Goal: Task Accomplishment & Management: Use online tool/utility

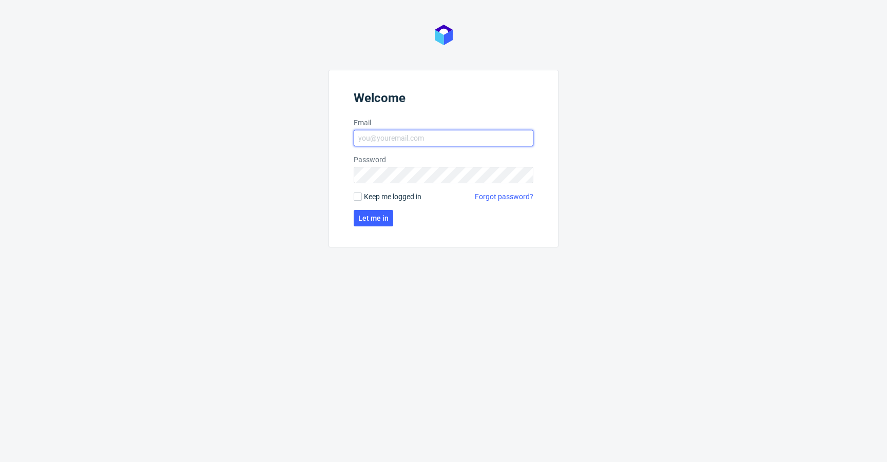
type input "krystian.gaza@packhelp.com"
click at [379, 194] on span "Keep me logged in" at bounding box center [392, 196] width 57 height 10
click at [362, 194] on input "Keep me logged in" at bounding box center [358, 196] width 8 height 8
checkbox input "true"
click at [373, 210] on button "Let me in" at bounding box center [374, 218] width 40 height 16
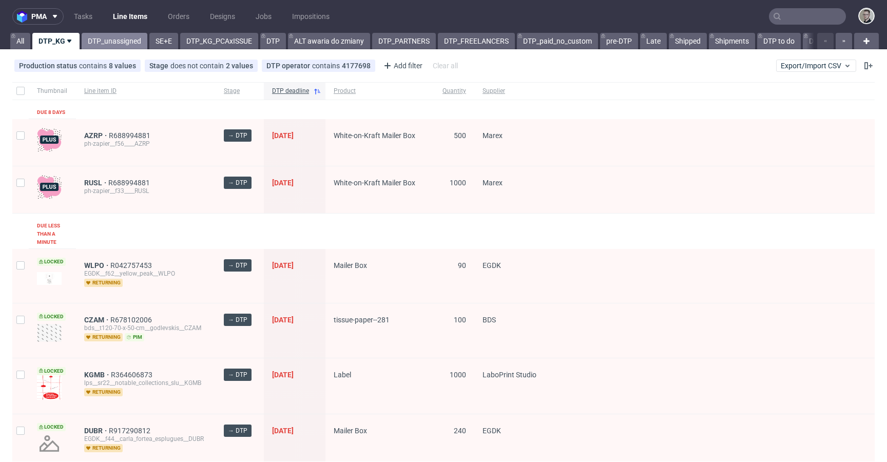
click at [97, 41] on link "DTP_unassigned" at bounding box center [115, 41] width 66 height 16
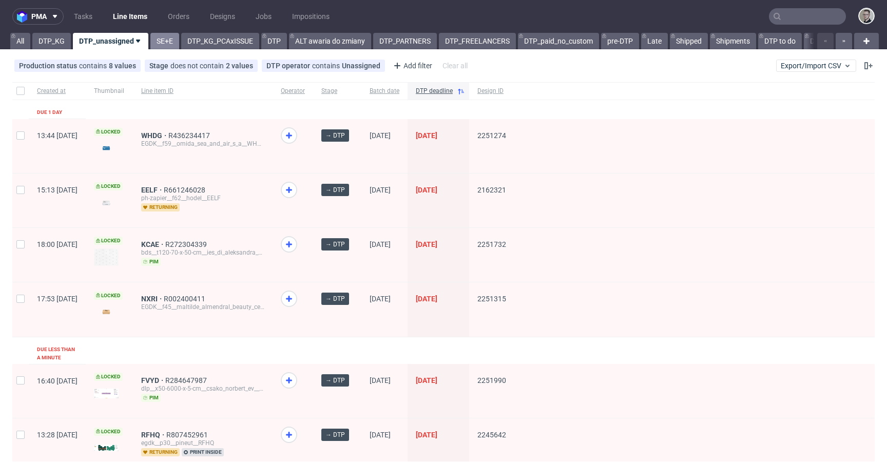
click at [171, 41] on link "SE+E" at bounding box center [164, 41] width 29 height 16
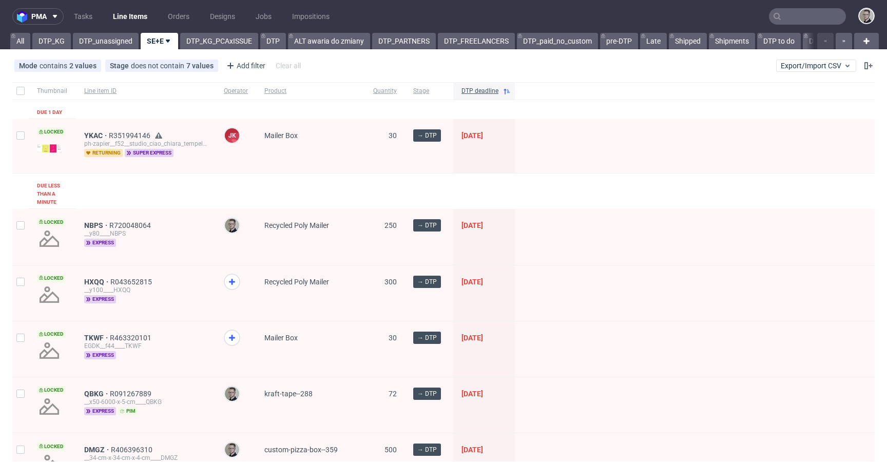
scroll to position [94, 0]
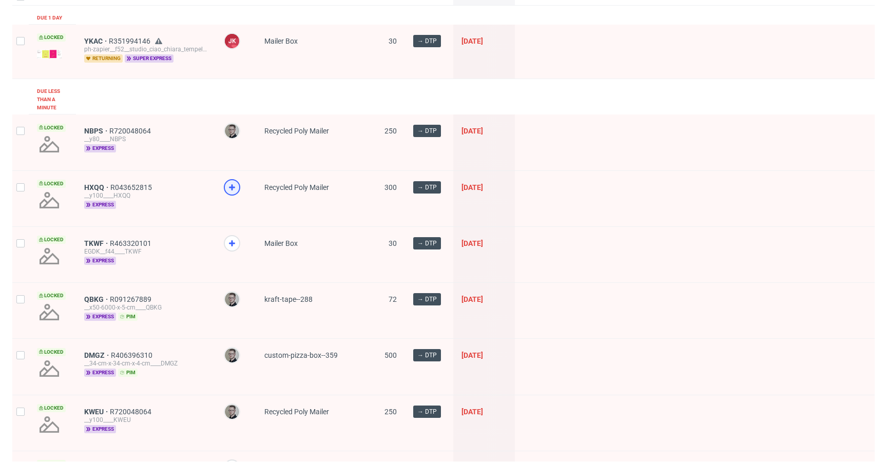
click at [233, 190] on icon at bounding box center [232, 187] width 12 height 12
click at [230, 249] on div at bounding box center [232, 243] width 16 height 16
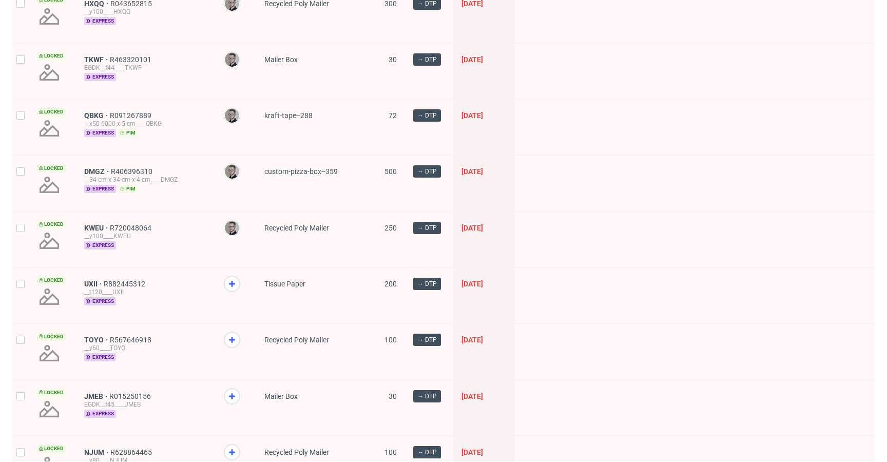
scroll to position [342, 0]
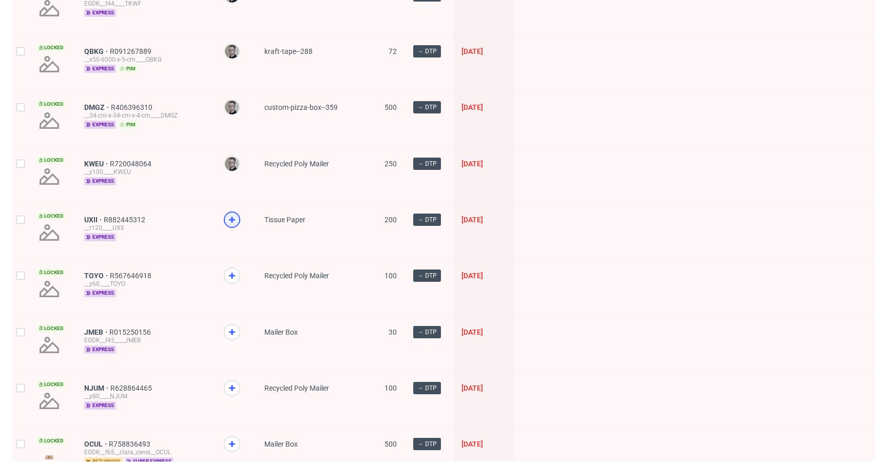
click at [231, 218] on use at bounding box center [232, 220] width 6 height 6
click at [235, 277] on icon at bounding box center [232, 275] width 12 height 12
click at [230, 330] on use at bounding box center [232, 332] width 6 height 6
click at [234, 376] on div at bounding box center [236, 399] width 41 height 55
click at [230, 388] on use at bounding box center [232, 388] width 6 height 6
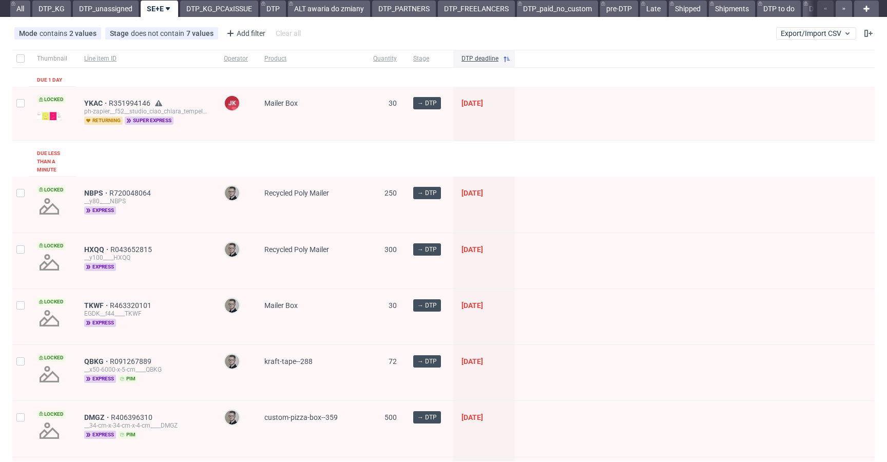
scroll to position [0, 0]
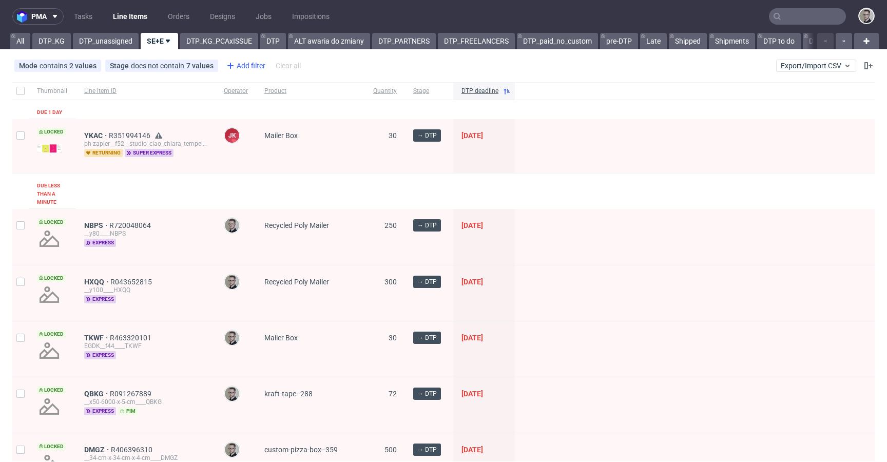
click at [252, 68] on div "Add filter" at bounding box center [244, 65] width 45 height 16
click at [248, 62] on div "Add filter" at bounding box center [244, 65] width 45 height 16
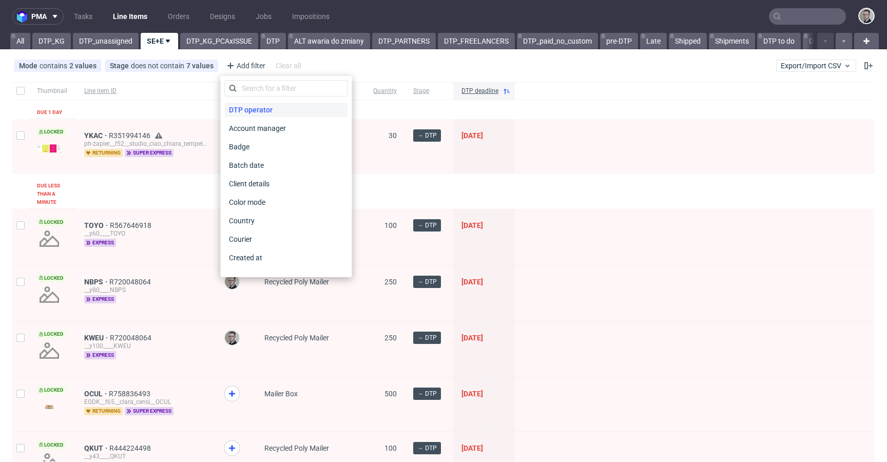
click at [262, 110] on span "DTP operator" at bounding box center [251, 110] width 52 height 14
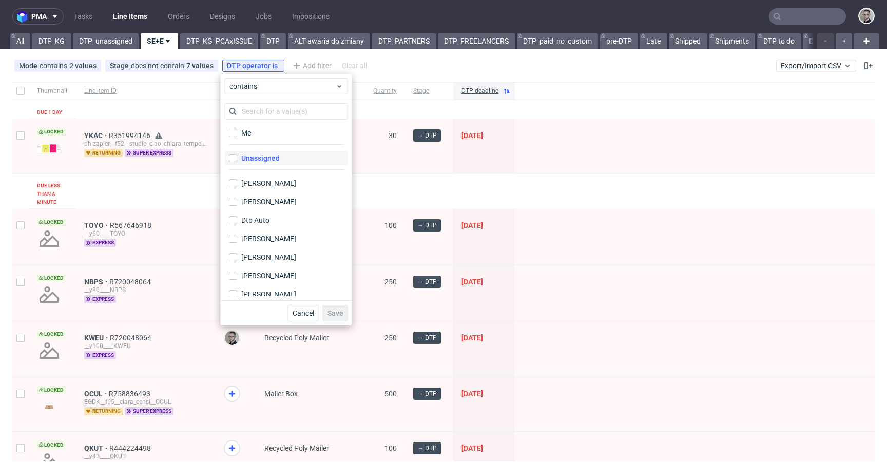
click at [266, 156] on div "Unassigned" at bounding box center [260, 158] width 38 height 10
click at [237, 156] on input "Unassigned" at bounding box center [233, 158] width 8 height 8
checkbox input "true"
click at [337, 312] on span "Save" at bounding box center [335, 312] width 16 height 7
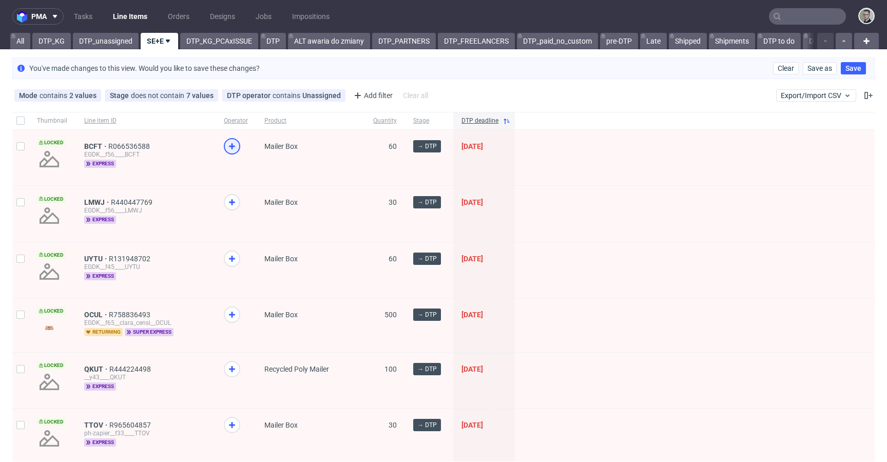
click at [233, 145] on icon at bounding box center [232, 146] width 12 height 12
click at [230, 205] on icon at bounding box center [232, 202] width 12 height 12
click at [234, 257] on icon at bounding box center [232, 258] width 12 height 12
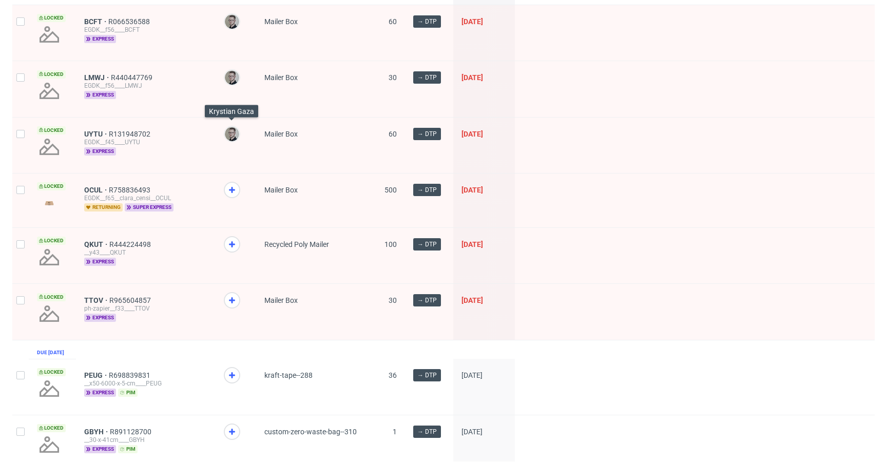
scroll to position [140, 0]
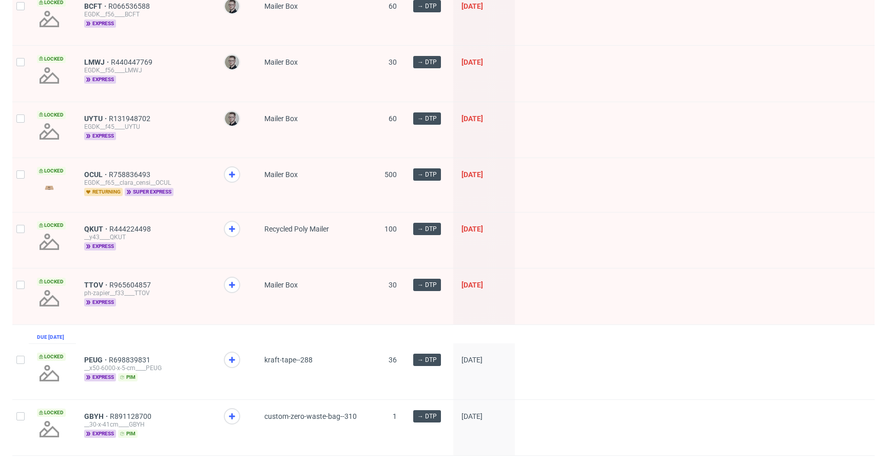
click at [235, 238] on span at bounding box center [236, 238] width 24 height 35
click at [233, 235] on div at bounding box center [232, 229] width 16 height 16
click at [230, 289] on icon at bounding box center [232, 285] width 12 height 12
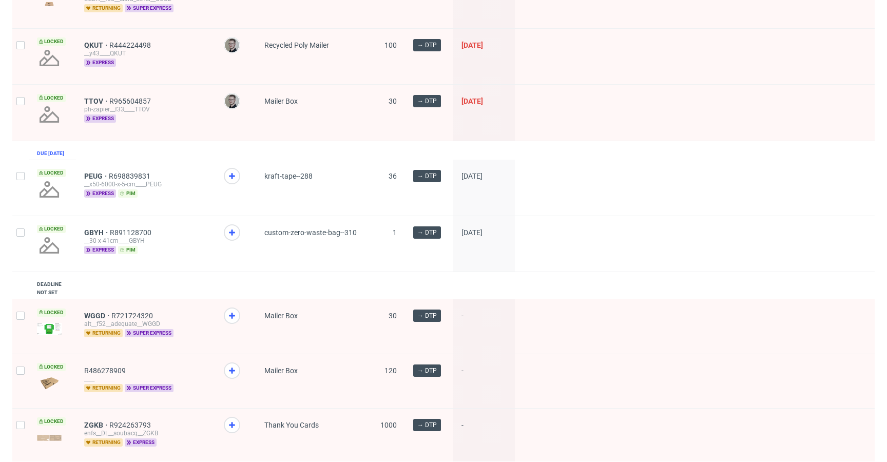
scroll to position [336, 0]
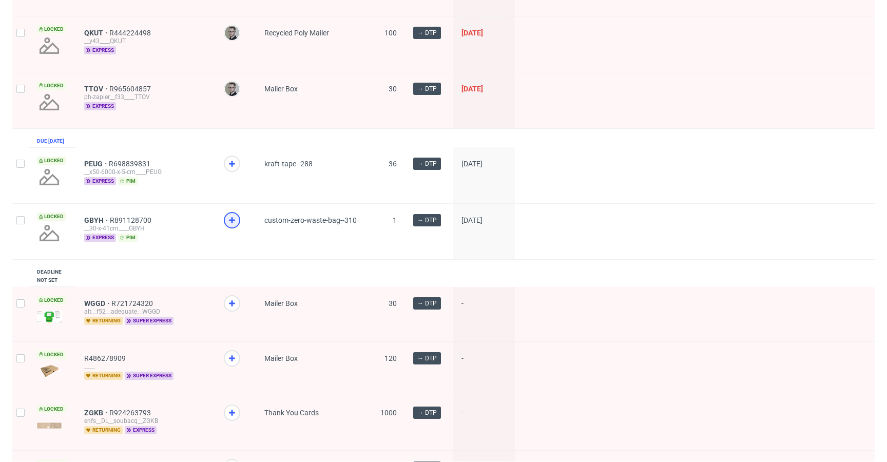
click at [231, 223] on icon at bounding box center [232, 220] width 12 height 12
click at [231, 167] on use at bounding box center [232, 164] width 6 height 6
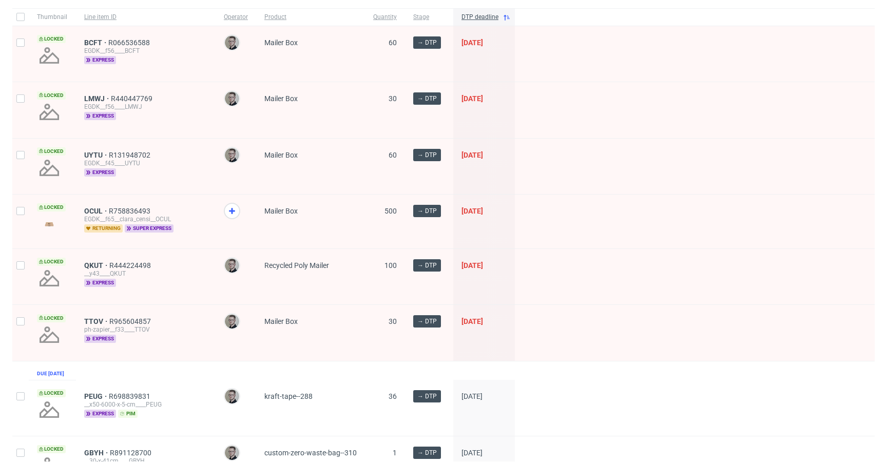
scroll to position [67, 0]
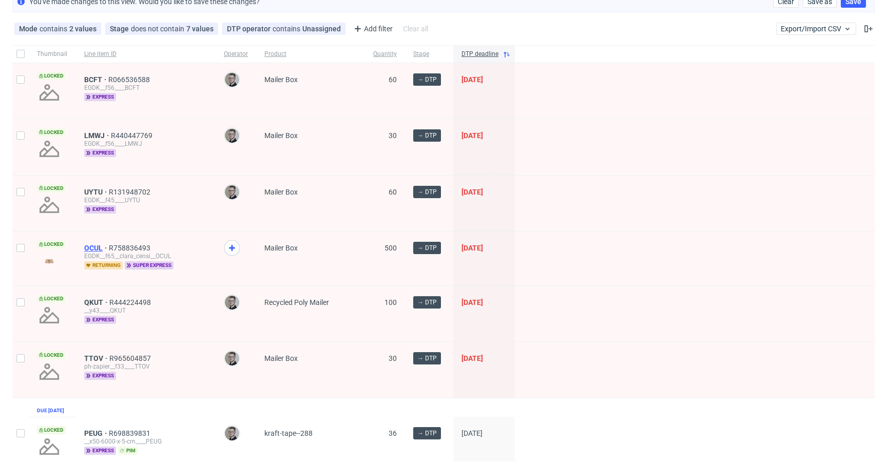
click at [90, 248] on span "OCUL" at bounding box center [96, 248] width 25 height 8
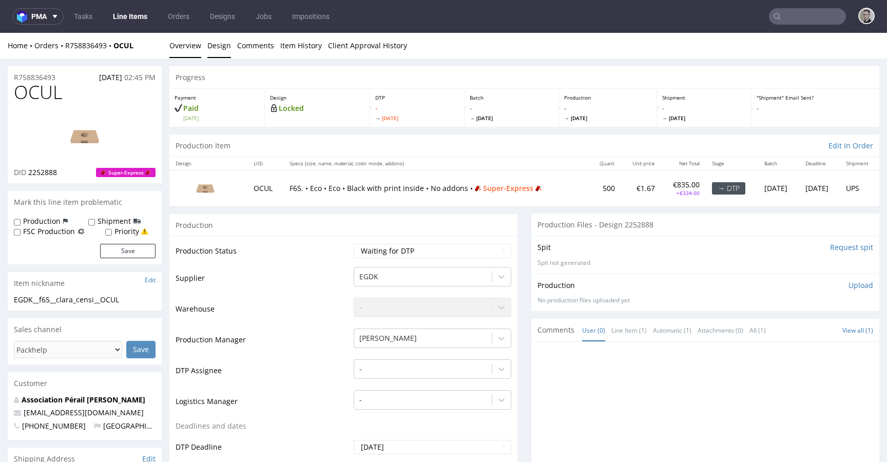
click at [212, 50] on link "Design" at bounding box center [219, 45] width 24 height 25
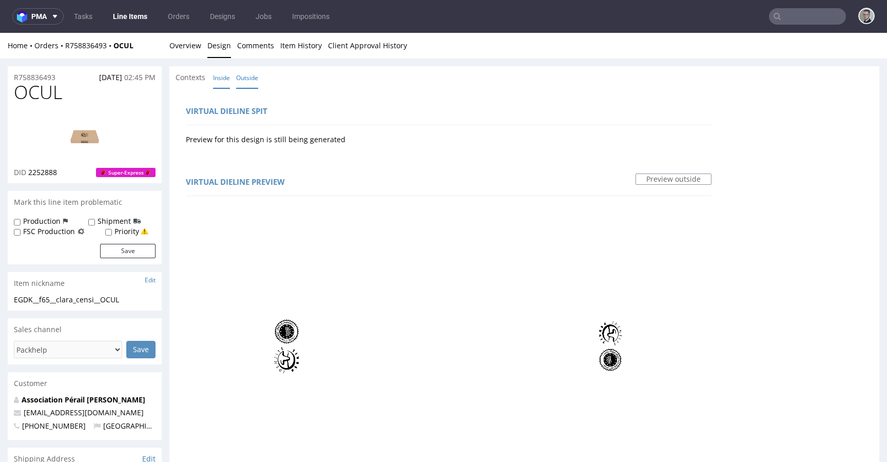
click at [217, 82] on link "Inside" at bounding box center [221, 78] width 17 height 22
click at [192, 45] on link "Overview" at bounding box center [185, 45] width 32 height 25
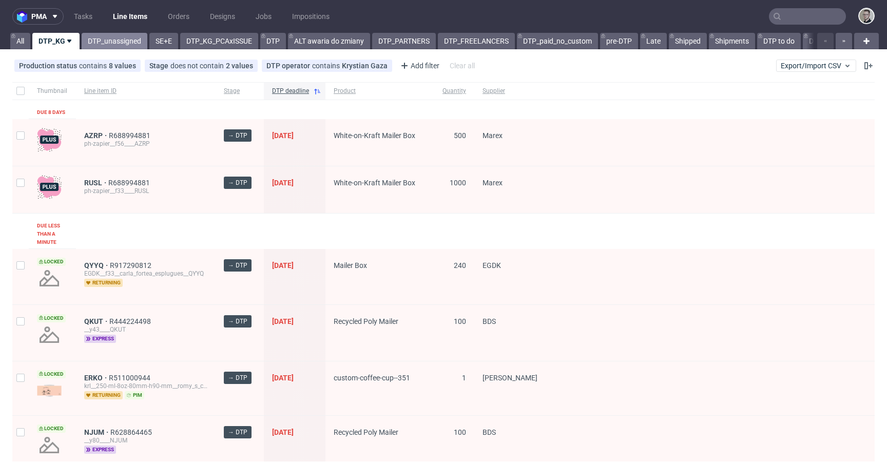
click at [109, 45] on link "DTP_unassigned" at bounding box center [115, 41] width 66 height 16
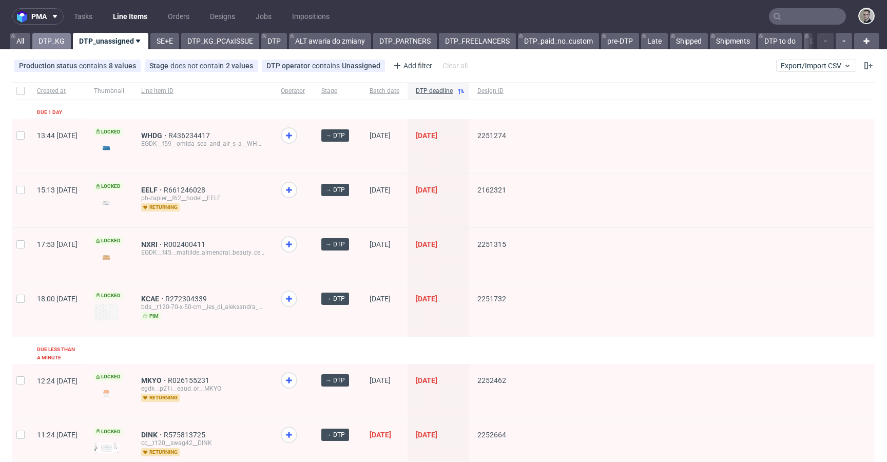
click at [51, 43] on link "DTP_KG" at bounding box center [51, 41] width 38 height 16
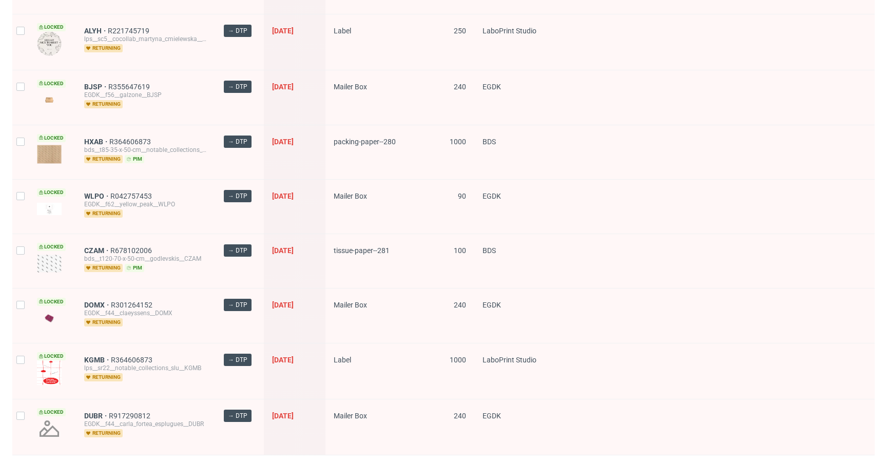
scroll to position [1373, 0]
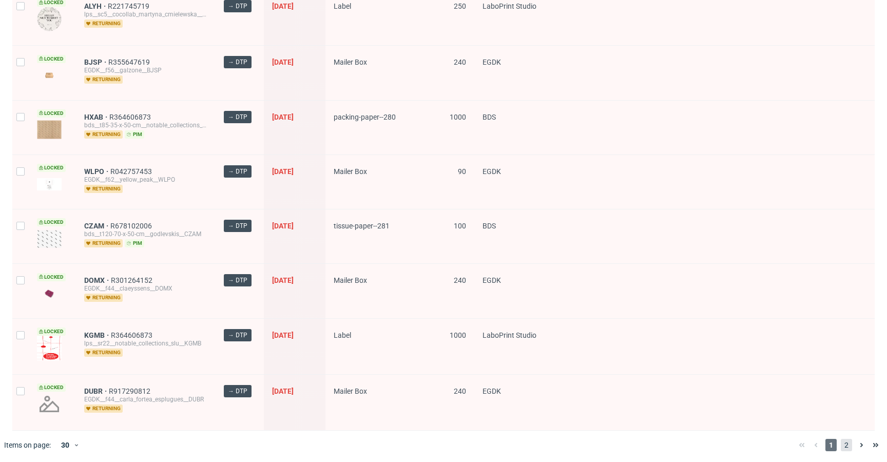
click at [842, 444] on span "2" at bounding box center [846, 445] width 11 height 12
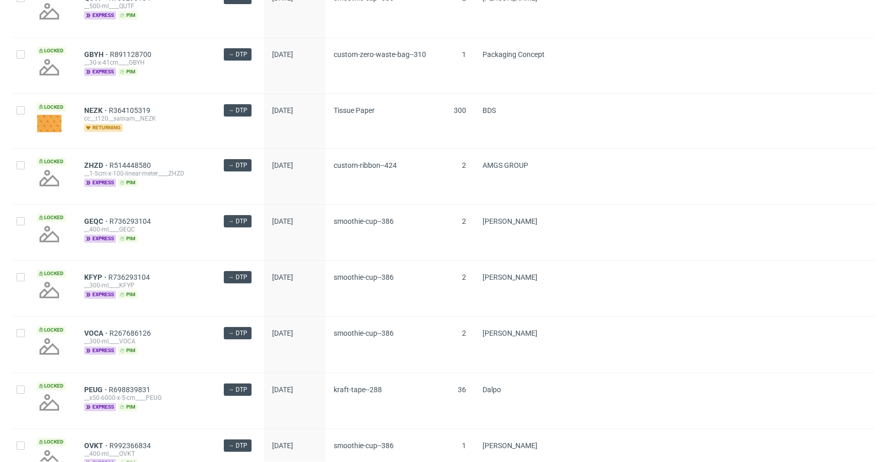
scroll to position [1350, 0]
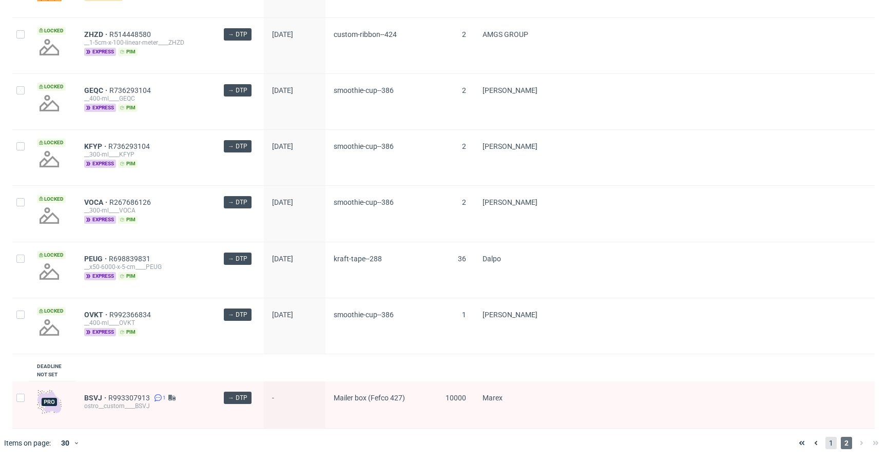
click at [825, 441] on span "1" at bounding box center [830, 443] width 11 height 12
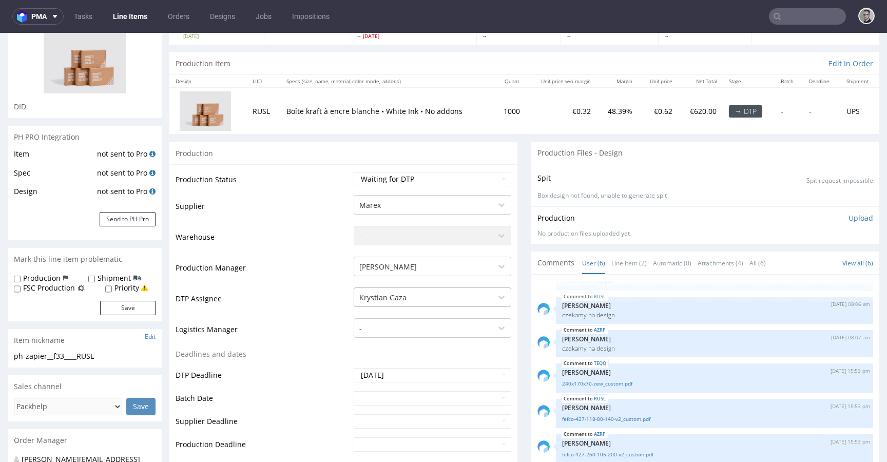
scroll to position [87, 0]
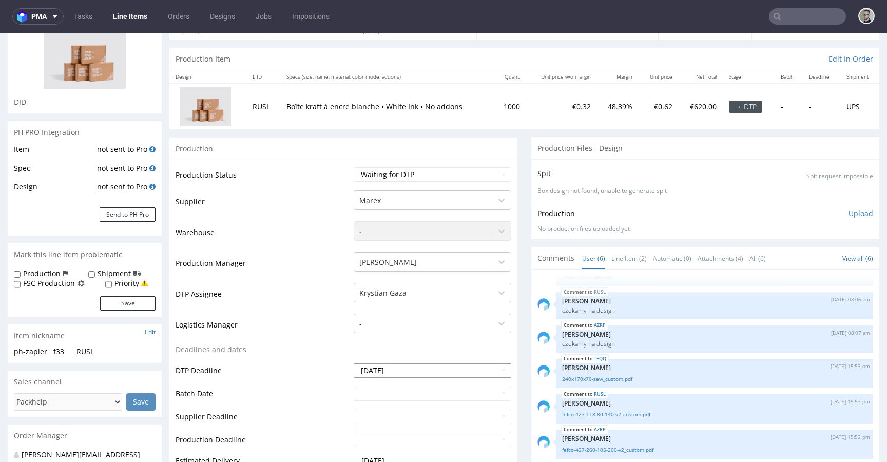
click at [400, 366] on input "[DATE]" at bounding box center [433, 370] width 158 height 14
click at [406, 340] on td "27" at bounding box center [407, 339] width 16 height 15
type input "[DATE]"
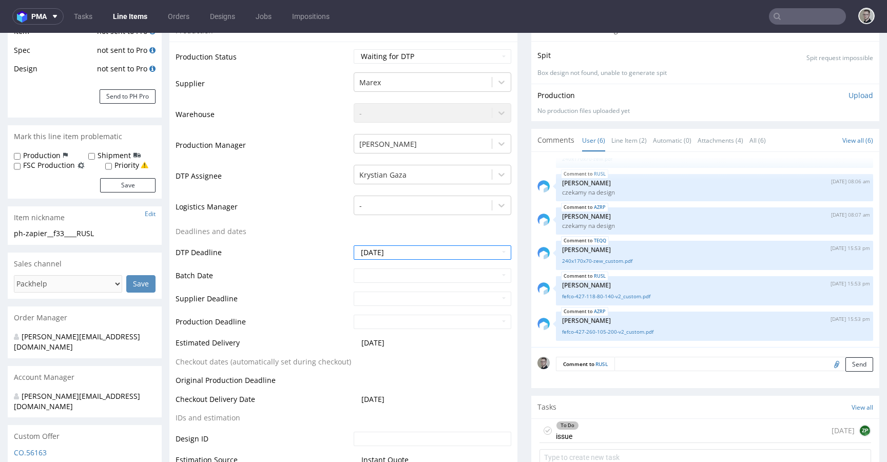
scroll to position [404, 0]
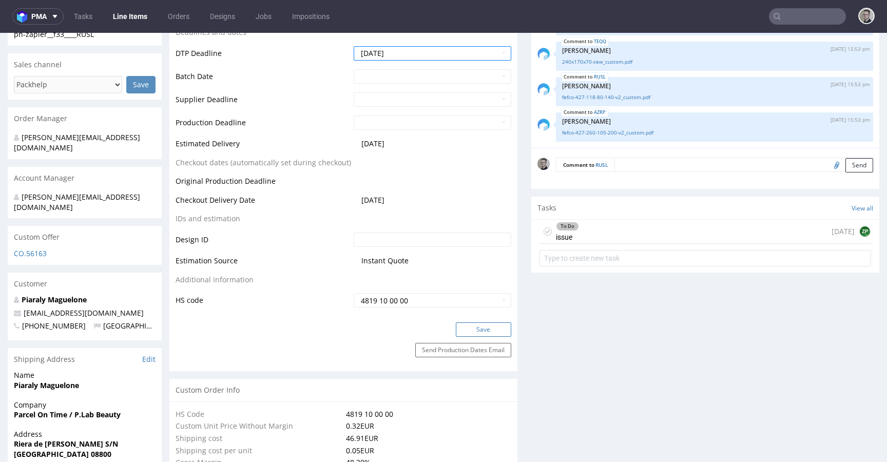
click at [488, 333] on button "Save" at bounding box center [483, 329] width 55 height 14
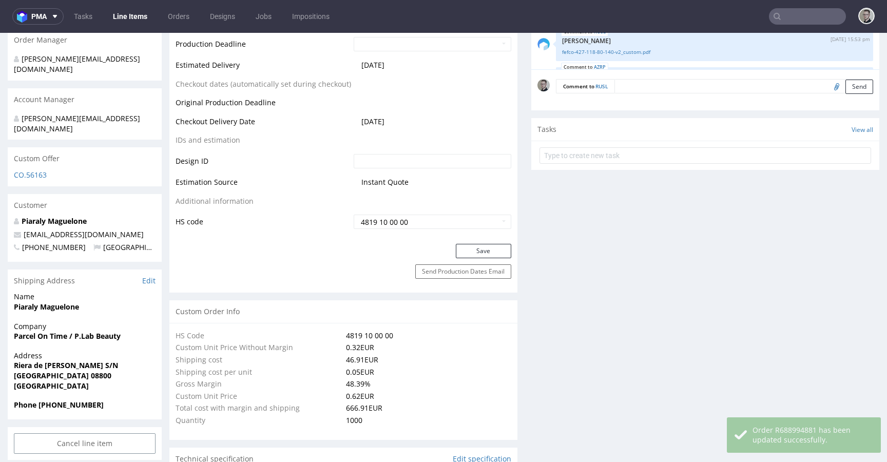
scroll to position [33, 0]
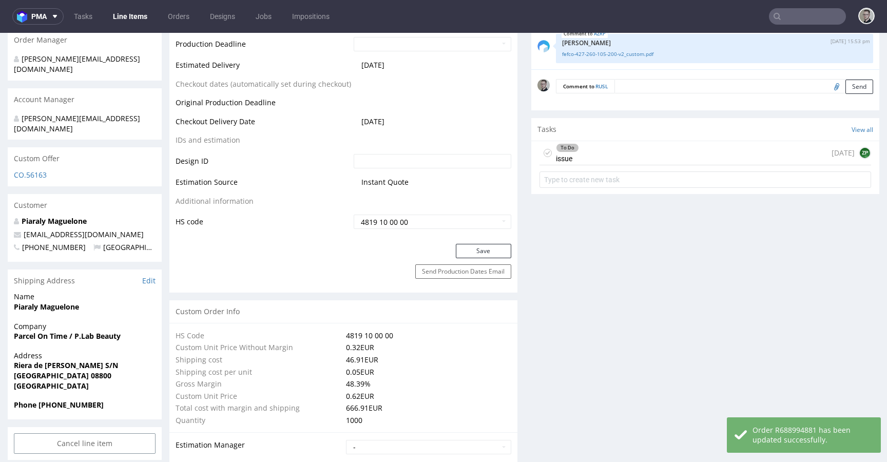
drag, startPoint x: 657, startPoint y: 158, endPoint x: 656, endPoint y: 191, distance: 32.8
click at [657, 158] on div "To Do issue [DATE] ZP" at bounding box center [705, 153] width 332 height 24
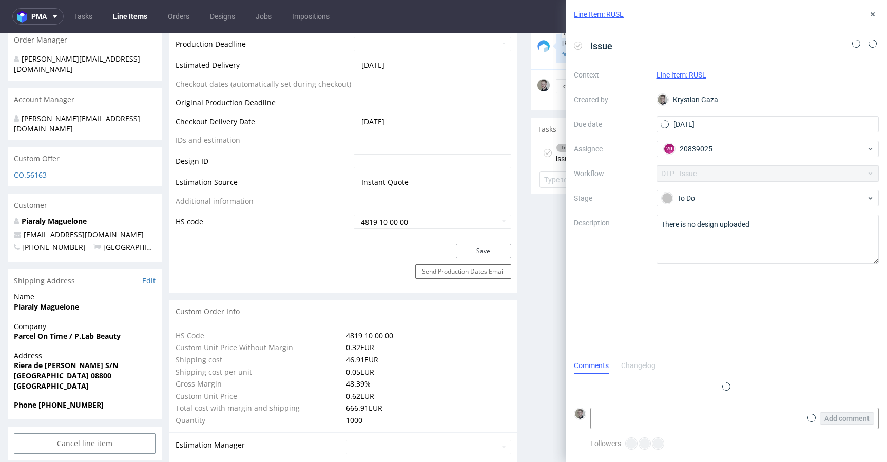
scroll to position [8, 0]
click at [872, 17] on icon at bounding box center [872, 14] width 8 height 8
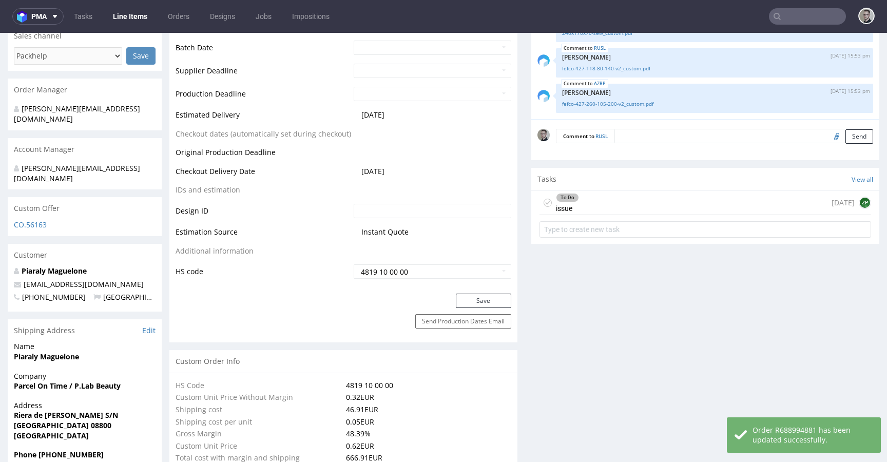
scroll to position [382, 0]
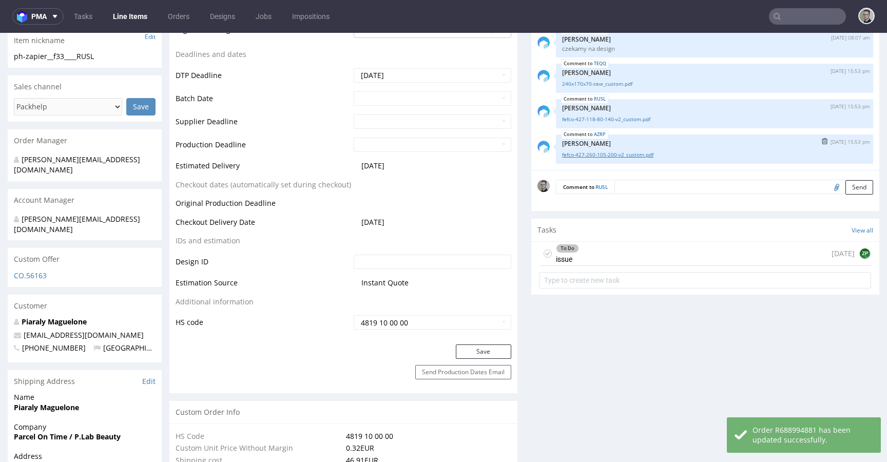
click at [601, 155] on link "fefco-427-260-105-200-v2_custom.pdf" at bounding box center [714, 155] width 305 height 8
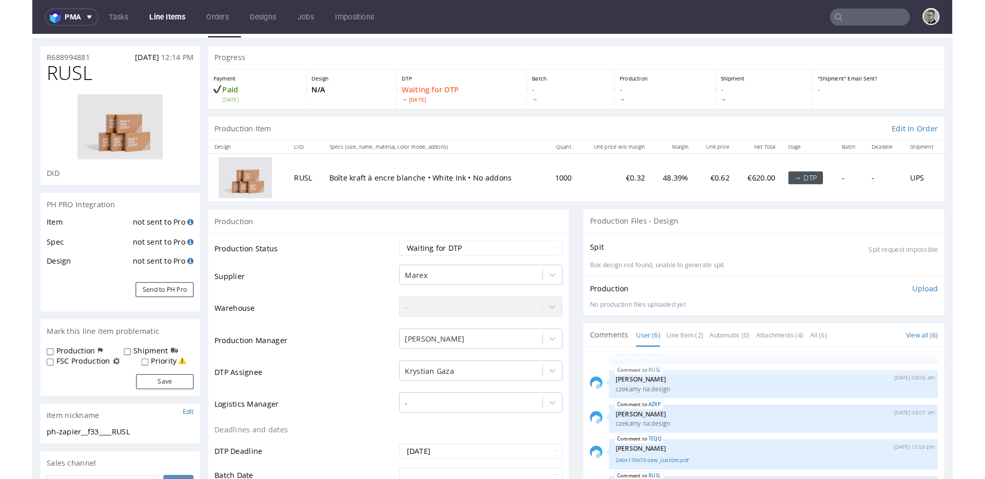
scroll to position [0, 0]
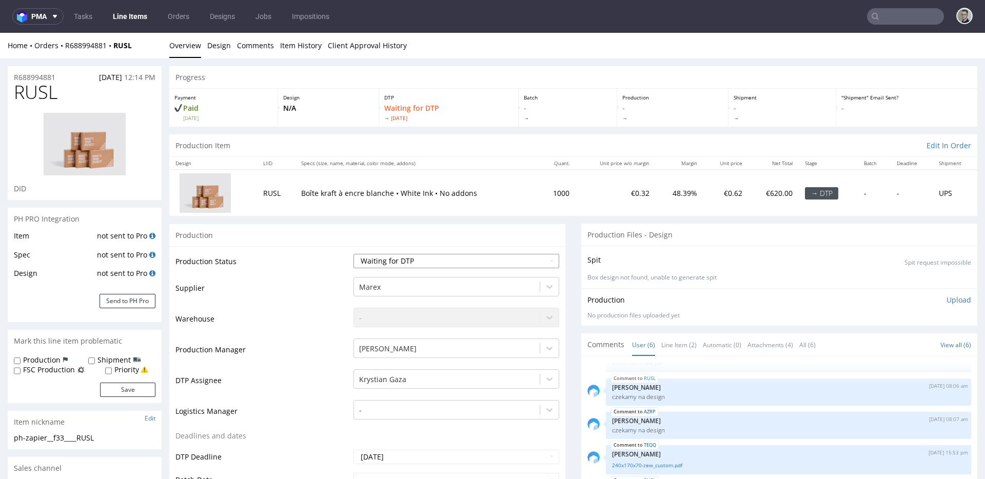
click at [391, 266] on select "Waiting for Artwork Waiting for Diecut Waiting for Mockup Waiting for DTP Waiti…" at bounding box center [457, 261] width 206 height 14
select select "dtp_issue"
click at [354, 254] on select "Waiting for Artwork Waiting for Diecut Waiting for Mockup Waiting for DTP Waiti…" at bounding box center [457, 261] width 206 height 14
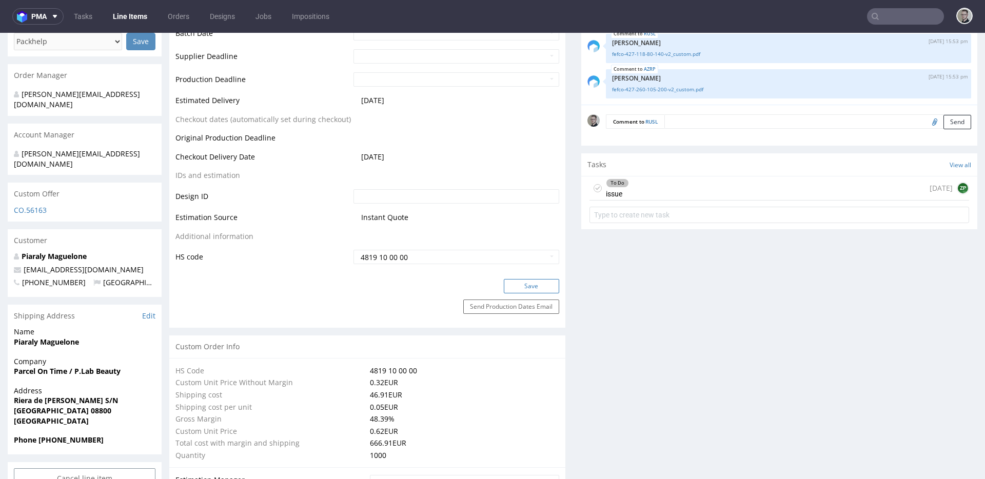
click at [508, 288] on button "Save" at bounding box center [531, 286] width 55 height 14
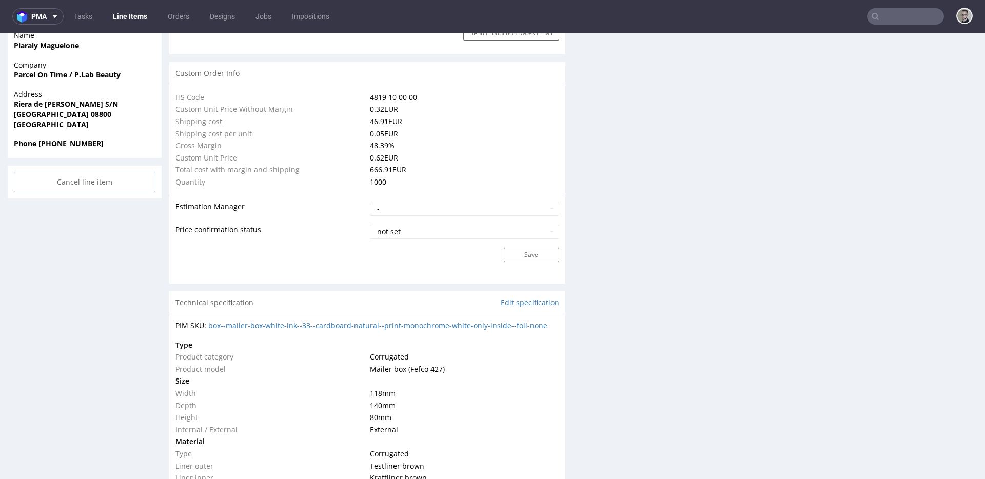
scroll to position [458, 0]
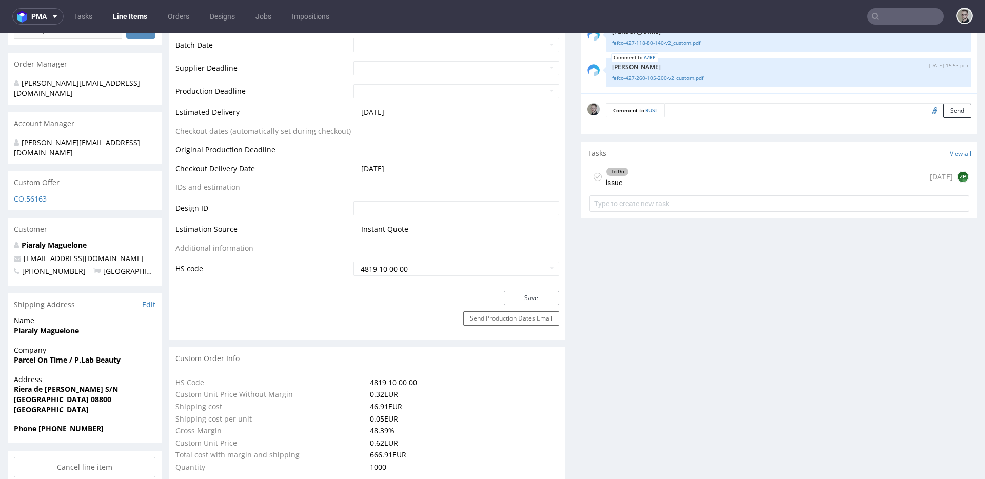
click at [594, 179] on icon at bounding box center [598, 177] width 8 height 8
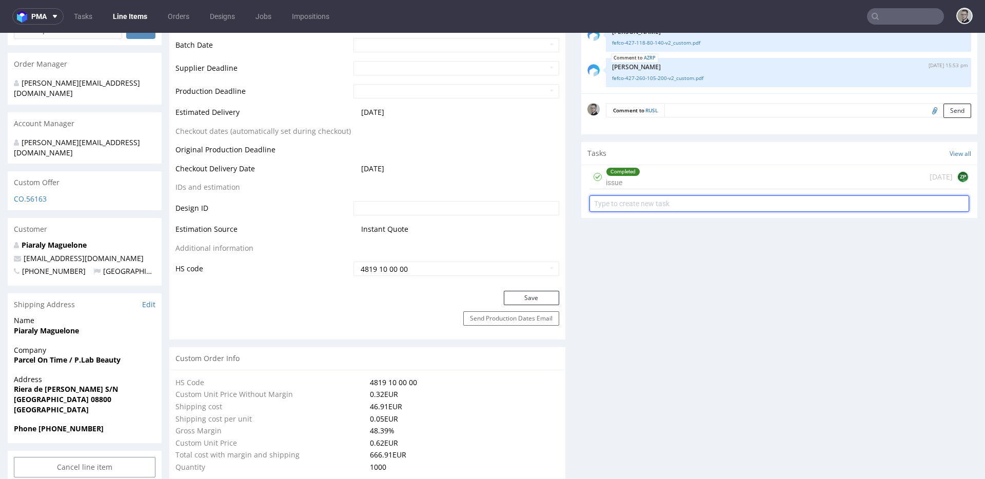
click at [616, 199] on input "text" at bounding box center [780, 204] width 380 height 16
type input "issue v2"
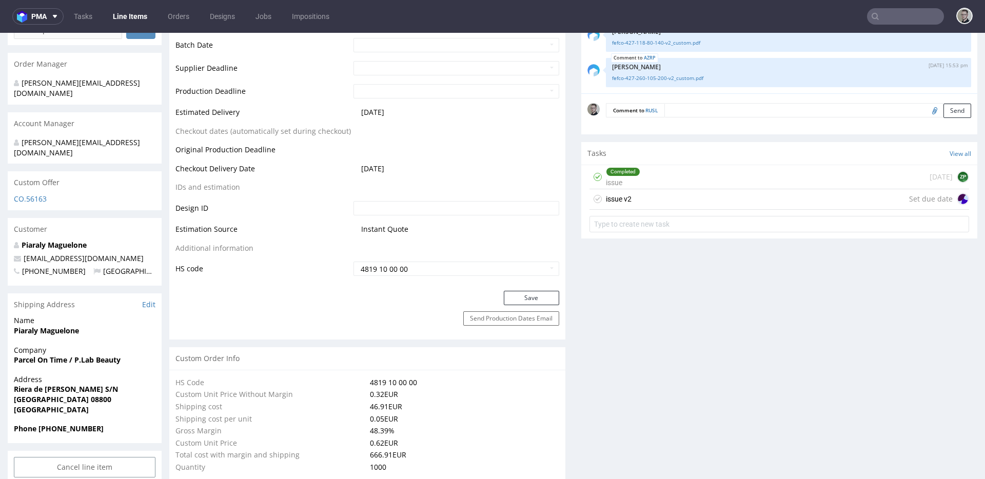
click at [626, 198] on div "issue v2 Set due date" at bounding box center [780, 199] width 380 height 21
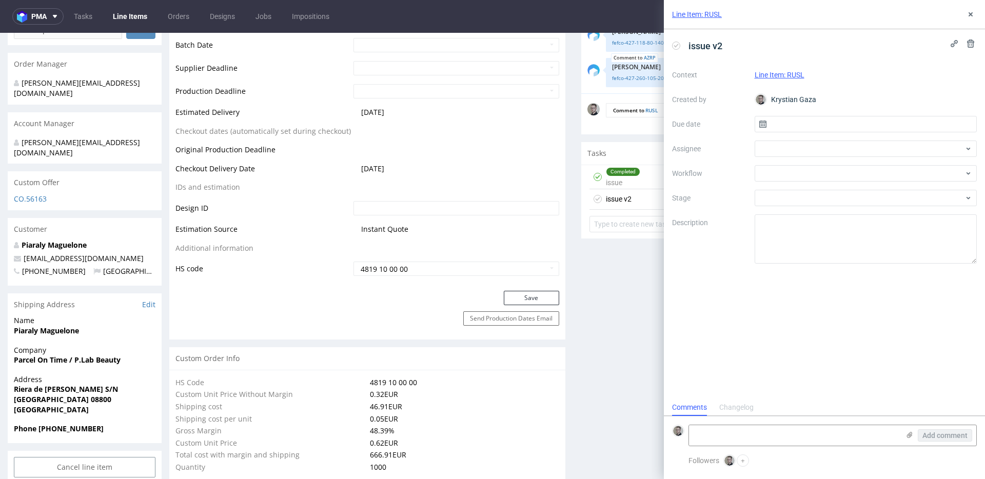
scroll to position [8, 0]
click at [879, 124] on input "text" at bounding box center [866, 124] width 223 height 16
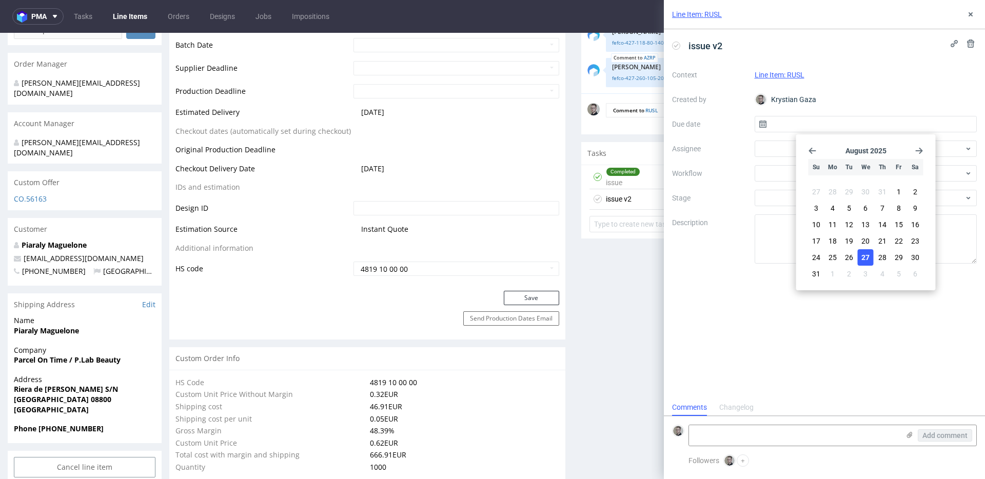
click at [862, 254] on span "27" at bounding box center [866, 257] width 8 height 10
type input "[DATE]"
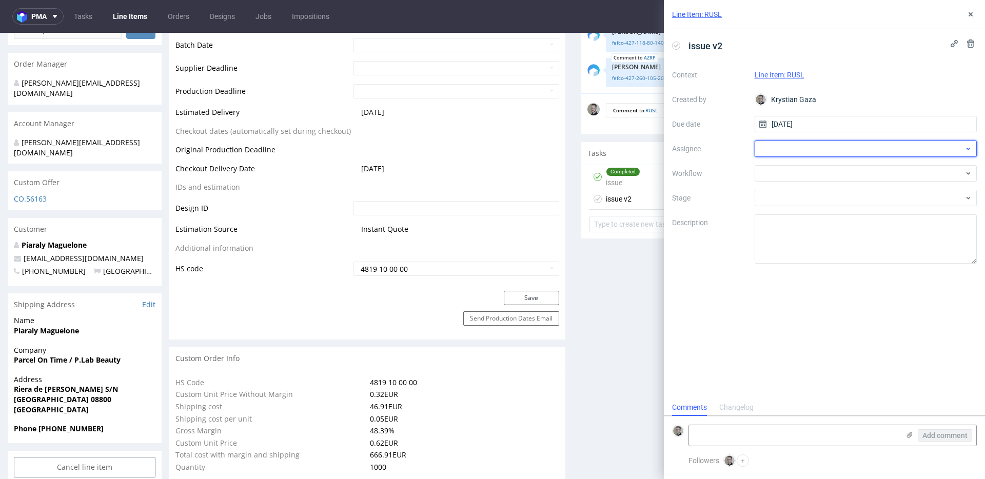
click at [816, 149] on div at bounding box center [866, 149] width 223 height 16
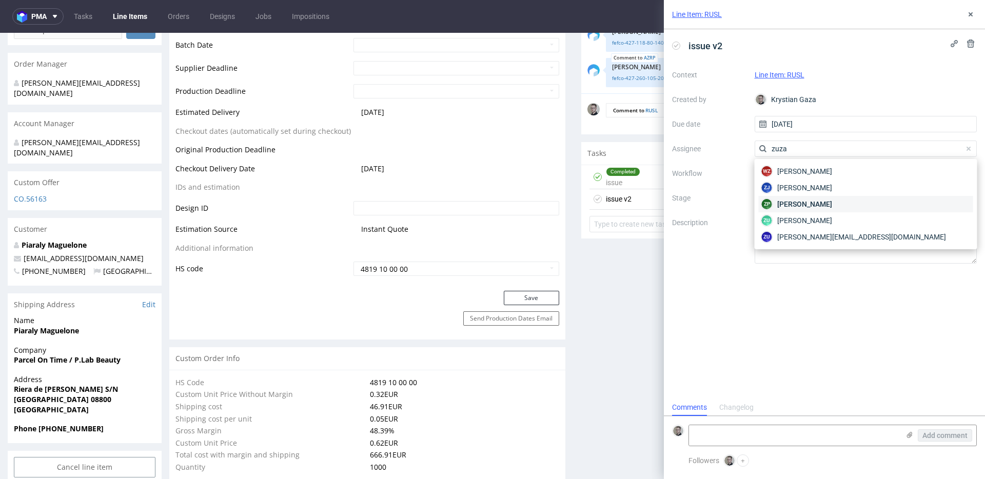
type input "zuza"
click at [832, 201] on span "Zuzanna Pawlicka-Sabak" at bounding box center [804, 204] width 55 height 10
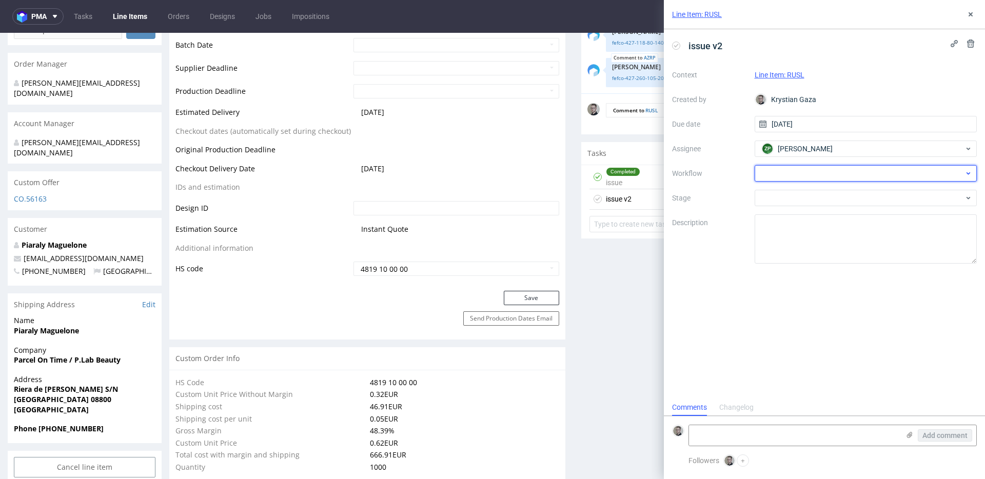
click at [827, 166] on div at bounding box center [866, 173] width 223 height 16
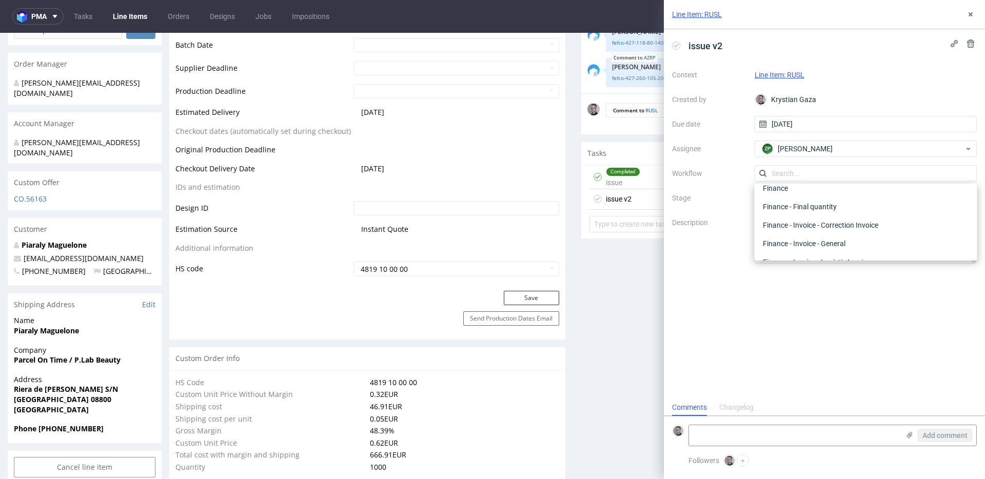
scroll to position [0, 0]
click at [814, 226] on div "DTP - Issue" at bounding box center [866, 229] width 215 height 18
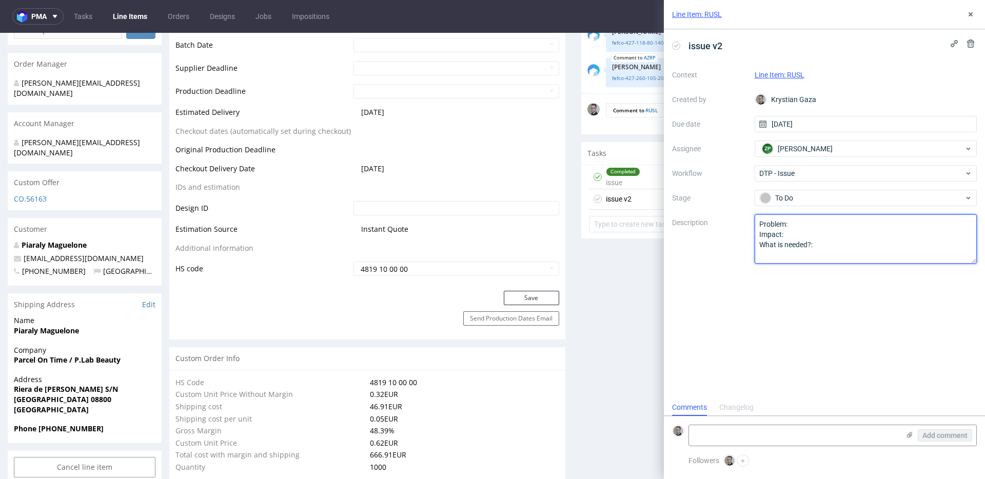
drag, startPoint x: 737, startPoint y: 250, endPoint x: 184, endPoint y: 80, distance: 578.7
paste textarea "There is info about FSC in both designs. We can place it correctly but to use F…"
type textarea "There is info about FSC in both designs. We can place it correctly but to use F…"
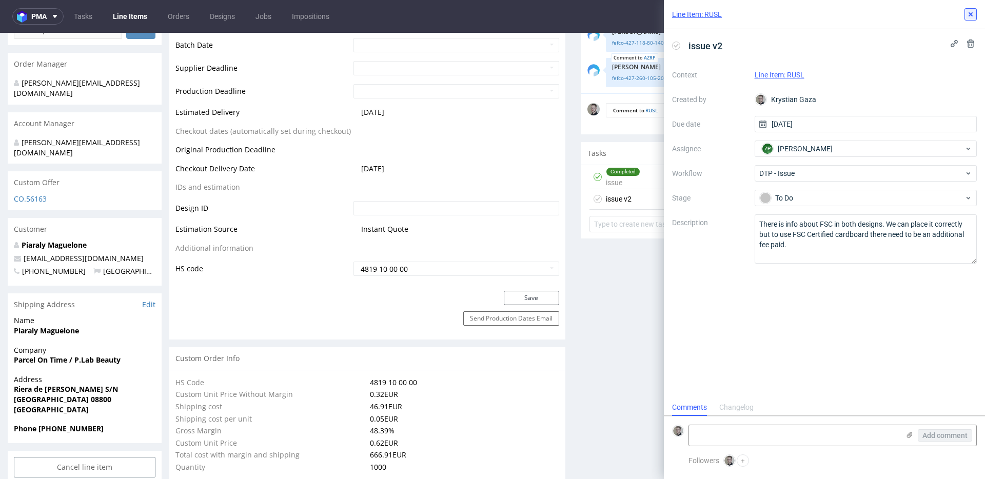
click at [886, 15] on use at bounding box center [971, 14] width 4 height 4
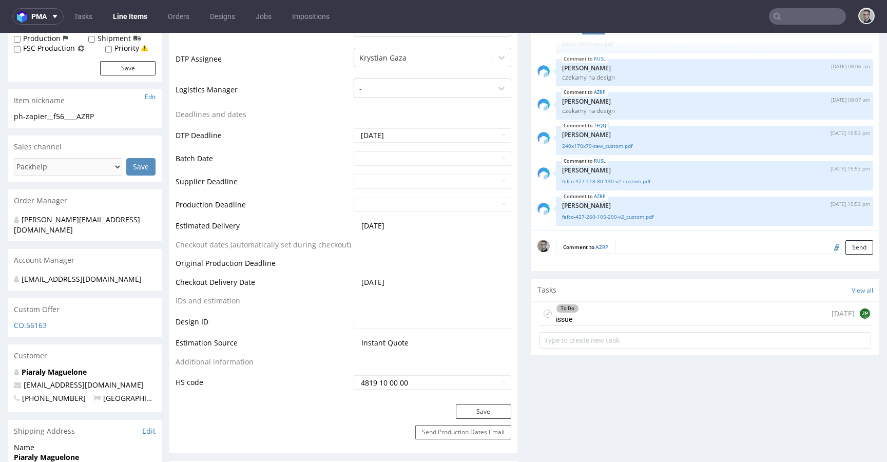
scroll to position [308, 0]
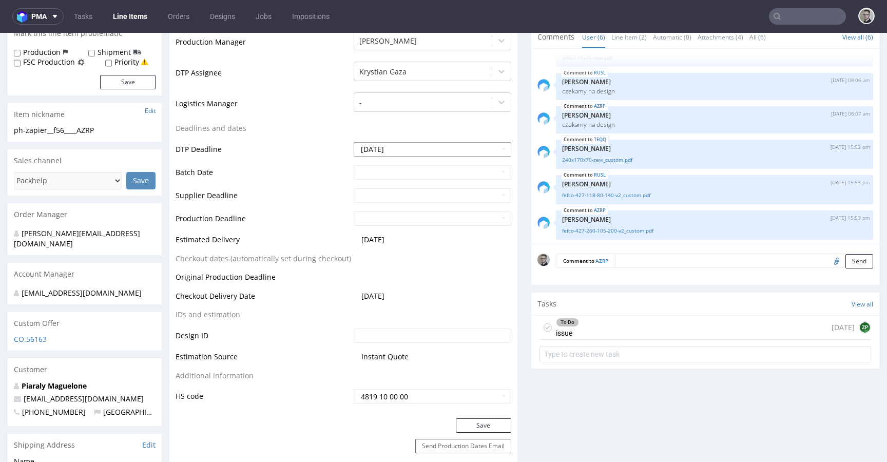
click at [439, 147] on input "[DATE]" at bounding box center [433, 149] width 158 height 14
click at [404, 265] on td "27" at bounding box center [407, 264] width 16 height 15
type input "[DATE]"
click at [479, 425] on button "Save" at bounding box center [483, 425] width 55 height 14
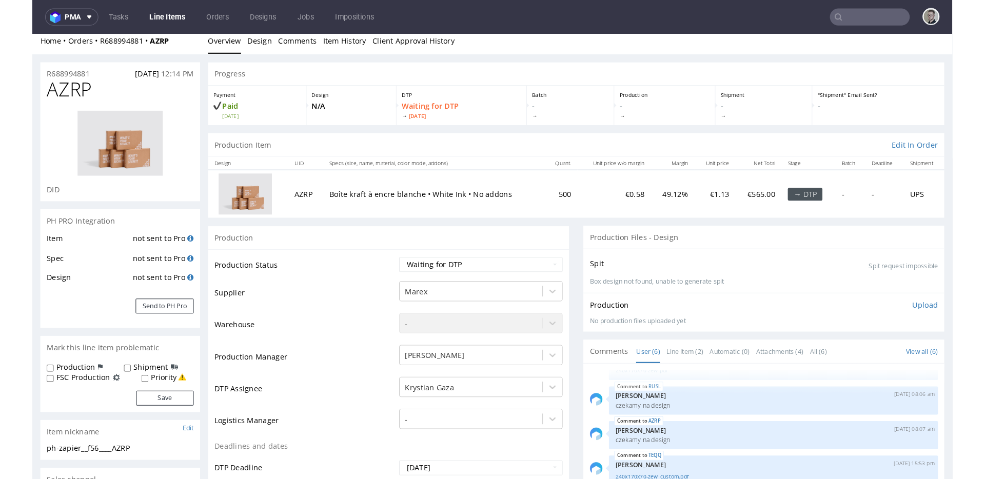
scroll to position [0, 0]
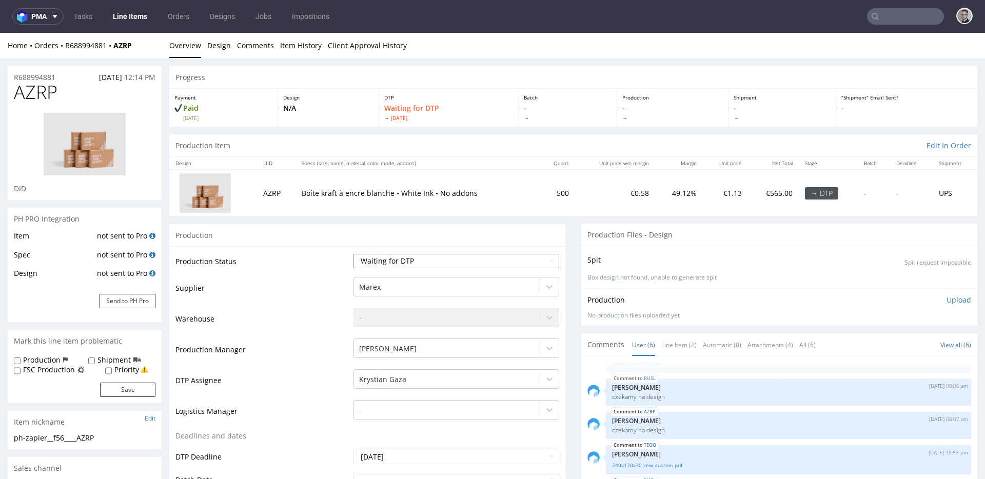
click at [394, 259] on select "Waiting for Artwork Waiting for Diecut Waiting for Mockup Waiting for DTP Waiti…" at bounding box center [457, 261] width 206 height 14
select select "dtp_issue"
click at [354, 254] on select "Waiting for Artwork Waiting for Diecut Waiting for Mockup Waiting for DTP Waiti…" at bounding box center [457, 261] width 206 height 14
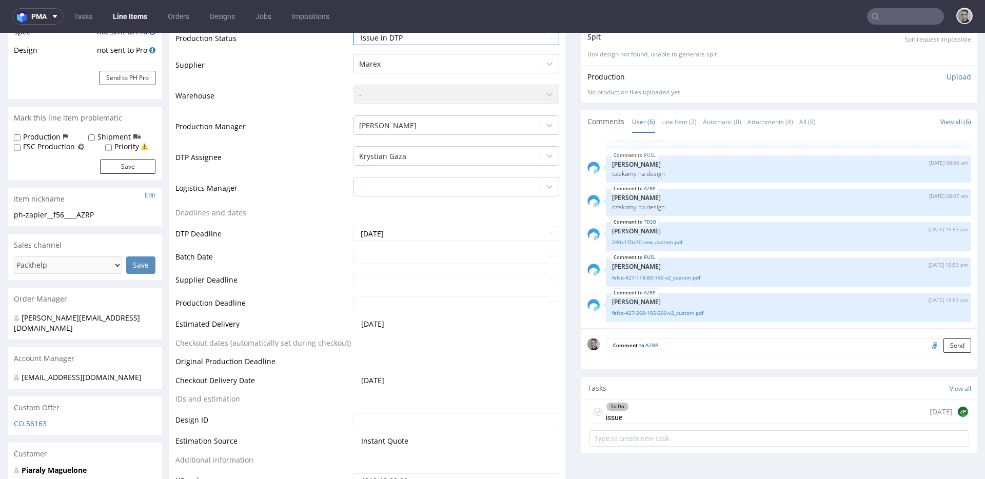
scroll to position [497, 0]
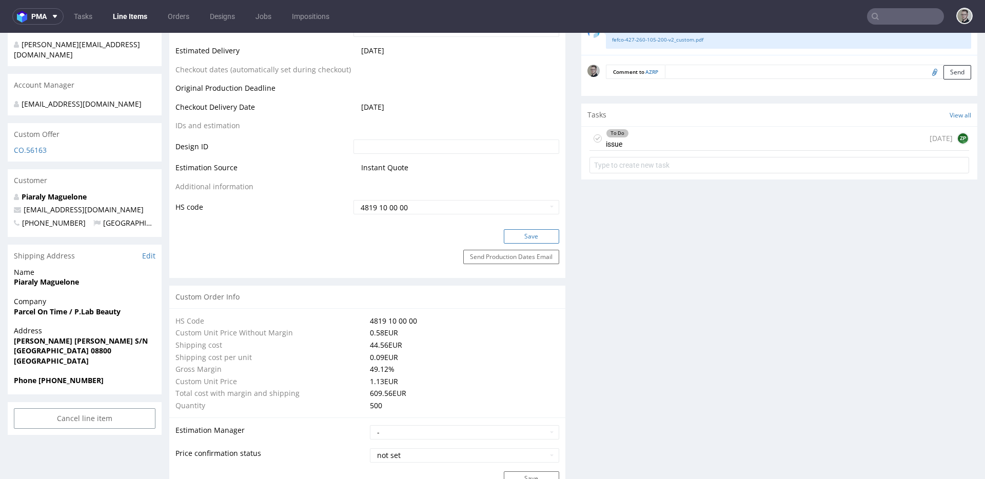
click at [524, 239] on button "Save" at bounding box center [531, 236] width 55 height 14
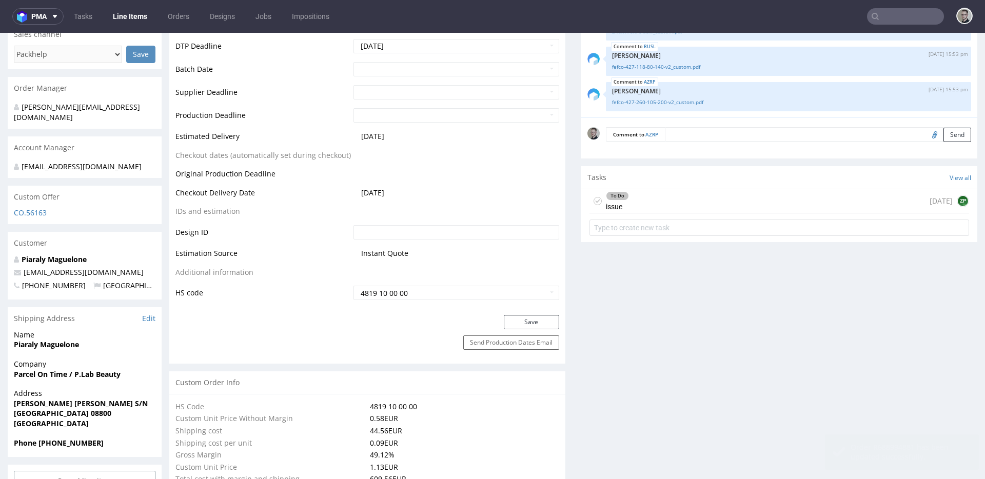
scroll to position [486, 0]
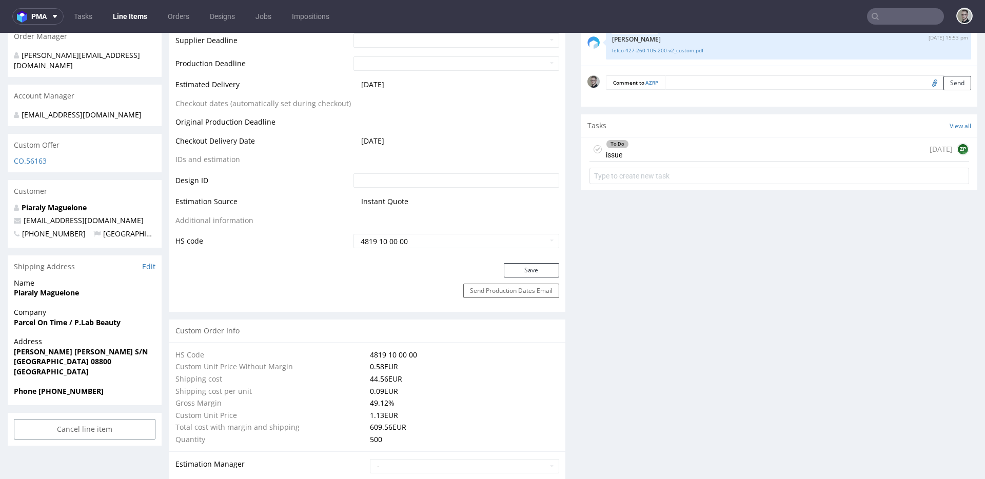
click at [596, 149] on use at bounding box center [598, 149] width 5 height 4
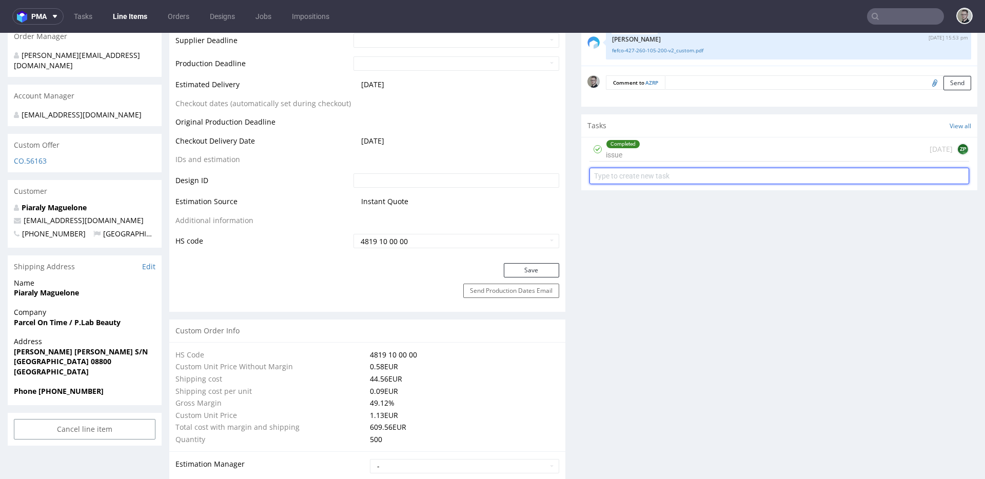
click at [640, 180] on input "text" at bounding box center [780, 176] width 380 height 16
type input "issue v2"
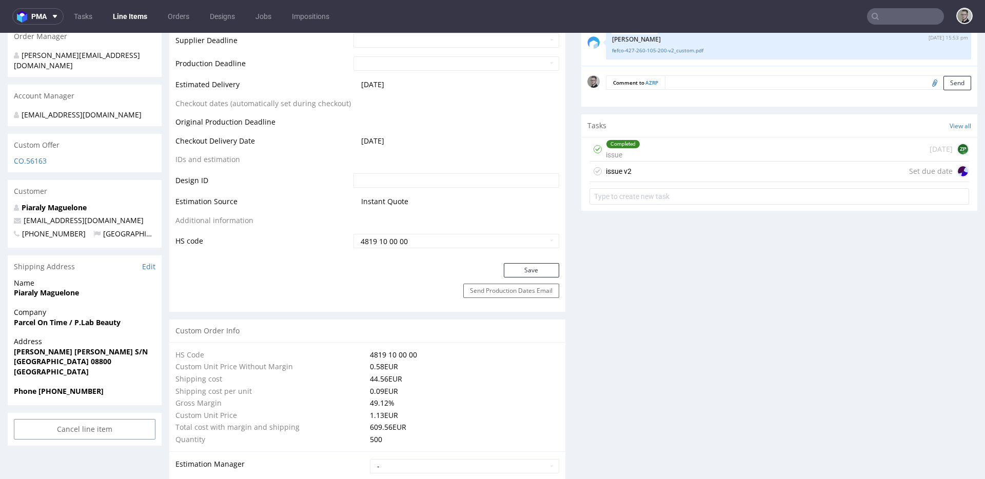
click at [653, 165] on div "issue v2 Set due date" at bounding box center [780, 172] width 380 height 21
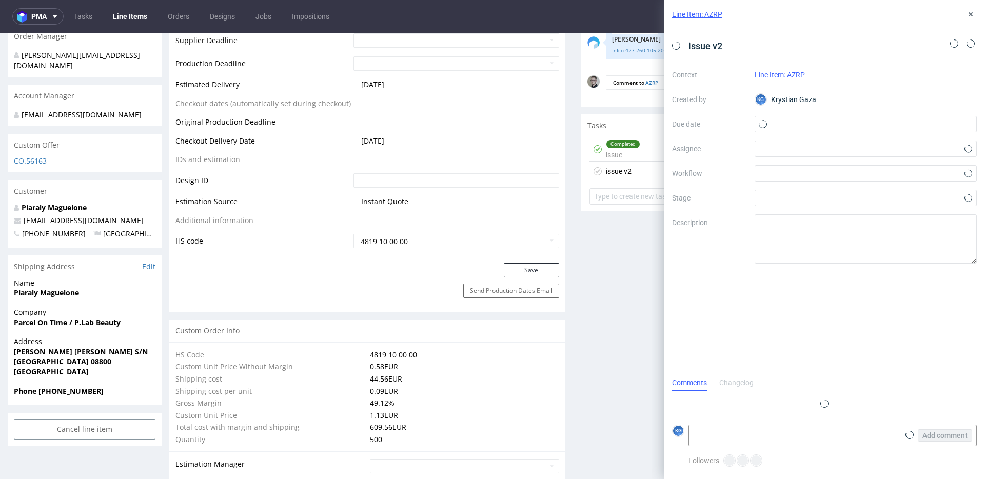
scroll to position [8, 0]
click at [788, 121] on input "text" at bounding box center [866, 124] width 223 height 16
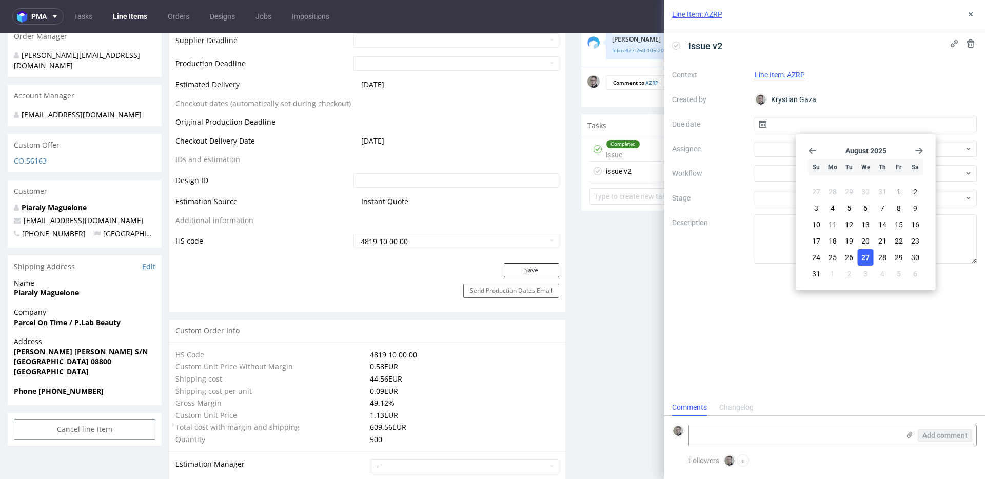
click at [860, 256] on button "27" at bounding box center [866, 257] width 16 height 16
type input "27/08/2025"
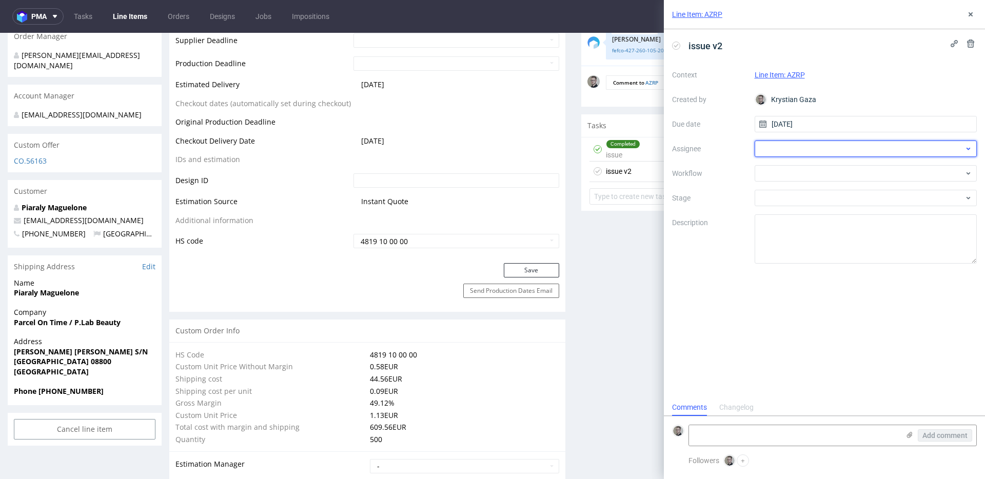
click at [814, 150] on div at bounding box center [866, 149] width 223 height 16
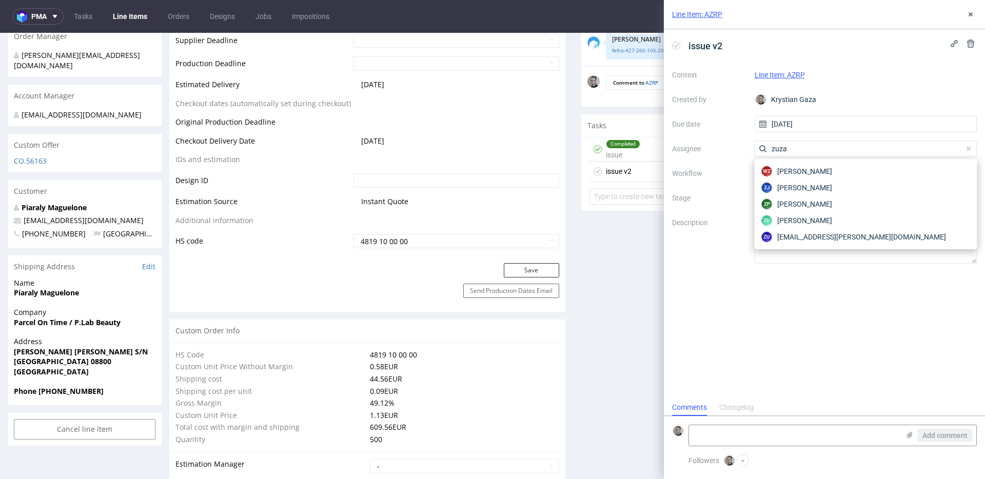
type input "zuza"
click at [832, 202] on span "Zuzanna Pawlicka-Sabak" at bounding box center [804, 204] width 55 height 10
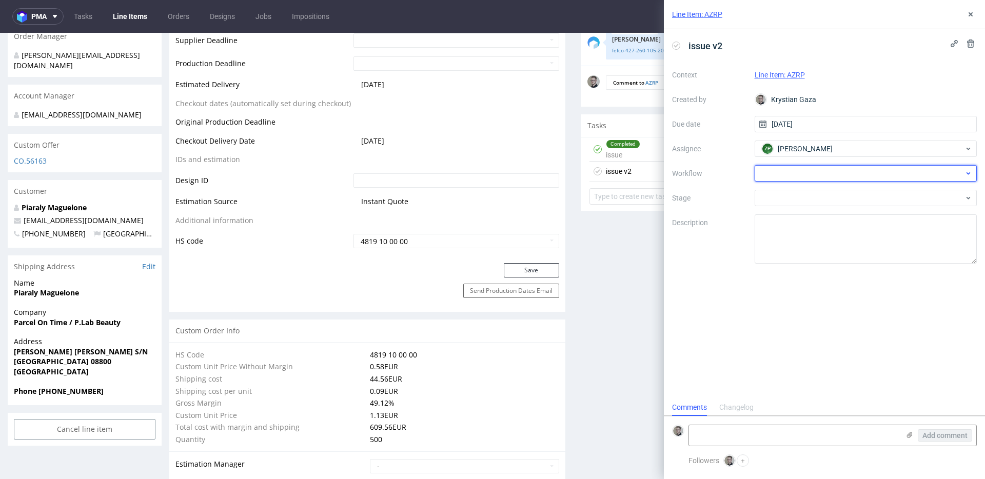
click at [823, 179] on div at bounding box center [866, 173] width 223 height 16
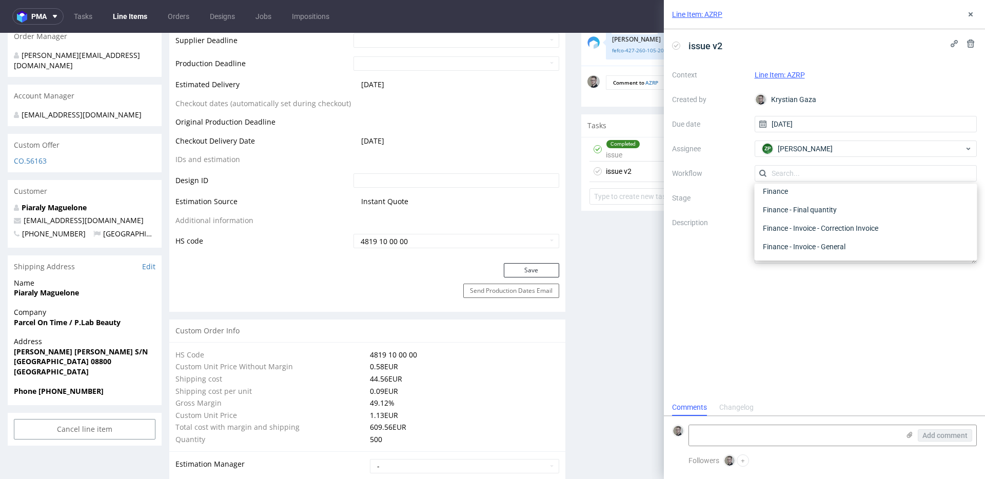
scroll to position [0, 0]
click at [817, 225] on div "DTP - Issue" at bounding box center [866, 229] width 215 height 18
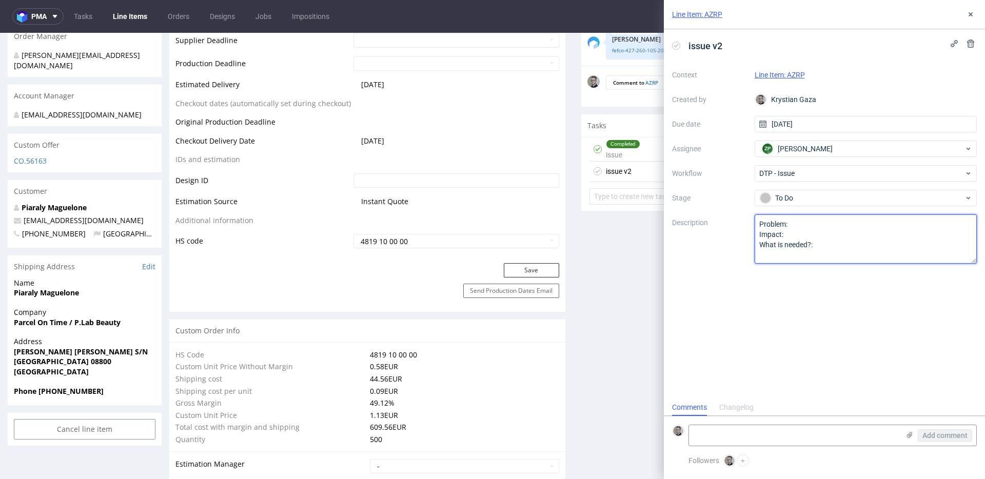
drag, startPoint x: 833, startPoint y: 274, endPoint x: 532, endPoint y: 169, distance: 318.9
type textarea "There is info about FSC in both designs. We can place it correctly but to use F…"
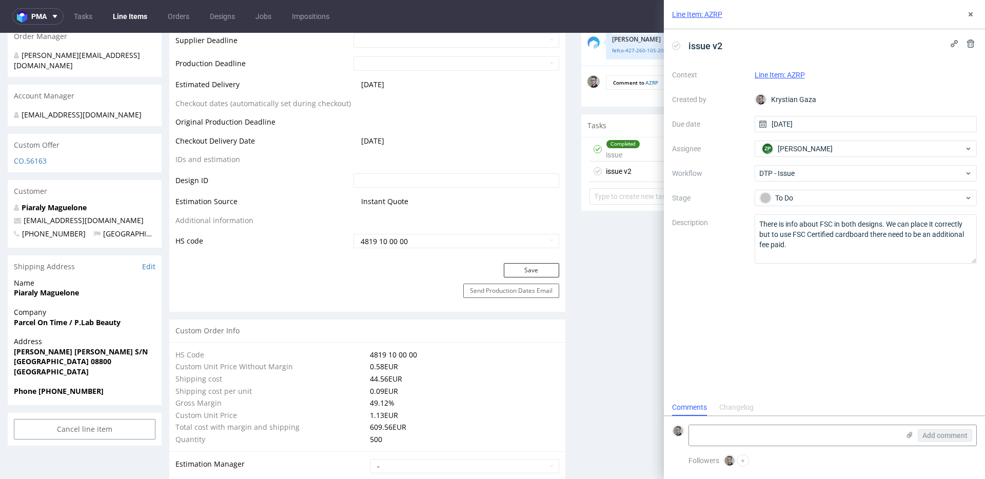
drag, startPoint x: 769, startPoint y: 333, endPoint x: 789, endPoint y: 322, distance: 22.0
click at [770, 333] on div "issue v2 Context Line Item: AZRP Created by Krystian Gaza Due date 27/08/2025 A…" at bounding box center [824, 214] width 321 height 370
click at [886, 15] on use at bounding box center [971, 14] width 4 height 4
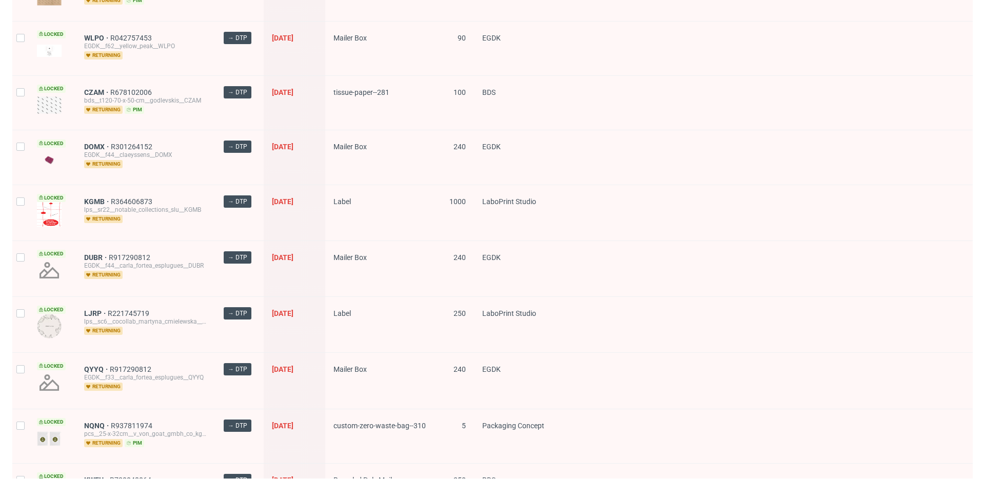
scroll to position [1315, 0]
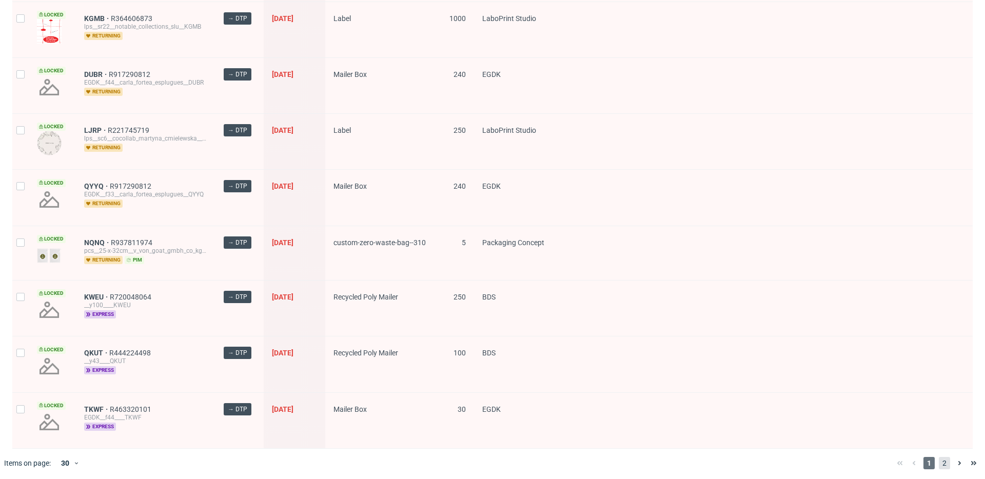
click at [939, 459] on span "2" at bounding box center [944, 463] width 11 height 12
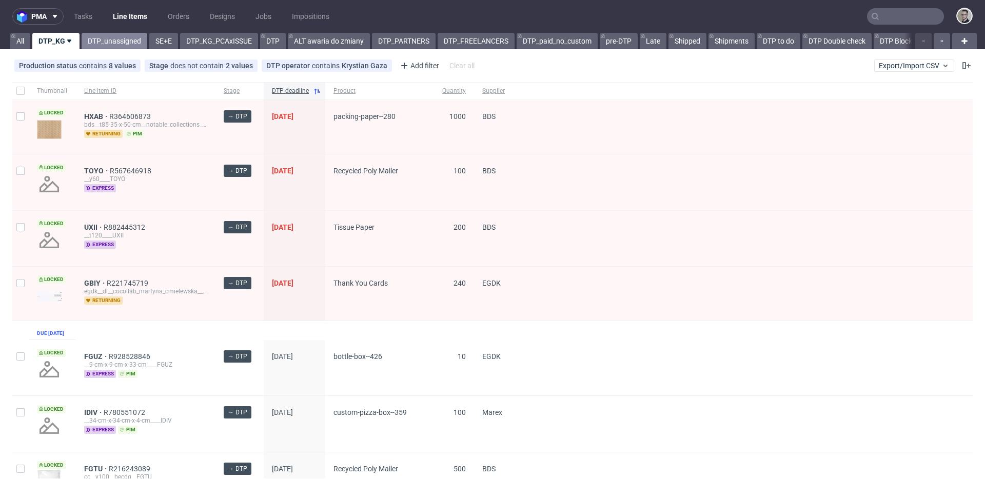
click at [95, 40] on link "DTP_unassigned" at bounding box center [115, 41] width 66 height 16
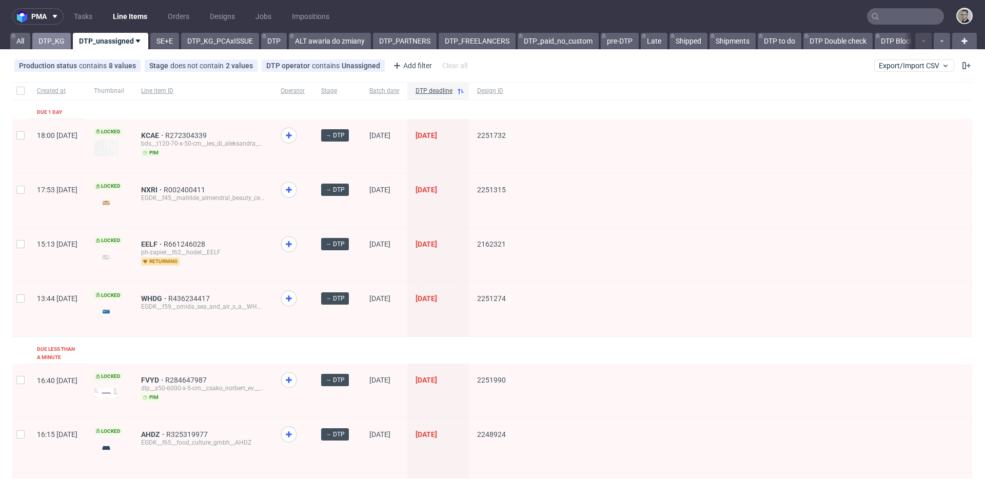
click at [41, 45] on link "DTP_KG" at bounding box center [51, 41] width 38 height 16
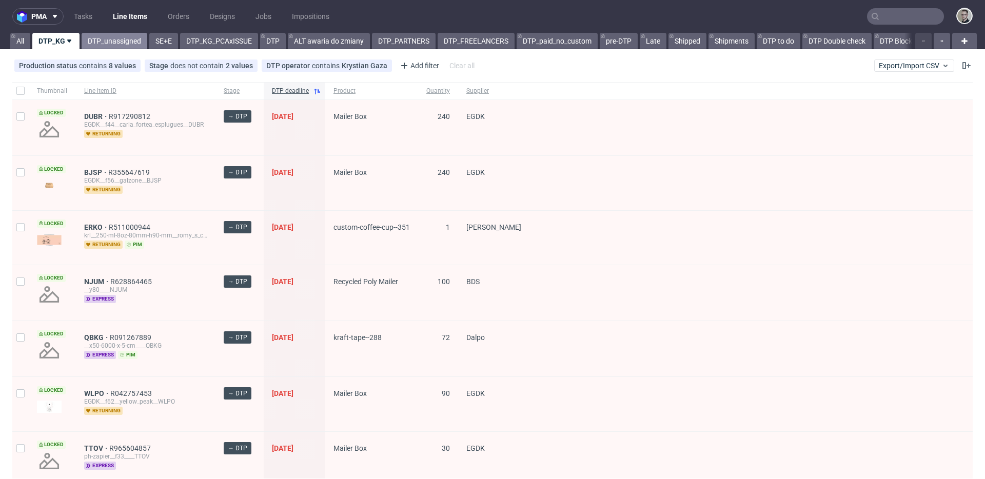
click at [100, 45] on link "DTP_unassigned" at bounding box center [115, 41] width 66 height 16
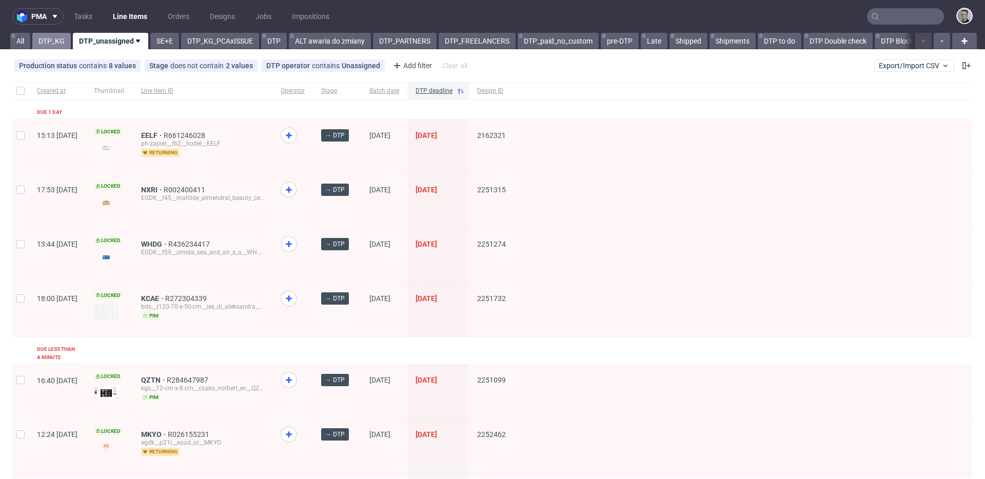
click at [47, 38] on link "DTP_KG" at bounding box center [51, 41] width 38 height 16
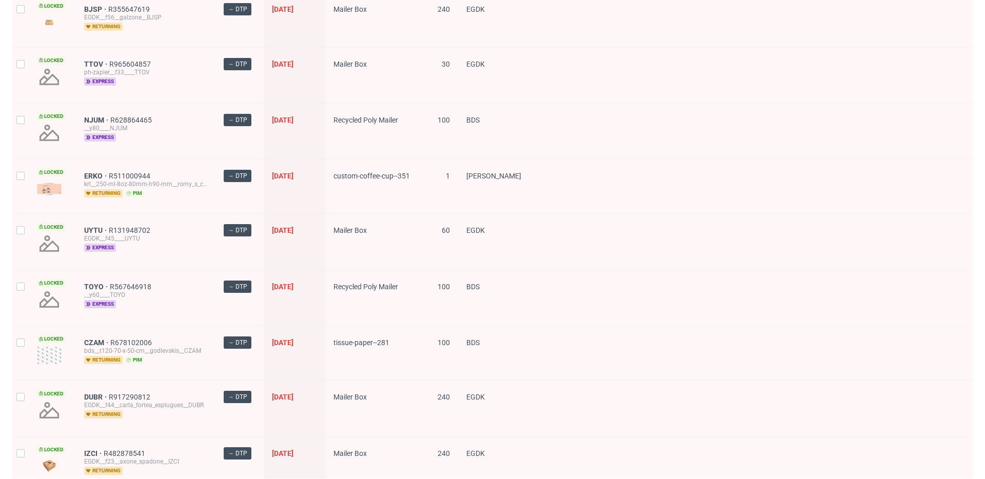
scroll to position [1315, 0]
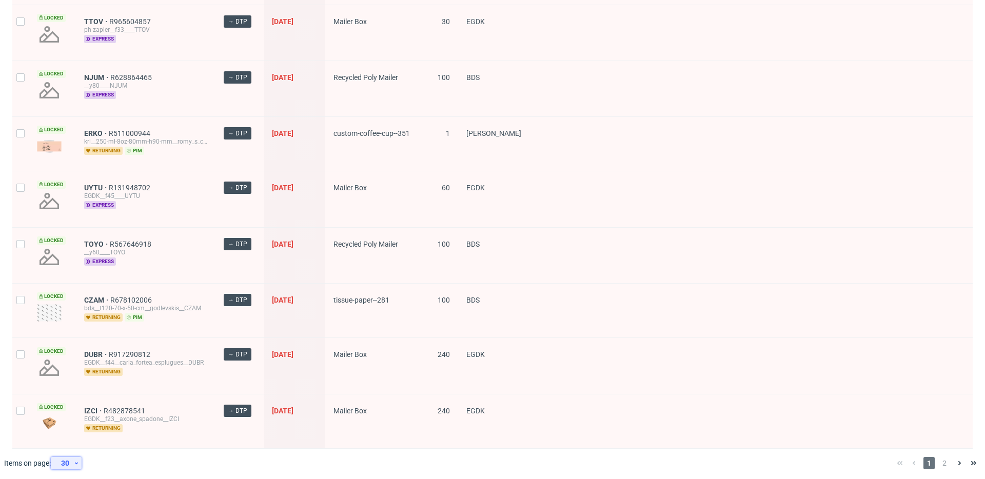
click at [65, 457] on div "30" at bounding box center [64, 463] width 18 height 14
click at [68, 408] on div "60" at bounding box center [70, 413] width 21 height 14
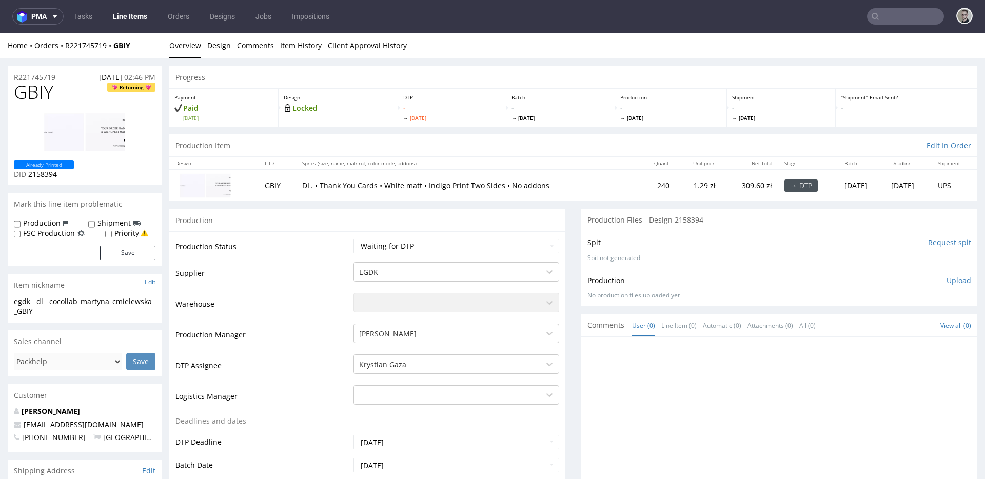
click at [929, 243] on input "Request spit" at bounding box center [949, 243] width 43 height 10
click at [387, 246] on select "Waiting for Artwork Waiting for Diecut Waiting for Mockup Waiting for DTP Waiti…" at bounding box center [457, 246] width 206 height 14
select select "dtp_in_process"
click at [354, 239] on select "Waiting for Artwork Waiting for Diecut Waiting for Mockup Waiting for DTP Waiti…" at bounding box center [457, 246] width 206 height 14
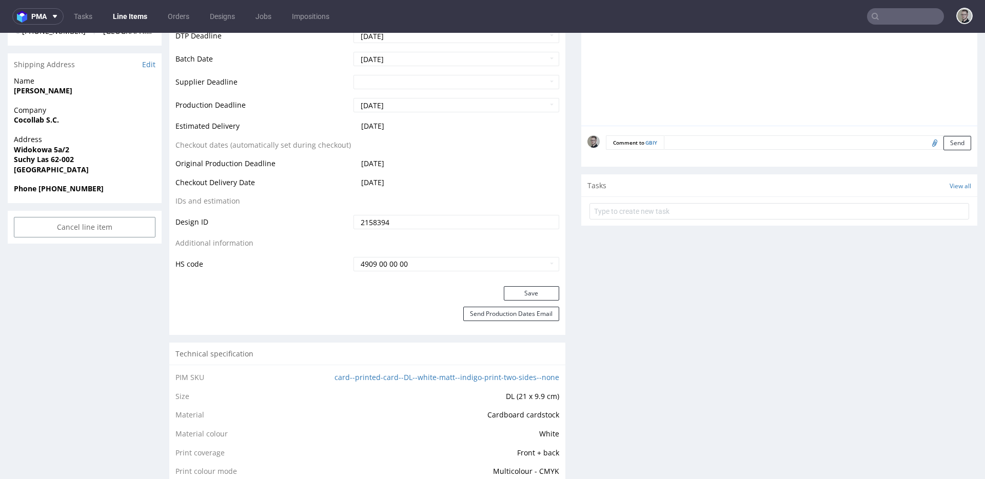
scroll to position [472, 0]
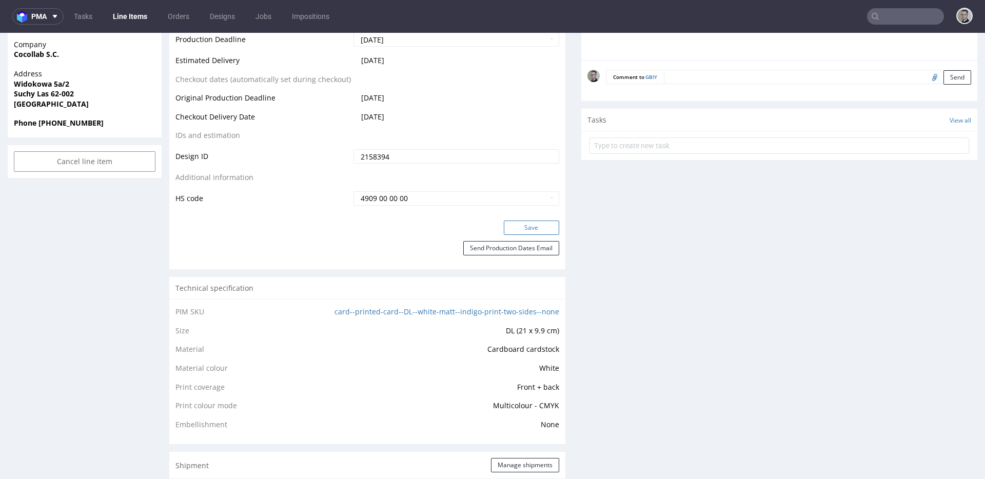
click at [540, 225] on button "Save" at bounding box center [531, 228] width 55 height 14
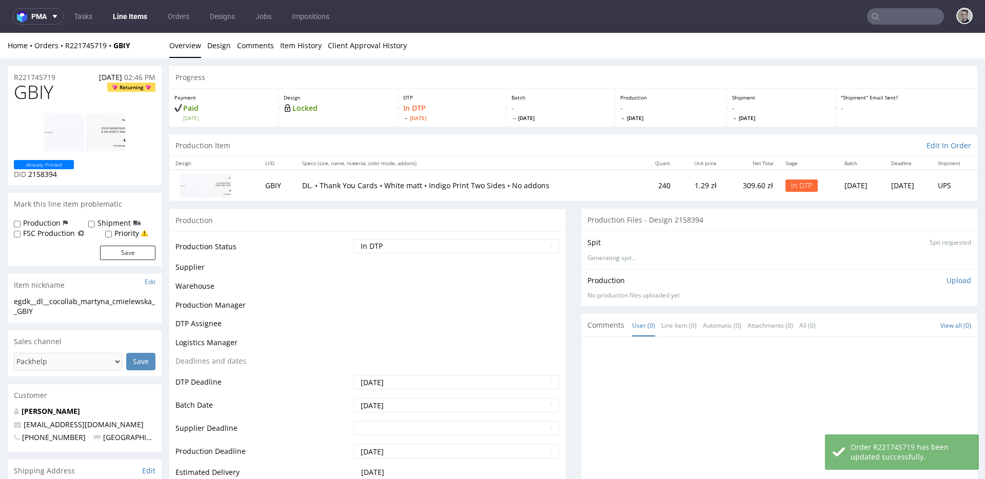
scroll to position [0, 0]
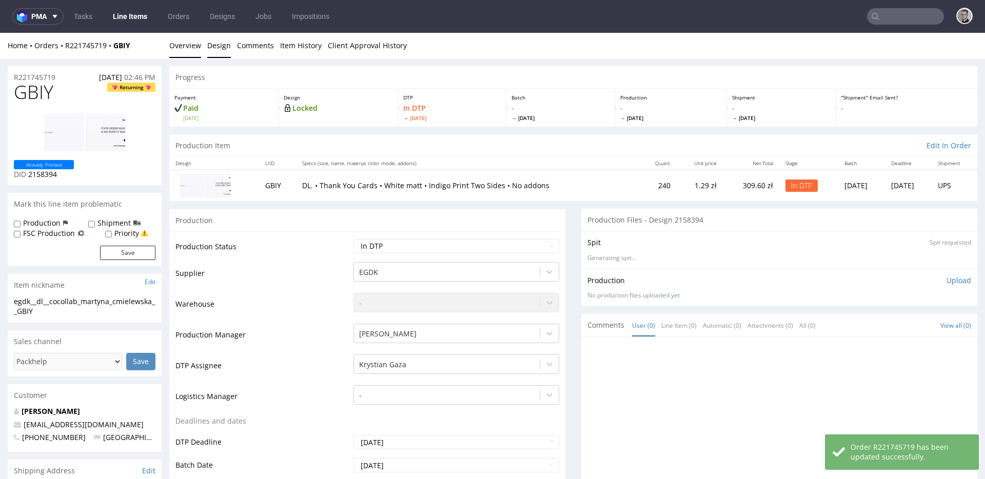
click at [215, 47] on link "Design" at bounding box center [219, 45] width 24 height 25
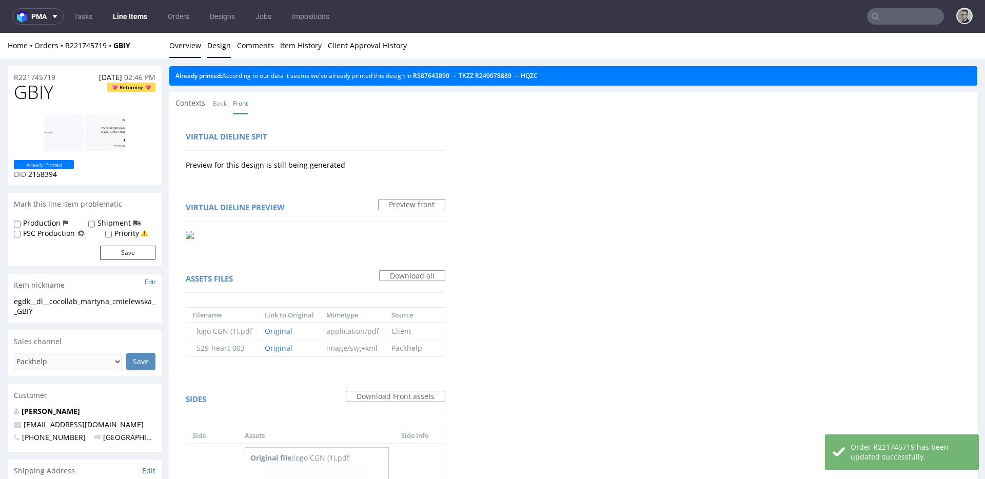
click at [189, 42] on link "Overview" at bounding box center [185, 45] width 32 height 25
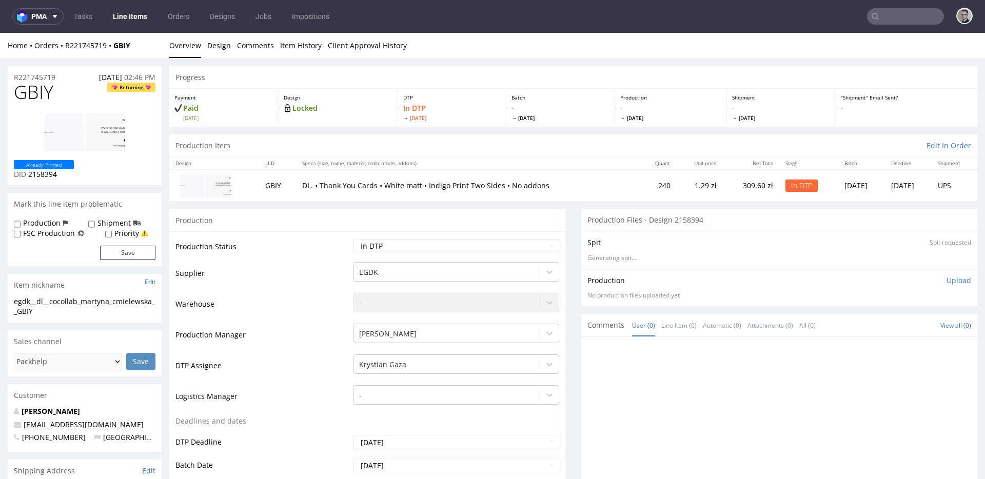
click at [87, 299] on div "egdk__dl__cocollab_martyna_cmielewska__GBIY" at bounding box center [85, 307] width 142 height 20
copy div "egdk__dl__cocollab_martyna_cmielewska__GBIY"
drag, startPoint x: 64, startPoint y: 75, endPoint x: 0, endPoint y: 73, distance: 64.2
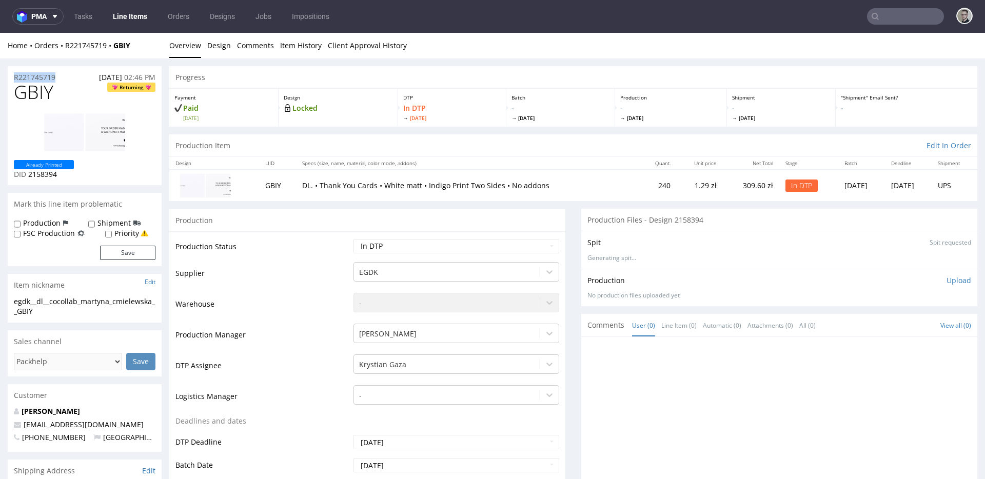
copy p "R221745719"
click at [947, 282] on p "Upload" at bounding box center [959, 281] width 25 height 10
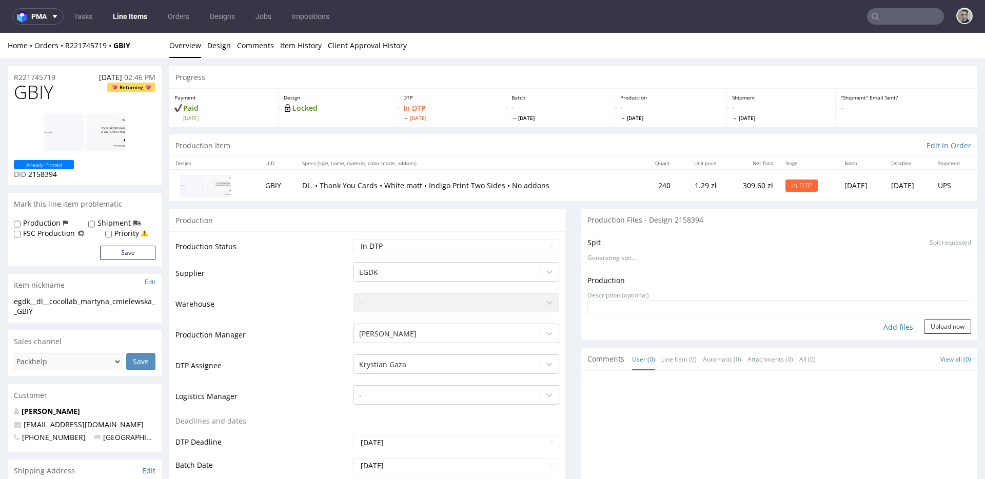
click at [894, 326] on div "Add files" at bounding box center [898, 327] width 51 height 15
type input "C:\fakepath\egdk__dl__cocollab_martyna_cmielewska__GBIY__d2158394__oR221745719_…"
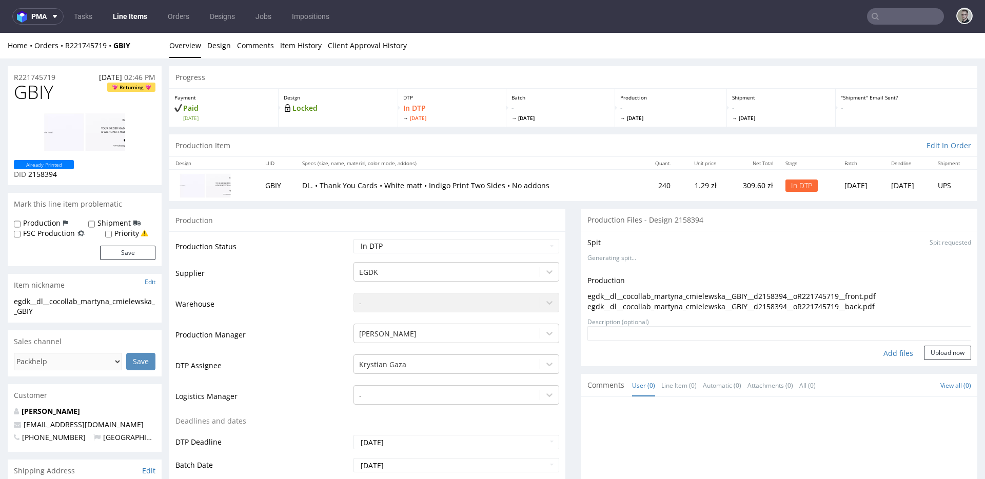
click at [936, 343] on form "Add files Upload now" at bounding box center [780, 343] width 384 height 34
click at [936, 354] on button "Upload now" at bounding box center [947, 353] width 47 height 14
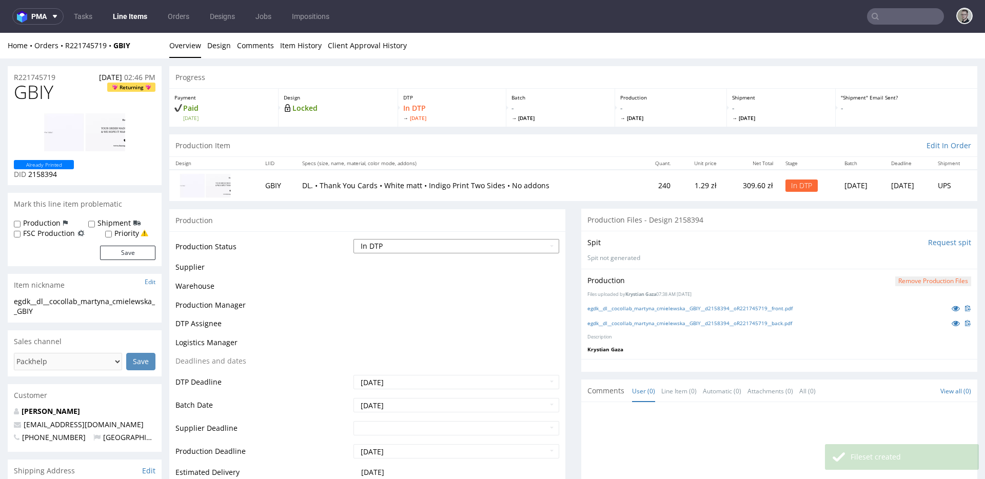
click at [444, 243] on select "Waiting for Artwork Waiting for Diecut Waiting for Mockup Waiting for DTP Waiti…" at bounding box center [457, 246] width 206 height 14
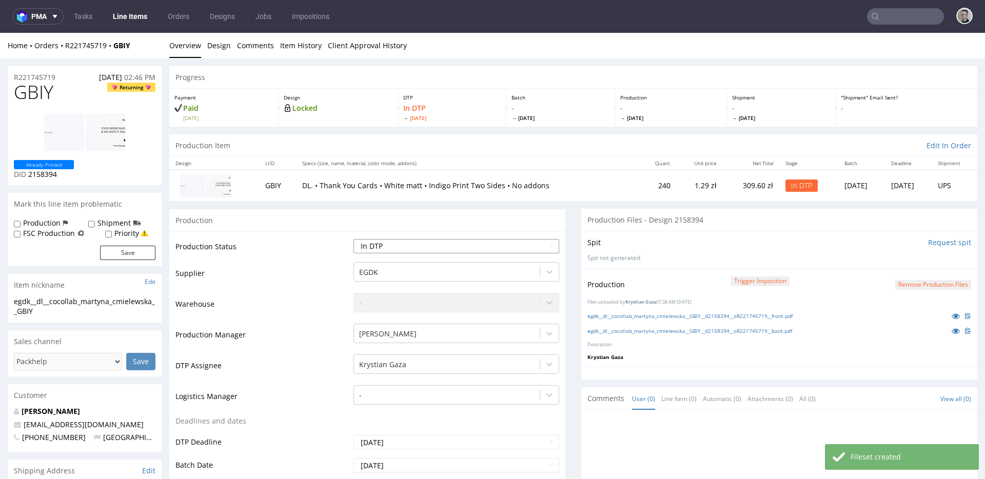
select select "dtp_production_ready"
click at [354, 239] on select "Waiting for Artwork Waiting for Diecut Waiting for Mockup Waiting for DTP Waiti…" at bounding box center [457, 246] width 206 height 14
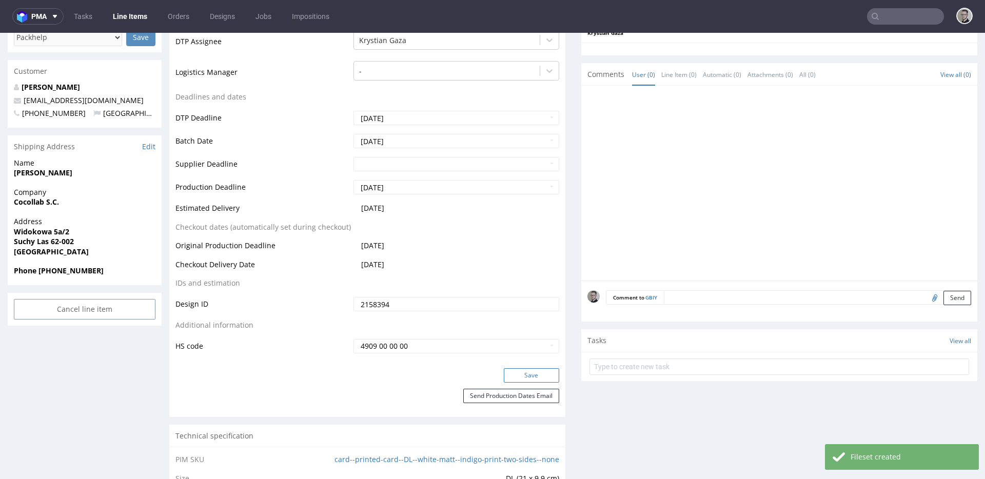
click at [528, 373] on button "Save" at bounding box center [531, 375] width 55 height 14
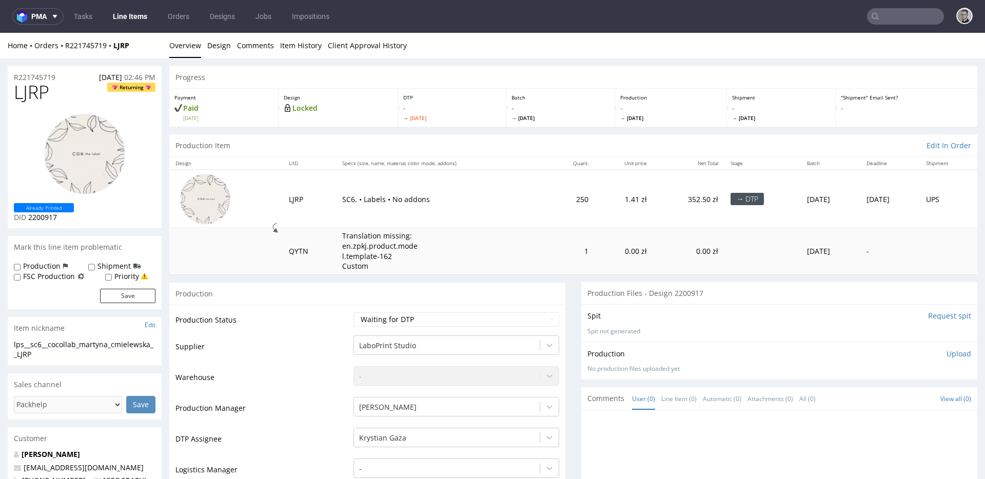
click at [934, 318] on input "Request spit" at bounding box center [949, 316] width 43 height 10
click at [551, 303] on div "Production" at bounding box center [367, 293] width 396 height 23
click at [549, 293] on div "Production" at bounding box center [367, 293] width 396 height 23
click at [424, 320] on select "Waiting for Artwork Waiting for Diecut Waiting for Mockup Waiting for DTP Waiti…" at bounding box center [457, 320] width 206 height 14
select select "dtp_in_process"
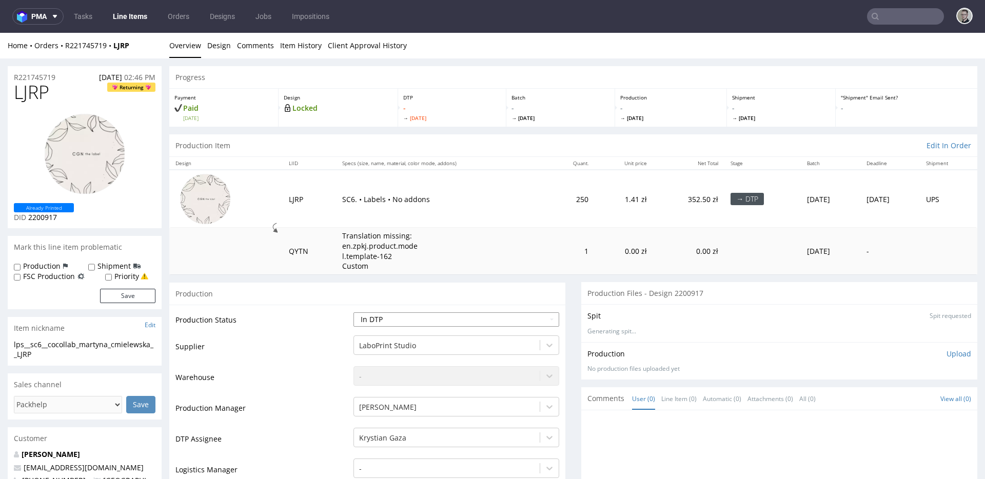
click at [354, 313] on select "Waiting for Artwork Waiting for Diecut Waiting for Mockup Waiting for DTP Waiti…" at bounding box center [457, 320] width 206 height 14
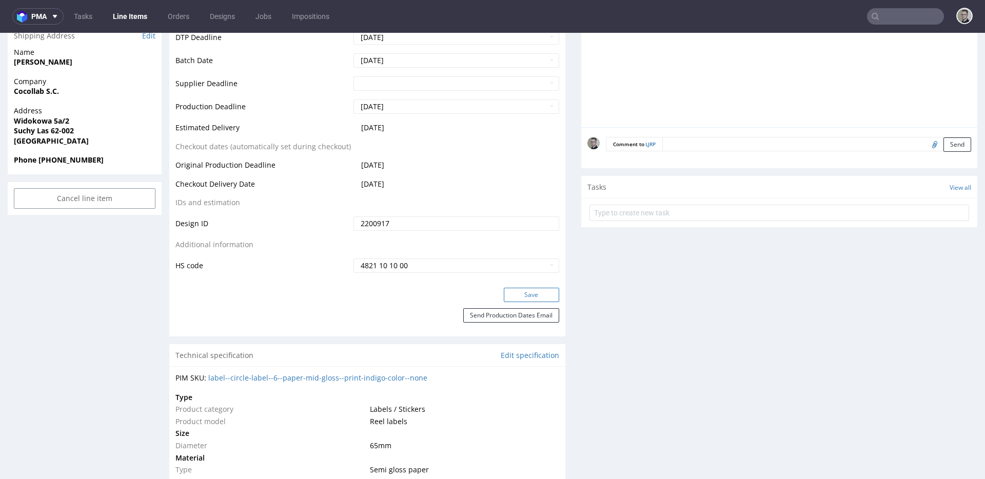
click at [547, 294] on button "Save" at bounding box center [531, 295] width 55 height 14
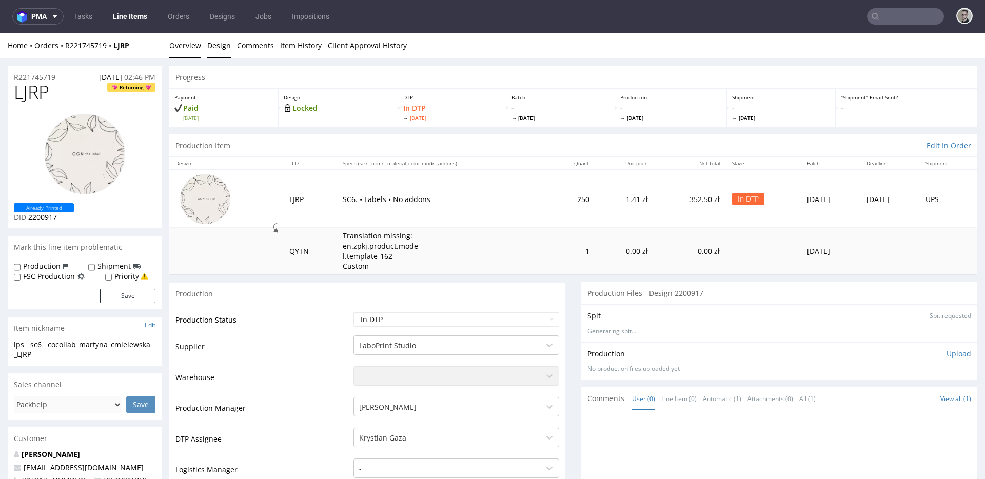
click at [224, 41] on link "Design" at bounding box center [219, 45] width 24 height 25
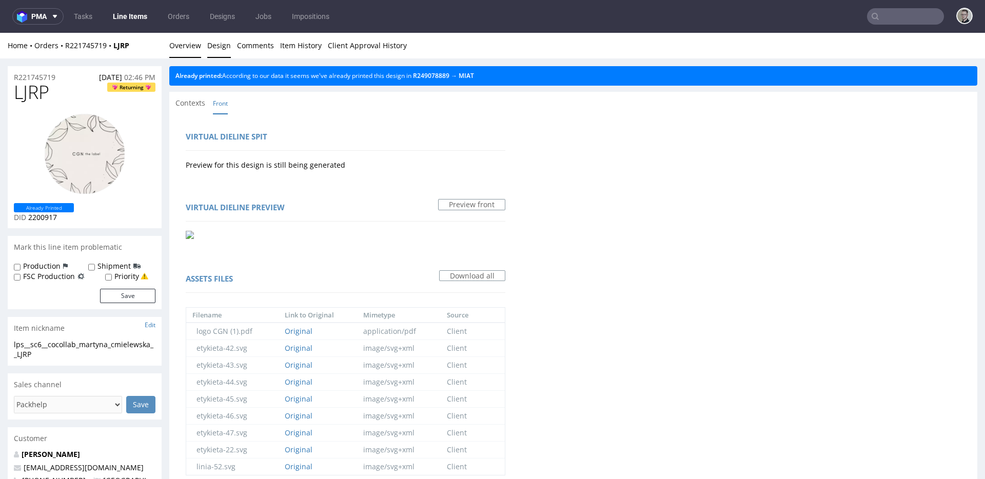
click at [184, 47] on link "Overview" at bounding box center [185, 45] width 32 height 25
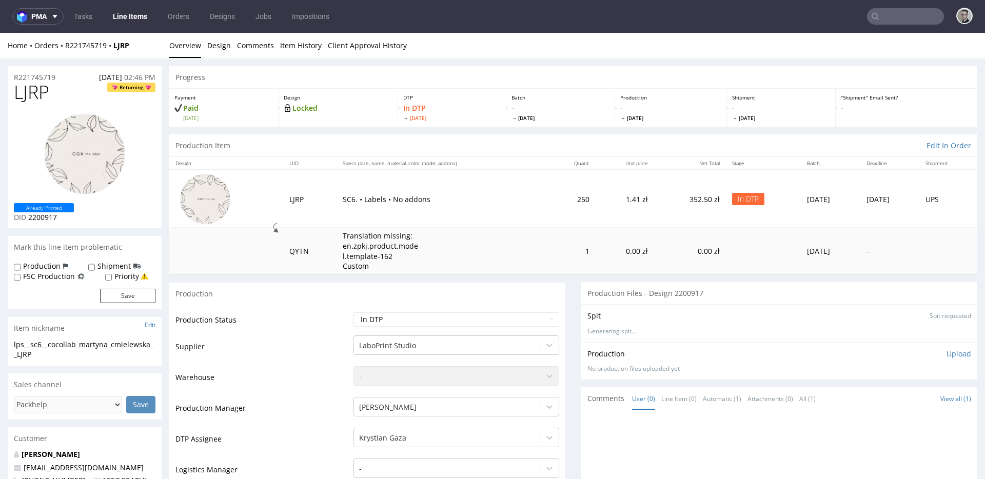
click at [68, 342] on div "lps__sc6__cocollab_martyna_cmielewska__LJRP" at bounding box center [85, 350] width 142 height 20
copy div "lps__sc6__cocollab_martyna_cmielewska__LJRP"
drag, startPoint x: 66, startPoint y: 76, endPoint x: 0, endPoint y: 76, distance: 65.7
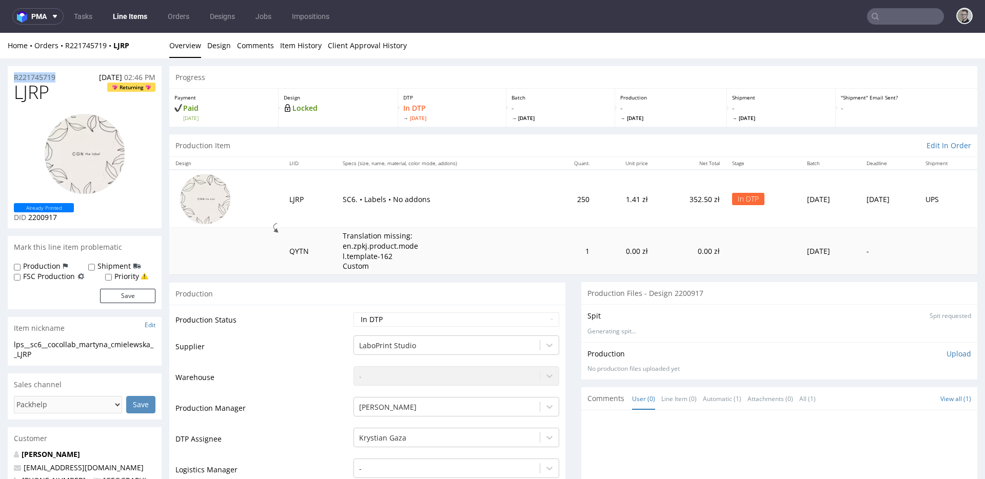
copy p "R221745719"
click at [949, 354] on p "Upload" at bounding box center [959, 354] width 25 height 10
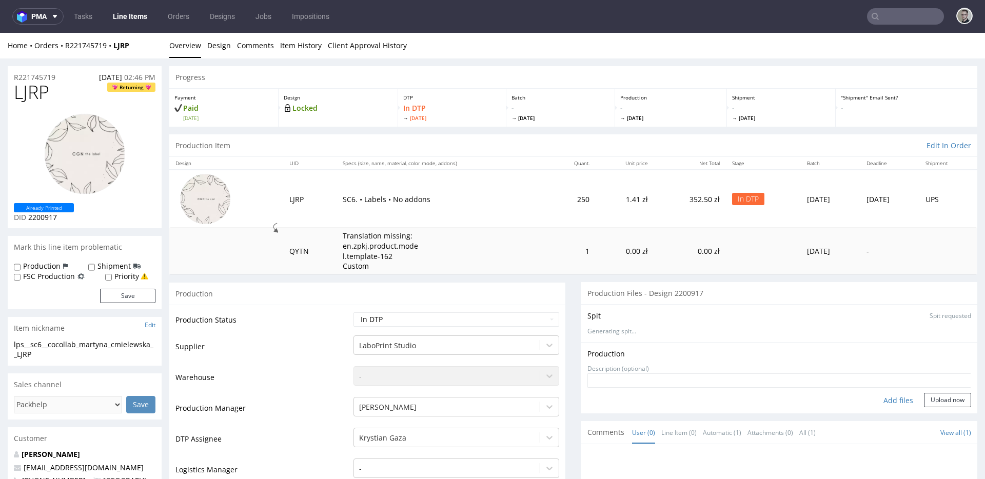
click at [885, 403] on div "Add files" at bounding box center [898, 400] width 51 height 15
type input "C:\fakepath\lps__sc6__cocollab_martyna_cmielewska__LJRP__d2200917__oR221745719_…"
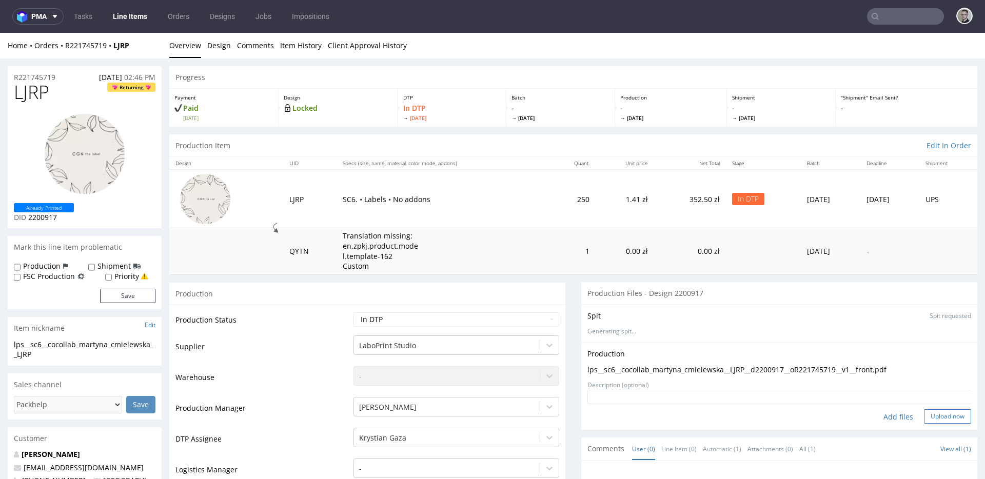
click at [939, 411] on button "Upload now" at bounding box center [947, 417] width 47 height 14
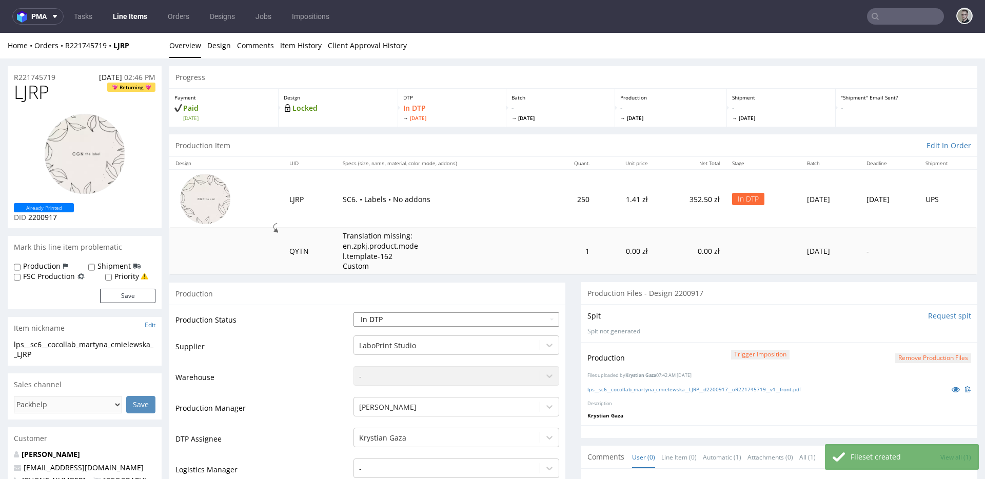
click at [427, 319] on select "Waiting for Artwork Waiting for Diecut Waiting for Mockup Waiting for DTP Waiti…" at bounding box center [457, 320] width 206 height 14
select select "dtp_production_ready"
click at [354, 313] on select "Waiting for Artwork Waiting for Diecut Waiting for Mockup Waiting for DTP Waiti…" at bounding box center [457, 320] width 206 height 14
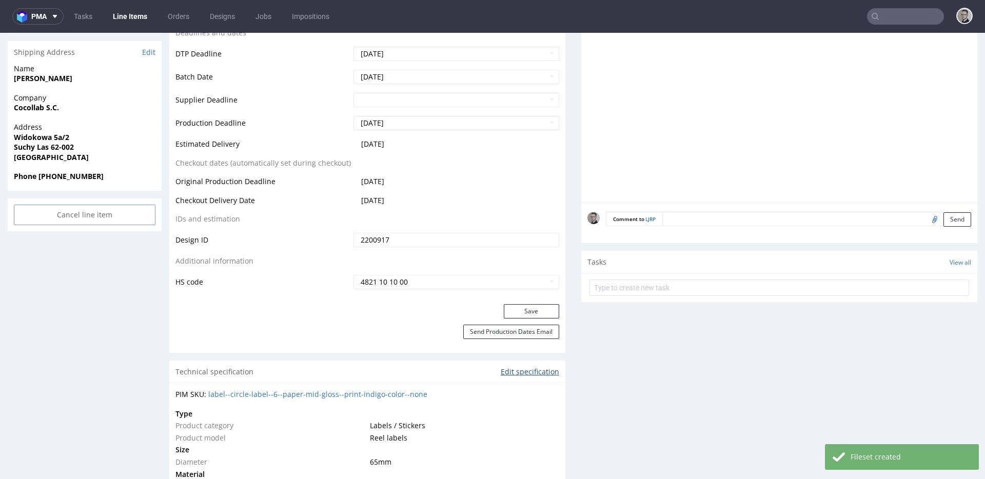
scroll to position [462, 0]
click at [545, 312] on button "Save" at bounding box center [531, 311] width 55 height 14
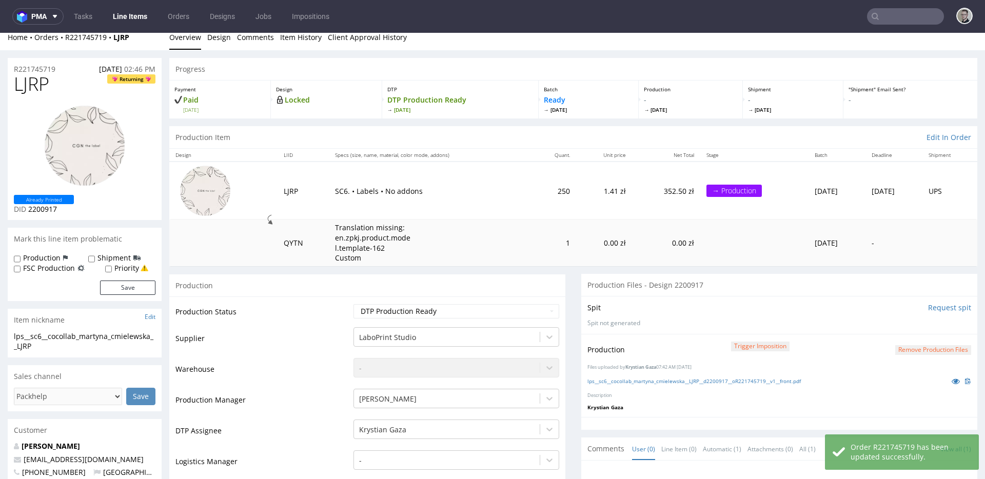
scroll to position [0, 0]
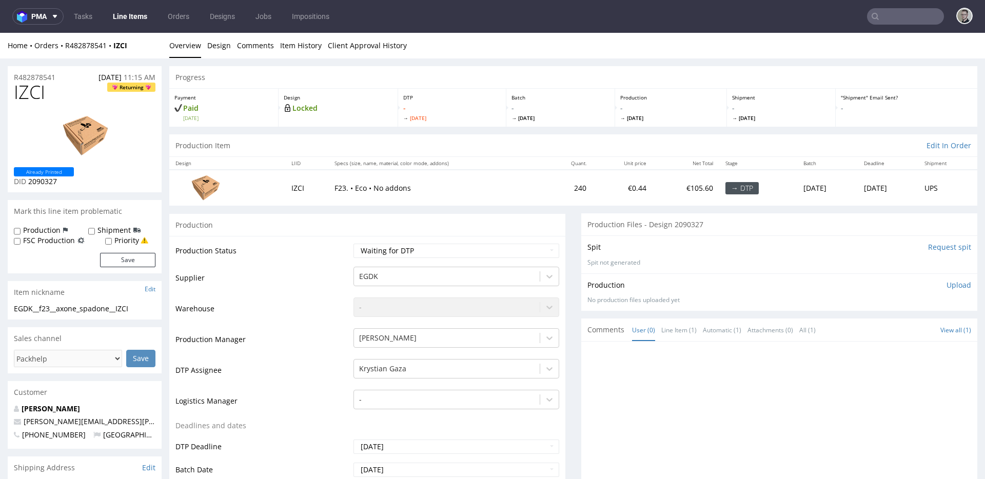
click at [928, 243] on input "Request spit" at bounding box center [949, 247] width 43 height 10
click at [440, 252] on select "Waiting for Artwork Waiting for Diecut Waiting for Mockup Waiting for DTP Waiti…" at bounding box center [457, 251] width 206 height 14
select select "dtp_in_process"
click at [354, 244] on select "Waiting for Artwork Waiting for Diecut Waiting for Mockup Waiting for DTP Waiti…" at bounding box center [457, 251] width 206 height 14
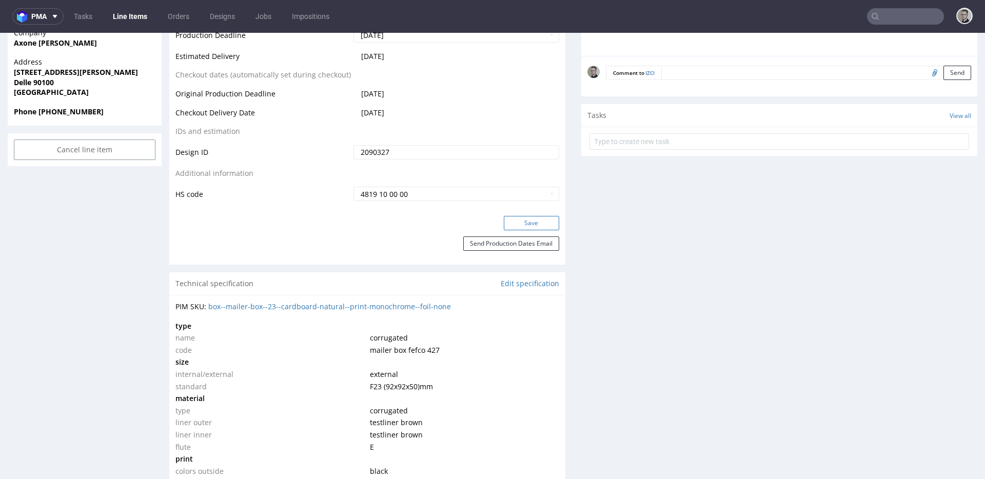
click at [518, 226] on button "Save" at bounding box center [531, 223] width 55 height 14
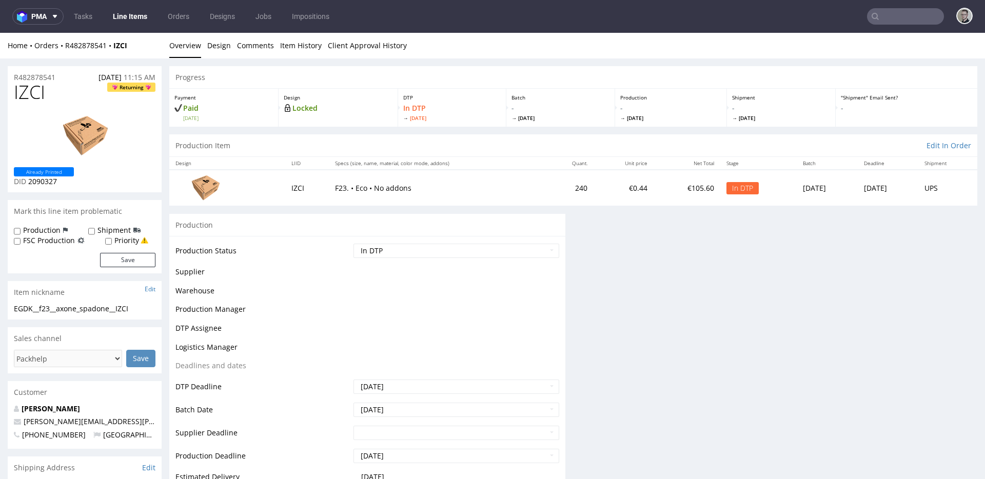
scroll to position [0, 0]
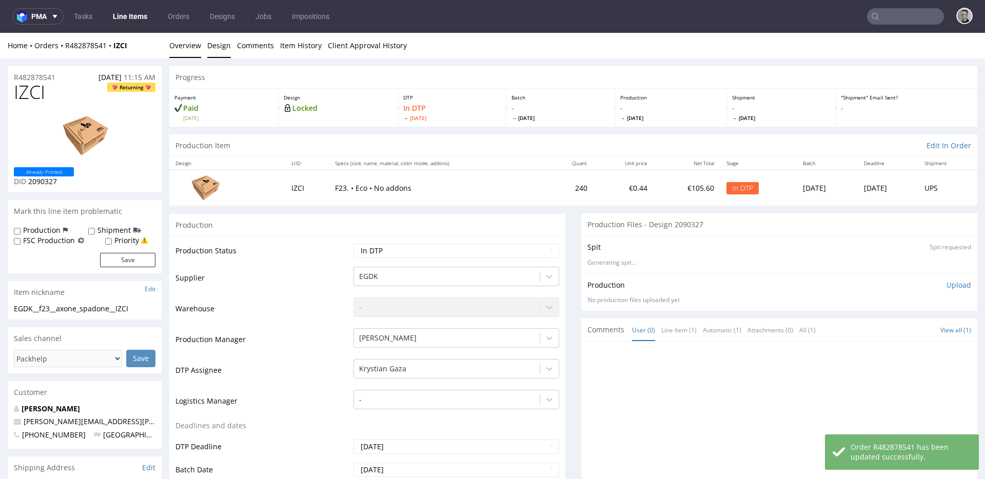
click at [217, 45] on link "Design" at bounding box center [219, 45] width 24 height 25
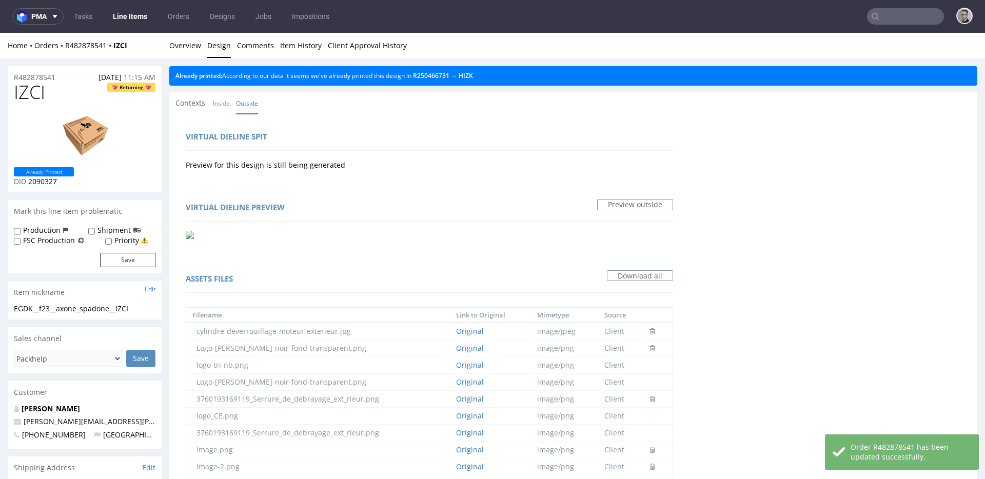
click at [201, 48] on li "Overview" at bounding box center [188, 46] width 38 height 10
drag, startPoint x: 186, startPoint y: 44, endPoint x: 190, endPoint y: 34, distance: 11.1
click at [187, 44] on link "Overview" at bounding box center [185, 45] width 32 height 25
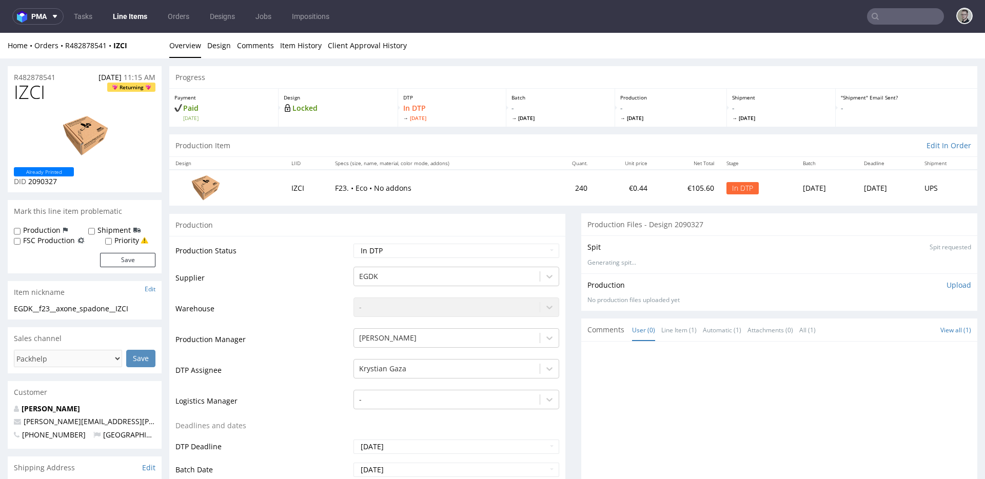
click at [81, 310] on div "EGDK__f23__axone_spadone__IZCI" at bounding box center [85, 309] width 142 height 10
drag, startPoint x: 55, startPoint y: 77, endPoint x: 0, endPoint y: 72, distance: 55.1
copy p "R482878541"
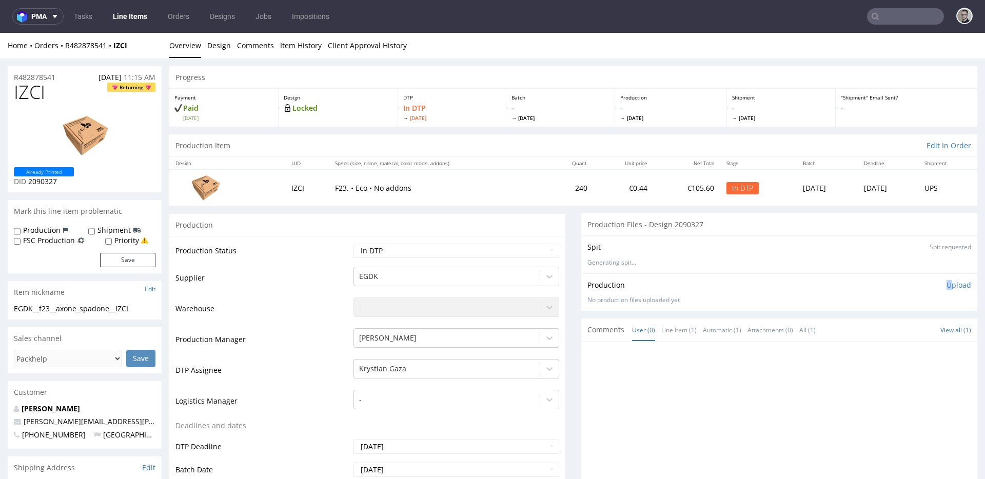
click at [947, 284] on p "Upload" at bounding box center [959, 285] width 25 height 10
click at [891, 333] on div "Add files" at bounding box center [898, 331] width 51 height 15
type input "C:\fakepath\EGDK__f23__axone_spadone__IZCI__d2090327__oR482878541__outside.pdf"
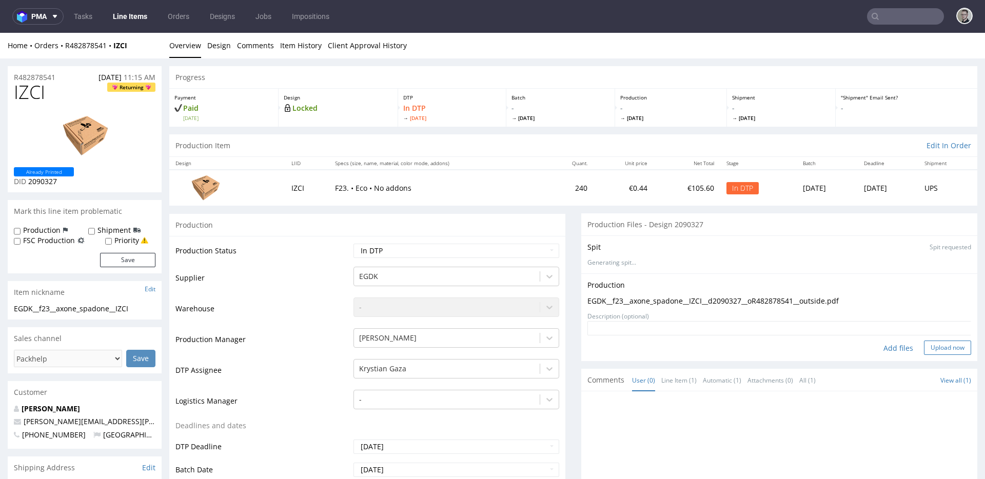
click at [941, 354] on button "Upload now" at bounding box center [947, 348] width 47 height 14
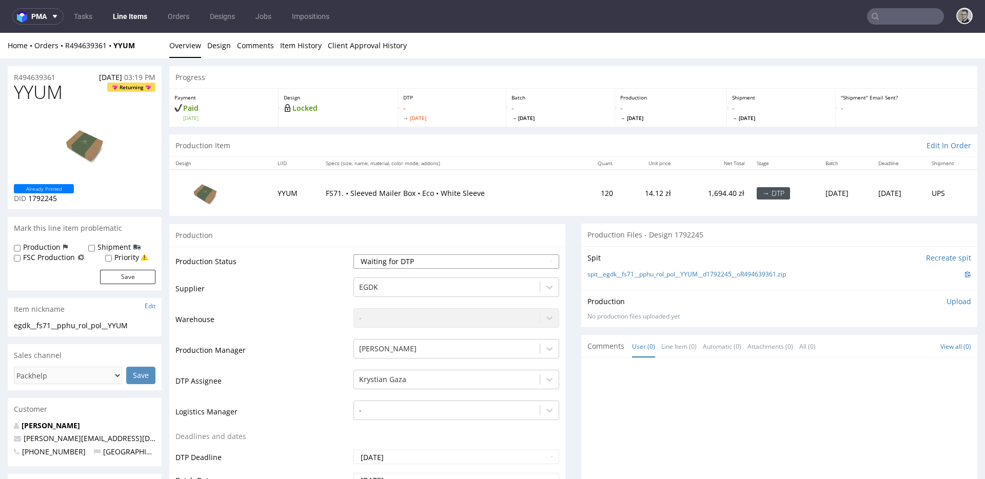
click at [399, 259] on select "Waiting for Artwork Waiting for Diecut Waiting for Mockup Waiting for DTP Waiti…" at bounding box center [457, 262] width 206 height 14
select select "dtp_in_process"
click at [354, 255] on select "Waiting for Artwork Waiting for Diecut Waiting for Mockup Waiting for DTP Waiti…" at bounding box center [457, 262] width 206 height 14
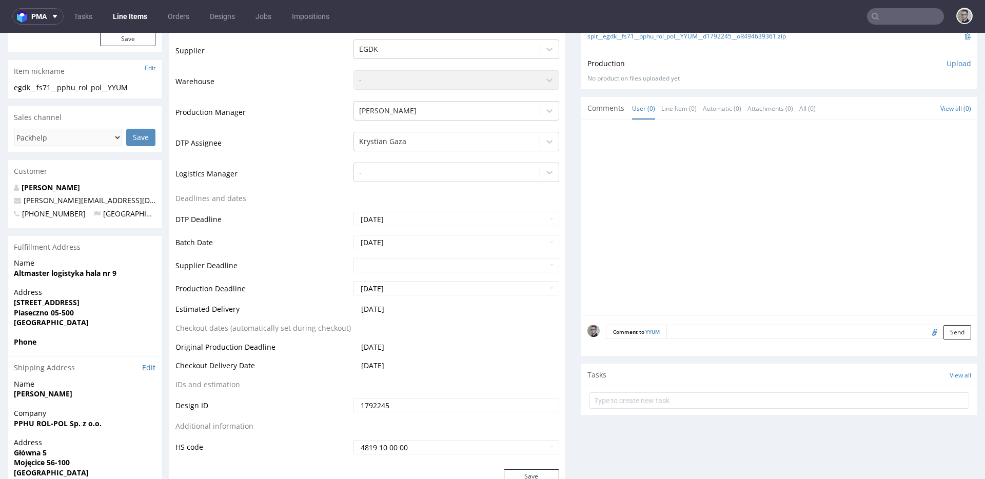
scroll to position [480, 0]
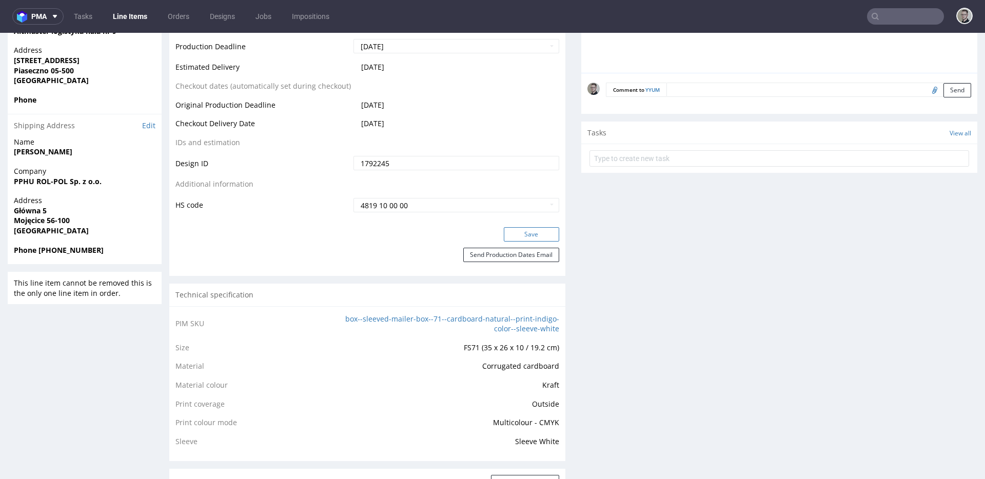
click at [534, 233] on button "Save" at bounding box center [531, 234] width 55 height 14
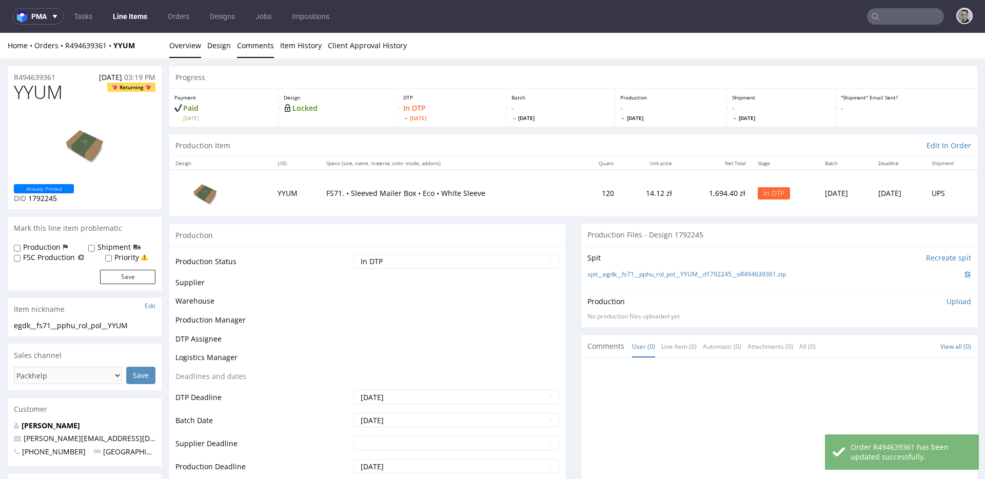
scroll to position [0, 0]
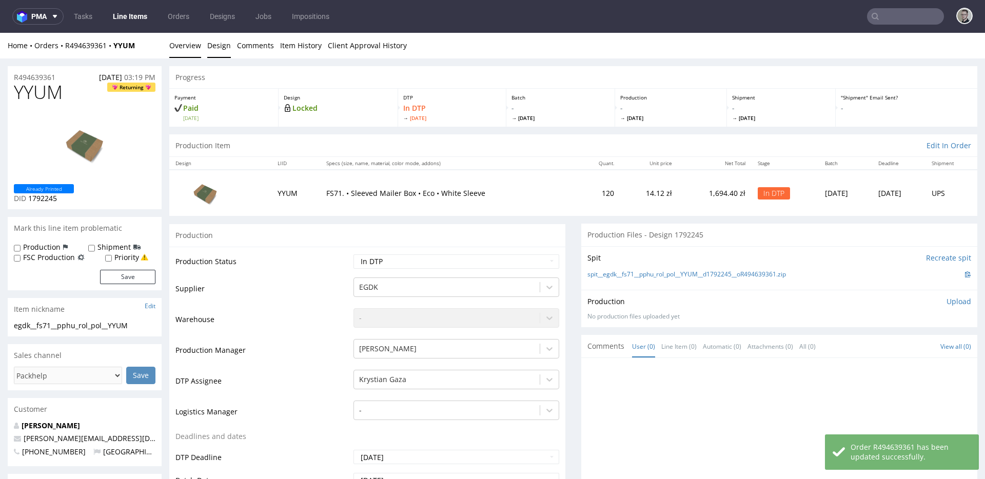
click at [213, 45] on link "Design" at bounding box center [219, 45] width 24 height 25
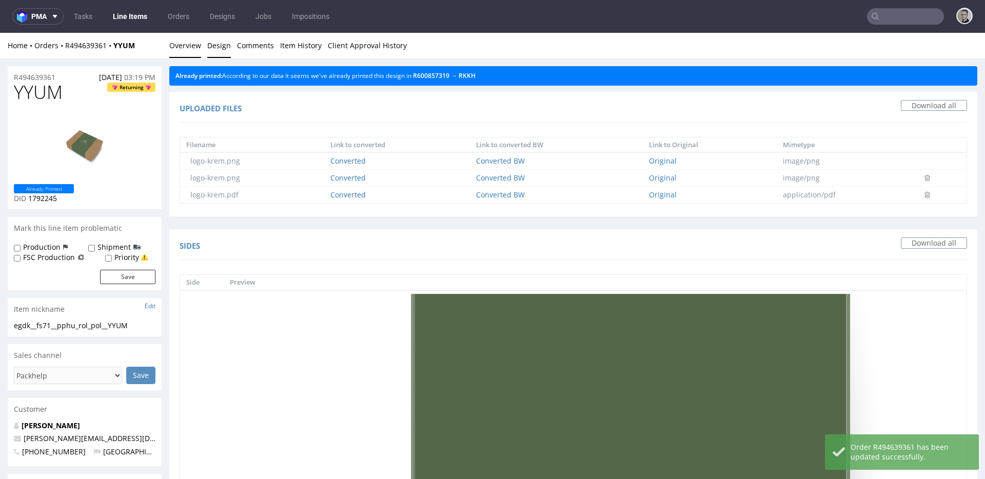
click at [191, 45] on link "Overview" at bounding box center [185, 45] width 32 height 25
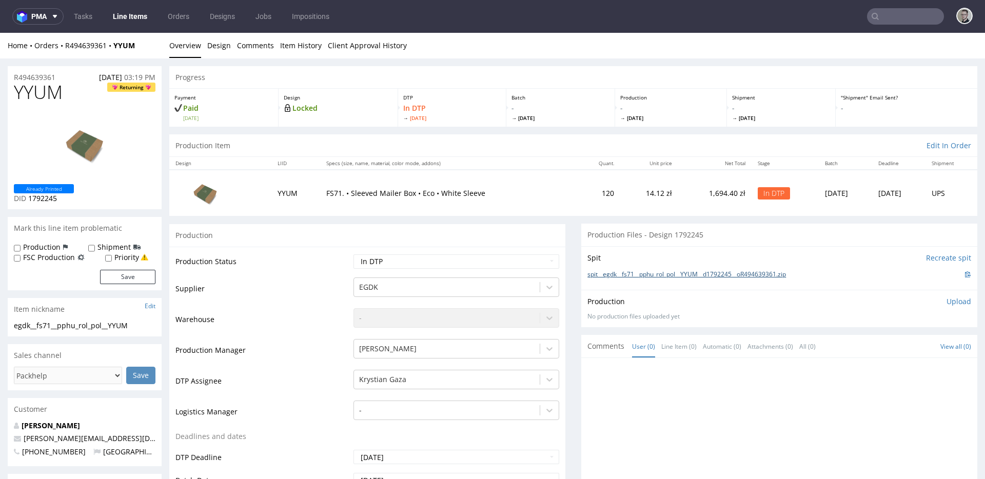
click at [653, 274] on link "spit__egdk__fs71__pphu_rol_pol__YYUM__d1792245__oR494639361.zip" at bounding box center [687, 274] width 199 height 9
click at [947, 305] on p "Upload" at bounding box center [959, 302] width 25 height 10
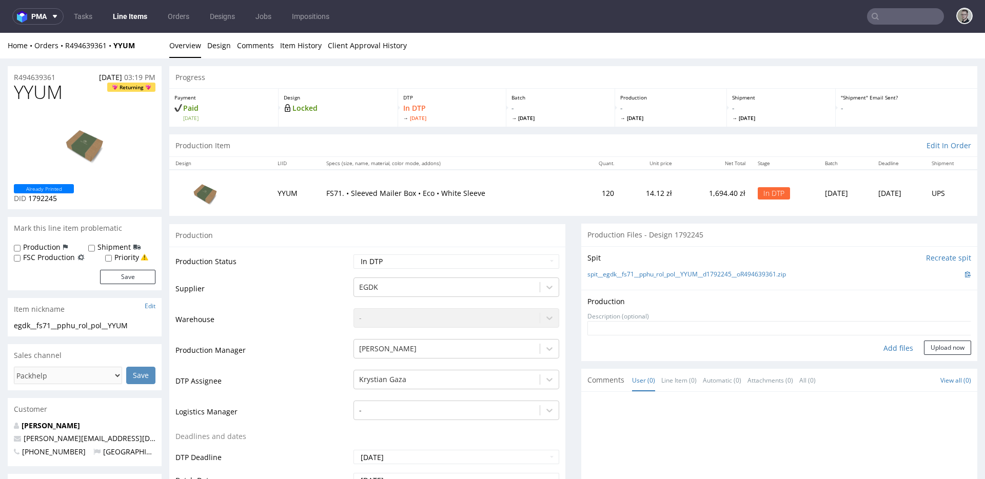
click at [891, 347] on div "Add files" at bounding box center [898, 348] width 51 height 15
type input "C:\fakepath\egdk__fs71__pphu_rol_pol__YYUM__d1792245__oR494639361__latest__fron…"
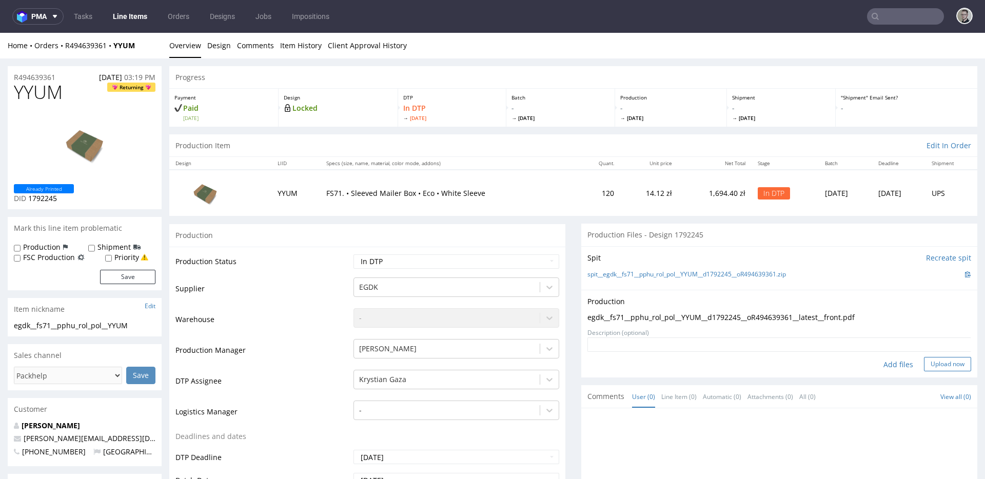
click at [928, 359] on button "Upload now" at bounding box center [947, 364] width 47 height 14
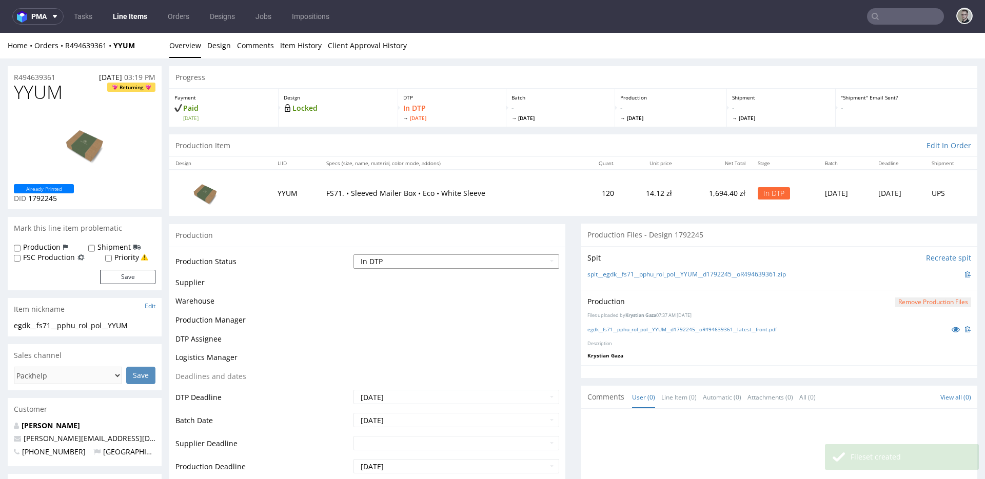
click at [450, 261] on select "Waiting for Artwork Waiting for Diecut Waiting for Mockup Waiting for DTP Waiti…" at bounding box center [457, 262] width 206 height 14
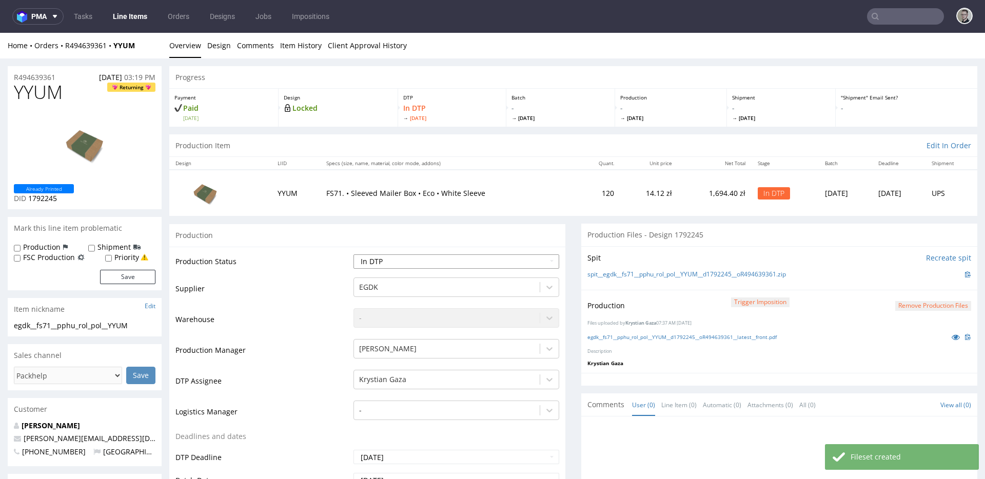
select select "dtp_production_ready"
click at [354, 255] on select "Waiting for Artwork Waiting for Diecut Waiting for Mockup Waiting for DTP Waiti…" at bounding box center [457, 262] width 206 height 14
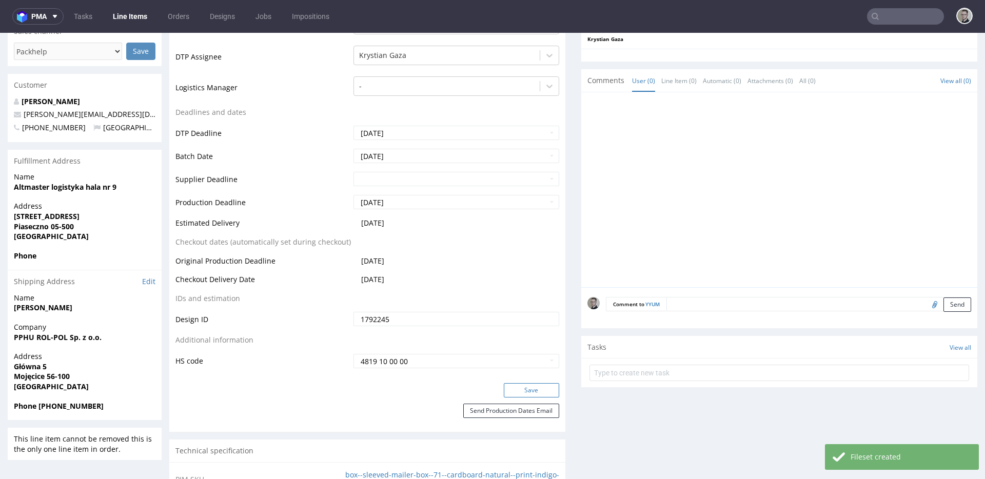
click at [532, 391] on button "Save" at bounding box center [531, 390] width 55 height 14
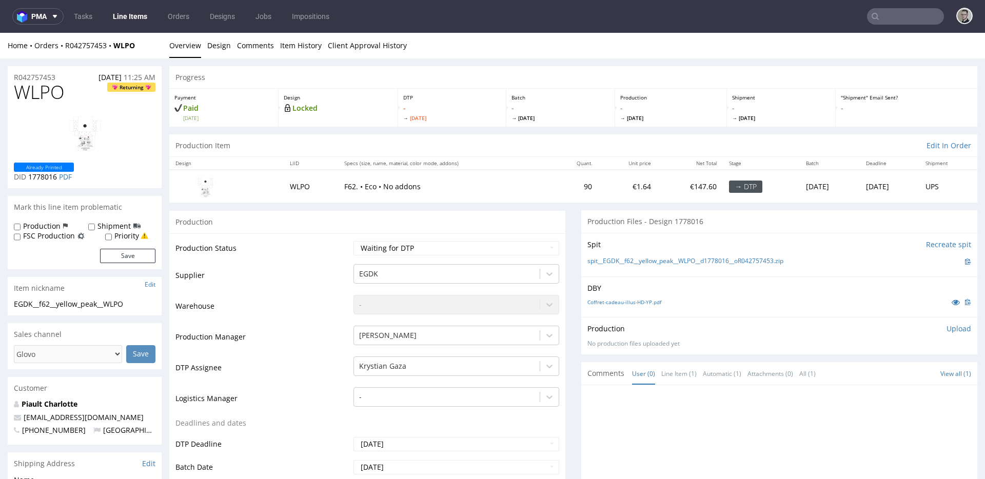
click at [434, 263] on td "EGDK" at bounding box center [455, 278] width 208 height 31
click at [446, 248] on select "Waiting for Artwork Waiting for Diecut Waiting for Mockup Waiting for DTP Waiti…" at bounding box center [457, 248] width 206 height 14
select select "dtp_in_process"
click at [354, 241] on select "Waiting for Artwork Waiting for Diecut Waiting for Mockup Waiting for DTP Waiti…" at bounding box center [457, 248] width 206 height 14
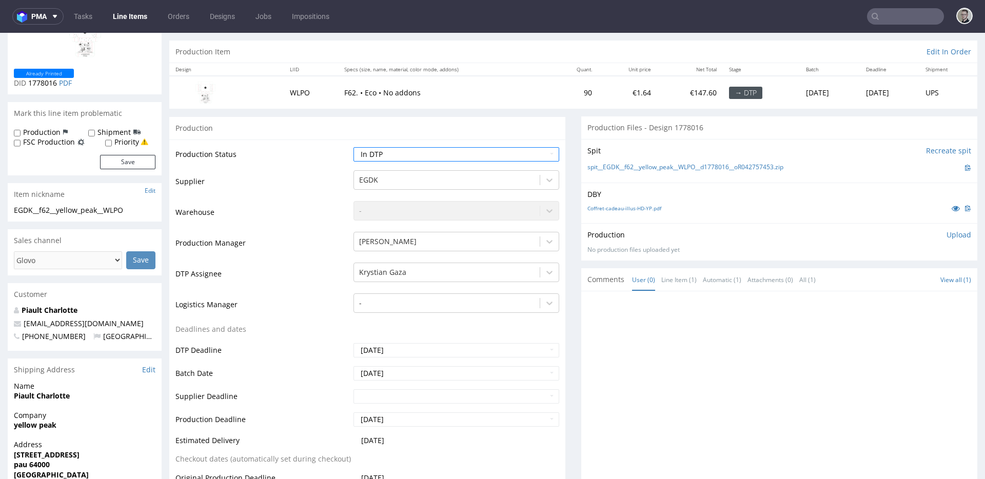
scroll to position [324, 0]
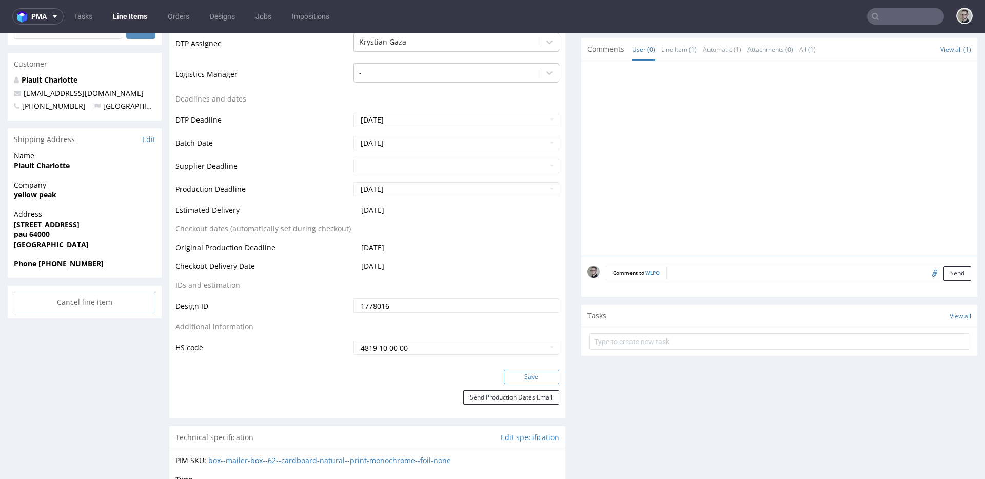
click at [522, 374] on button "Save" at bounding box center [531, 377] width 55 height 14
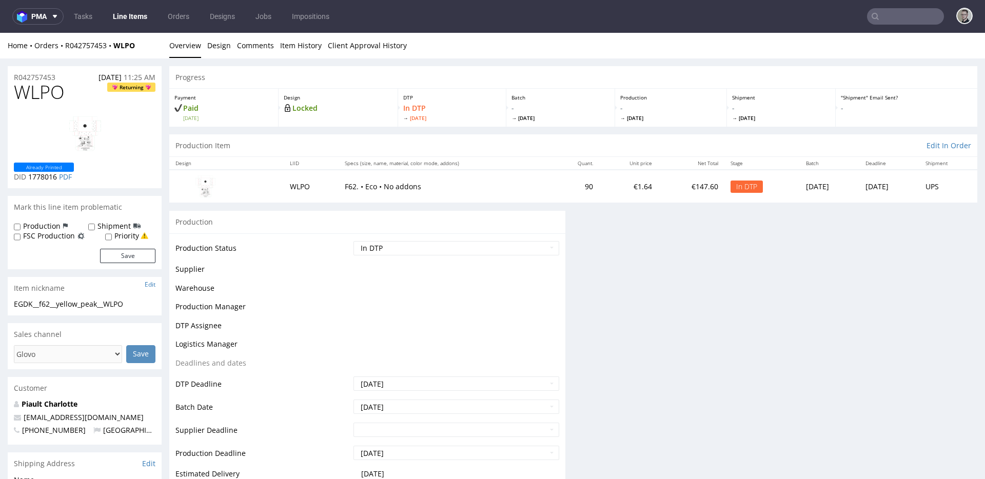
scroll to position [0, 0]
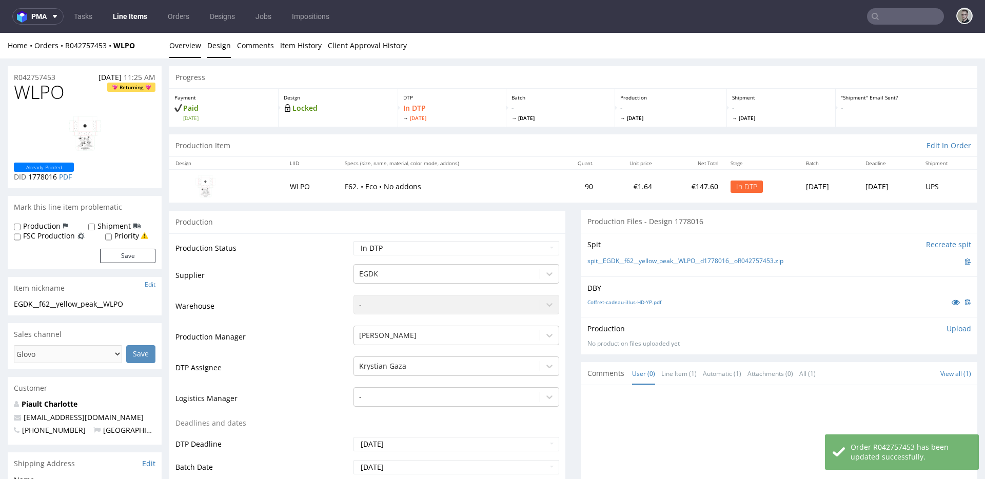
click at [222, 46] on link "Design" at bounding box center [219, 45] width 24 height 25
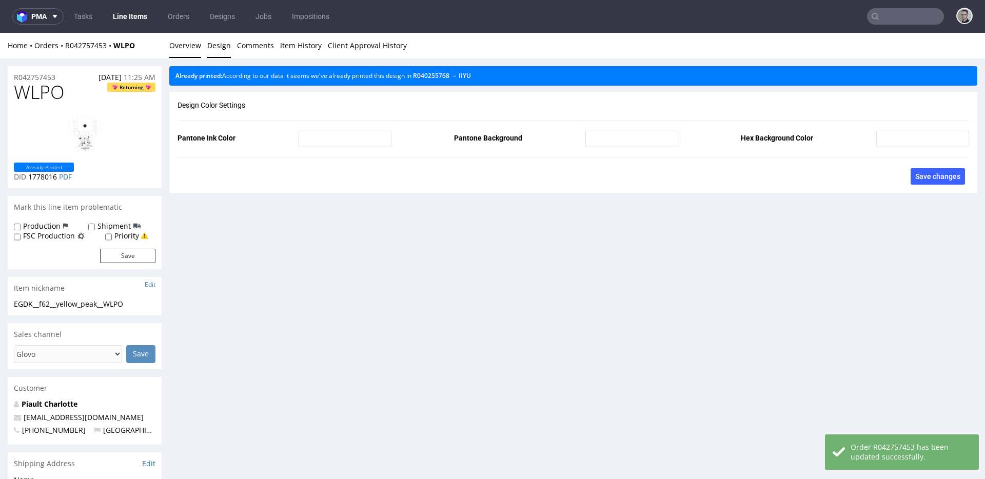
click at [192, 42] on link "Overview" at bounding box center [185, 45] width 32 height 25
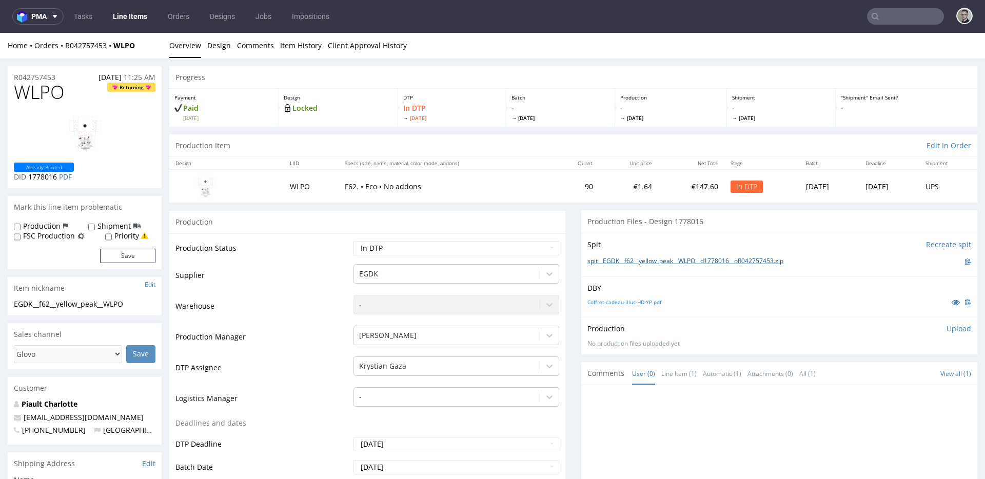
click at [698, 258] on link "spit__EGDK__f62__yellow_peak__WLPO__d1778016__oR042757453.zip" at bounding box center [686, 261] width 196 height 9
click at [947, 325] on p "Upload" at bounding box center [959, 329] width 25 height 10
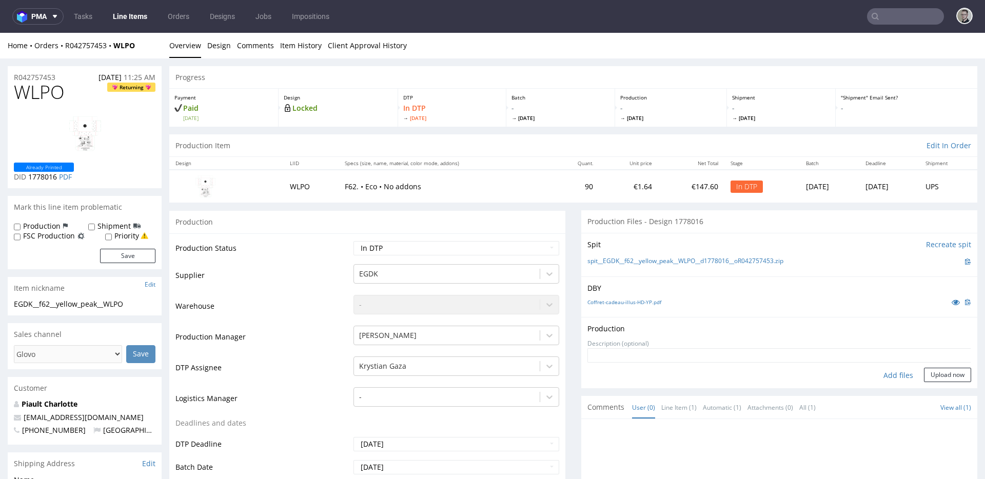
click at [886, 375] on div "Add files" at bounding box center [898, 375] width 51 height 15
type input "C:\fakepath\EGDK__f62__yellow_peak__WLPO__d1778016__oR042757453__latest__outsid…"
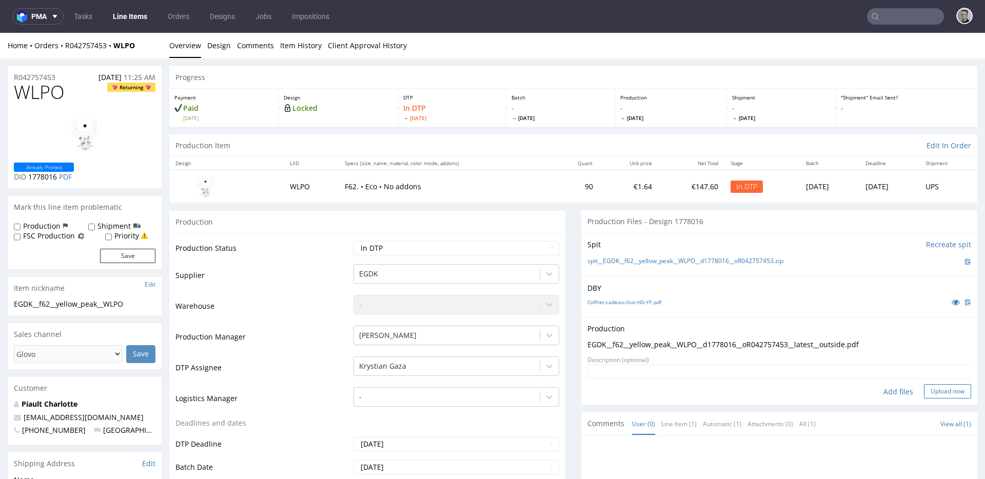
click at [931, 385] on button "Upload now" at bounding box center [947, 391] width 47 height 14
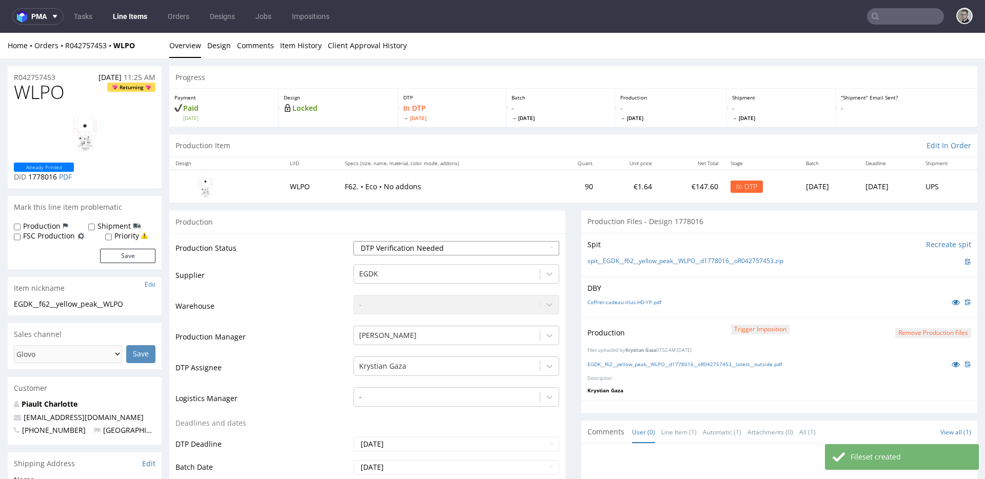
click at [354, 241] on select "Waiting for Artwork Waiting for Diecut Waiting for Mockup Waiting for DTP Waiti…" at bounding box center [457, 248] width 206 height 14
click at [435, 246] on select "Waiting for Artwork Waiting for Diecut Waiting for Mockup Waiting for DTP Waiti…" at bounding box center [457, 248] width 206 height 14
select select "dtp_production_ready"
click at [354, 241] on select "Waiting for Artwork Waiting for Diecut Waiting for Mockup Waiting for DTP Waiti…" at bounding box center [457, 248] width 206 height 14
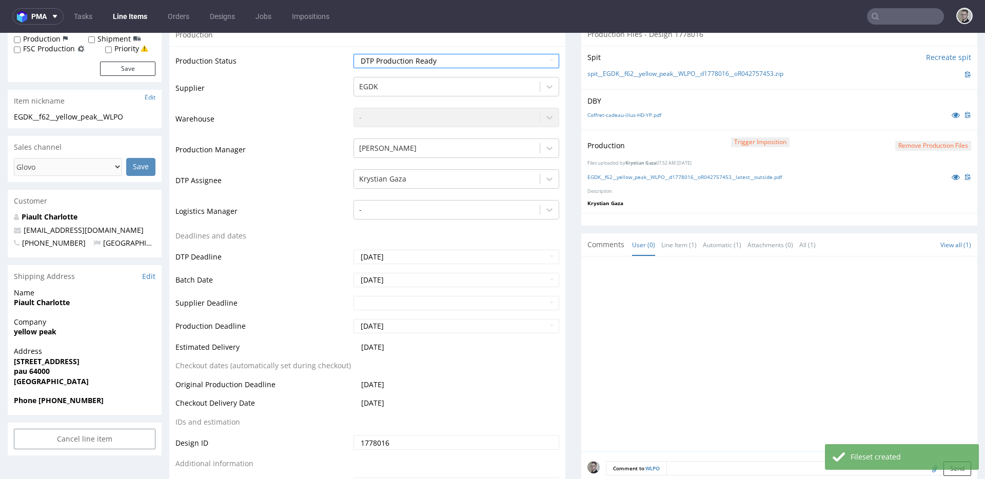
scroll to position [338, 0]
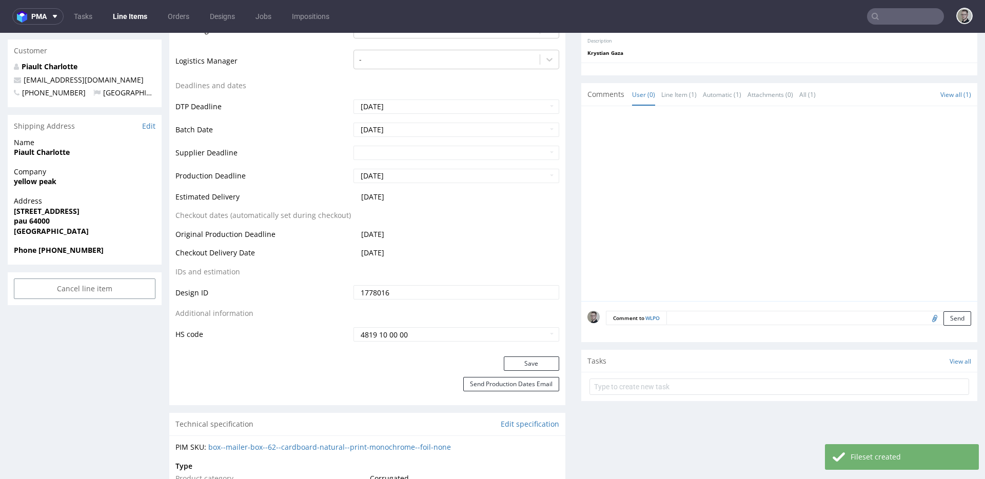
click at [503, 355] on div "Production Status Waiting for Artwork Waiting for Diecut Waiting for Mockup Wai…" at bounding box center [367, 126] width 396 height 461
click at [504, 359] on button "Save" at bounding box center [531, 364] width 55 height 14
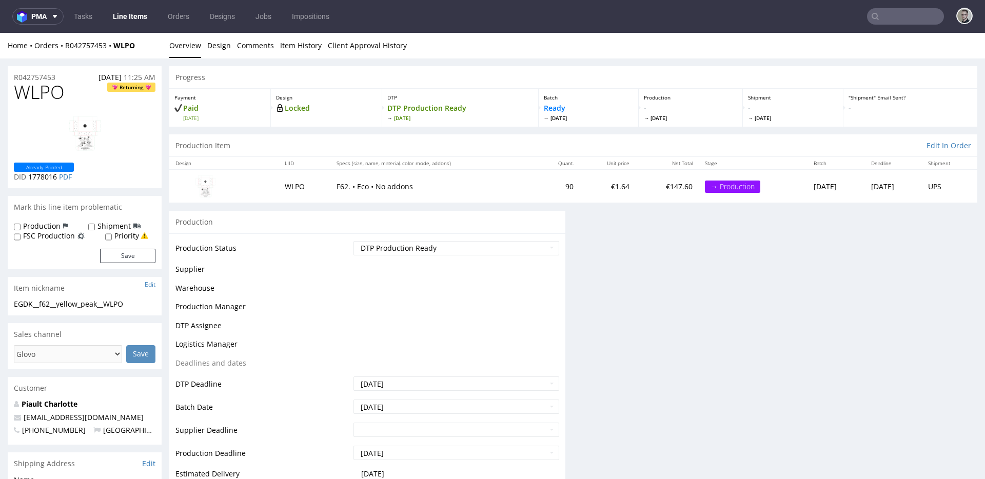
scroll to position [0, 0]
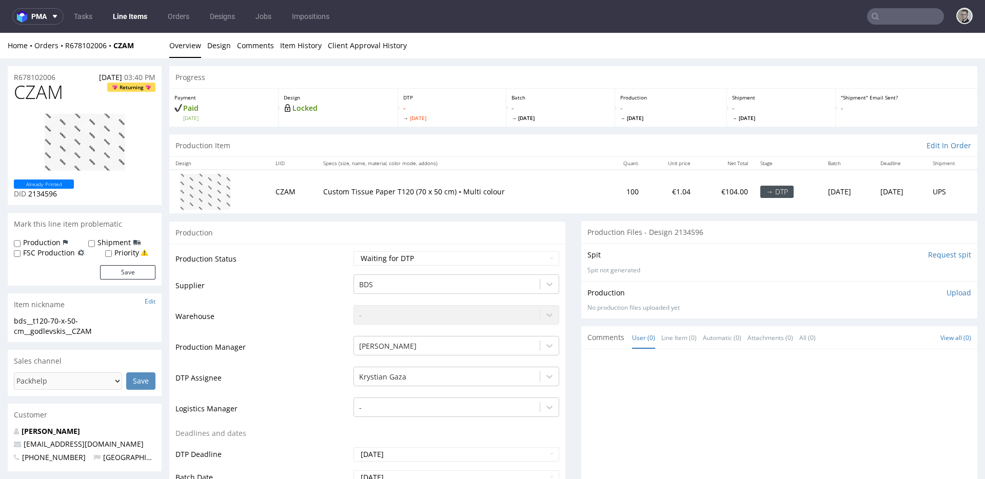
click at [928, 254] on input "Request spit" at bounding box center [949, 255] width 43 height 10
click at [427, 257] on select "Waiting for Artwork Waiting for Diecut Waiting for Mockup Waiting for DTP Waiti…" at bounding box center [457, 258] width 206 height 14
select select "dtp_in_process"
click at [354, 251] on select "Waiting for Artwork Waiting for Diecut Waiting for Mockup Waiting for DTP Waiti…" at bounding box center [457, 258] width 206 height 14
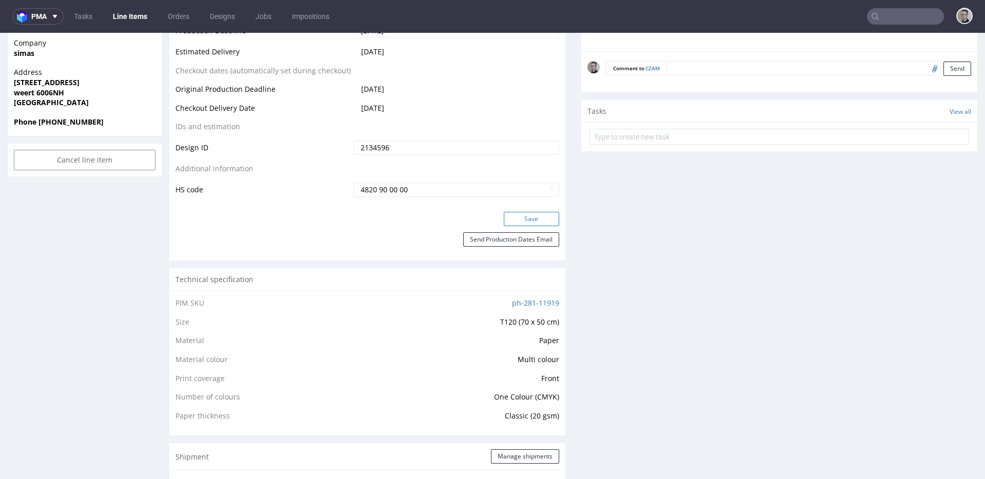
click at [525, 219] on button "Save" at bounding box center [531, 219] width 55 height 14
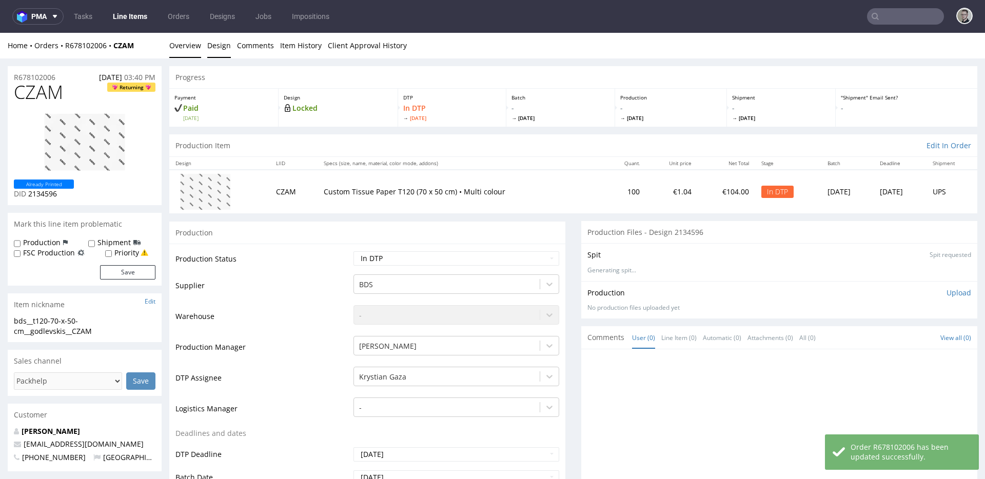
click at [219, 44] on link "Design" at bounding box center [219, 45] width 24 height 25
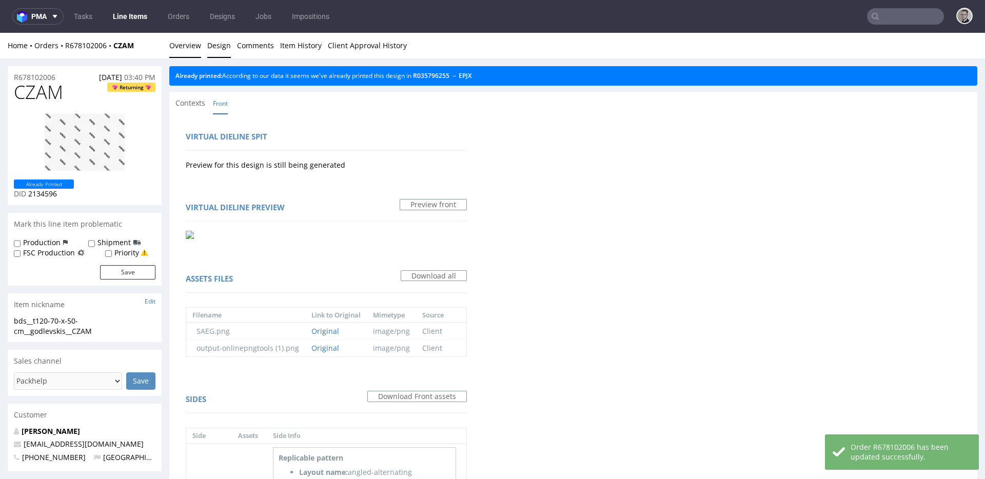
click at [176, 46] on link "Overview" at bounding box center [185, 45] width 32 height 25
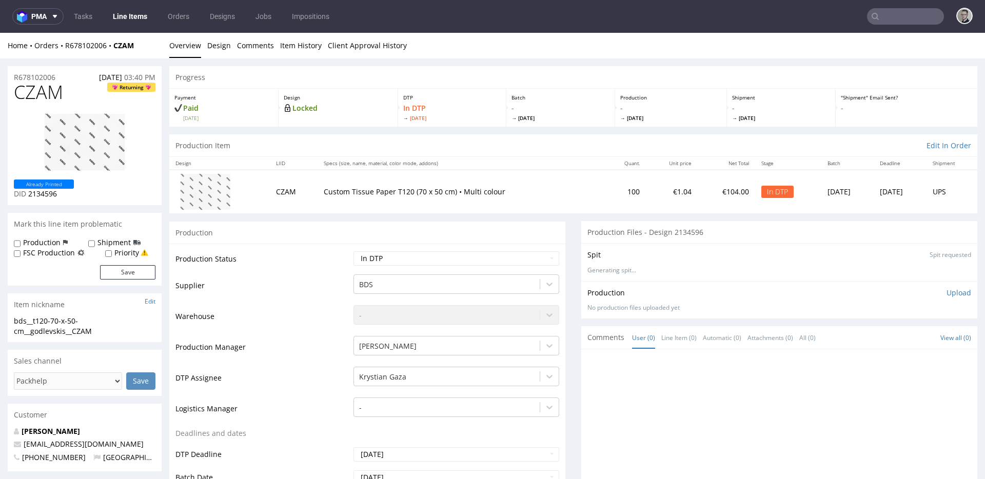
click at [69, 330] on div "bds__t120-70-x-50-cm__godlevskis__CZAM" at bounding box center [85, 326] width 142 height 20
click at [69, 329] on div "bds__t120-70-x-50-cm__godlevskis__CZAM" at bounding box center [85, 326] width 142 height 20
copy div "bds__t120-70-x-50-cm__godlevskis__CZAM Update"
drag, startPoint x: 58, startPoint y: 75, endPoint x: 0, endPoint y: 77, distance: 58.0
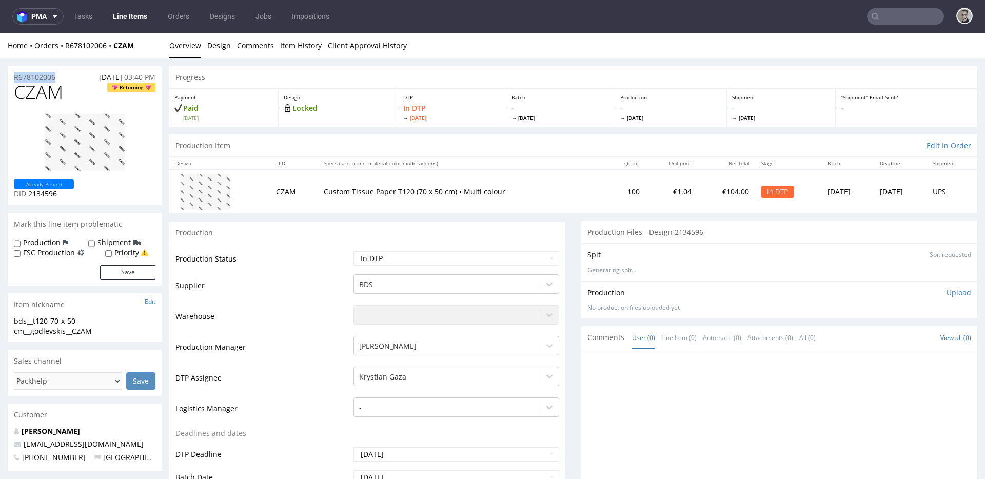
copy p "R678102006"
click at [49, 94] on span "CZAM" at bounding box center [38, 92] width 49 height 21
copy span "CZAM"
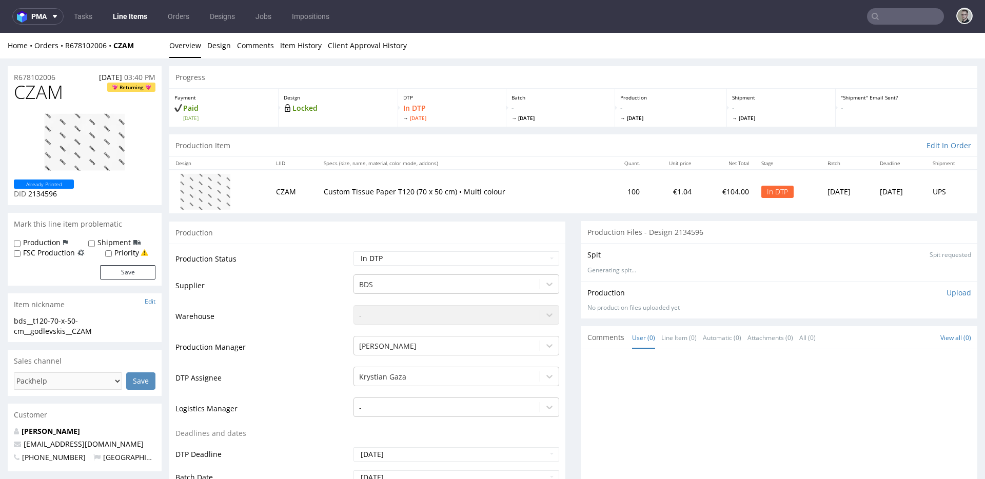
click at [937, 298] on div "Production Upload No production files uploaded yet Description (optional) Add f…" at bounding box center [780, 300] width 384 height 25
drag, startPoint x: 946, startPoint y: 291, endPoint x: 939, endPoint y: 298, distance: 9.4
click at [947, 292] on p "Upload" at bounding box center [959, 293] width 25 height 10
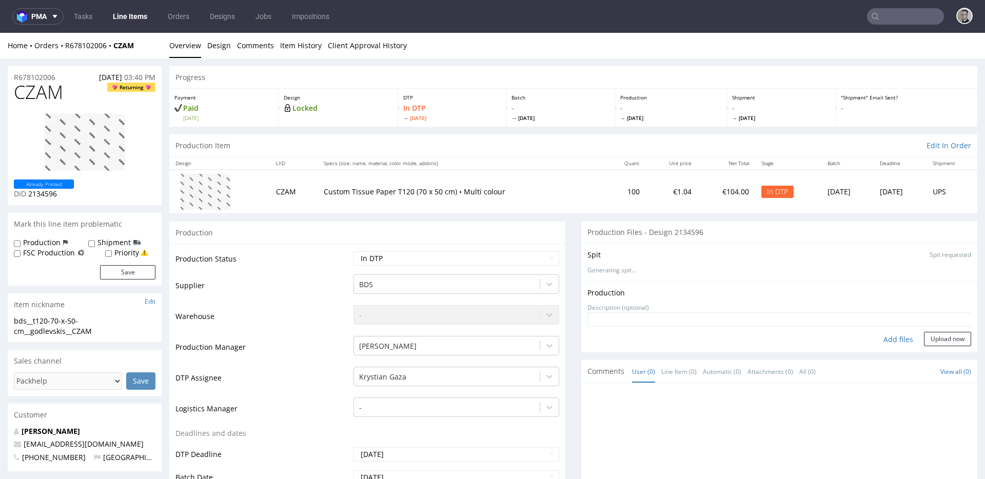
click at [895, 335] on div "Add files" at bounding box center [898, 339] width 51 height 15
type input "C:\fakepath\bds__t120-70-x-50-cm__godlevskis__CZAM__d2134596__oR678102006__outs…"
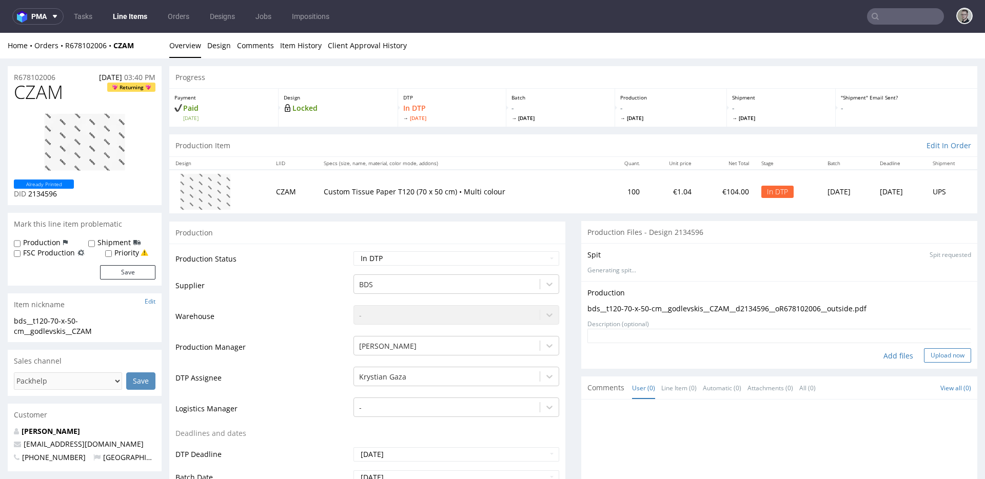
click at [930, 349] on button "Upload now" at bounding box center [947, 355] width 47 height 14
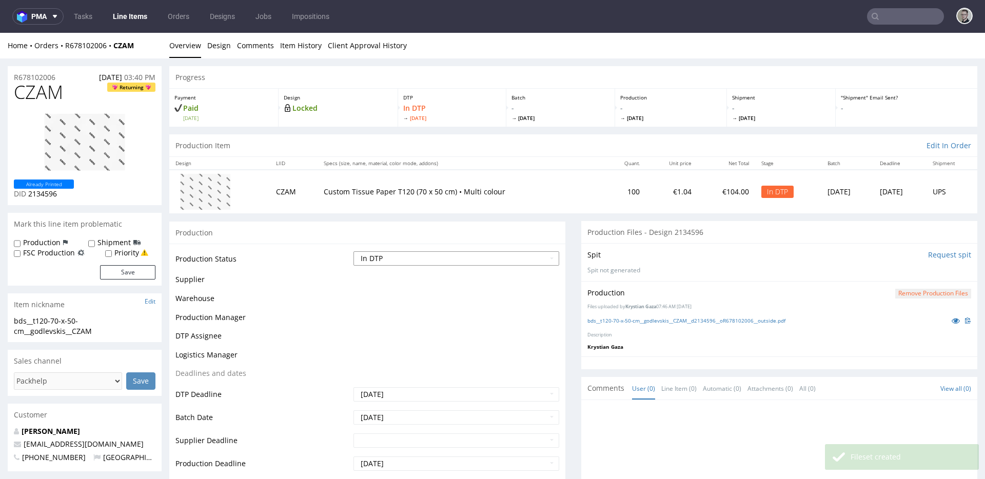
click at [380, 259] on select "Waiting for Artwork Waiting for Diecut Waiting for Mockup Waiting for DTP Waiti…" at bounding box center [457, 258] width 206 height 14
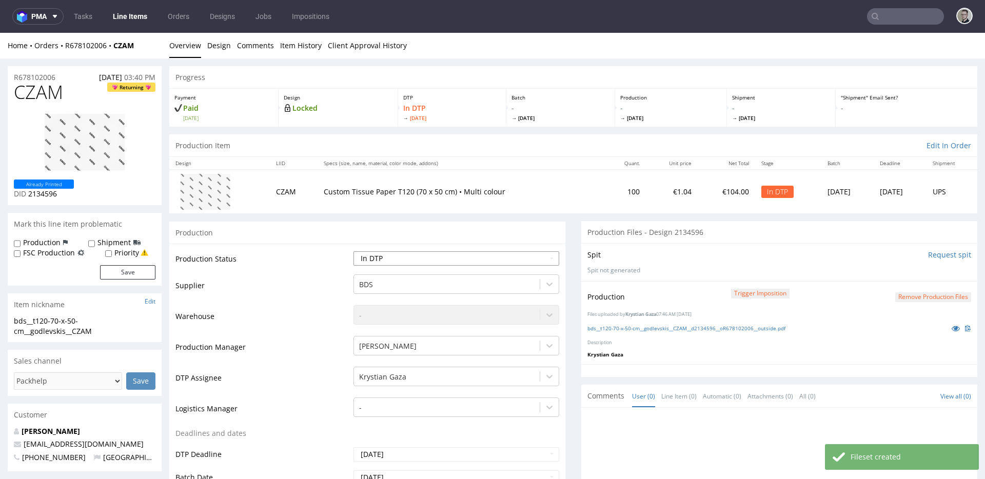
select select "dtp_production_ready"
click at [354, 251] on select "Waiting for Artwork Waiting for Diecut Waiting for Mockup Waiting for DTP Waiti…" at bounding box center [457, 258] width 206 height 14
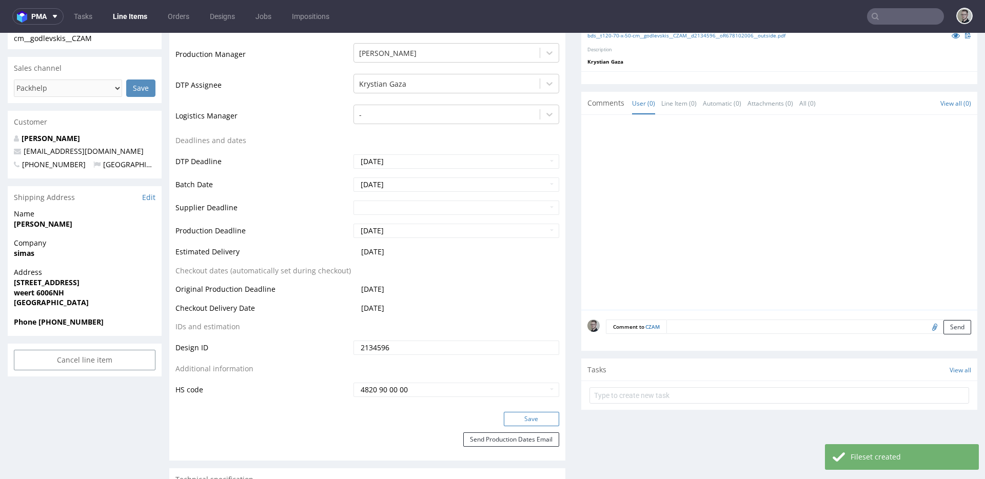
click at [523, 414] on button "Save" at bounding box center [531, 419] width 55 height 14
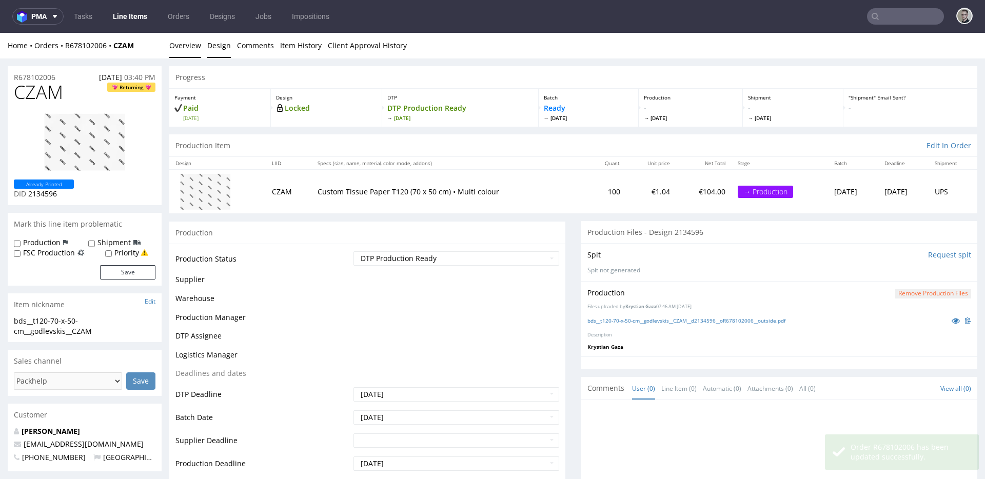
scroll to position [5, 0]
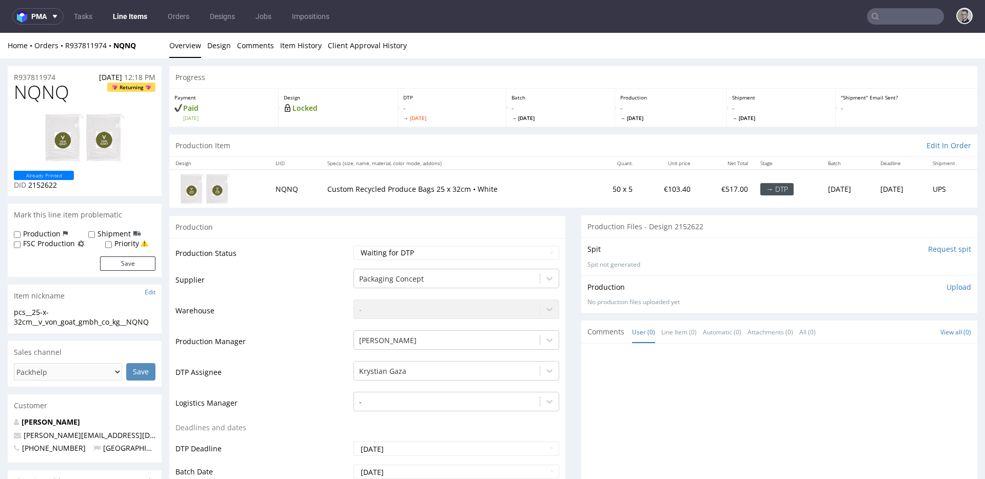
click at [929, 250] on input "Request spit" at bounding box center [949, 249] width 43 height 10
click at [384, 248] on select "Waiting for Artwork Waiting for Diecut Waiting for Mockup Waiting for DTP Waiti…" at bounding box center [457, 253] width 206 height 14
select select "dtp_in_process"
click at [354, 246] on select "Waiting for Artwork Waiting for Diecut Waiting for Mockup Waiting for DTP Waiti…" at bounding box center [457, 253] width 206 height 14
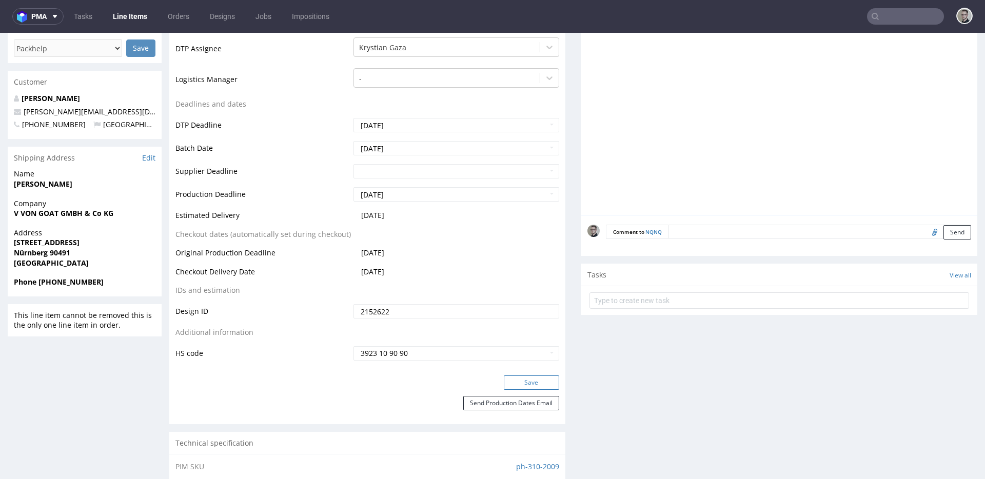
click at [531, 380] on button "Save" at bounding box center [531, 383] width 55 height 14
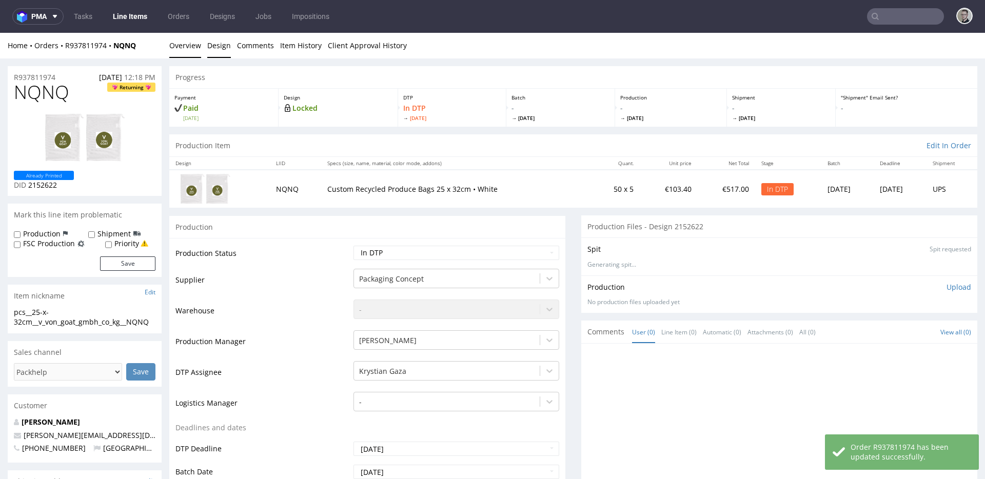
click at [222, 45] on link "Design" at bounding box center [219, 45] width 24 height 25
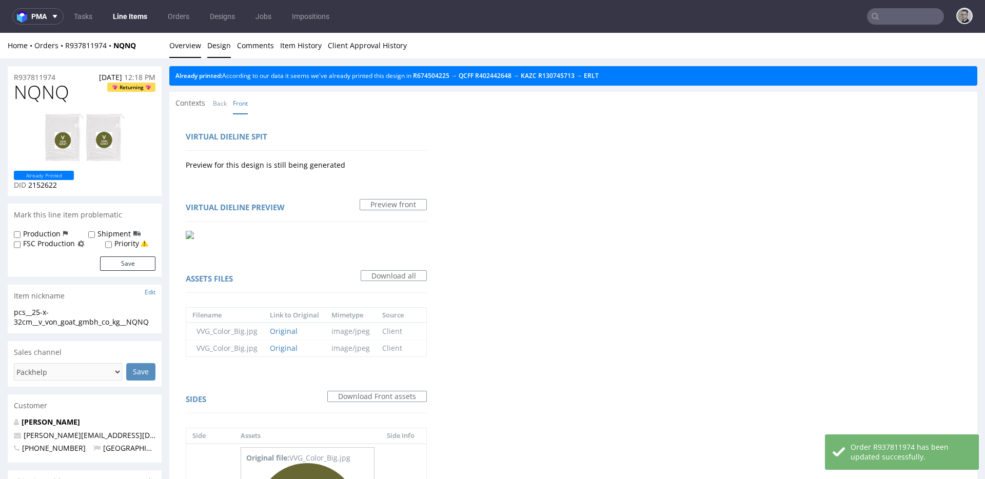
click at [190, 47] on link "Overview" at bounding box center [185, 45] width 32 height 25
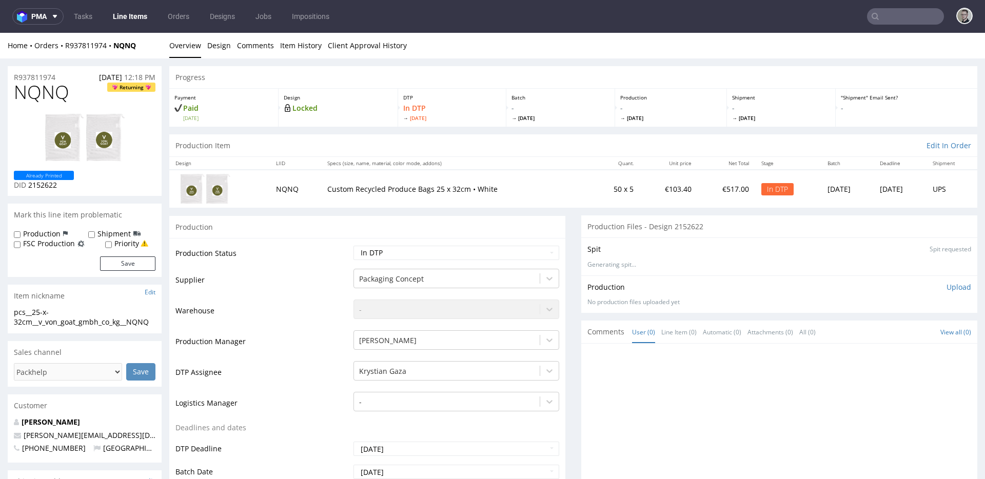
click at [86, 322] on div "pcs__25-x-32cm__v_von_goat_gmbh_co_kg__NQNQ" at bounding box center [85, 317] width 142 height 20
copy div "pcs__25-x-32cm__v_von_goat_gmbh_co_kg__NQNQ Update"
drag, startPoint x: 65, startPoint y: 73, endPoint x: 0, endPoint y: 76, distance: 65.3
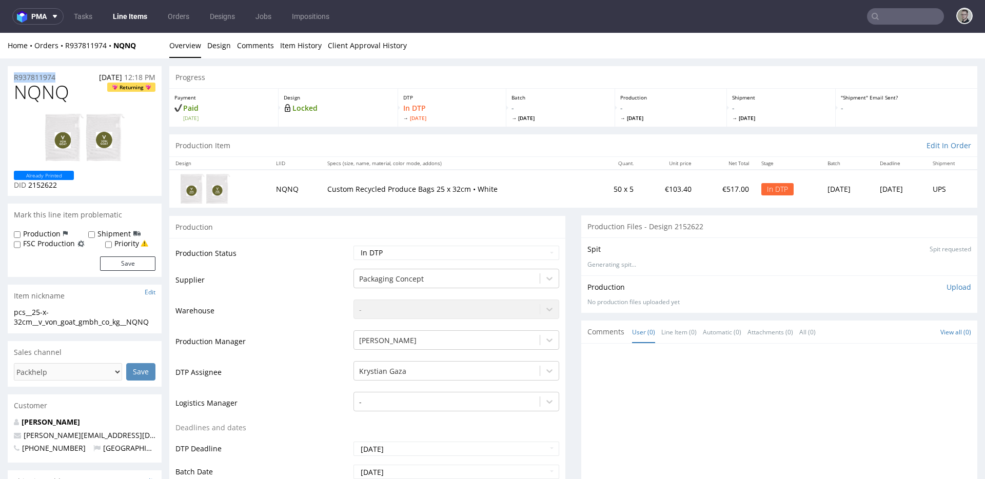
copy p "R937811974"
click at [931, 289] on div "Production Upload" at bounding box center [780, 287] width 384 height 10
click at [947, 286] on p "Upload" at bounding box center [959, 287] width 25 height 10
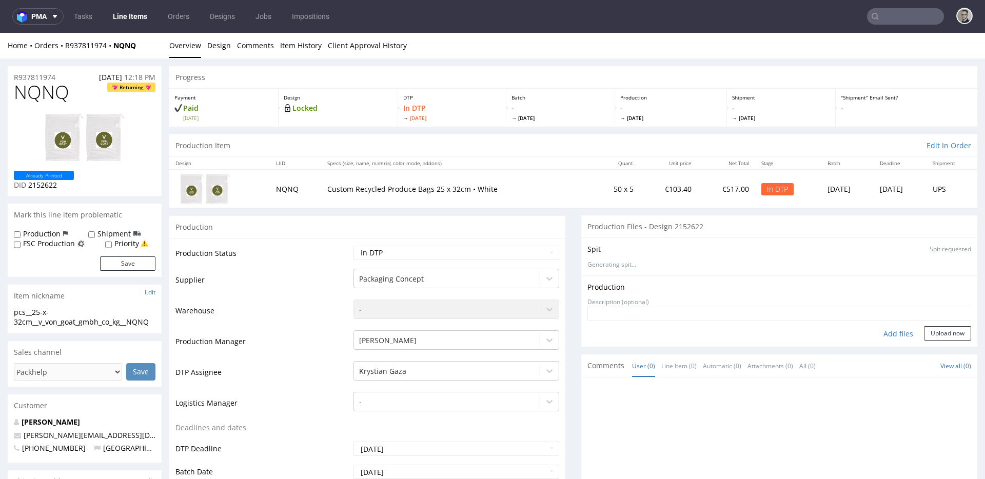
click at [888, 334] on div "Add files" at bounding box center [898, 333] width 51 height 15
type input "C:\fakepath\pcs__25-x-32cm__v_von_goat_gmbh_co_kg__NQNQ__d2152622__oR937811974.…"
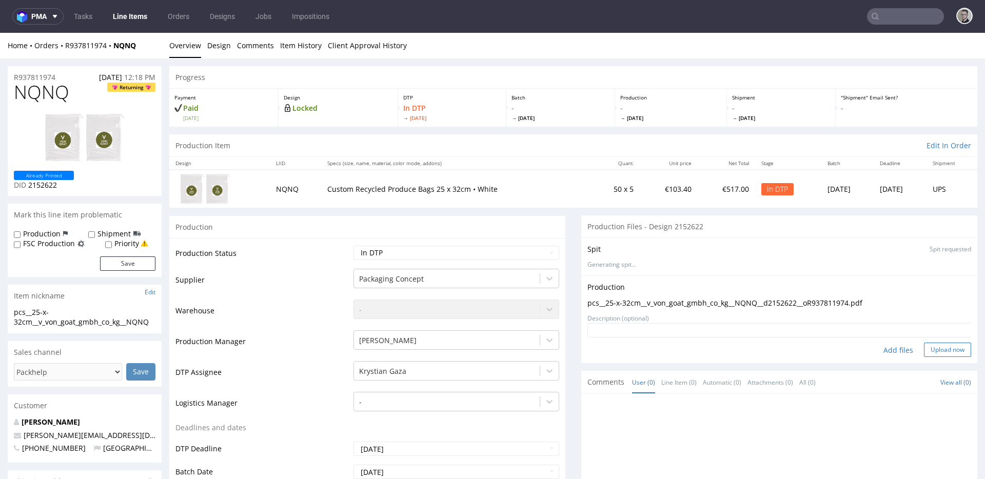
click at [924, 348] on button "Upload now" at bounding box center [947, 350] width 47 height 14
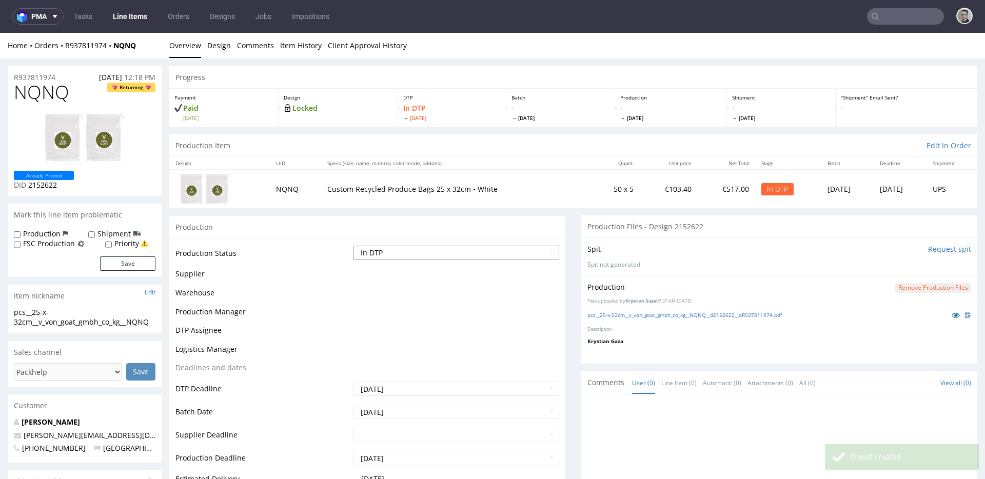
click at [494, 250] on select "Waiting for Artwork Waiting for Diecut Waiting for Mockup Waiting for DTP Waiti…" at bounding box center [457, 253] width 206 height 14
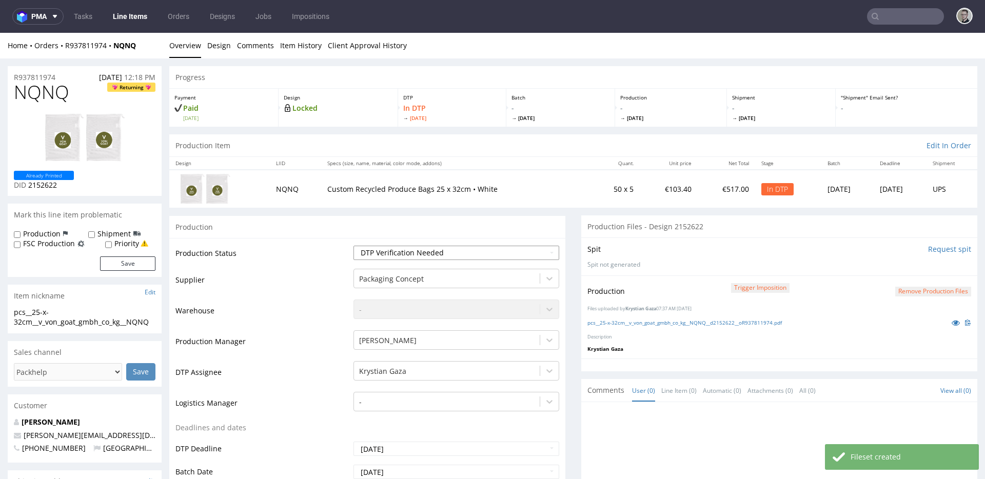
click at [354, 246] on select "Waiting for Artwork Waiting for Diecut Waiting for Mockup Waiting for DTP Waiti…" at bounding box center [457, 253] width 206 height 14
click at [420, 247] on select "Waiting for Artwork Waiting for Diecut Waiting for Mockup Waiting for DTP Waiti…" at bounding box center [457, 253] width 206 height 14
select select "dtp_production_ready"
click at [354, 246] on select "Waiting for Artwork Waiting for Diecut Waiting for Mockup Waiting for DTP Waiti…" at bounding box center [457, 253] width 206 height 14
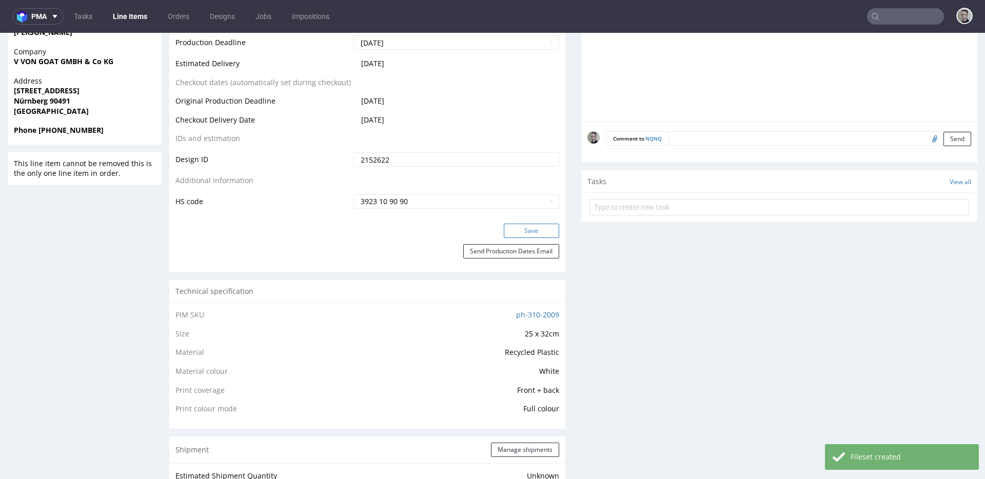
click at [532, 230] on button "Save" at bounding box center [531, 231] width 55 height 14
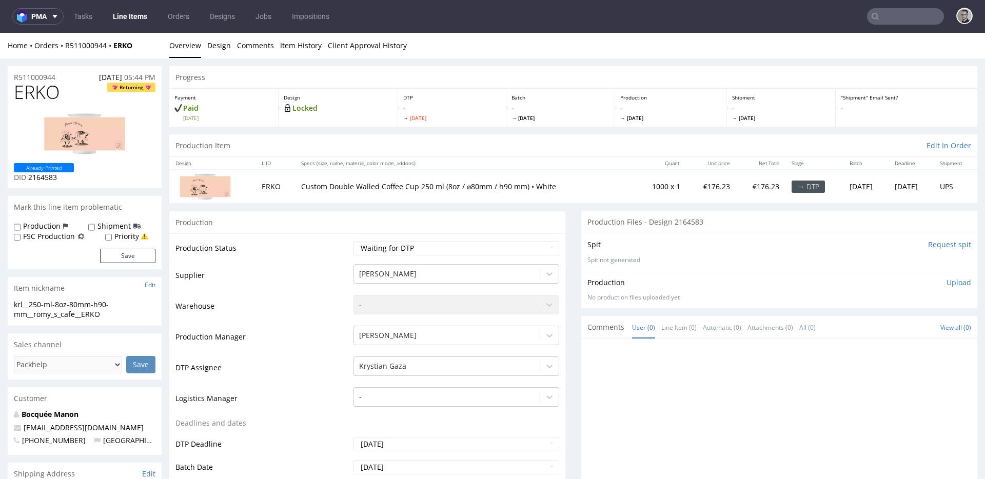
click at [928, 246] on input "Request spit" at bounding box center [949, 245] width 43 height 10
click at [418, 248] on select "Waiting for Artwork Waiting for Diecut Waiting for Mockup Waiting for DTP Waiti…" at bounding box center [457, 248] width 206 height 14
select select "dtp_in_process"
click at [354, 241] on select "Waiting for Artwork Waiting for Diecut Waiting for Mockup Waiting for DTP Waiti…" at bounding box center [457, 248] width 206 height 14
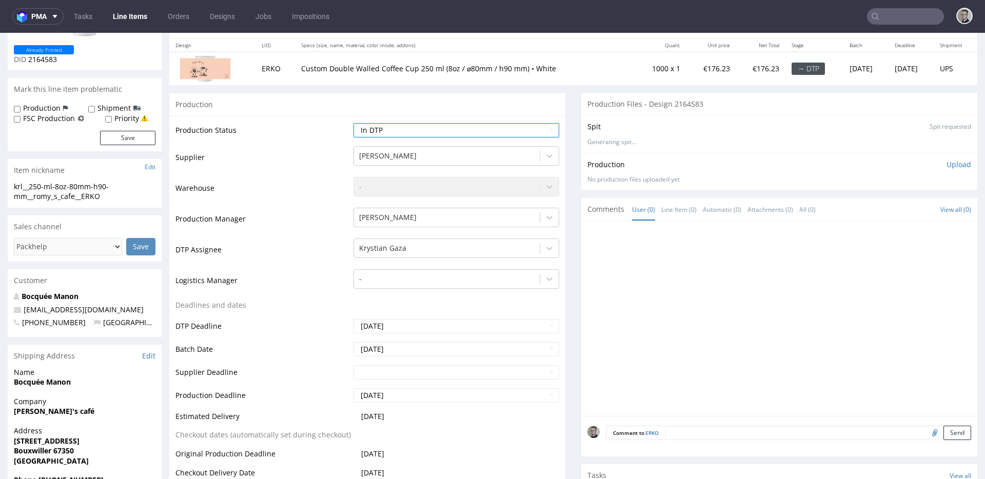
scroll to position [336, 0]
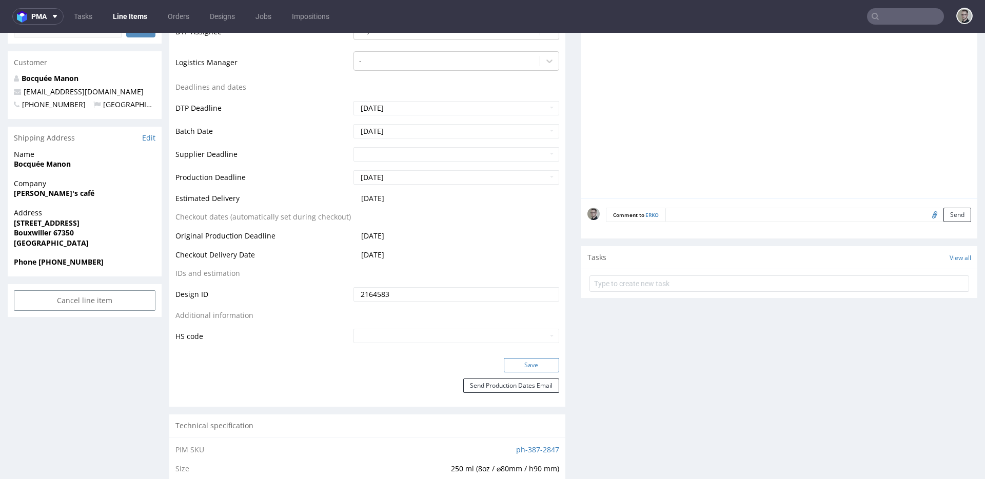
click at [535, 362] on button "Save" at bounding box center [531, 365] width 55 height 14
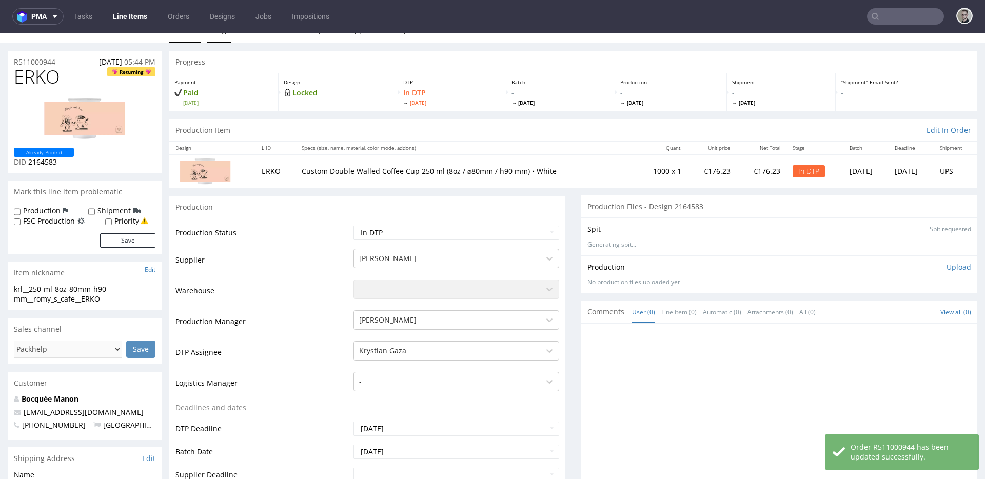
scroll to position [0, 0]
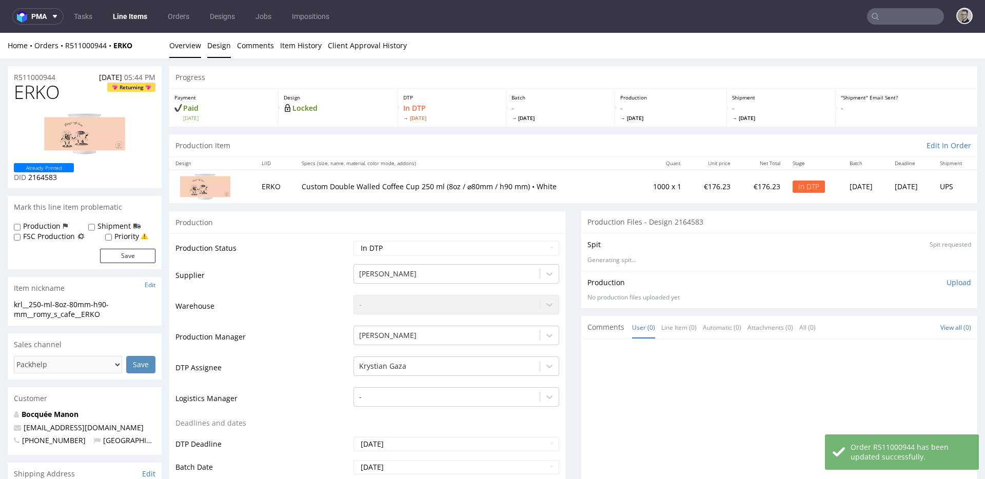
click at [224, 48] on link "Design" at bounding box center [219, 45] width 24 height 25
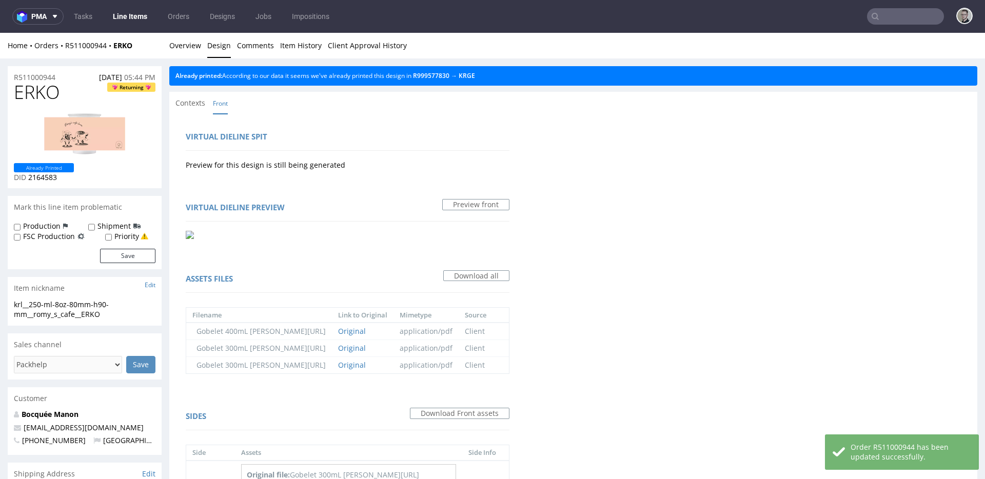
drag, startPoint x: 469, startPoint y: 71, endPoint x: 476, endPoint y: 73, distance: 8.0
drag, startPoint x: 477, startPoint y: 74, endPoint x: 465, endPoint y: 71, distance: 12.2
click at [194, 55] on link "Overview" at bounding box center [185, 45] width 32 height 25
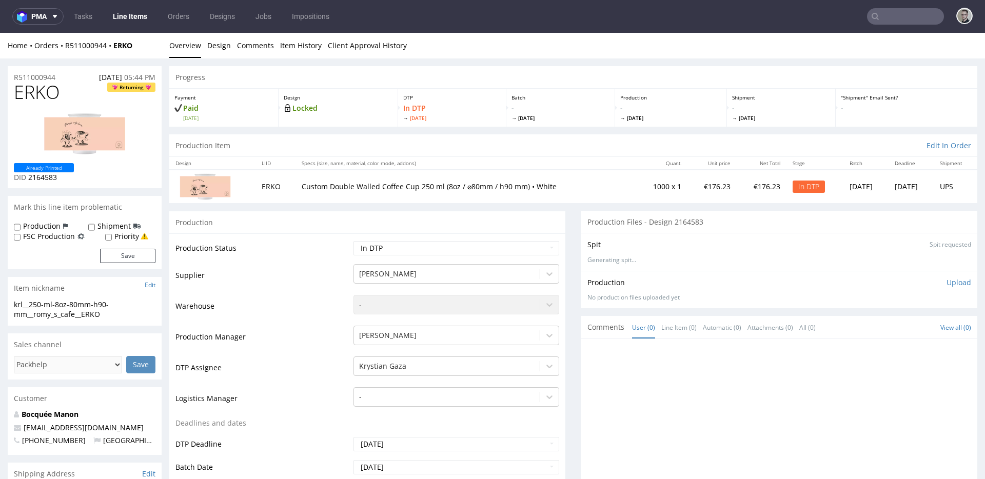
click at [73, 305] on div "krl__250-ml-8oz-80mm-h90-mm__romy_s_cafe__ERKO" at bounding box center [85, 310] width 142 height 20
copy div "krl__250-ml-8oz-80mm-h90-mm__romy_s_cafe__ERKO Update"
drag, startPoint x: 72, startPoint y: 75, endPoint x: 0, endPoint y: 68, distance: 72.2
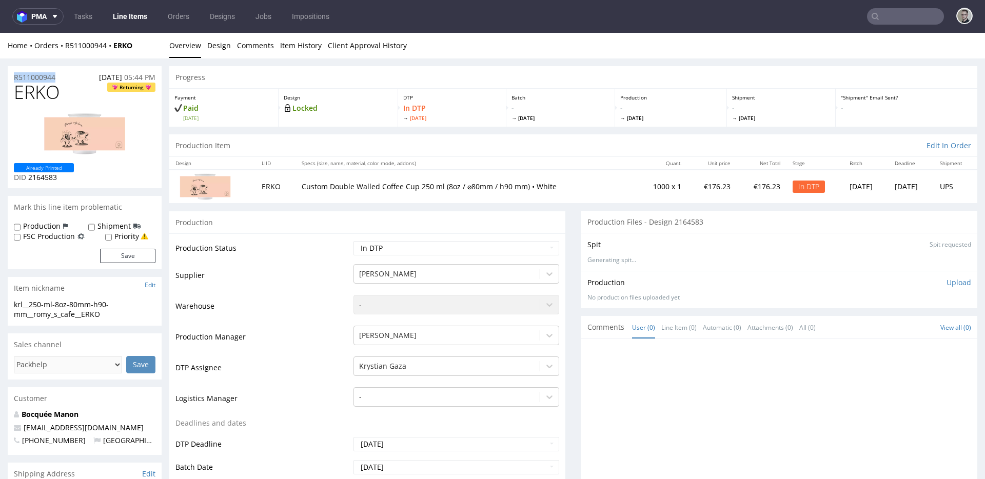
copy p "R511000944"
click at [947, 280] on p "Upload" at bounding box center [959, 283] width 25 height 10
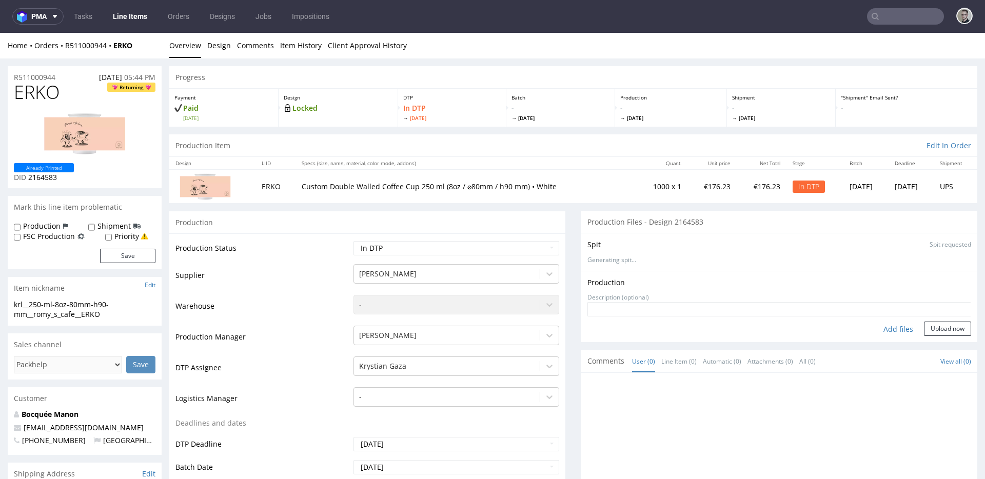
click at [883, 330] on div "Add files" at bounding box center [898, 329] width 51 height 15
type input "C:\fakepath\krl__250-ml-8oz-80mm-h90-mm__romy_s_cafe__ERKO__d2164583__oR5110009…"
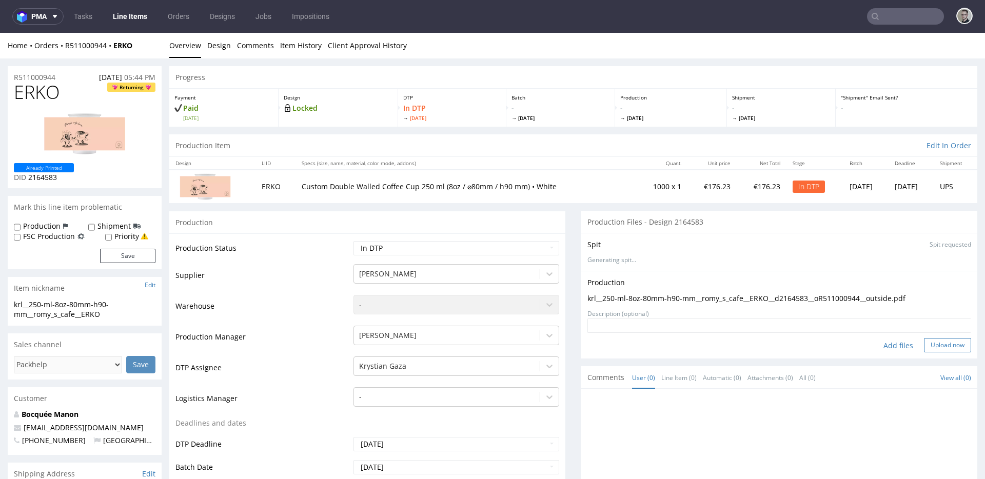
click at [931, 343] on button "Upload now" at bounding box center [947, 345] width 47 height 14
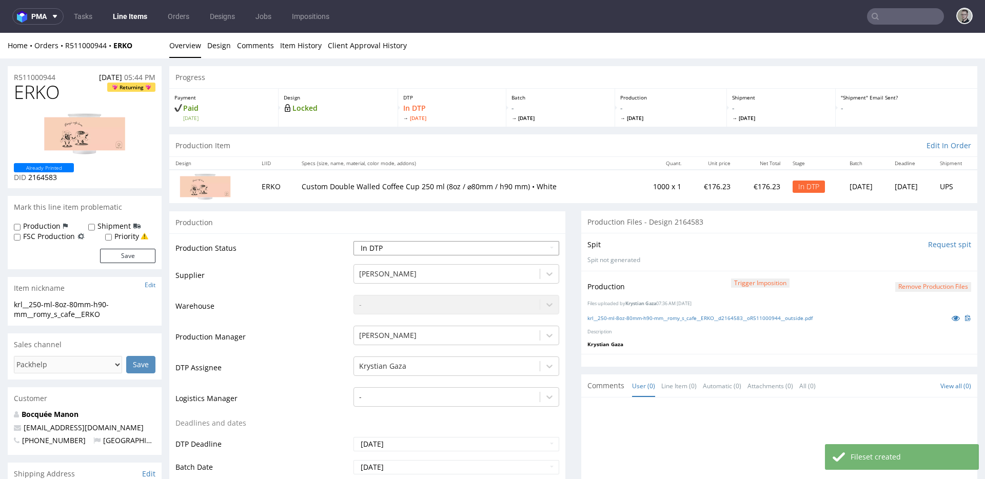
click at [485, 251] on select "Waiting for Artwork Waiting for Diecut Waiting for Mockup Waiting for DTP Waiti…" at bounding box center [457, 248] width 206 height 14
select select "dtp_production_ready"
click at [354, 241] on select "Waiting for Artwork Waiting for Diecut Waiting for Mockup Waiting for DTP Waiti…" at bounding box center [457, 248] width 206 height 14
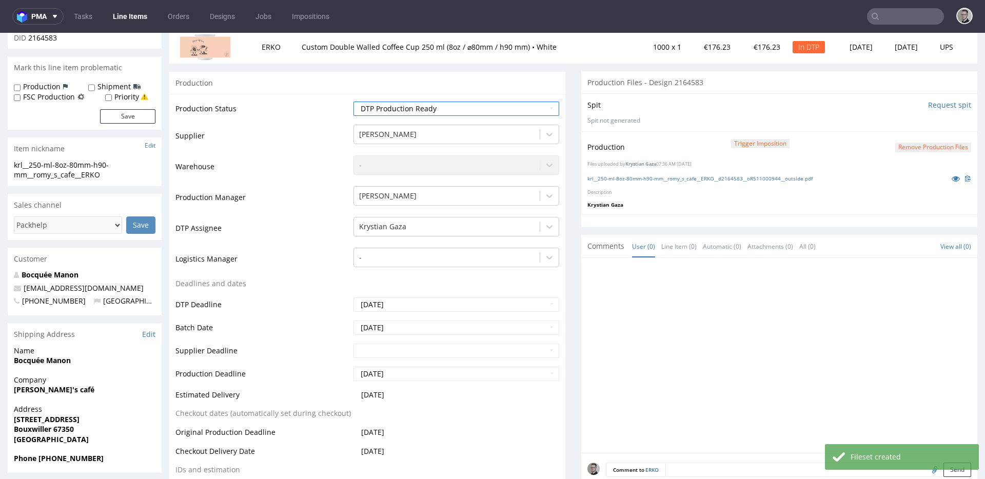
scroll to position [441, 0]
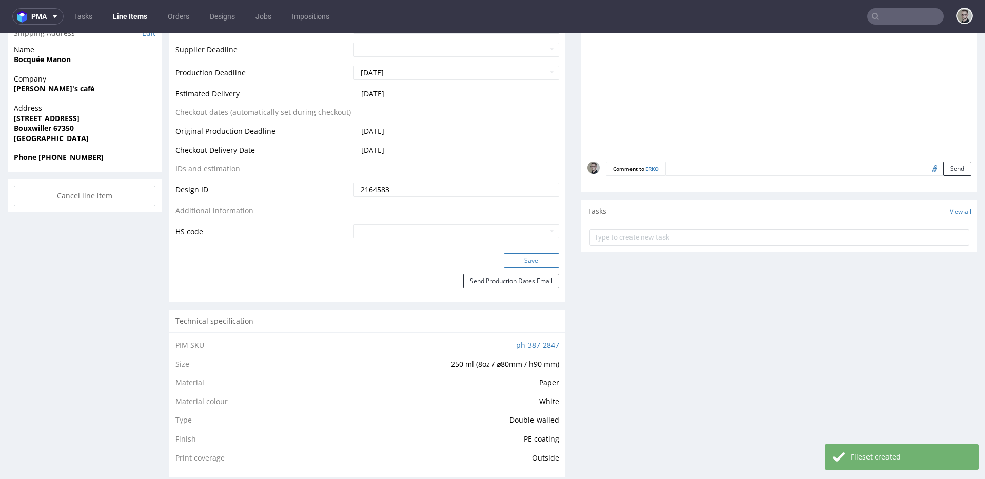
click at [541, 257] on button "Save" at bounding box center [531, 261] width 55 height 14
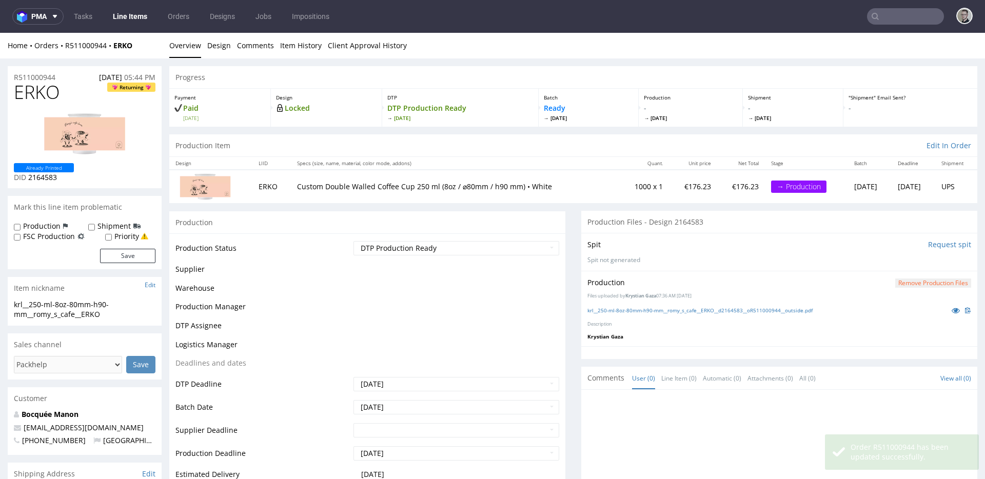
scroll to position [0, 0]
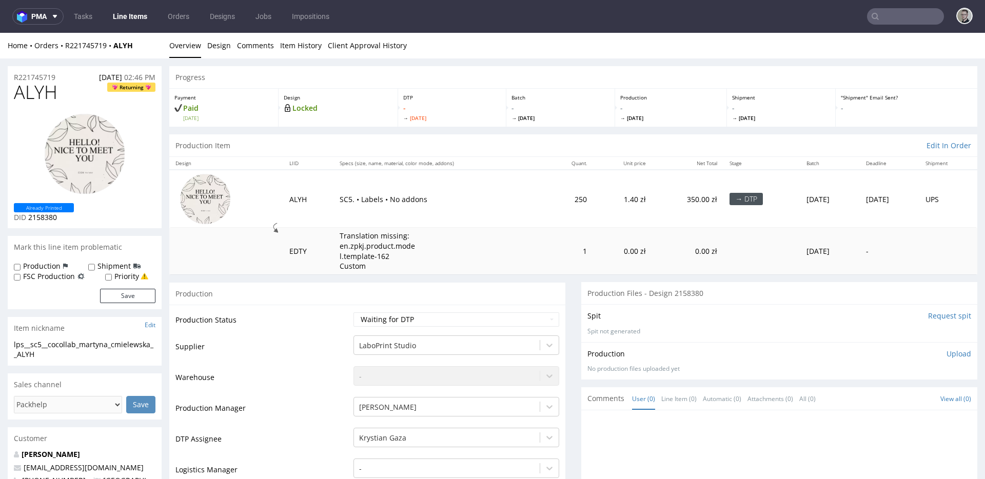
click at [928, 314] on input "Request spit" at bounding box center [949, 316] width 43 height 10
click at [399, 318] on select "Waiting for Artwork Waiting for Diecut Waiting for Mockup Waiting for DTP Waiti…" at bounding box center [457, 320] width 206 height 14
select select "dtp_in_process"
click at [354, 313] on select "Waiting for Artwork Waiting for Diecut Waiting for Mockup Waiting for DTP Waiti…" at bounding box center [457, 320] width 206 height 14
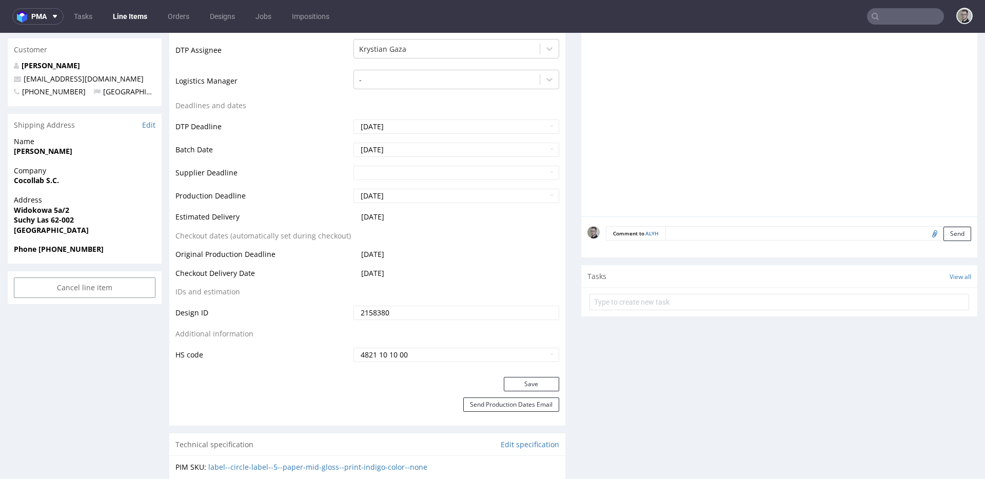
scroll to position [489, 0]
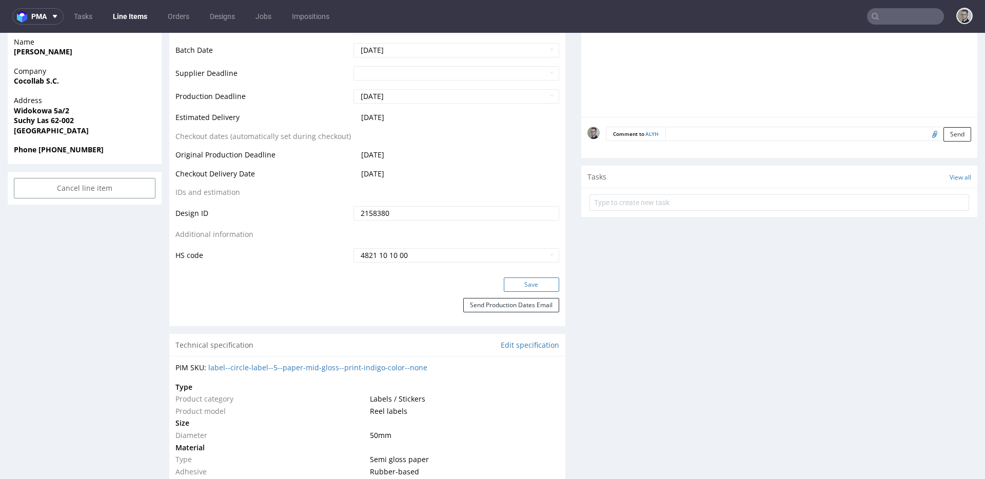
click at [537, 287] on button "Save" at bounding box center [531, 285] width 55 height 14
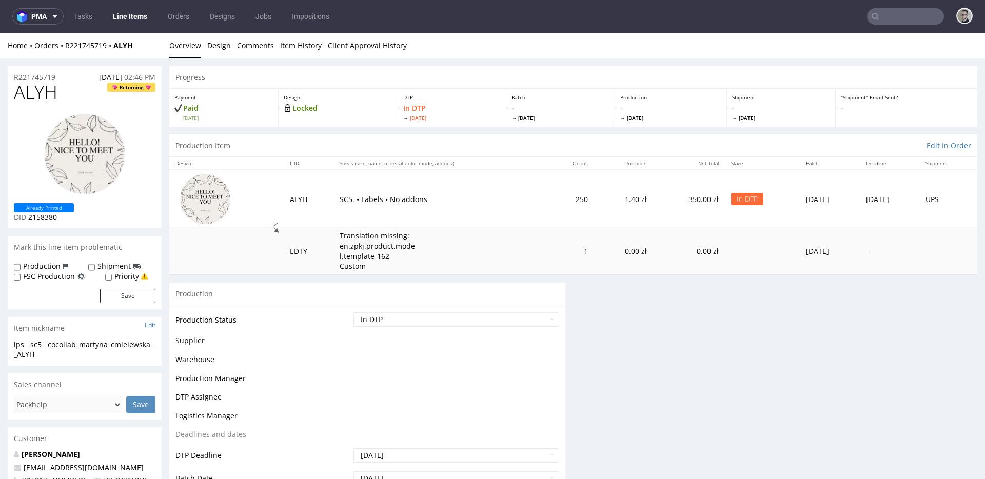
scroll to position [0, 0]
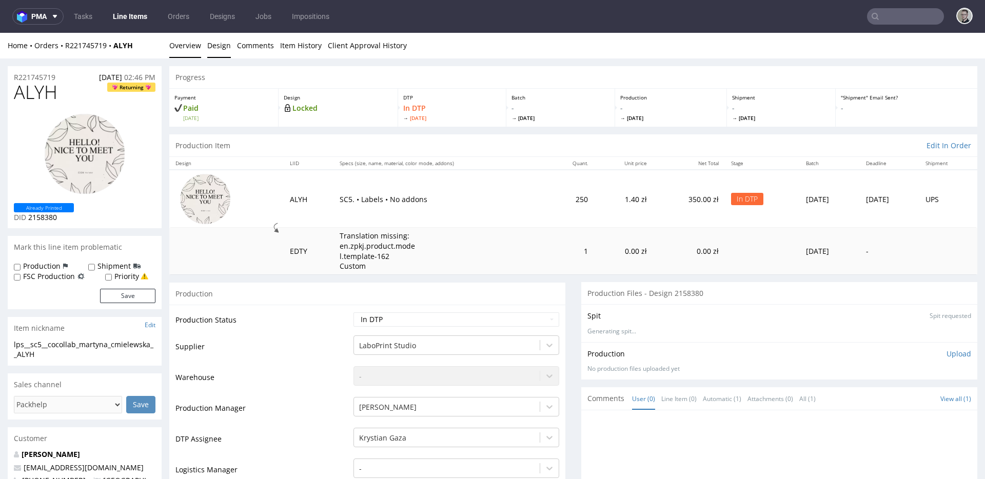
click at [226, 47] on link "Design" at bounding box center [219, 45] width 24 height 25
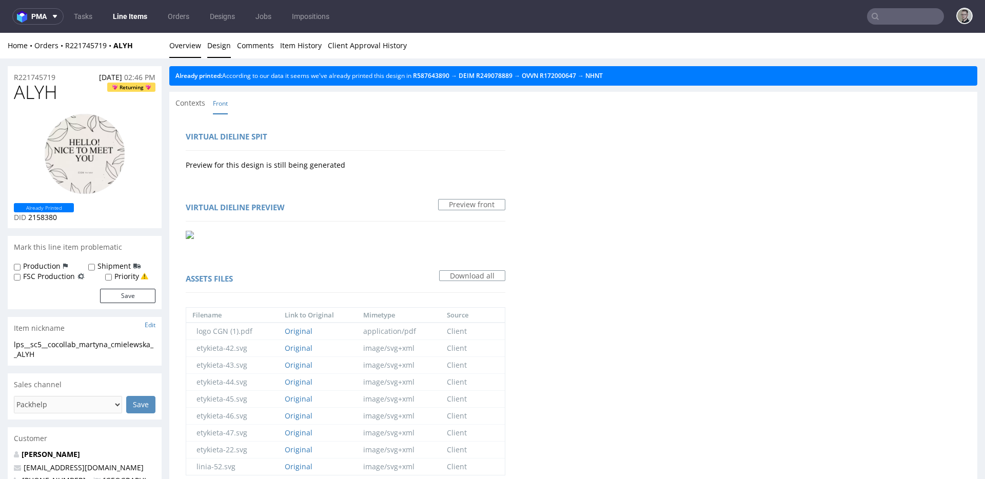
click at [198, 50] on link "Overview" at bounding box center [185, 45] width 32 height 25
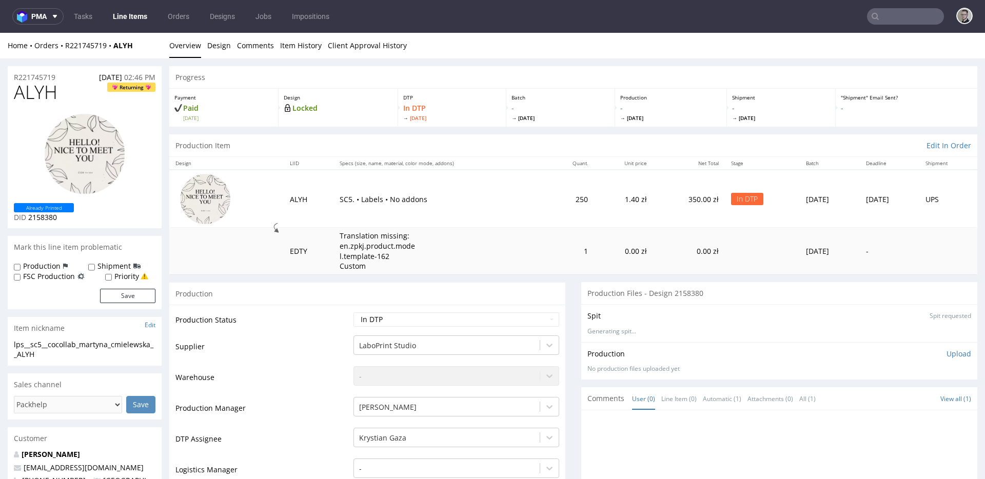
click at [90, 341] on div "lps__sc5__cocollab_martyna_cmielewska__ALYH" at bounding box center [85, 350] width 142 height 20
copy div "lps__sc5__cocollab_martyna_cmielewska__ALYH"
drag, startPoint x: 62, startPoint y: 80, endPoint x: 0, endPoint y: 67, distance: 62.8
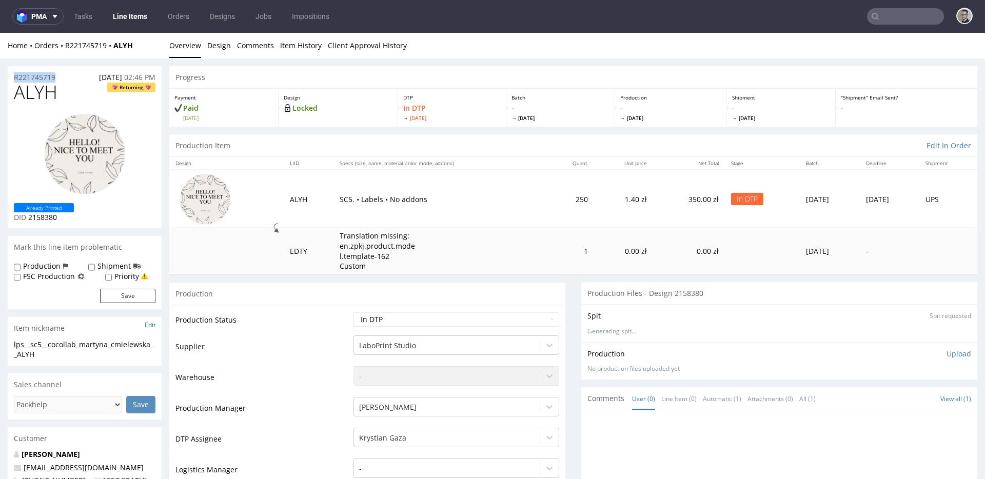
copy p "R221745719"
click at [947, 354] on p "Upload" at bounding box center [959, 354] width 25 height 10
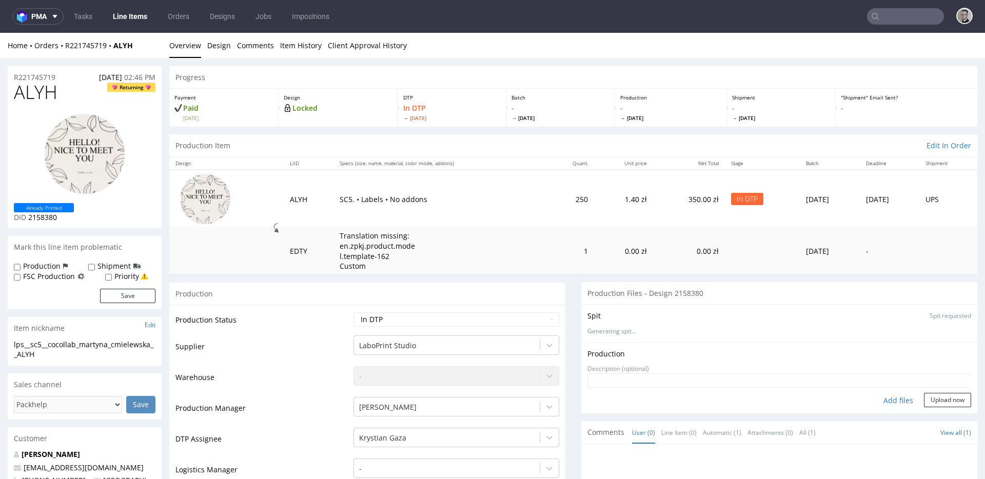
click at [887, 402] on div "Add files" at bounding box center [898, 400] width 51 height 15
type input "C:\fakepath\lps__sc5__cocollab_martyna_cmielewska__ALYH__d2158380__oR221745719_…"
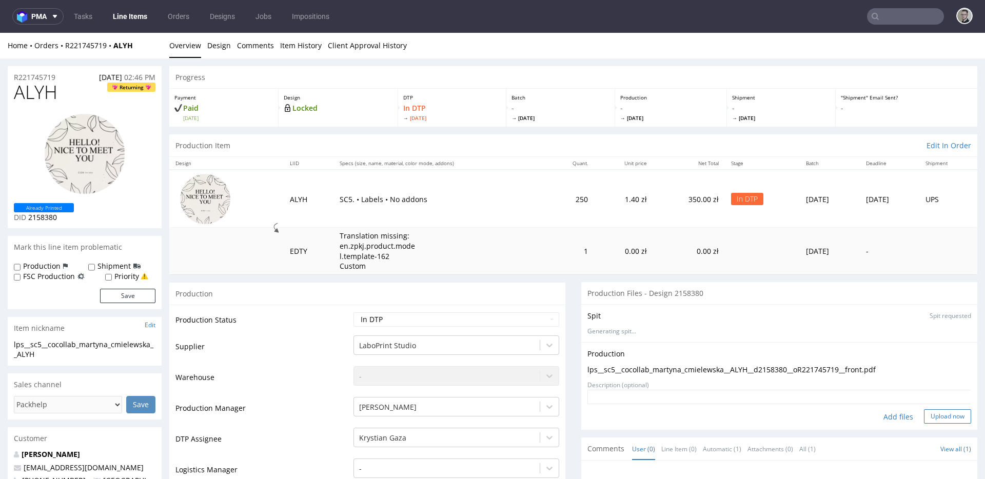
click at [944, 415] on button "Upload now" at bounding box center [947, 417] width 47 height 14
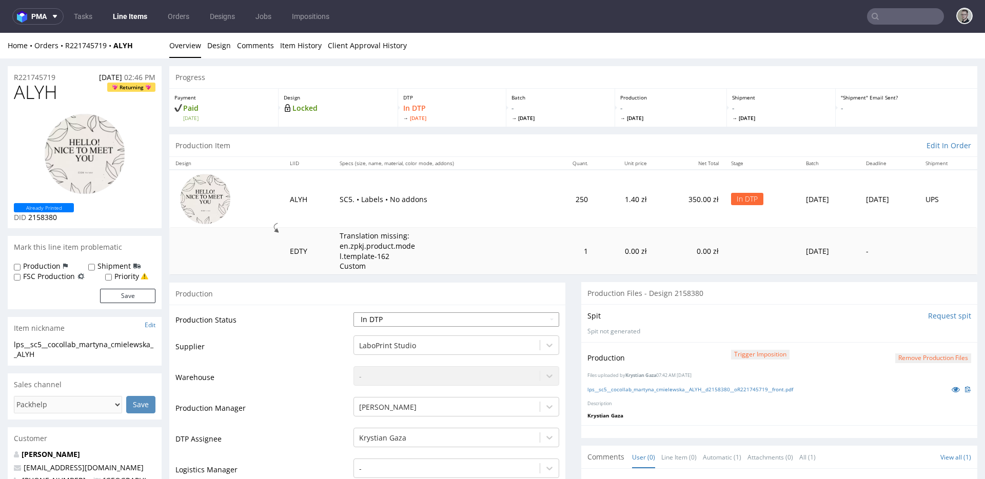
click at [405, 326] on select "Waiting for Artwork Waiting for Diecut Waiting for Mockup Waiting for DTP Waiti…" at bounding box center [457, 320] width 206 height 14
select select "dtp_production_ready"
click at [354, 313] on select "Waiting for Artwork Waiting for Diecut Waiting for Mockup Waiting for DTP Waiti…" at bounding box center [457, 320] width 206 height 14
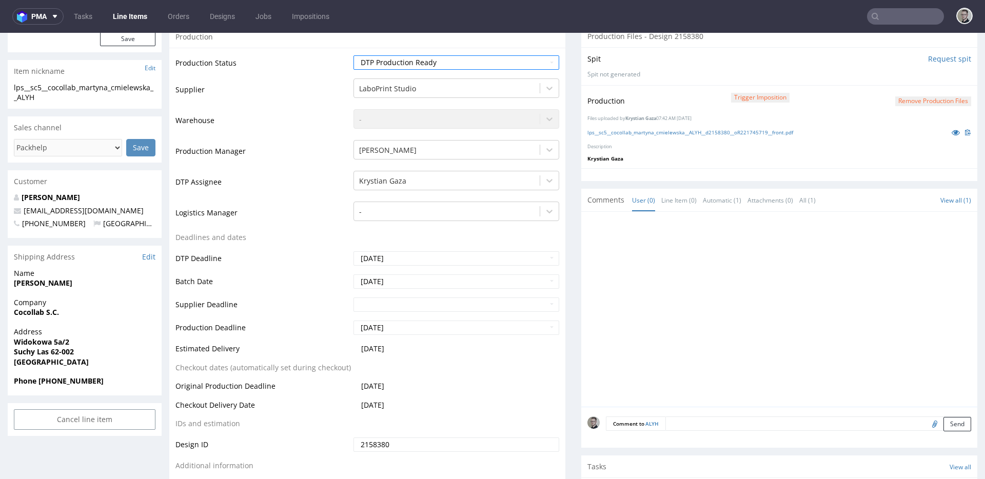
scroll to position [473, 0]
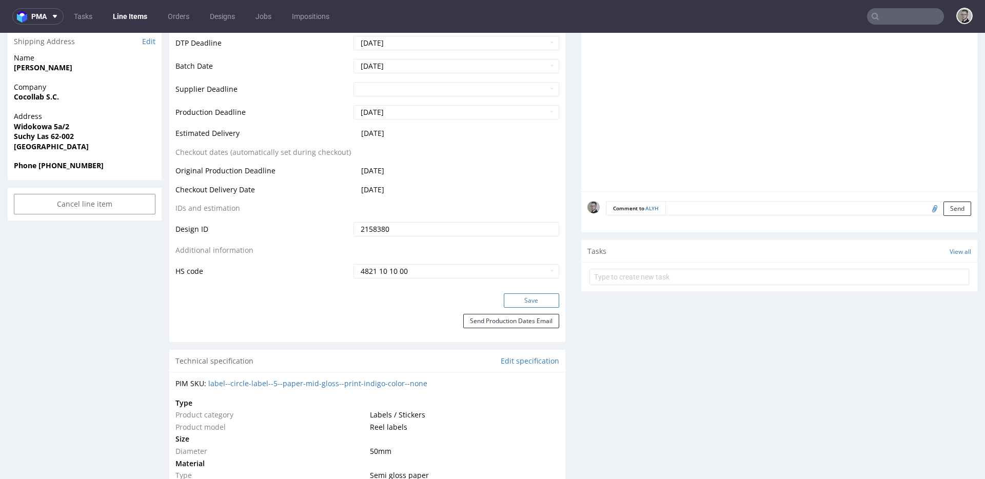
click at [537, 296] on button "Save" at bounding box center [531, 301] width 55 height 14
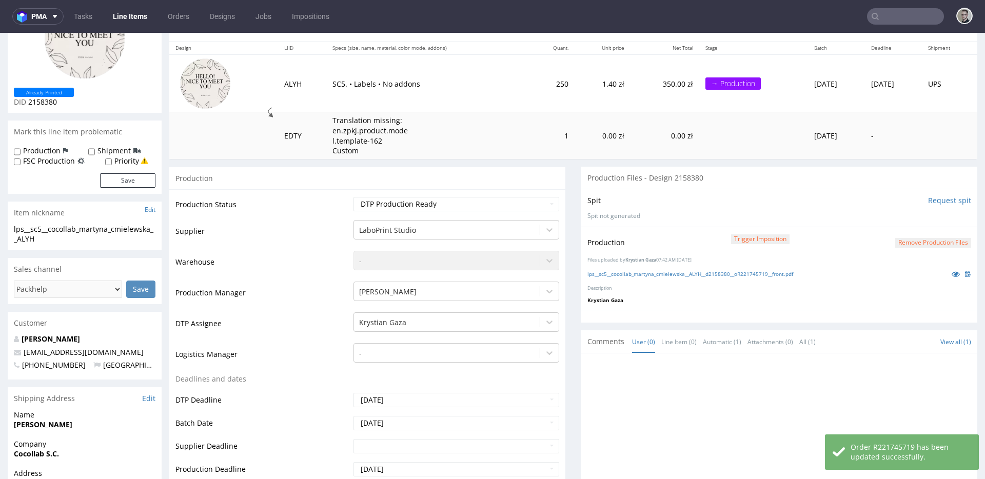
scroll to position [0, 0]
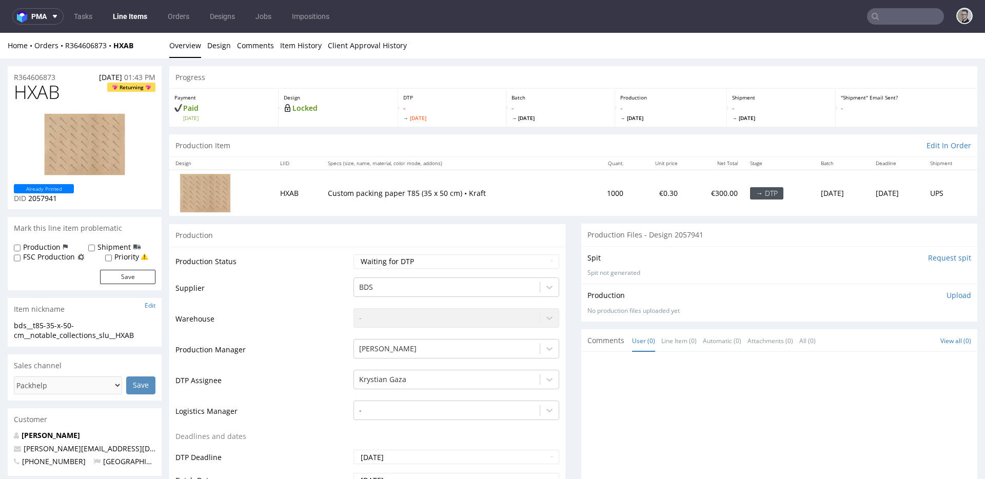
click at [928, 258] on input "Request spit" at bounding box center [949, 258] width 43 height 10
click at [446, 268] on select "Waiting for Artwork Waiting for Diecut Waiting for Mockup Waiting for DTP Waiti…" at bounding box center [457, 262] width 206 height 14
select select "dtp_in_process"
click at [354, 255] on select "Waiting for Artwork Waiting for Diecut Waiting for Mockup Waiting for DTP Waiti…" at bounding box center [457, 262] width 206 height 14
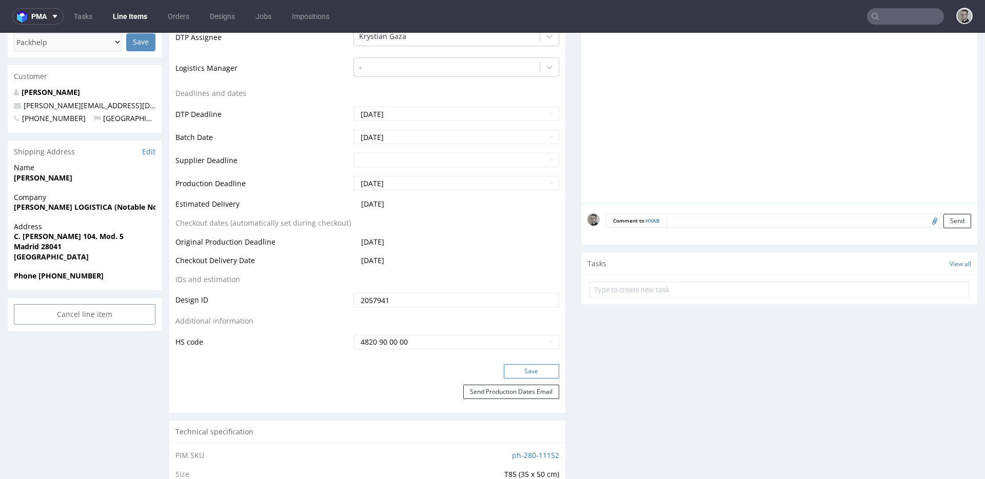
click at [537, 366] on button "Save" at bounding box center [531, 371] width 55 height 14
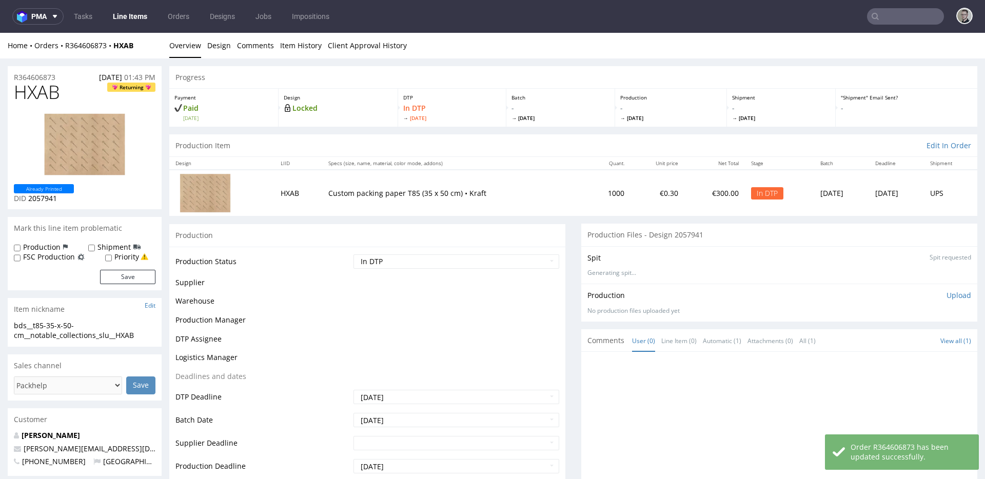
click at [206, 43] on li "Overview" at bounding box center [188, 46] width 38 height 10
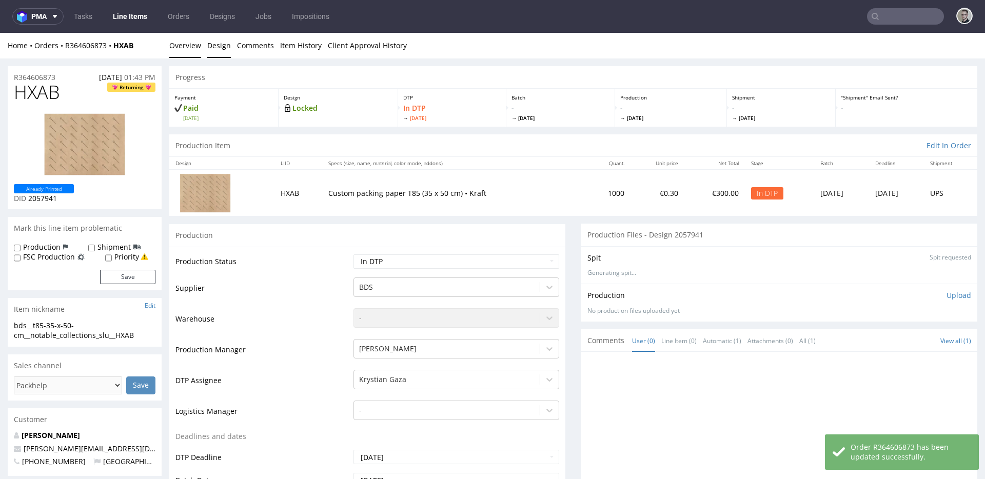
click at [209, 45] on link "Design" at bounding box center [219, 45] width 24 height 25
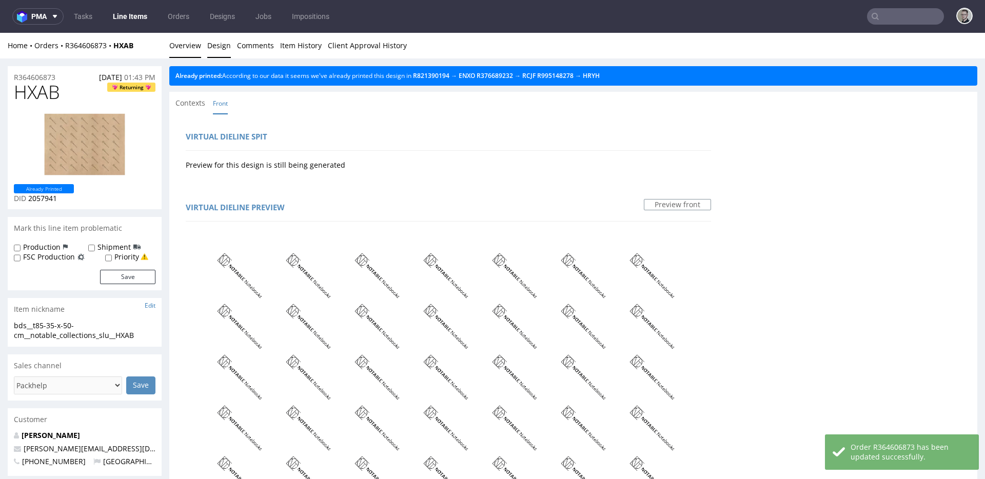
click at [199, 45] on link "Overview" at bounding box center [185, 45] width 32 height 25
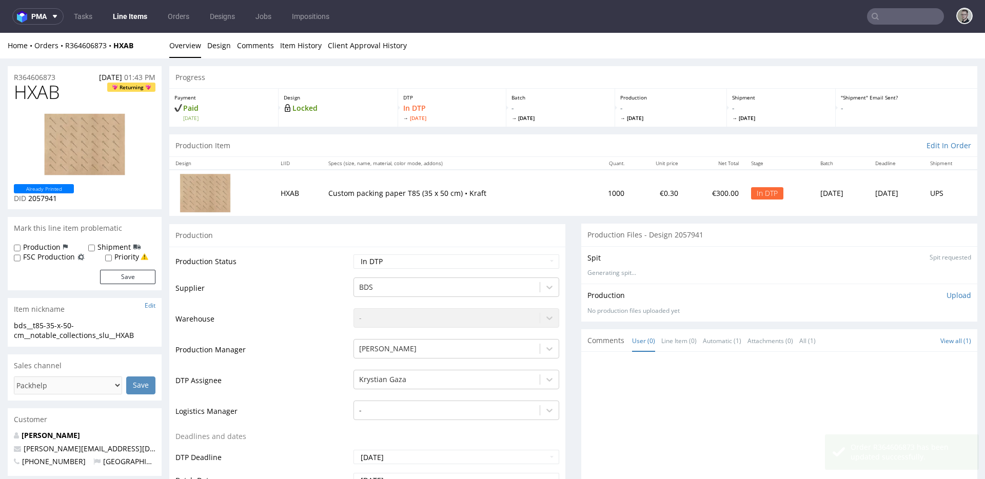
click at [97, 331] on div "bds__t85-35-x-50-cm__notable_collections_slu__HXAB" at bounding box center [85, 331] width 142 height 20
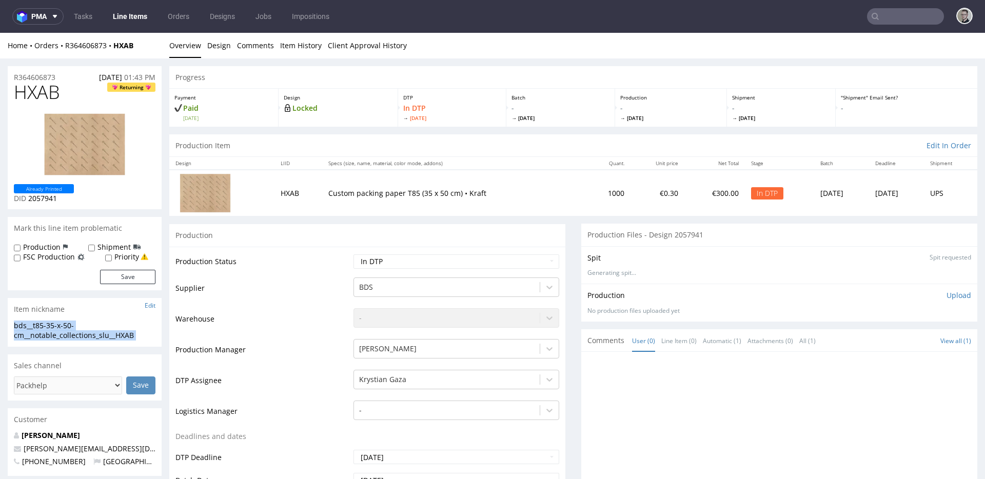
click at [97, 331] on div "bds__t85-35-x-50-cm__notable_collections_slu__HXAB" at bounding box center [85, 331] width 142 height 20
copy div "bds__t85-35-x-50-cm__notable_collections_slu__HXAB Update"
drag, startPoint x: 62, startPoint y: 77, endPoint x: 0, endPoint y: 77, distance: 62.1
copy p "R364606873"
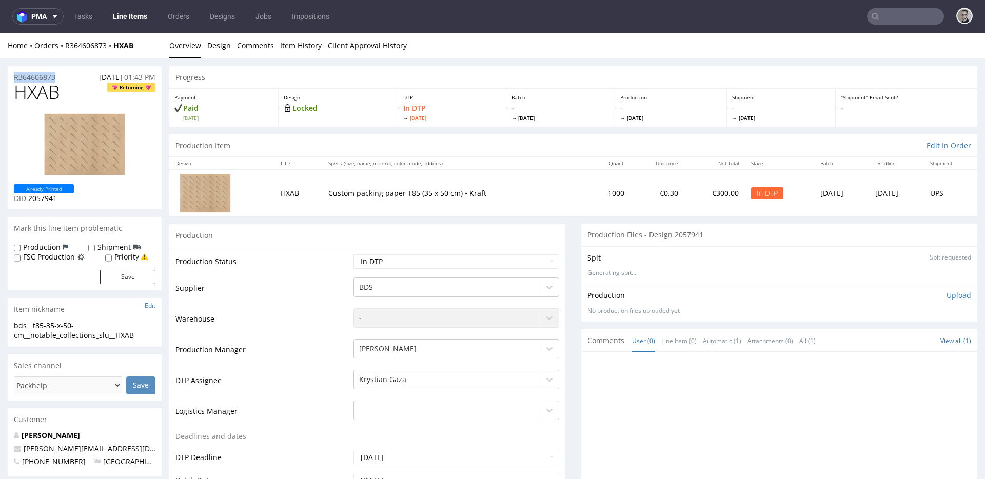
click at [50, 96] on span "HXAB" at bounding box center [37, 92] width 46 height 21
copy span "HXAB"
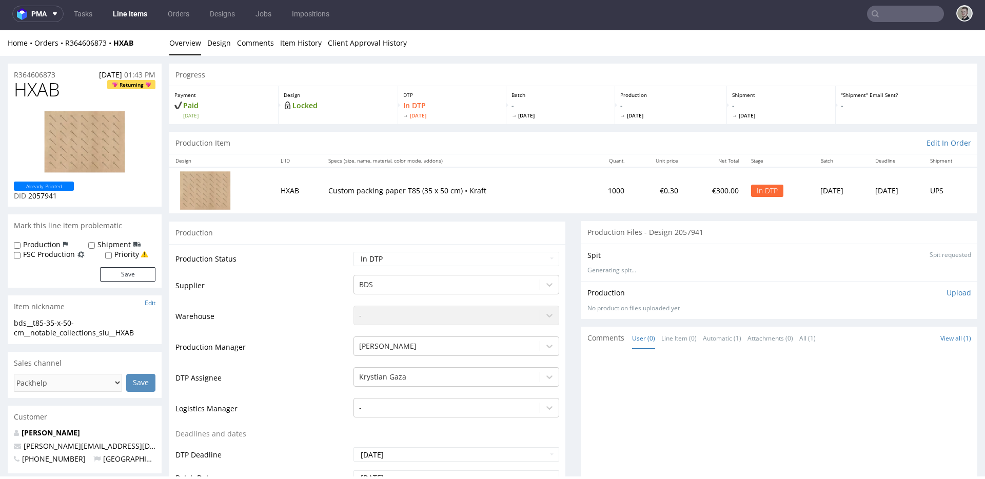
click at [947, 289] on p "Upload" at bounding box center [959, 293] width 25 height 10
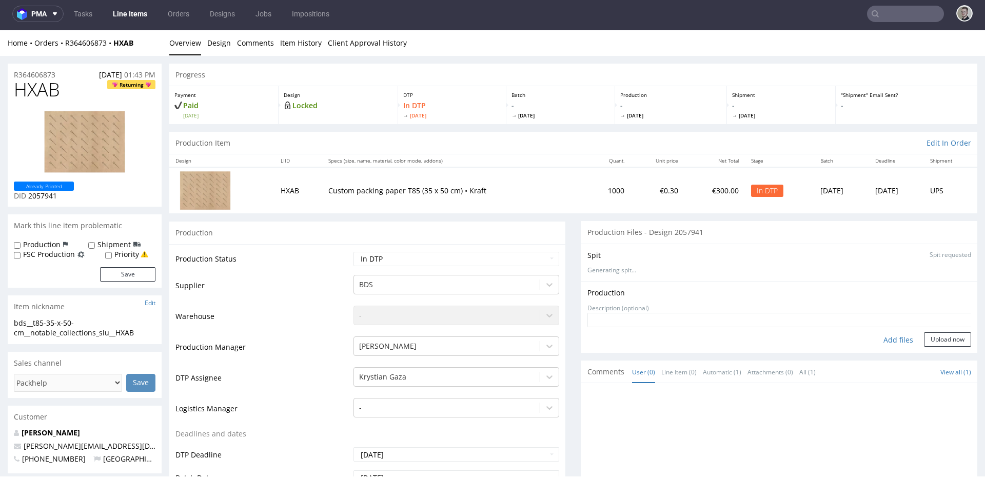
click at [882, 337] on div "Add files" at bounding box center [898, 340] width 51 height 15
type input "C:\fakepath\bds__t85-35-x-50-cm__notable_collections_slu__HXAB__d2057941__oR364…"
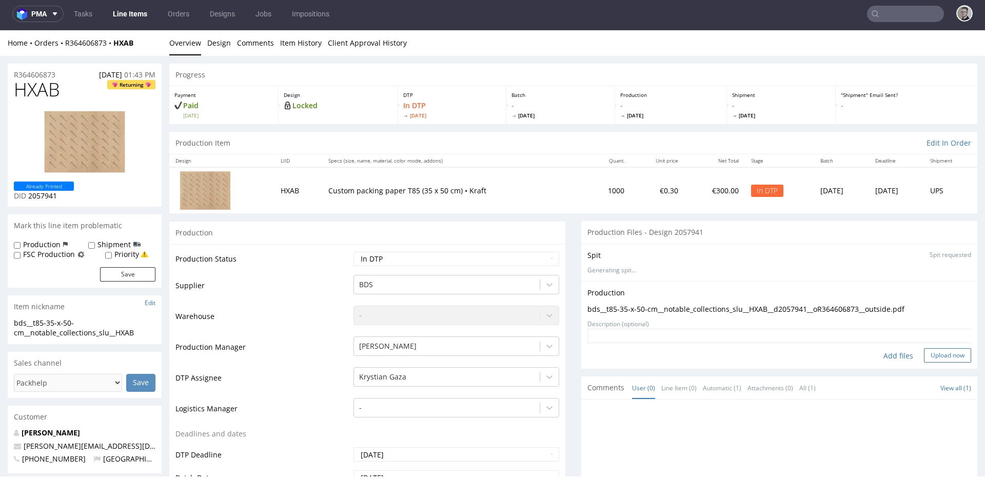
click at [924, 360] on button "Upload now" at bounding box center [947, 355] width 47 height 14
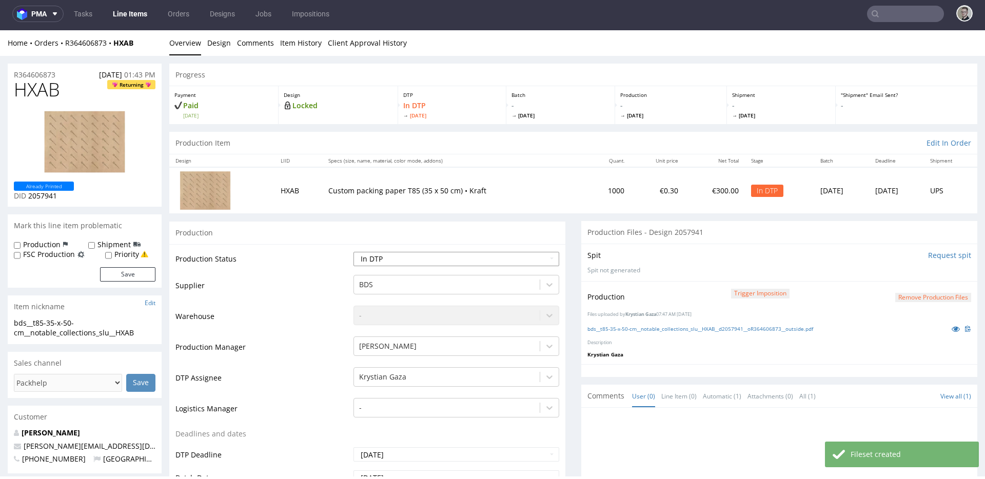
click at [399, 256] on select "Waiting for Artwork Waiting for Diecut Waiting for Mockup Waiting for DTP Waiti…" at bounding box center [457, 259] width 206 height 14
select select "dtp_production_ready"
click at [354, 252] on select "Waiting for Artwork Waiting for Diecut Waiting for Mockup Waiting for DTP Waiti…" at bounding box center [457, 259] width 206 height 14
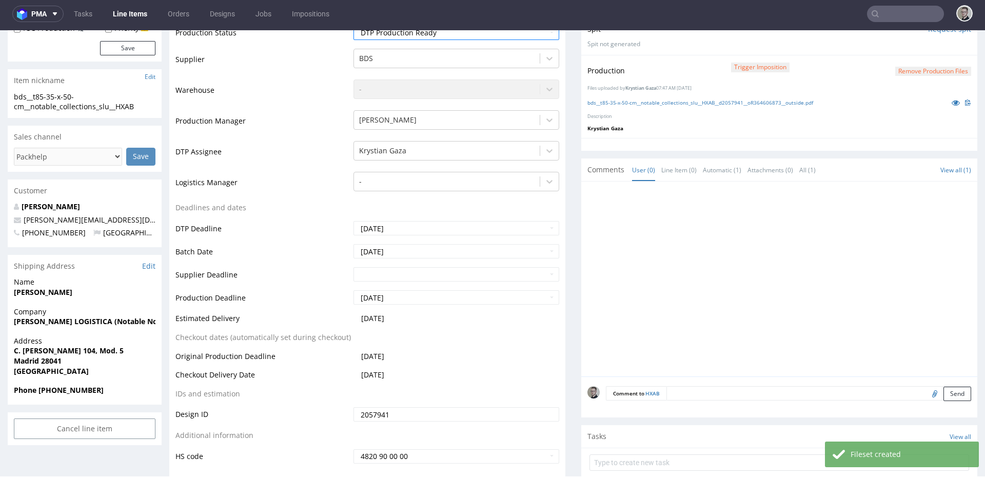
scroll to position [326, 0]
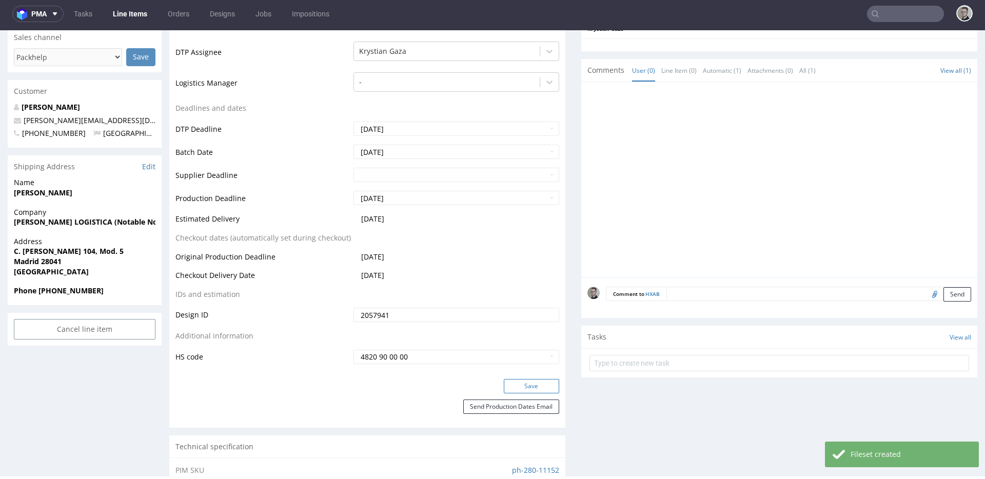
click at [504, 380] on button "Save" at bounding box center [531, 386] width 55 height 14
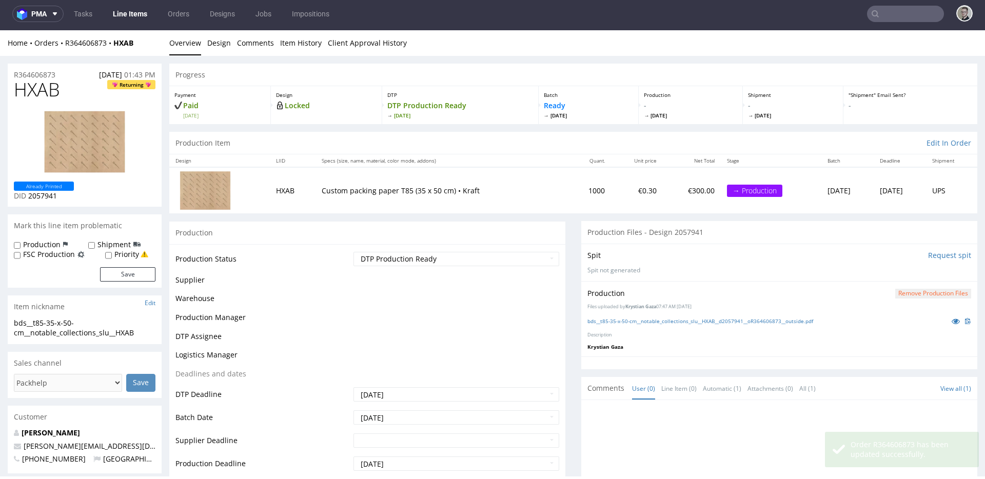
scroll to position [0, 0]
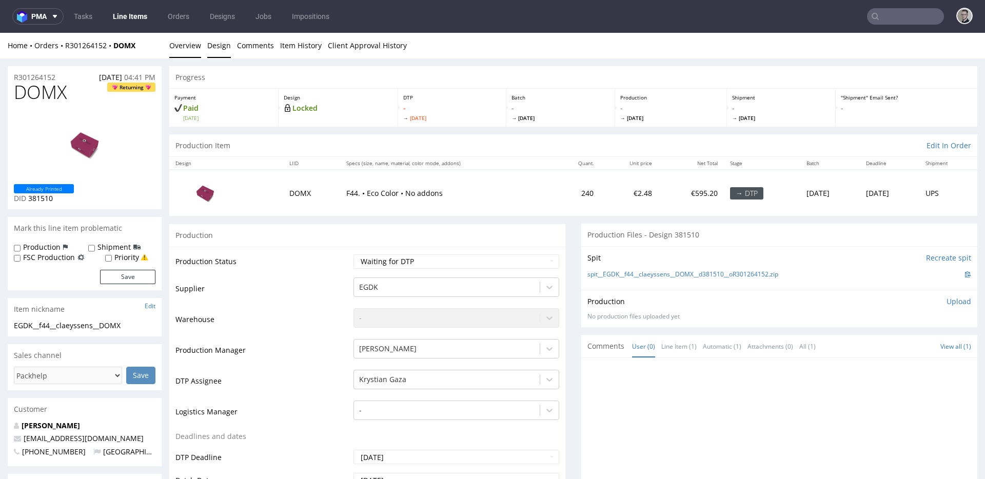
click at [219, 44] on link "Design" at bounding box center [219, 45] width 24 height 25
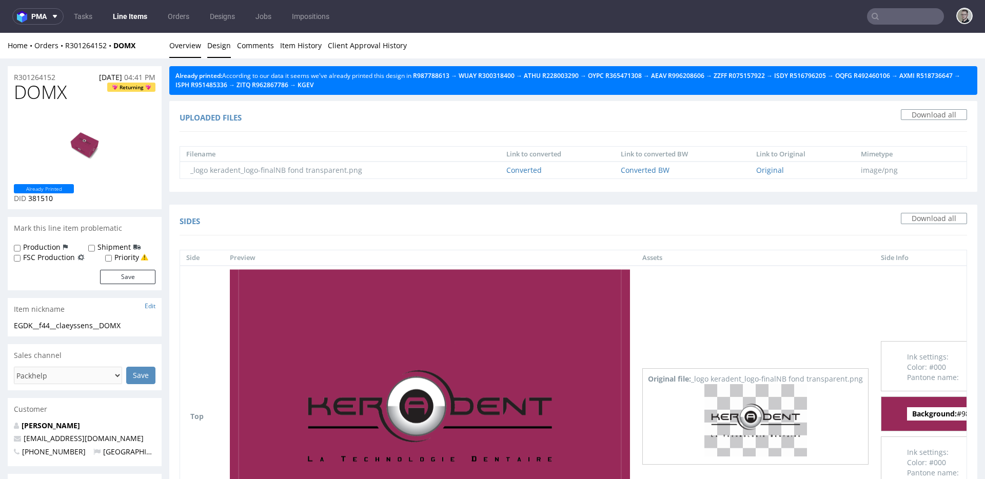
click at [182, 47] on link "Overview" at bounding box center [185, 45] width 32 height 25
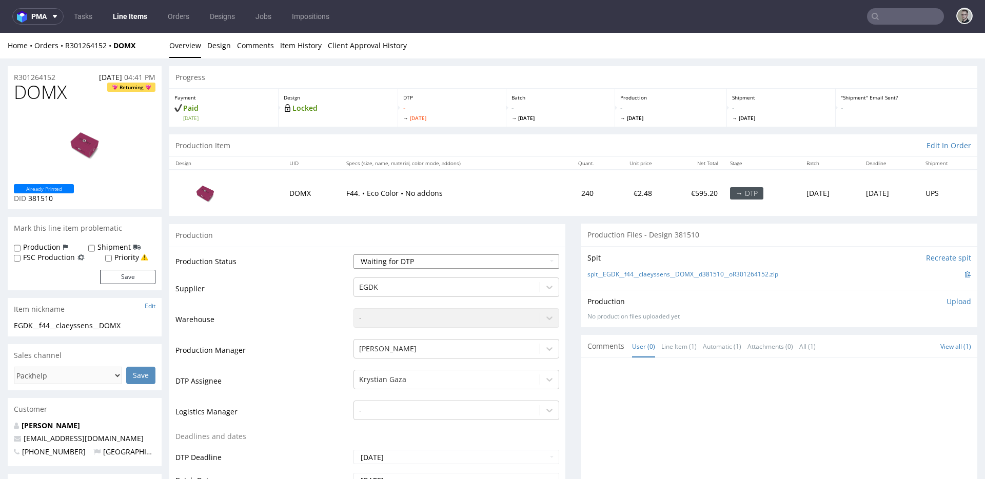
click at [383, 259] on select "Waiting for Artwork Waiting for Diecut Waiting for Mockup Waiting for DTP Waiti…" at bounding box center [457, 262] width 206 height 14
select select "dtp_in_process"
click at [354, 255] on select "Waiting for Artwork Waiting for Diecut Waiting for Mockup Waiting for DTP Waiti…" at bounding box center [457, 262] width 206 height 14
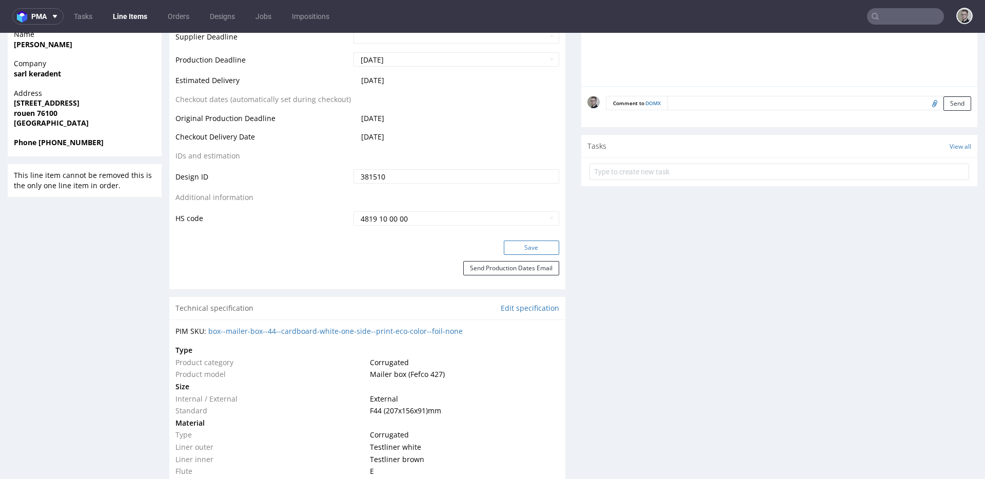
click at [541, 251] on button "Save" at bounding box center [531, 248] width 55 height 14
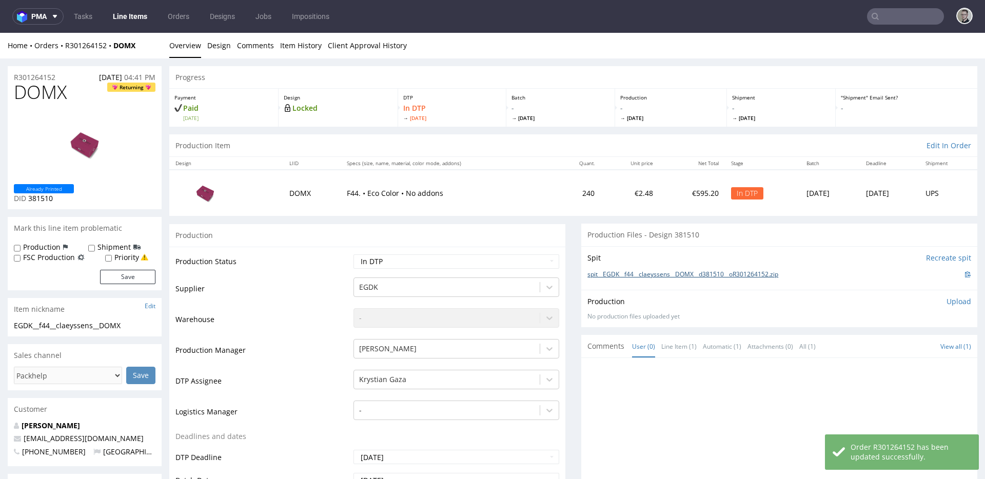
click at [683, 276] on link "spit__EGDK__f44__claeyssens__DOMX__d381510__oR301264152.zip" at bounding box center [683, 274] width 191 height 9
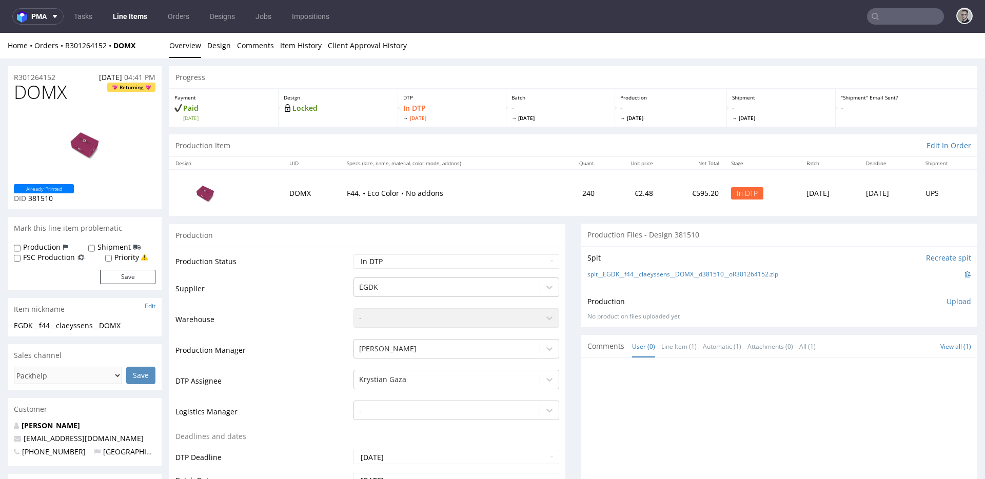
click at [948, 307] on div "Production Upload No production files uploaded yet Description (optional) Add f…" at bounding box center [780, 309] width 384 height 25
click at [948, 305] on p "Upload" at bounding box center [959, 302] width 25 height 10
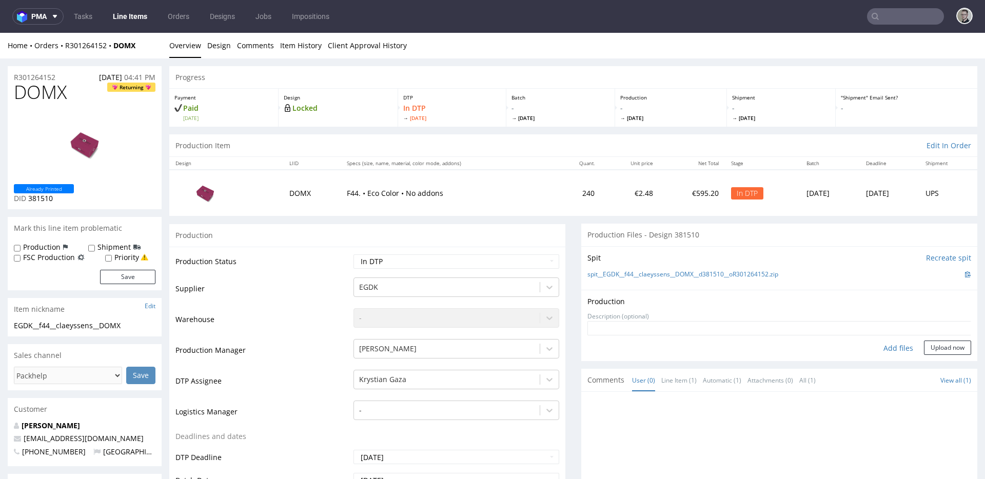
click at [900, 351] on div "Add files" at bounding box center [898, 348] width 51 height 15
click at [880, 351] on div "Add files" at bounding box center [898, 348] width 51 height 15
type input "C:\fakepath\EGDK__f44__claeyssens__DOMX__d381510__oR301264152__outside.pdf"
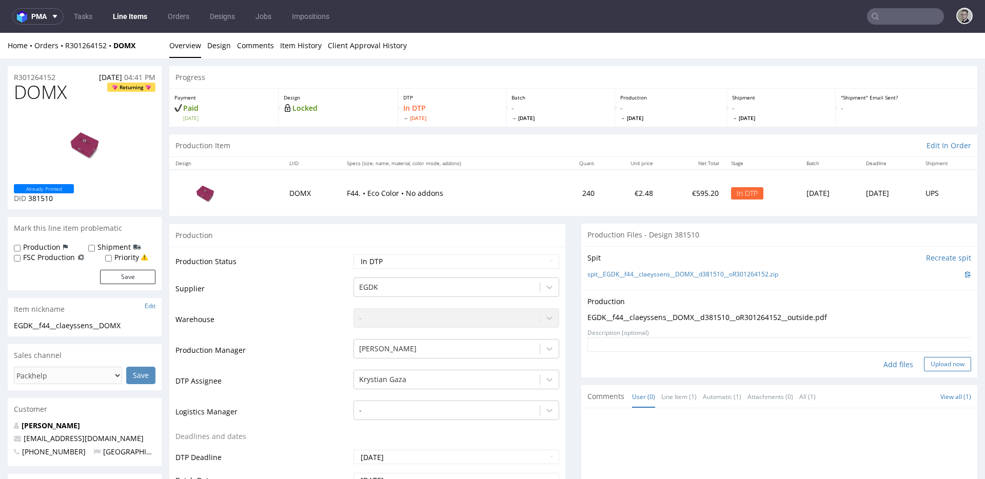
click at [935, 368] on button "Upload now" at bounding box center [947, 364] width 47 height 14
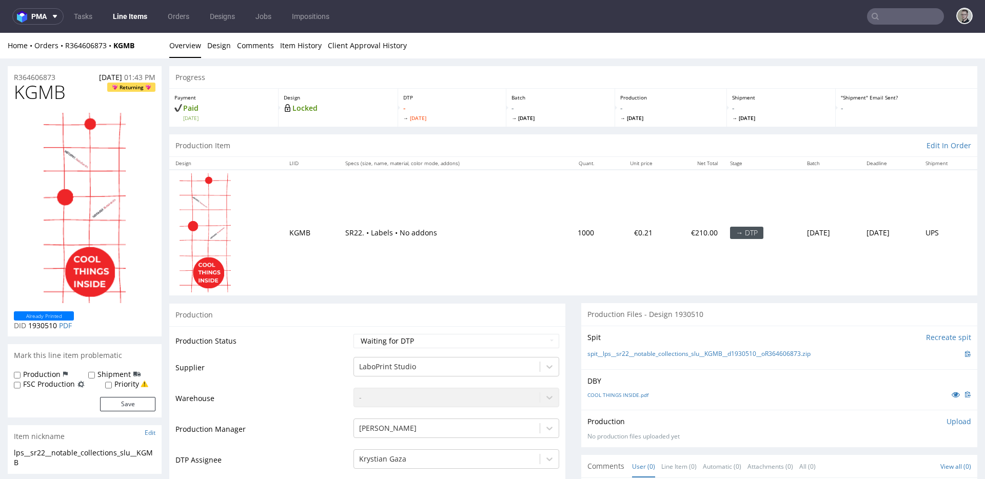
click at [412, 339] on select "Waiting for Artwork Waiting for Diecut Waiting for Mockup Waiting for DTP Waiti…" at bounding box center [457, 341] width 206 height 14
select select "dtp_in_process"
click at [354, 334] on select "Waiting for Artwork Waiting for Diecut Waiting for Mockup Waiting for DTP Waiti…" at bounding box center [457, 341] width 206 height 14
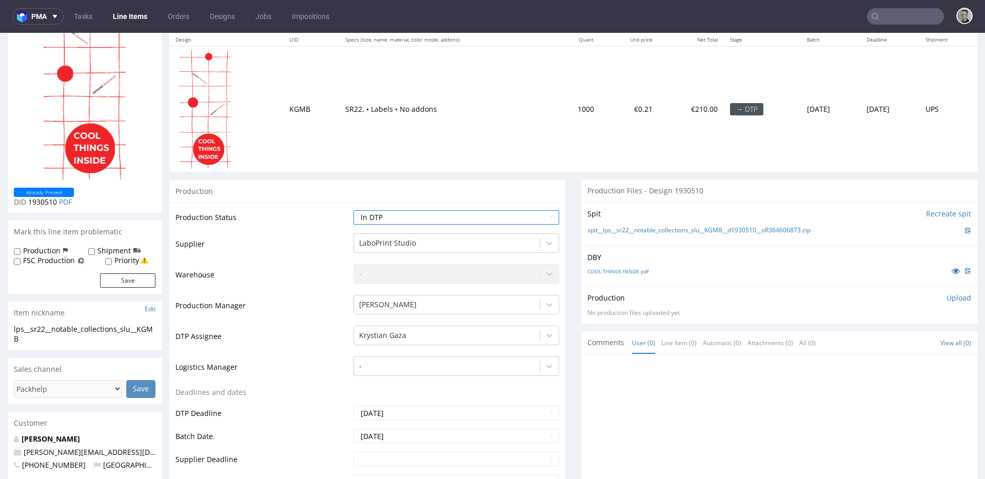
scroll to position [339, 0]
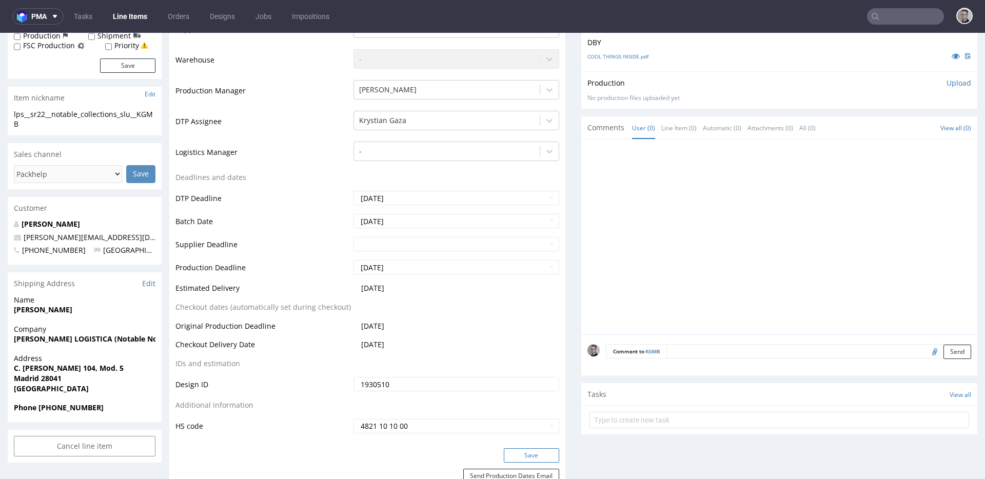
click at [536, 454] on button "Save" at bounding box center [531, 456] width 55 height 14
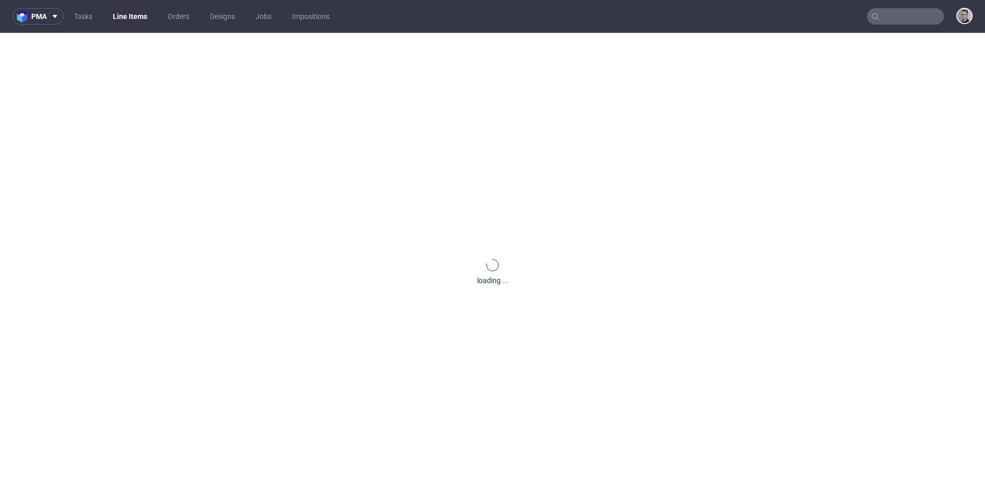
scroll to position [0, 0]
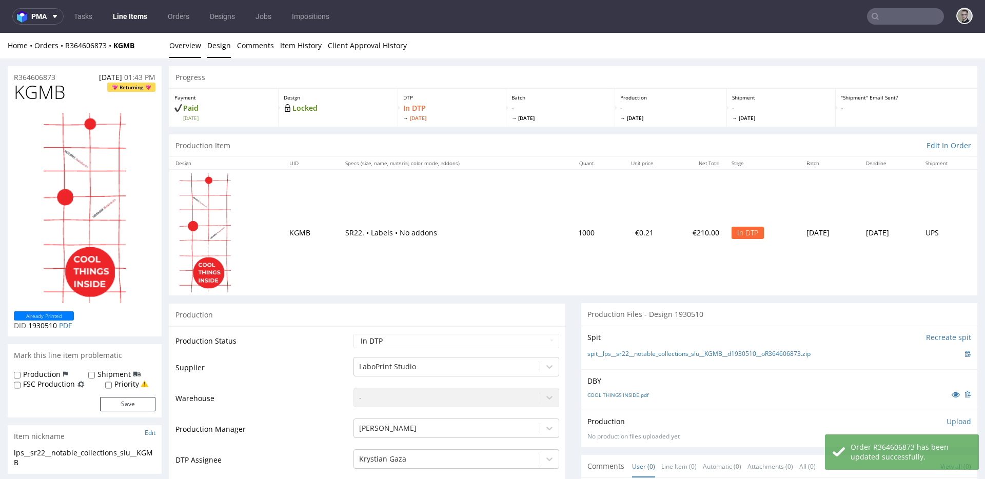
click at [222, 51] on link "Design" at bounding box center [219, 45] width 24 height 25
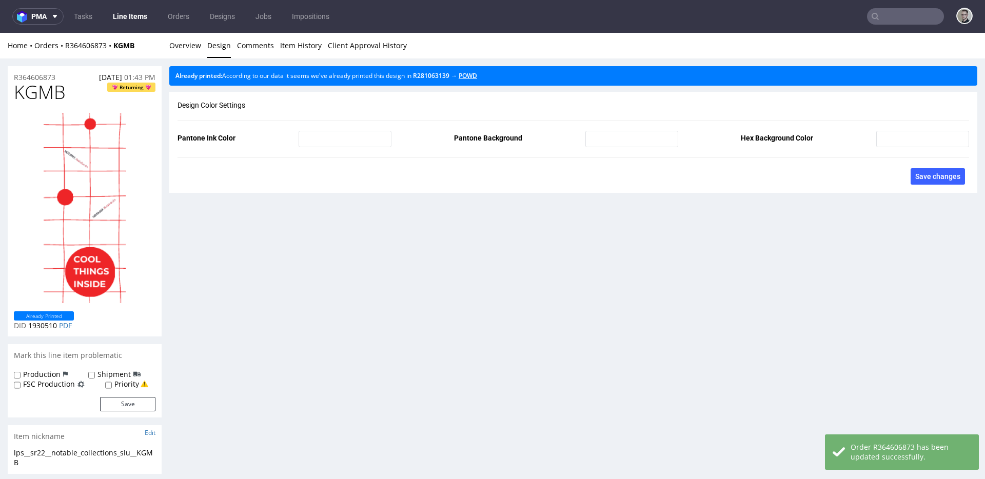
drag, startPoint x: 475, startPoint y: 75, endPoint x: 466, endPoint y: 74, distance: 8.3
click at [183, 48] on link "Overview" at bounding box center [185, 45] width 32 height 25
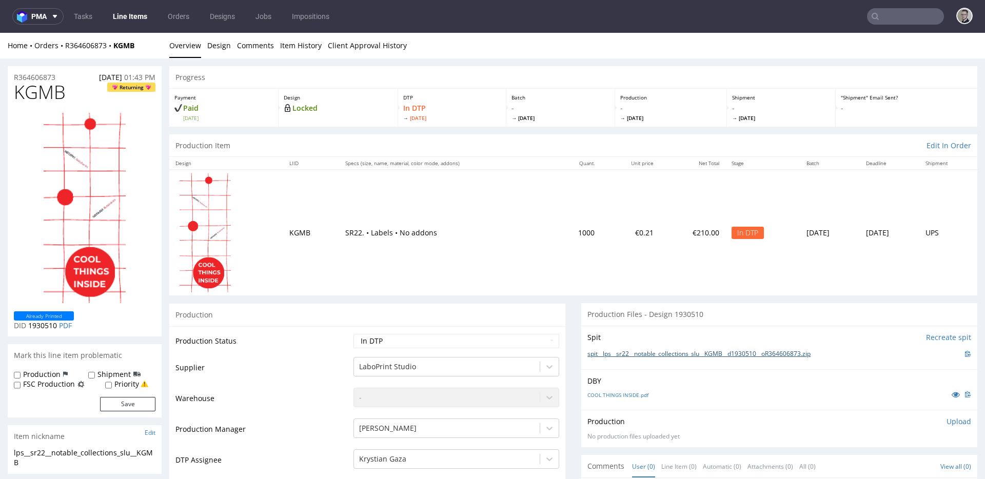
click at [669, 353] on link "spit__lps__sr22__notable_collections_slu__KGMB__d1930510__oR364606873.zip" at bounding box center [699, 354] width 223 height 9
click at [947, 421] on p "Upload" at bounding box center [959, 422] width 25 height 10
click at [894, 466] on div "Add files" at bounding box center [898, 468] width 51 height 15
type input "C:\fakepath\lps__sr22__notable_collections_slu__KGMB__d1930510__oR364606873__la…"
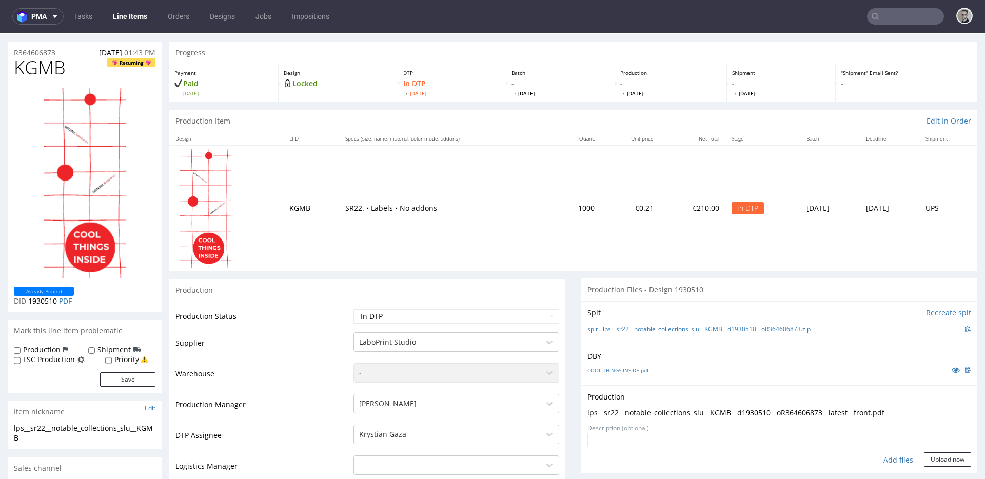
scroll to position [61, 0]
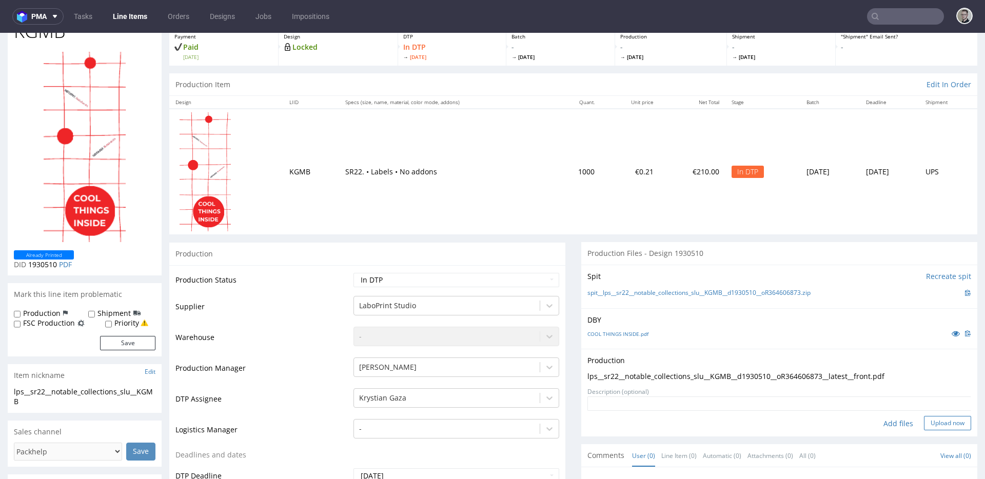
click at [924, 421] on button "Upload now" at bounding box center [947, 423] width 47 height 14
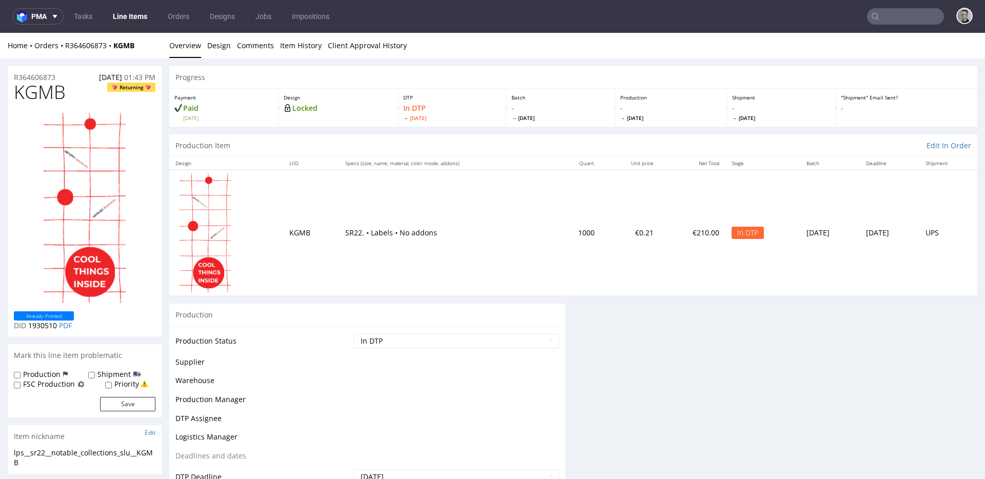
scroll to position [0, 0]
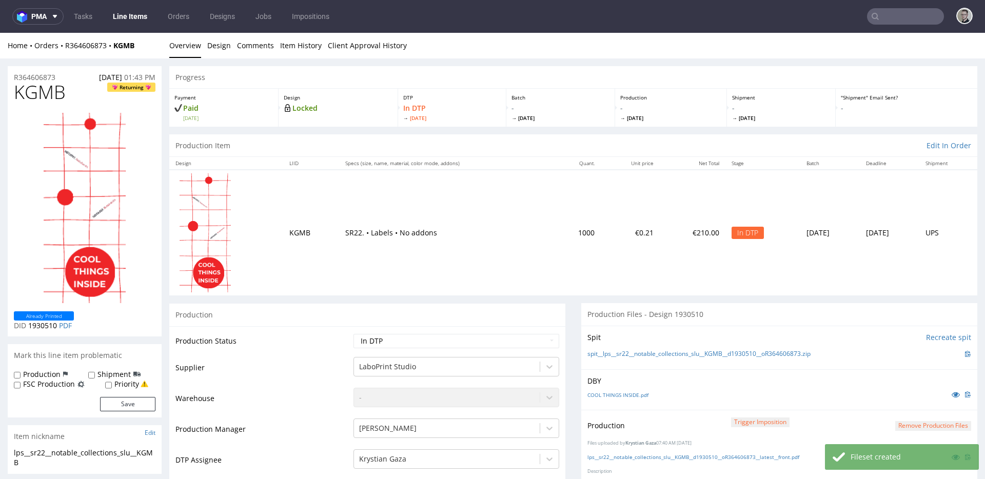
click at [468, 333] on td "Waiting for Artwork Waiting for Diecut Waiting for Mockup Waiting for DTP Waiti…" at bounding box center [455, 344] width 208 height 23
click at [467, 337] on select "Waiting for Artwork Waiting for Diecut Waiting for Mockup Waiting for DTP Waiti…" at bounding box center [457, 341] width 206 height 14
select select "dtp_production_ready"
click at [354, 334] on select "Waiting for Artwork Waiting for Diecut Waiting for Mockup Waiting for DTP Waiti…" at bounding box center [457, 341] width 206 height 14
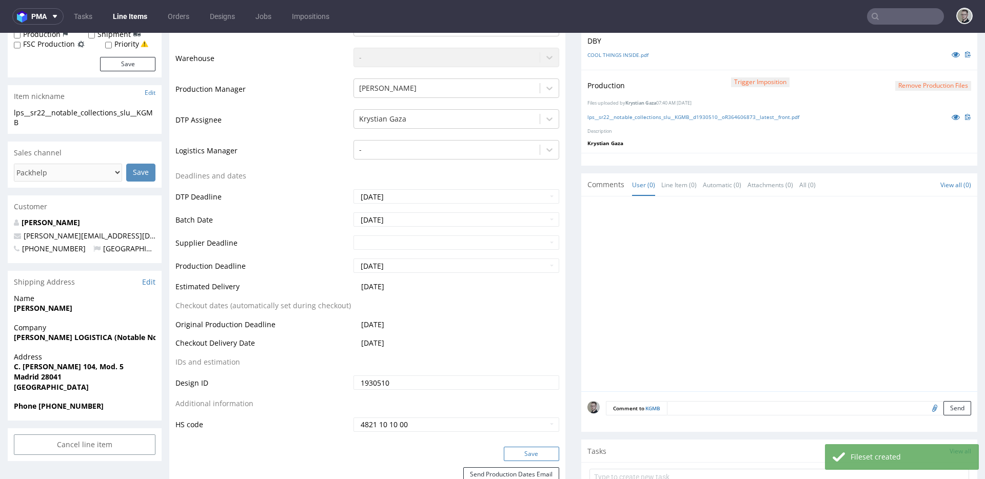
click at [533, 452] on button "Save" at bounding box center [531, 454] width 55 height 14
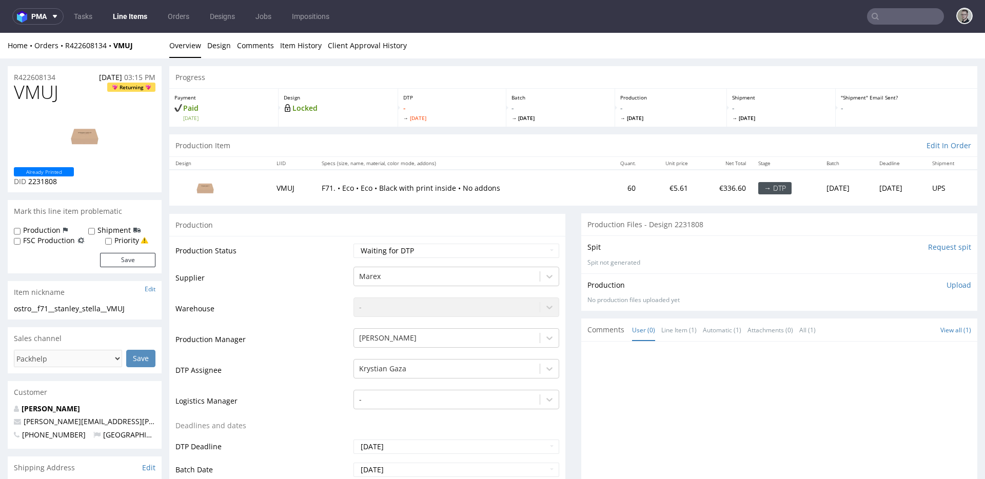
click at [937, 249] on input "Request spit" at bounding box center [949, 247] width 43 height 10
click at [395, 252] on select "Waiting for Artwork Waiting for Diecut Waiting for Mockup Waiting for DTP Waiti…" at bounding box center [457, 251] width 206 height 14
click at [354, 244] on select "Waiting for Artwork Waiting for Diecut Waiting for Mockup Waiting for DTP Waiti…" at bounding box center [457, 251] width 206 height 14
click at [411, 248] on select "Waiting for Artwork Waiting for Diecut Waiting for Mockup Waiting for DTP Waiti…" at bounding box center [457, 251] width 206 height 14
select select "dtp_in_process"
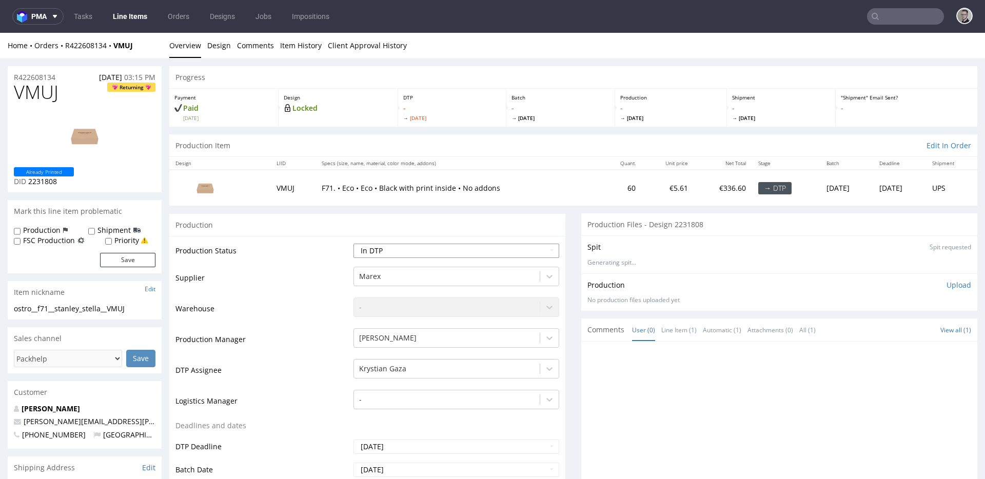
click at [354, 244] on select "Waiting for Artwork Waiting for Diecut Waiting for Mockup Waiting for DTP Waiti…" at bounding box center [457, 251] width 206 height 14
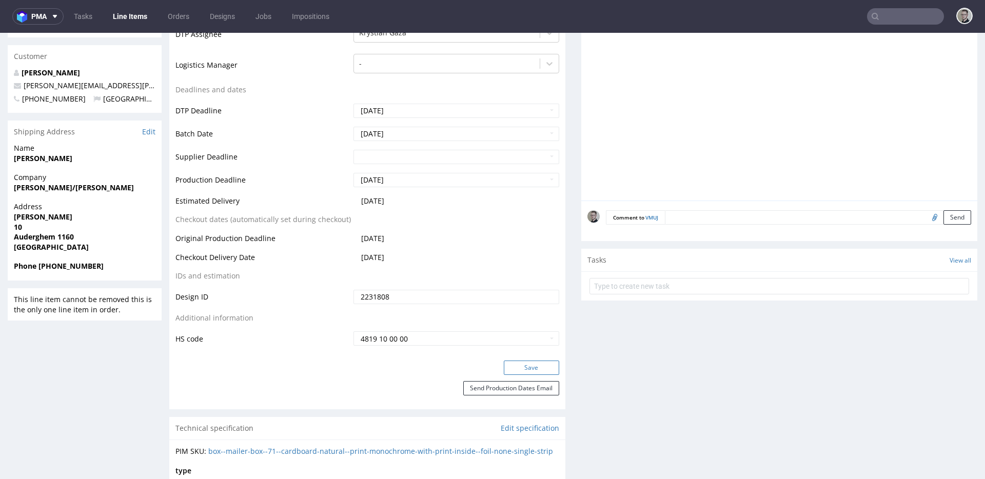
click at [526, 369] on button "Save" at bounding box center [531, 368] width 55 height 14
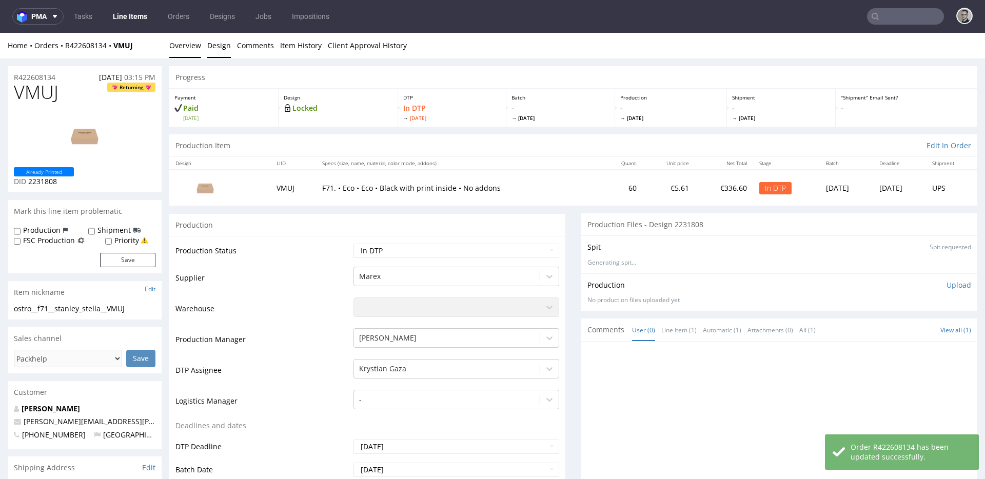
click at [216, 51] on link "Design" at bounding box center [219, 45] width 24 height 25
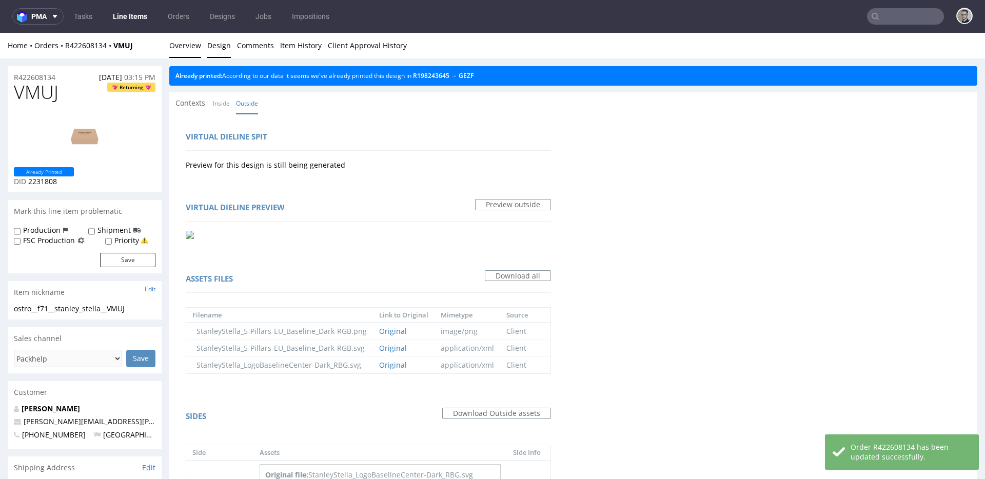
click at [190, 46] on link "Overview" at bounding box center [185, 45] width 32 height 25
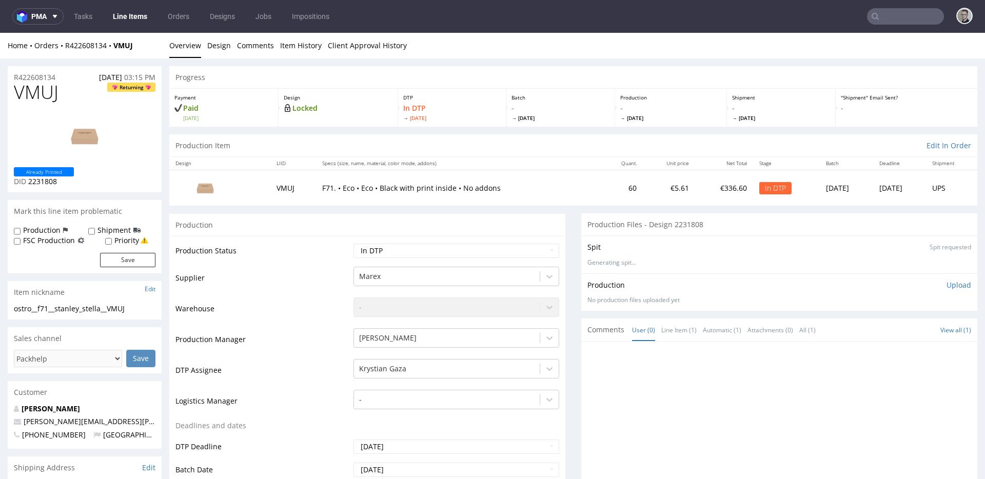
click at [67, 309] on div "ostro__f71__stanley_stella__VMUJ" at bounding box center [85, 309] width 142 height 10
copy div "ostro__f71__stanley_stella__VMUJ"
drag, startPoint x: 63, startPoint y: 77, endPoint x: 0, endPoint y: 73, distance: 63.3
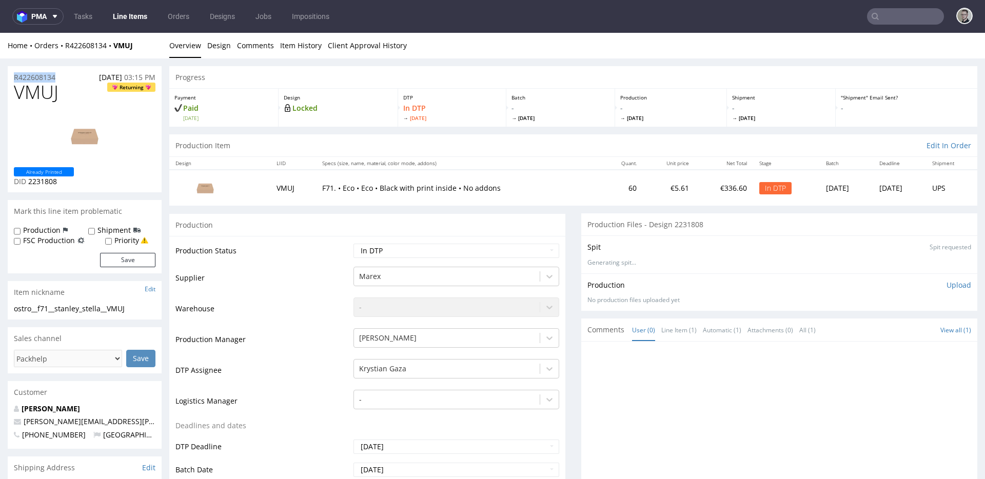
copy p "R422608134"
click at [947, 287] on p "Upload" at bounding box center [959, 285] width 25 height 10
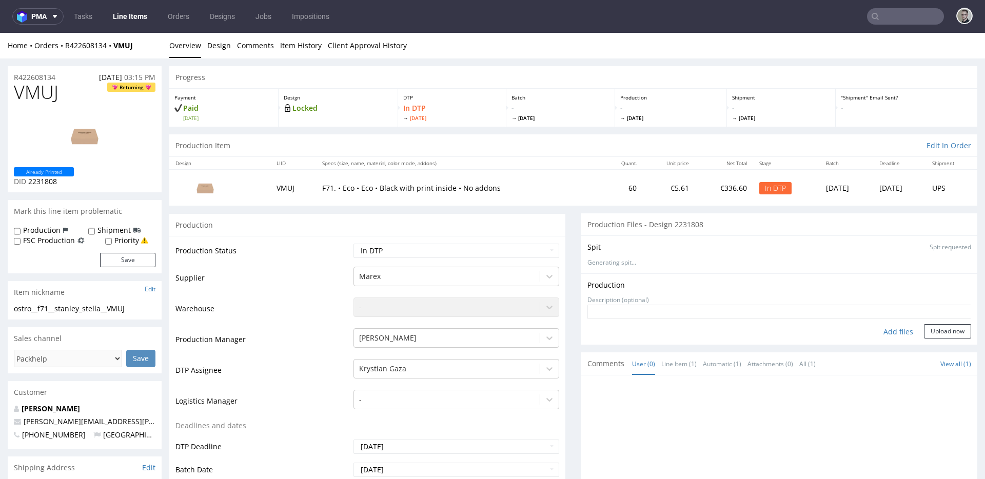
click at [880, 332] on div "Add files" at bounding box center [898, 331] width 51 height 15
type input "C:\fakepath\ostro__f71__stanley_stella__VMUJ__d2231808__oR422608134__inside.pdf"
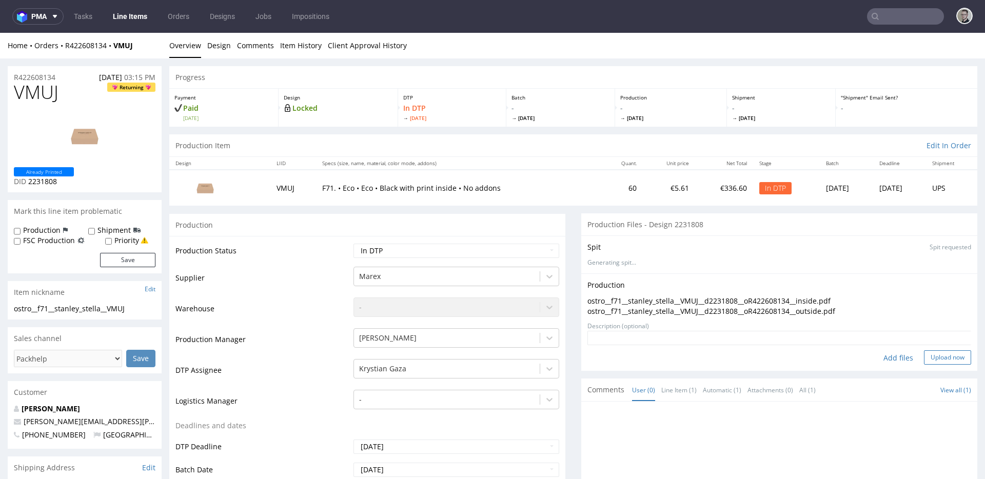
click at [942, 355] on button "Upload now" at bounding box center [947, 358] width 47 height 14
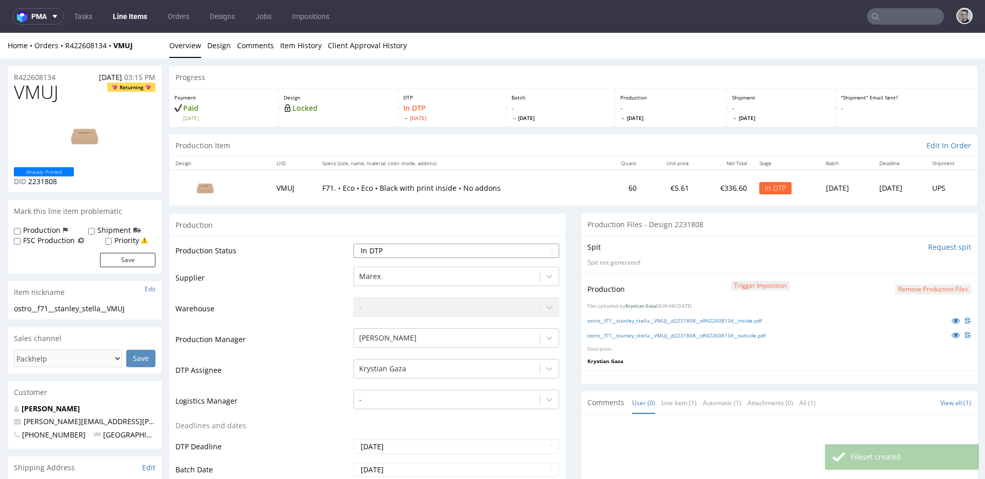
click at [431, 249] on select "Waiting for Artwork Waiting for Diecut Waiting for Mockup Waiting for DTP Waiti…" at bounding box center [457, 251] width 206 height 14
select select "dtp_production_ready"
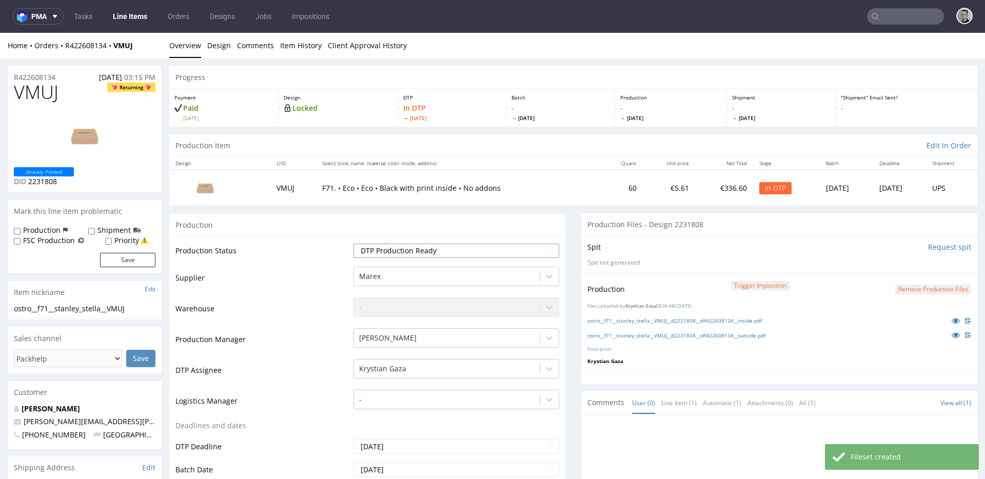
click at [354, 244] on select "Waiting for Artwork Waiting for Diecut Waiting for Mockup Waiting for DTP Waiti…" at bounding box center [457, 251] width 206 height 14
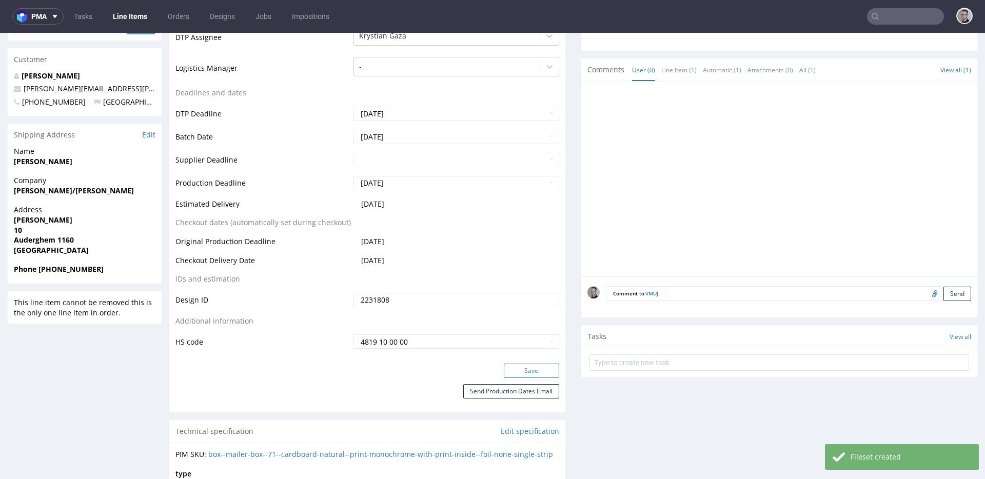
click at [537, 374] on button "Save" at bounding box center [531, 371] width 55 height 14
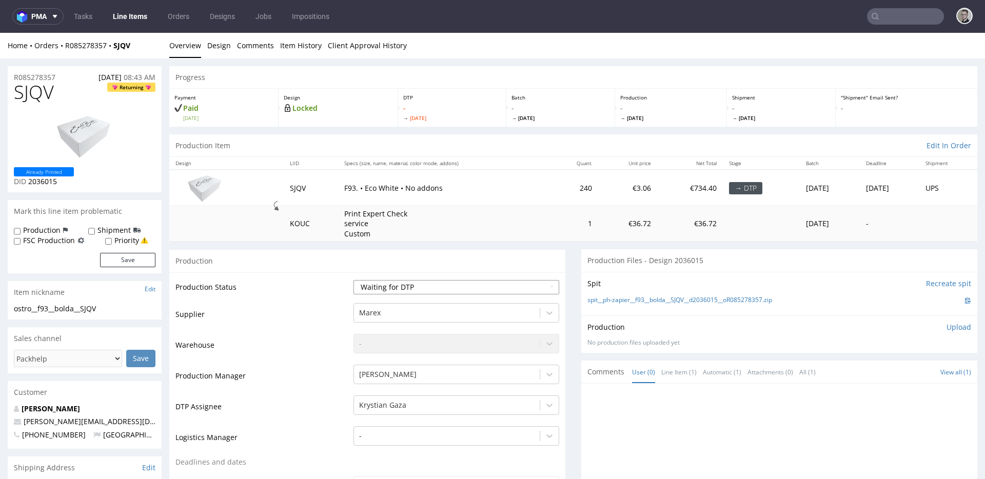
click at [432, 294] on select "Waiting for Artwork Waiting for Diecut Waiting for Mockup Waiting for DTP Waiti…" at bounding box center [457, 287] width 206 height 14
select select "dtp_in_process"
click at [354, 280] on select "Waiting for Artwork Waiting for Diecut Waiting for Mockup Waiting for DTP Waiti…" at bounding box center [457, 287] width 206 height 14
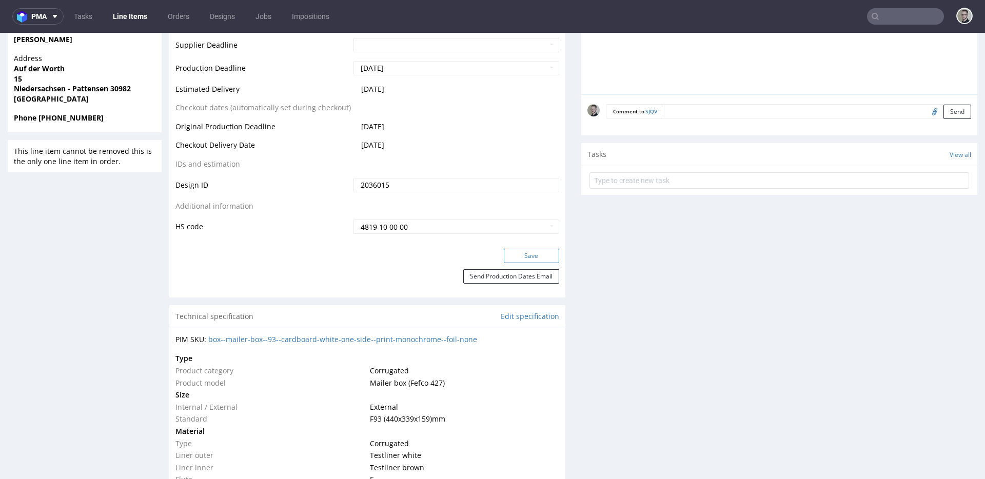
click at [522, 251] on button "Save" at bounding box center [531, 256] width 55 height 14
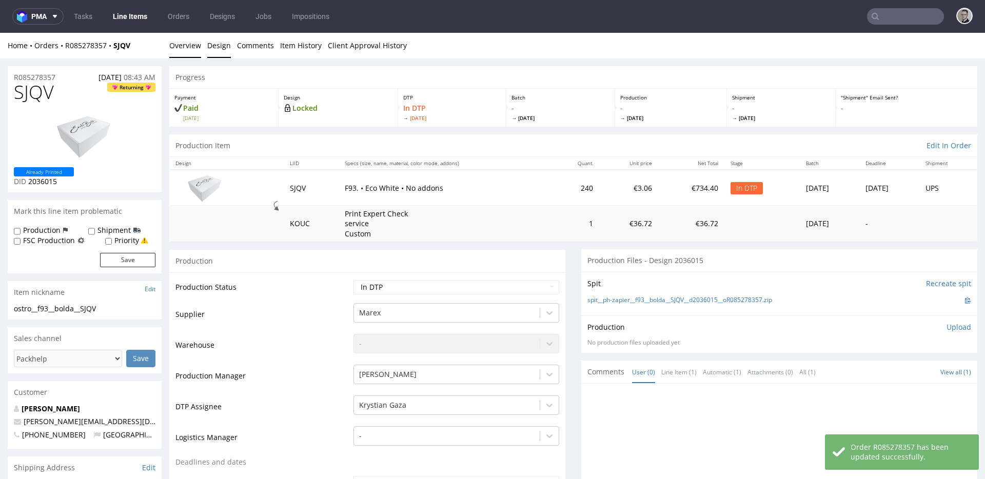
click at [209, 45] on link "Design" at bounding box center [219, 45] width 24 height 25
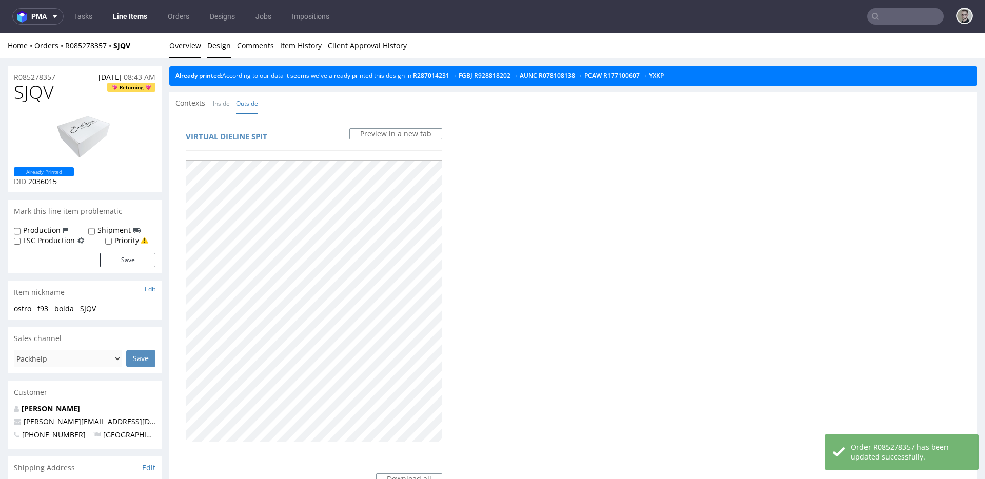
click at [186, 37] on link "Overview" at bounding box center [185, 45] width 32 height 25
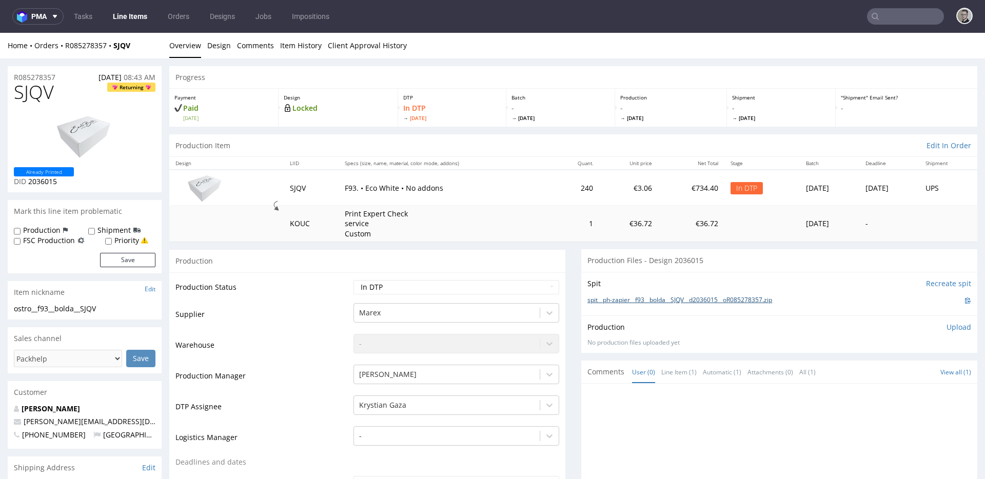
click at [655, 303] on link "spit__ph-zapier__f93__bolda__SJQV__d2036015__oR085278357.zip" at bounding box center [680, 300] width 185 height 9
click at [45, 95] on span "SJQV" at bounding box center [34, 92] width 40 height 21
click at [947, 328] on p "Upload" at bounding box center [959, 327] width 25 height 10
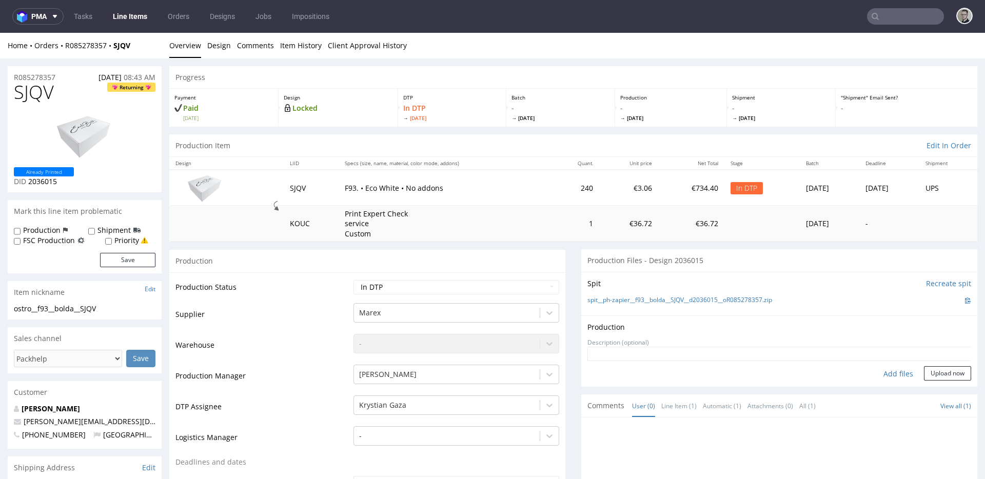
click at [899, 378] on div "Add files" at bounding box center [898, 373] width 51 height 15
type input "C:\fakepath\ph-zapier__f93__bolda__SJQV__d2036015__oR085278357__latest__outside…"
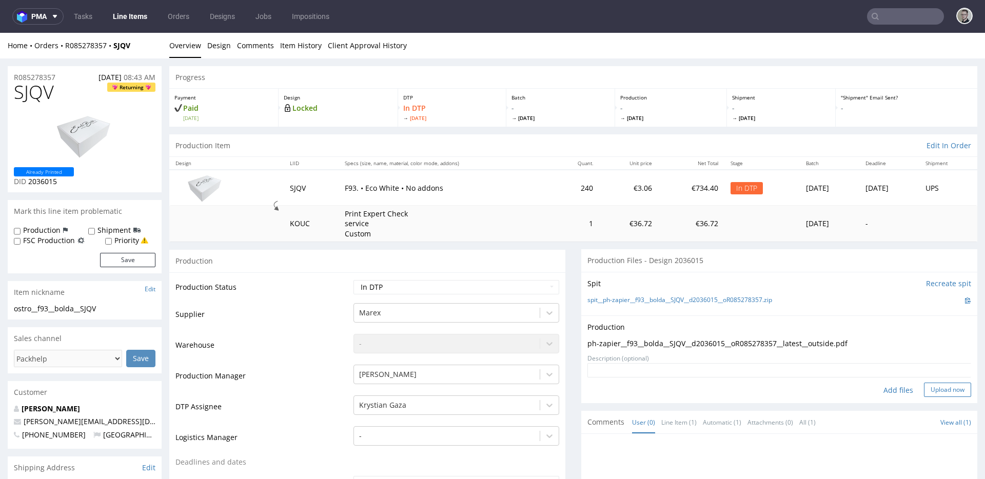
click at [924, 389] on button "Upload now" at bounding box center [947, 390] width 47 height 14
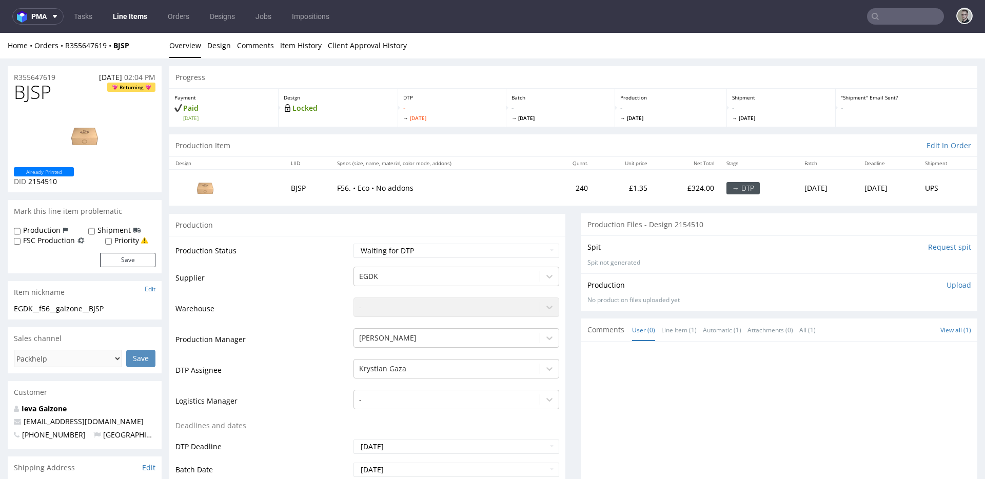
click at [928, 247] on input "Request spit" at bounding box center [949, 247] width 43 height 10
click at [384, 249] on select "Waiting for Artwork Waiting for Diecut Waiting for Mockup Waiting for DTP Waiti…" at bounding box center [457, 251] width 206 height 14
select select "dtp_in_process"
click at [354, 244] on select "Waiting for Artwork Waiting for Diecut Waiting for Mockup Waiting for DTP Waiti…" at bounding box center [457, 251] width 206 height 14
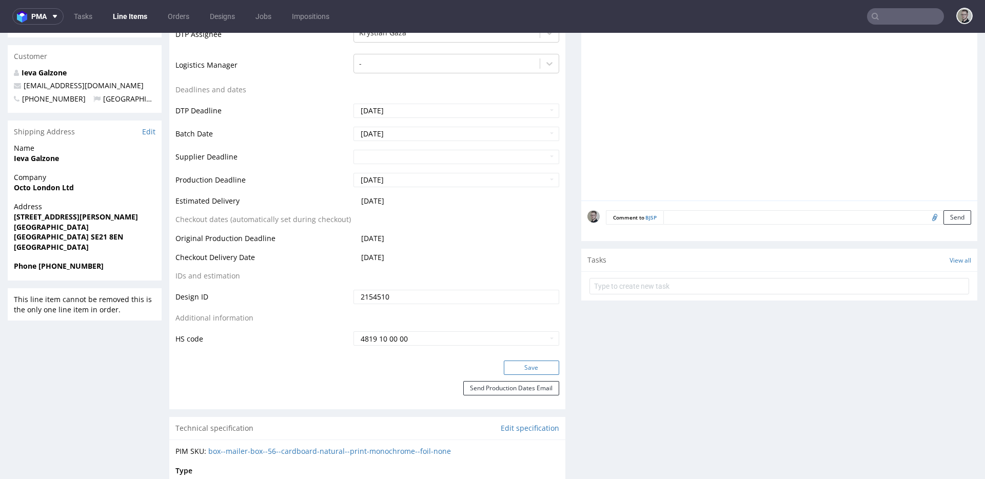
click at [520, 368] on button "Save" at bounding box center [531, 368] width 55 height 14
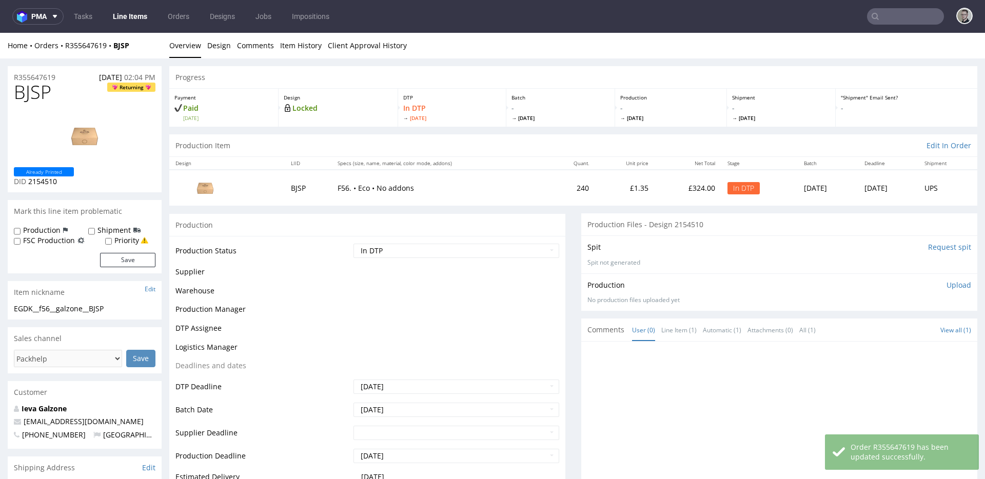
scroll to position [0, 0]
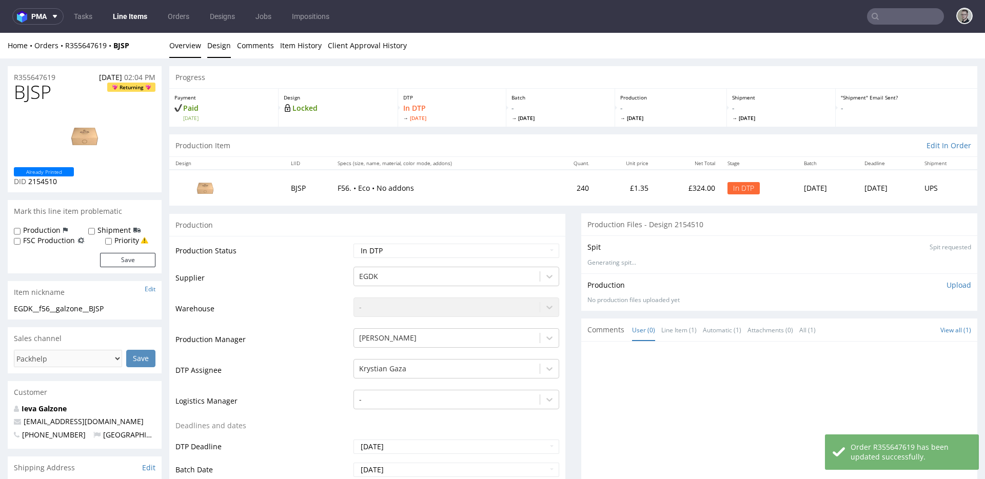
click at [210, 42] on link "Design" at bounding box center [219, 45] width 24 height 25
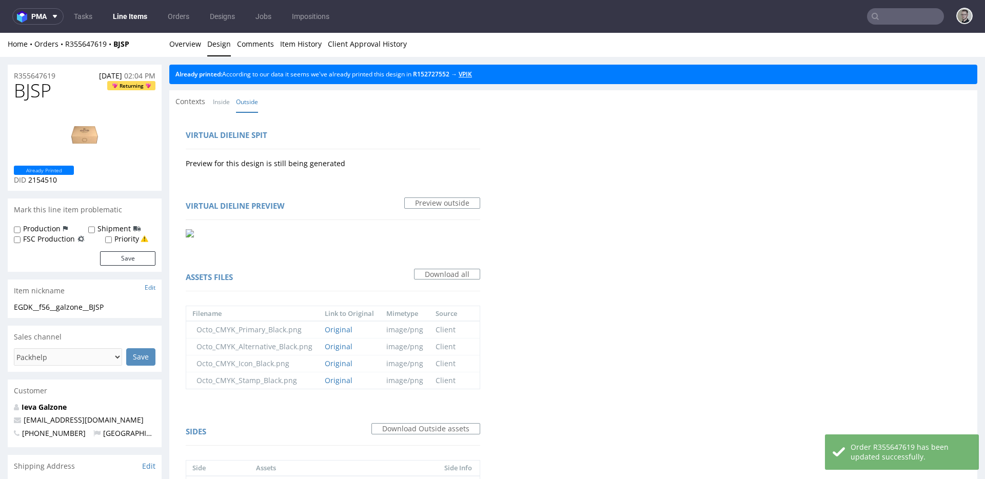
scroll to position [2, 0]
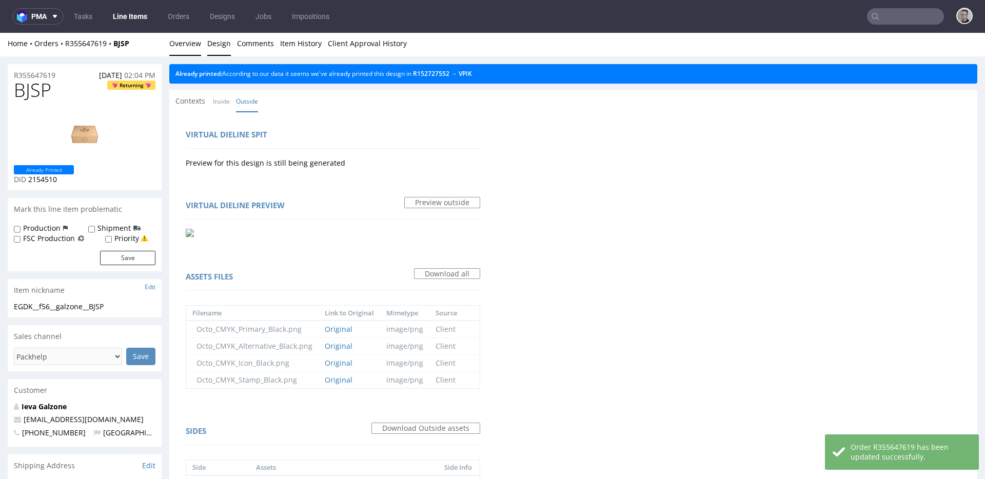
click at [171, 44] on link "Overview" at bounding box center [185, 43] width 32 height 25
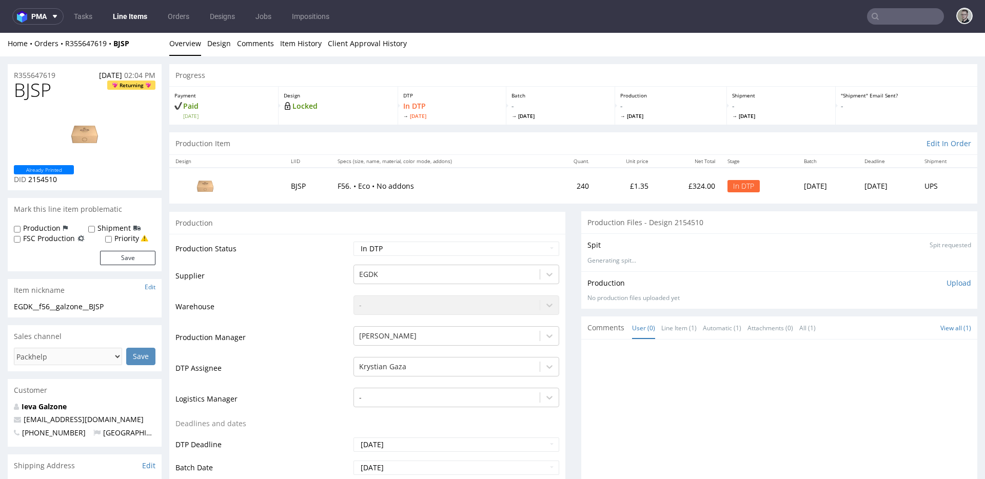
click at [60, 304] on div "EGDK__f56__galzone__BJSP" at bounding box center [85, 307] width 142 height 10
copy div "EGDK__f56__galzone__BJSP"
drag, startPoint x: 68, startPoint y: 74, endPoint x: 0, endPoint y: 76, distance: 68.3
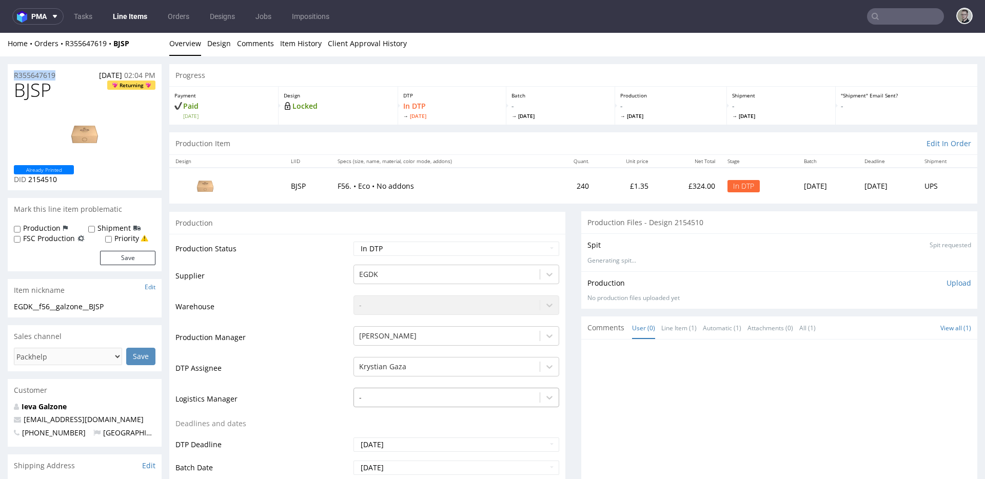
copy p "R355647619"
click at [947, 282] on p "Upload" at bounding box center [959, 283] width 25 height 10
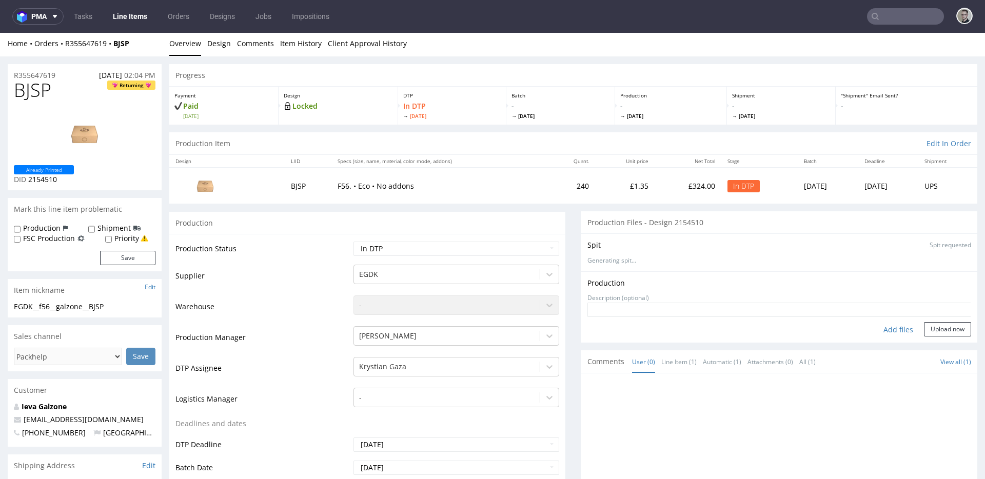
click at [893, 329] on div "Add files" at bounding box center [898, 329] width 51 height 15
type input "C:\fakepath\EGDK__f56__galzone__BJSP__d2154510__oR355647619__outside.pdf"
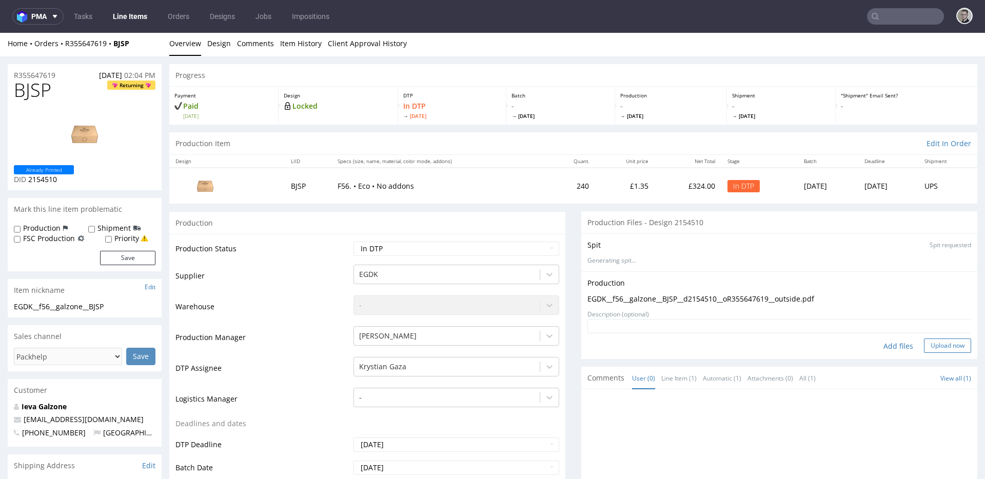
click at [937, 345] on button "Upload now" at bounding box center [947, 346] width 47 height 14
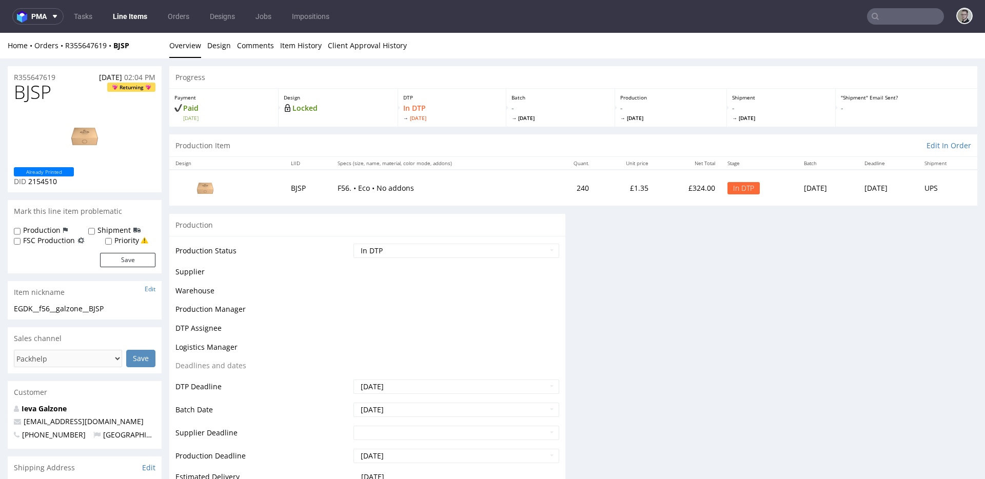
scroll to position [0, 0]
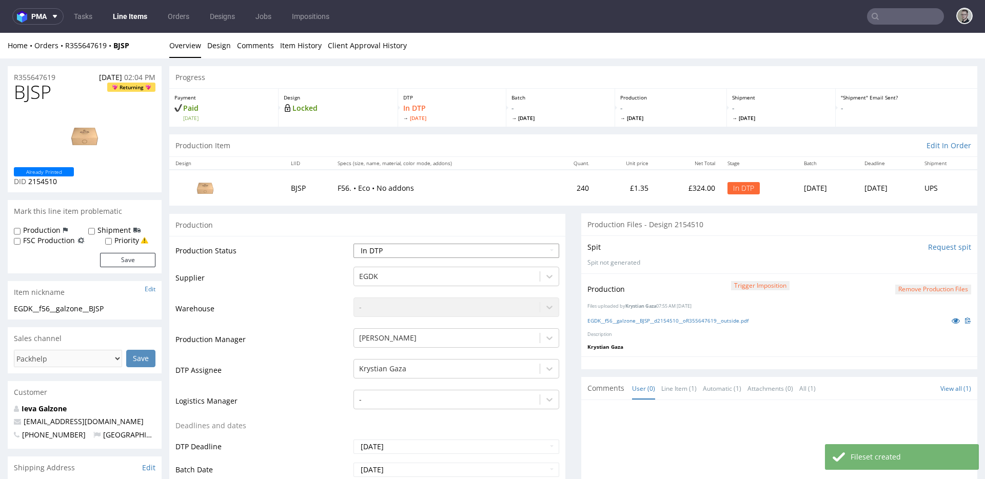
click at [448, 249] on select "Waiting for Artwork Waiting for Diecut Waiting for Mockup Waiting for DTP Waiti…" at bounding box center [457, 251] width 206 height 14
select select "dtp_production_ready"
click at [354, 244] on select "Waiting for Artwork Waiting for Diecut Waiting for Mockup Waiting for DTP Waiti…" at bounding box center [457, 251] width 206 height 14
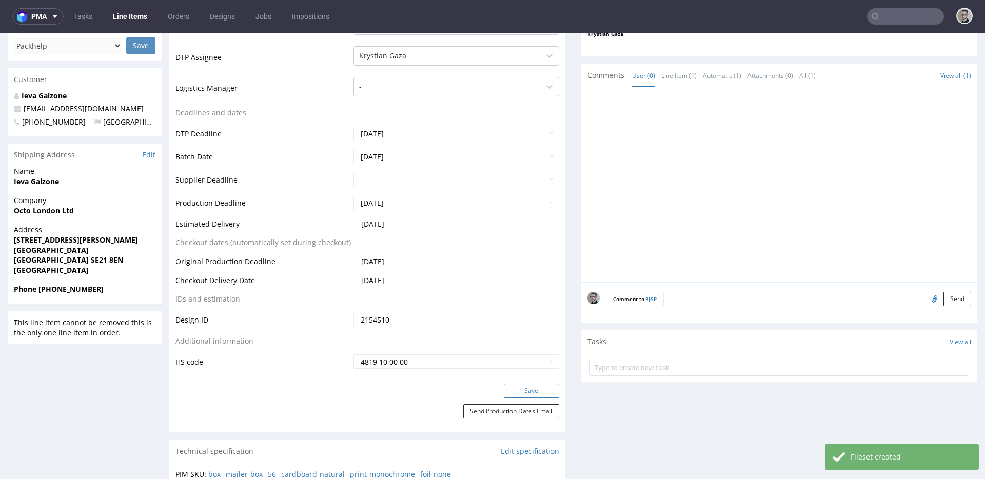
click at [527, 388] on button "Save" at bounding box center [531, 391] width 55 height 14
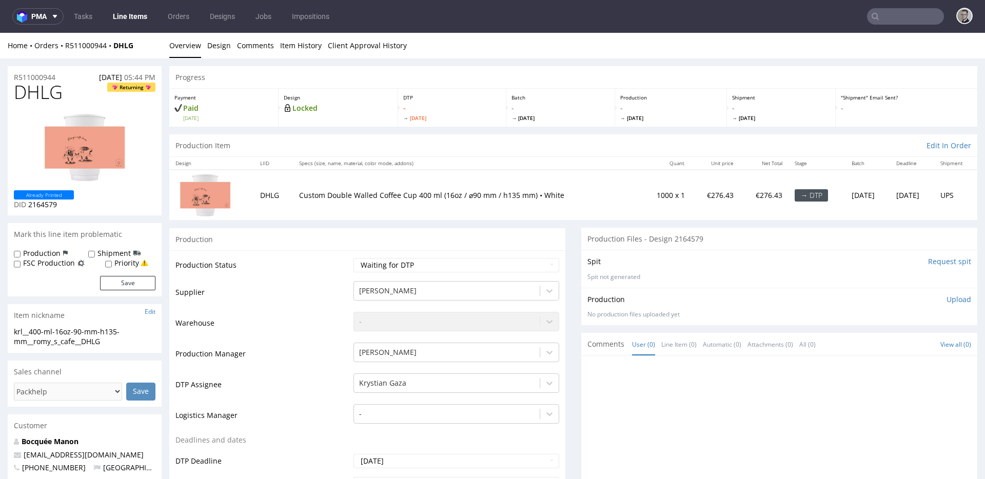
click at [928, 263] on input "Request spit" at bounding box center [949, 262] width 43 height 10
click at [370, 261] on select "Waiting for Artwork Waiting for Diecut Waiting for Mockup Waiting for DTP Waiti…" at bounding box center [457, 265] width 206 height 14
select select "dtp_in_process"
click at [354, 258] on select "Waiting for Artwork Waiting for Diecut Waiting for Mockup Waiting for DTP Waiti…" at bounding box center [457, 265] width 206 height 14
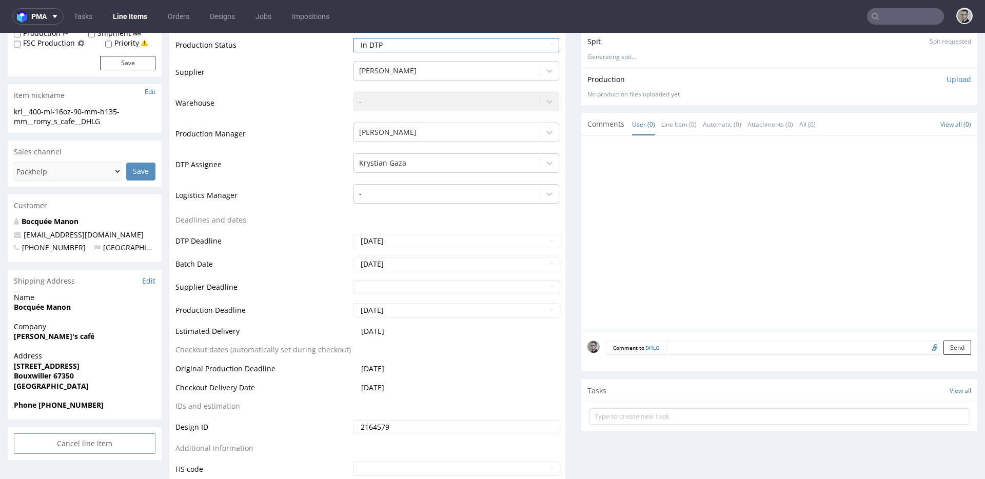
scroll to position [329, 0]
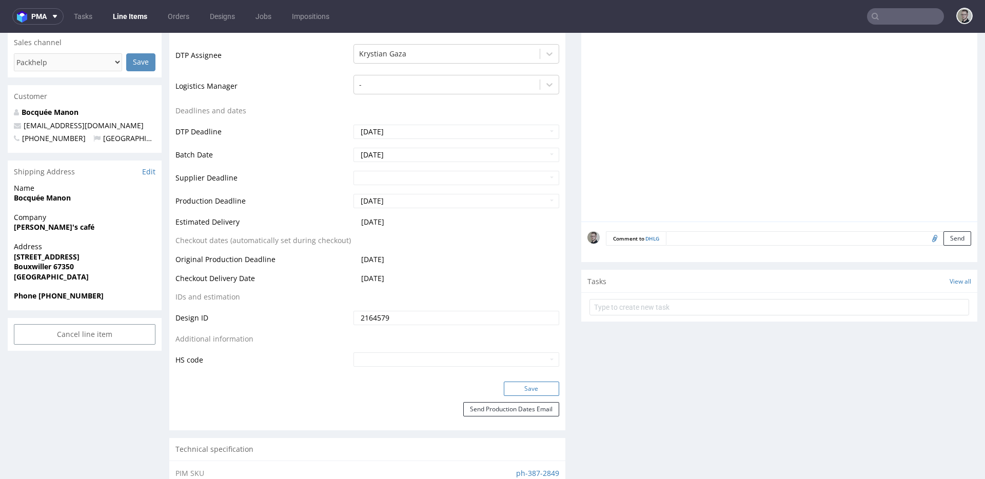
click at [533, 395] on button "Save" at bounding box center [531, 389] width 55 height 14
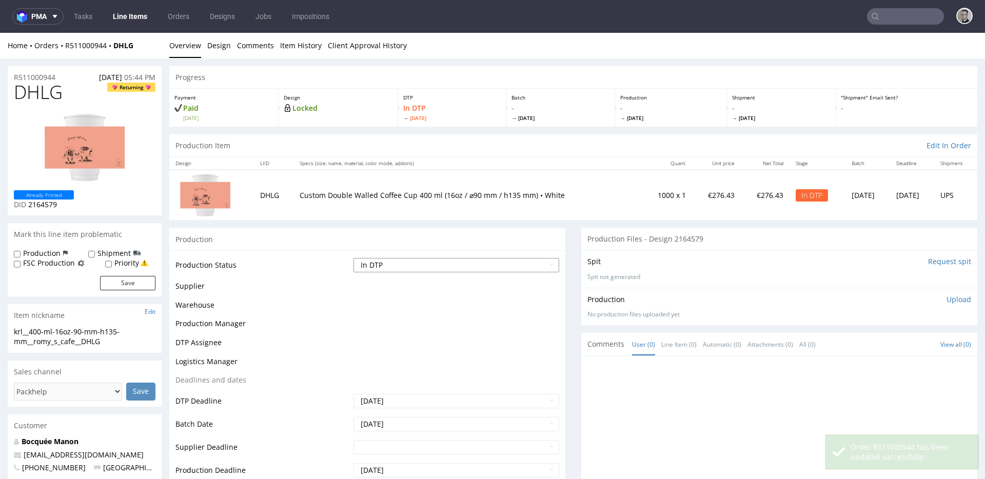
scroll to position [0, 0]
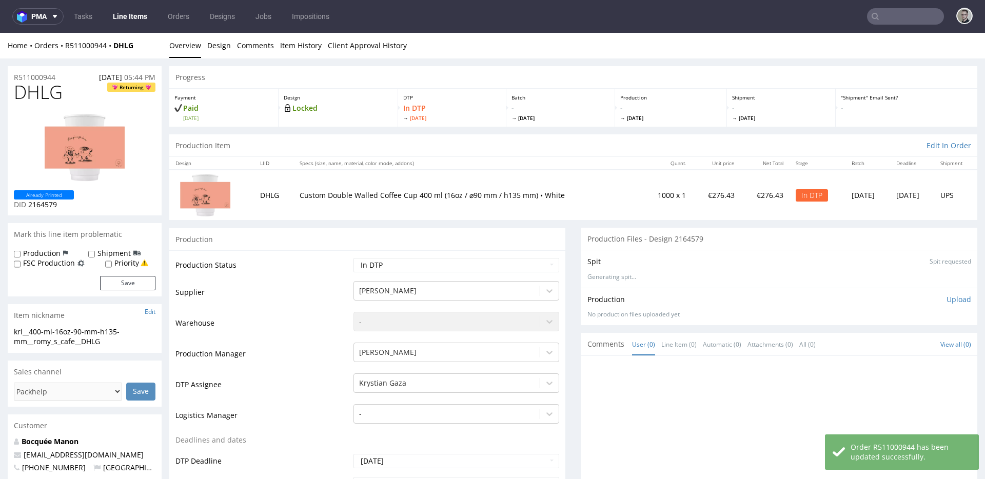
click at [202, 46] on li "Overview" at bounding box center [188, 46] width 38 height 10
click at [217, 43] on link "Design" at bounding box center [219, 45] width 24 height 25
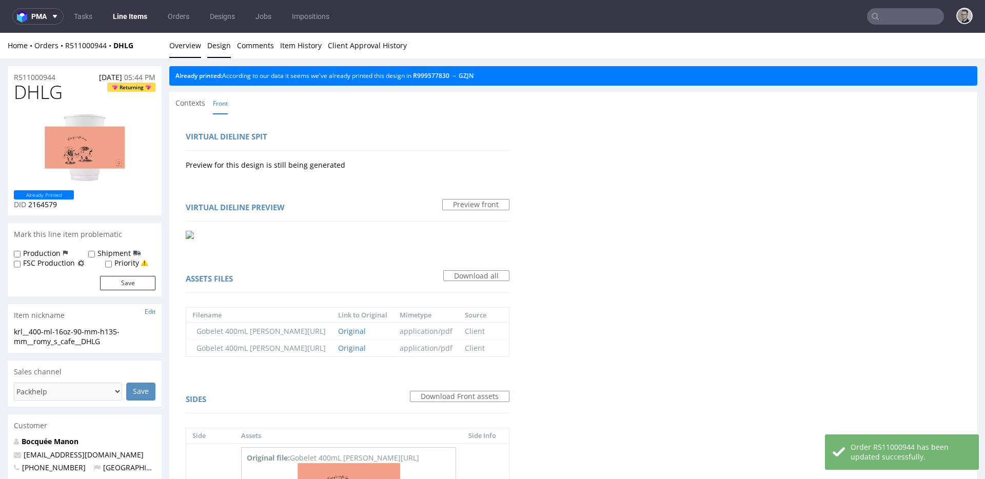
click at [192, 42] on link "Overview" at bounding box center [185, 45] width 32 height 25
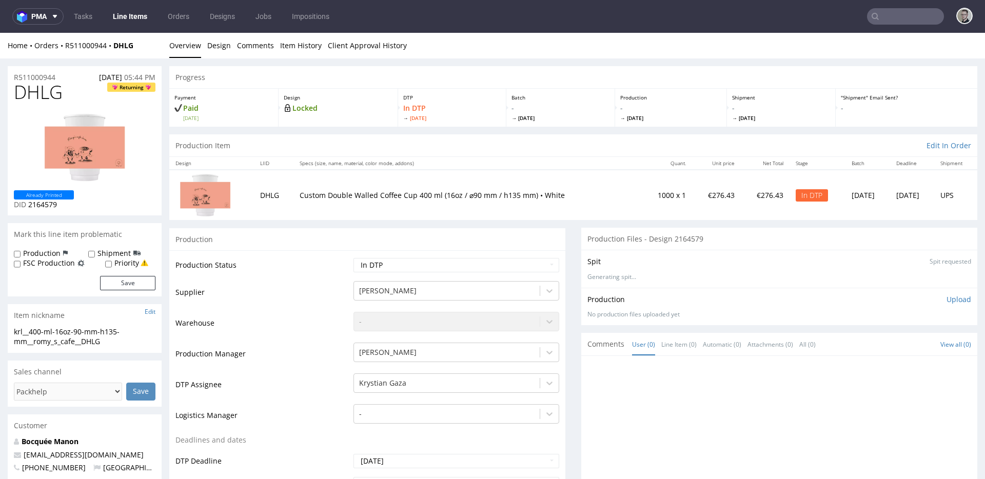
click at [92, 335] on div "krl__400-ml-16oz-90-mm-h135-mm__romy_s_cafe__DHLG" at bounding box center [85, 337] width 142 height 20
copy div "krl__400-ml-16oz-90-mm-h135-mm__romy_s_cafe__DHLG Update"
drag, startPoint x: 64, startPoint y: 79, endPoint x: 0, endPoint y: 80, distance: 64.2
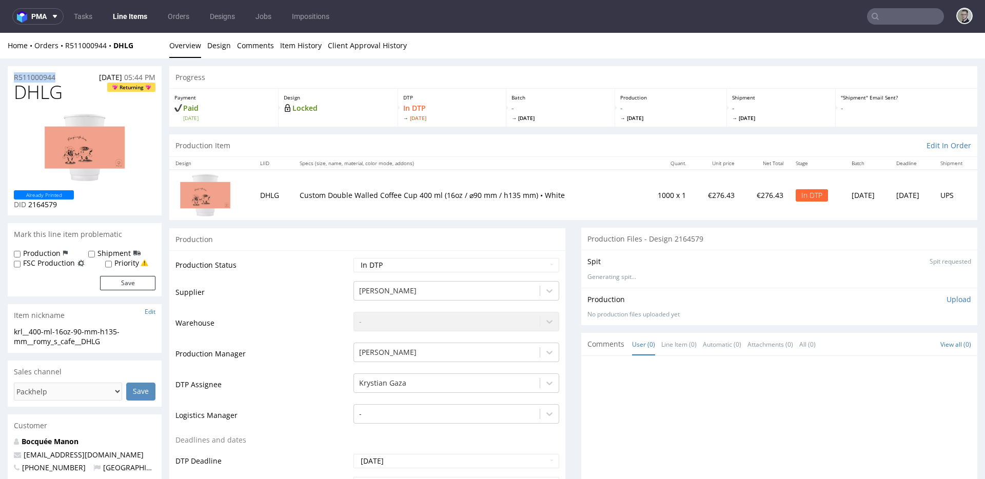
copy p "R511000944"
click at [957, 286] on div "Spit Spit requested Generating spit..." at bounding box center [779, 268] width 396 height 37
drag, startPoint x: 945, startPoint y: 297, endPoint x: 914, endPoint y: 311, distance: 34.4
click at [947, 297] on p "Upload" at bounding box center [959, 300] width 25 height 10
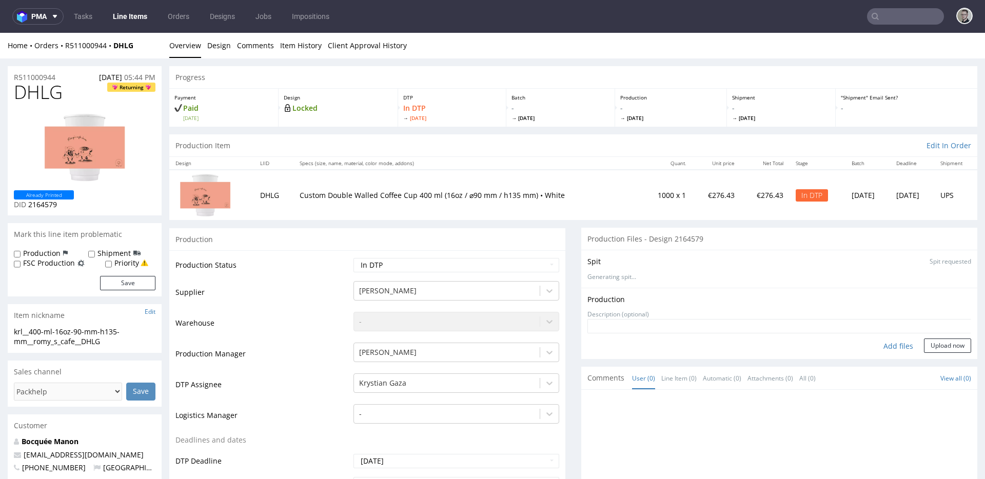
click at [894, 343] on div "Add files" at bounding box center [898, 346] width 51 height 15
type input "C:\fakepath\krl__400-ml-16oz-90-mm-h135-mm__romy_s_cafe__DHLG__d2164579__oR5110…"
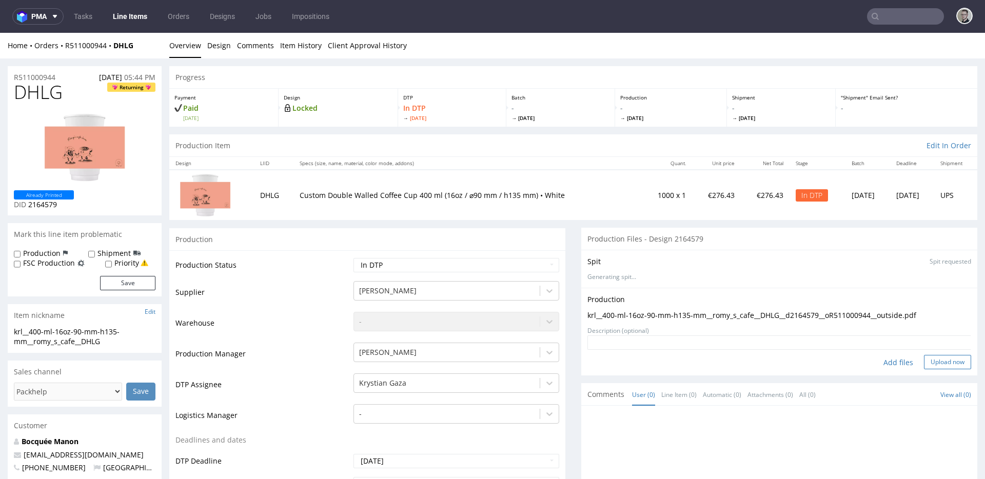
click at [926, 365] on button "Upload now" at bounding box center [947, 362] width 47 height 14
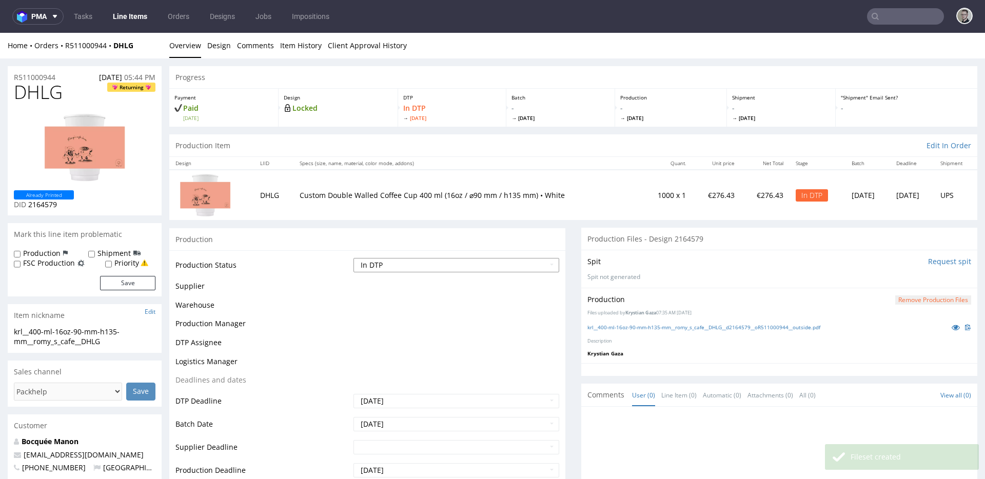
click at [392, 264] on select "Waiting for Artwork Waiting for Diecut Waiting for Mockup Waiting for DTP Waiti…" at bounding box center [457, 265] width 206 height 14
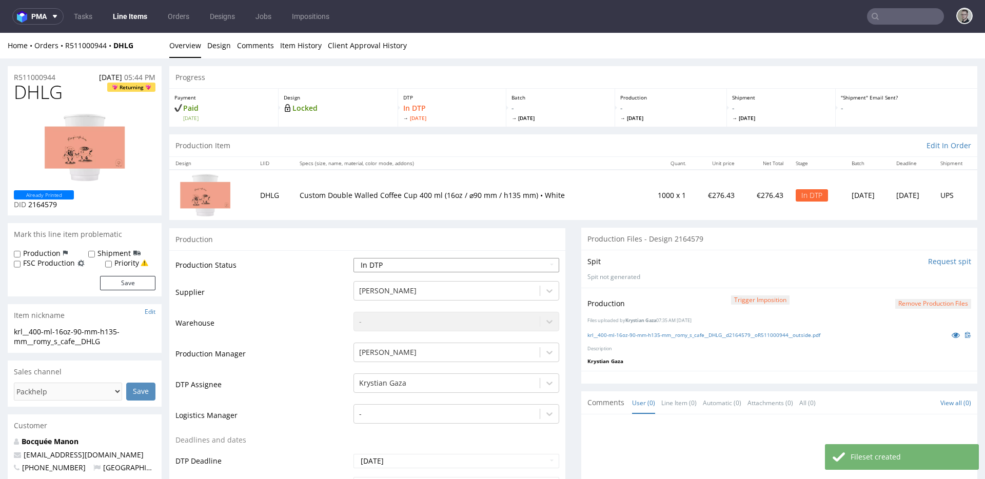
select select "dtp_production_ready"
click at [354, 258] on select "Waiting for Artwork Waiting for Diecut Waiting for Mockup Waiting for DTP Waiti…" at bounding box center [457, 265] width 206 height 14
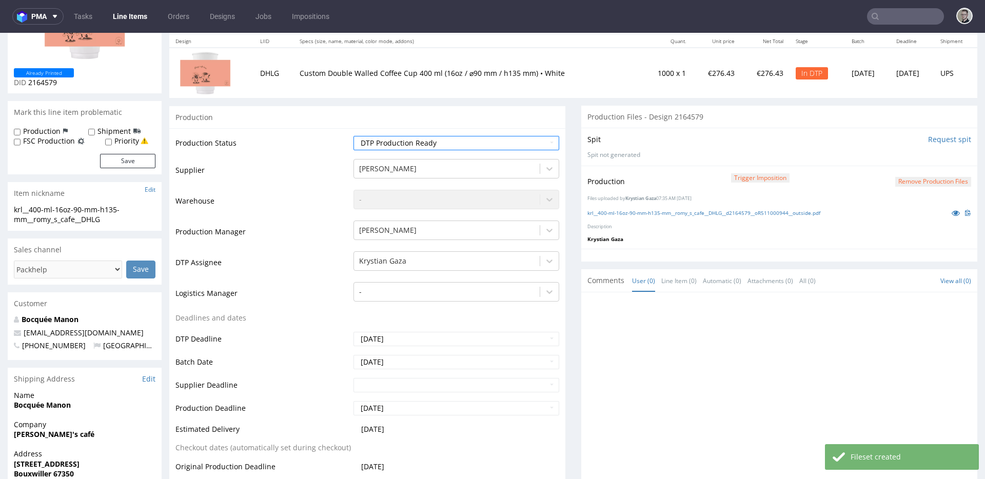
scroll to position [339, 0]
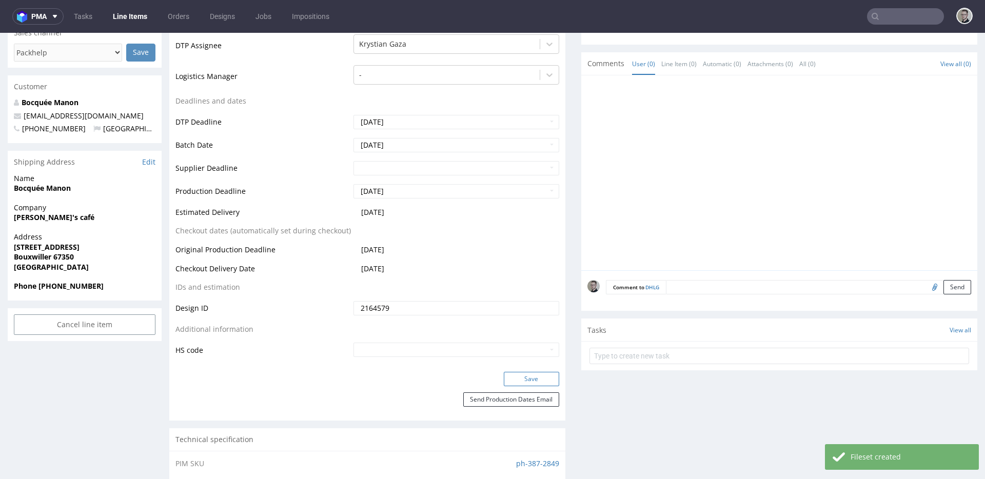
click at [530, 377] on button "Save" at bounding box center [531, 379] width 55 height 14
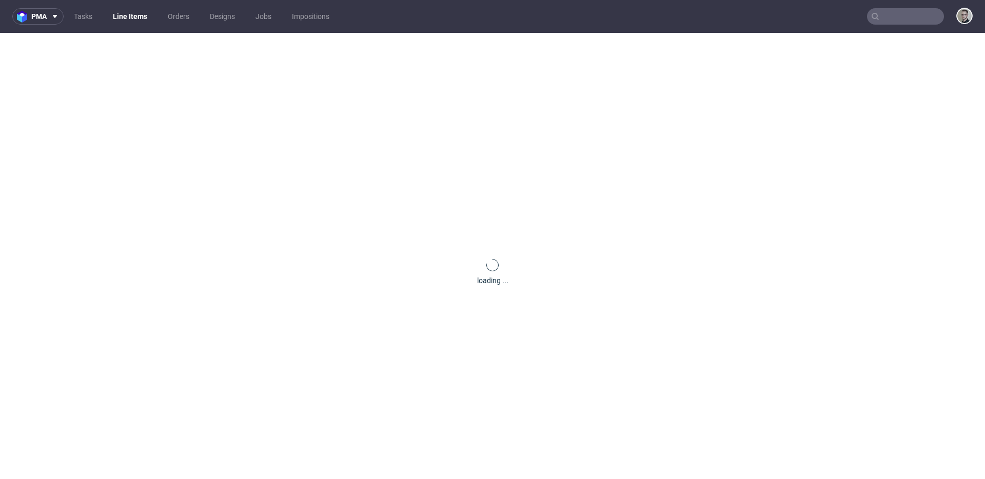
scroll to position [0, 0]
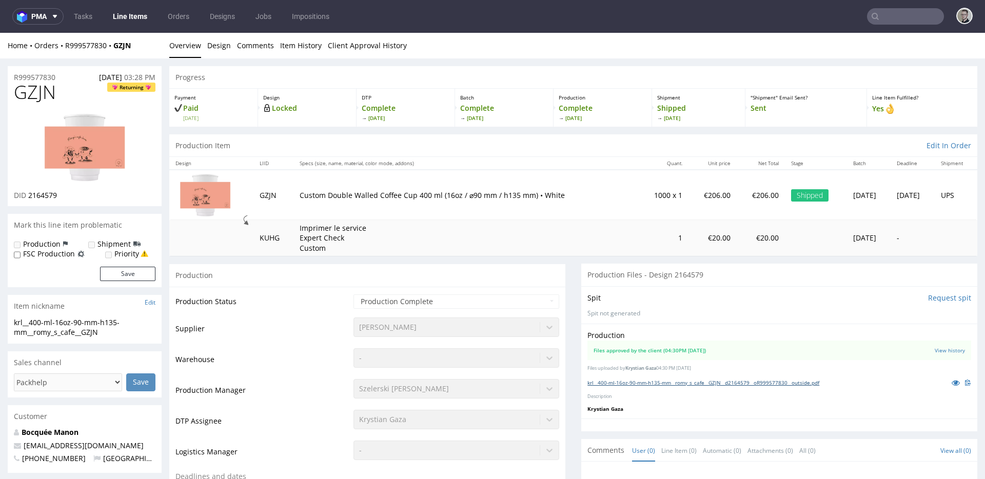
click at [712, 380] on link "krl__400-ml-16oz-90-mm-h135-mm__romy_s_cafe__GZJN__d2164579__oR999577830__outsi…" at bounding box center [704, 382] width 232 height 7
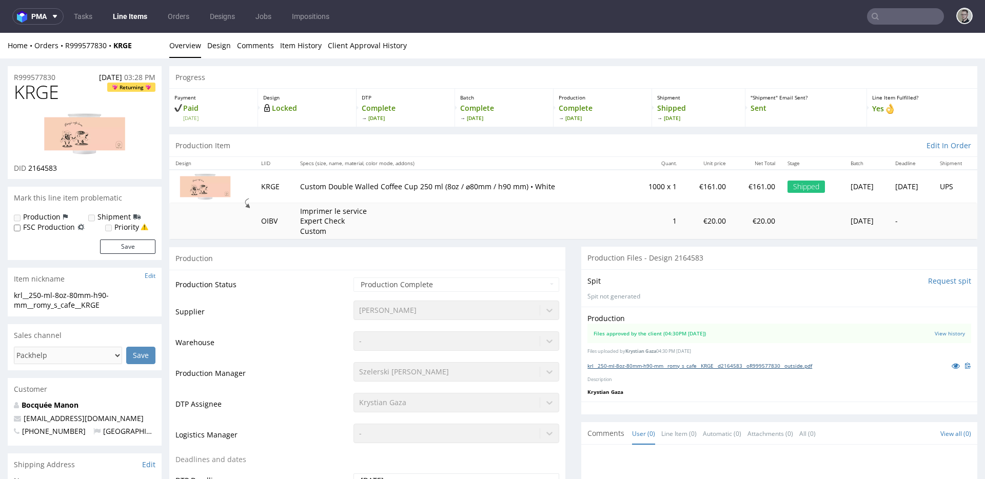
click at [704, 367] on link "krl__250-ml-8oz-80mm-h90-mm__romy_s_cafe__KRGE__d2164583__oR999577830__outside.…" at bounding box center [700, 365] width 225 height 7
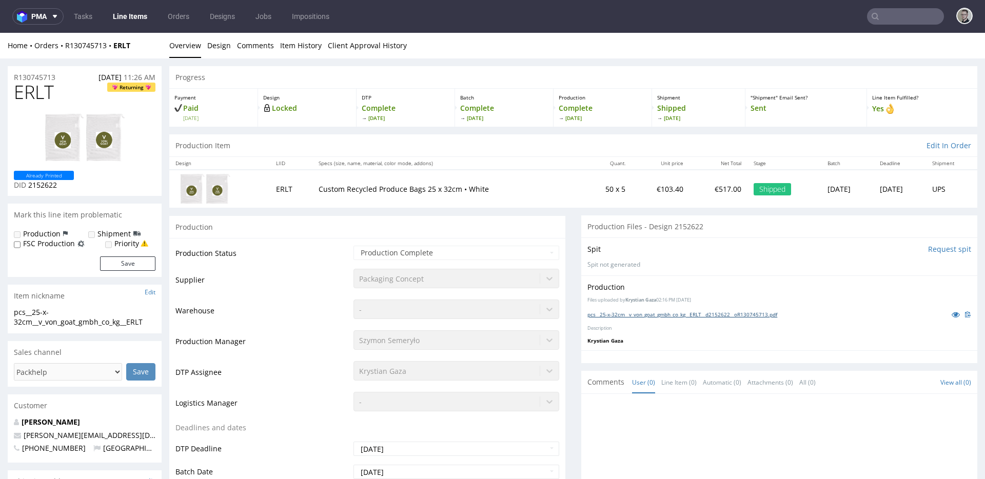
click at [632, 317] on link "pcs__25-x-32cm__v_von_goat_gmbh_co_kg__ERLT__d2152622__oR130745713.pdf" at bounding box center [683, 314] width 190 height 7
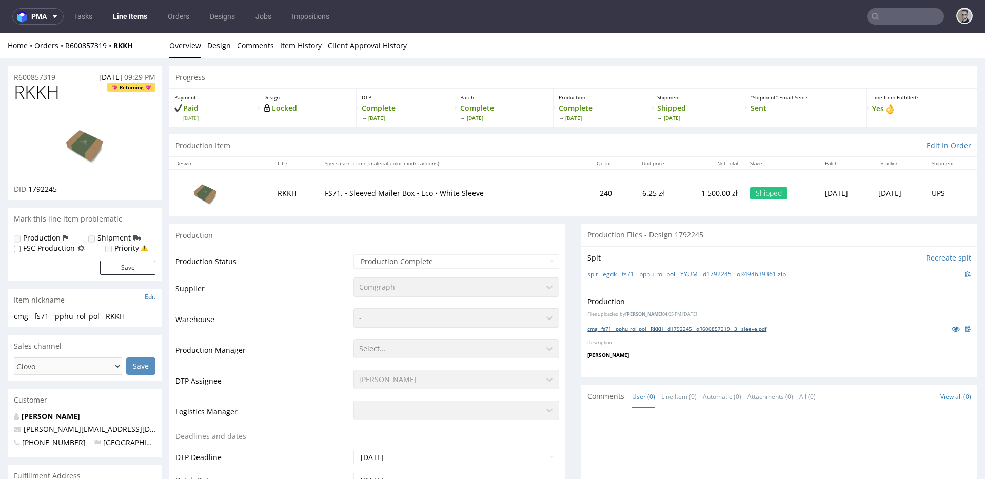
click at [665, 331] on link "cmg__fs71__pphu_rol_pol__RKKH__d1792245__oR600857319__3__sleeve.pdf" at bounding box center [677, 328] width 179 height 7
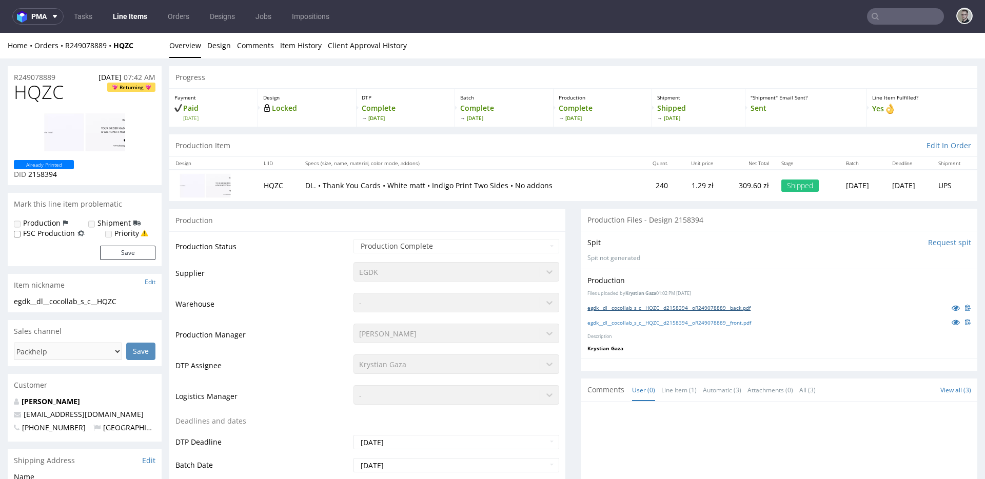
click at [679, 308] on link "egdk__dl__cocollab_s_c__HQZC__d2158394__oR249078889__back.pdf" at bounding box center [669, 307] width 163 height 7
click at [685, 321] on link "egdk__dl__cocollab_s_c__HQZC__d2158394__oR249078889__front.pdf" at bounding box center [670, 322] width 164 height 7
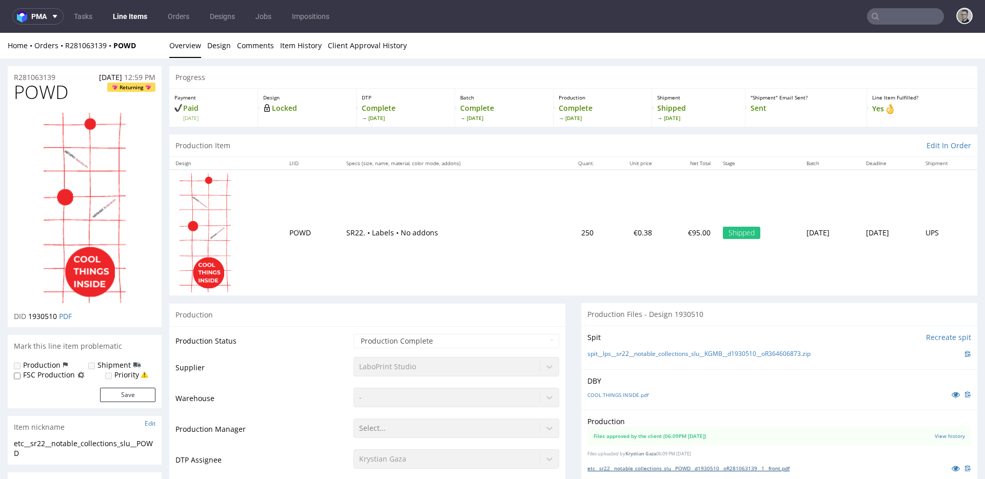
click at [657, 472] on link "etc__sr22__notable_collections_slu__POWD__d1930510__oR281063139__1__front.pdf" at bounding box center [689, 468] width 202 height 7
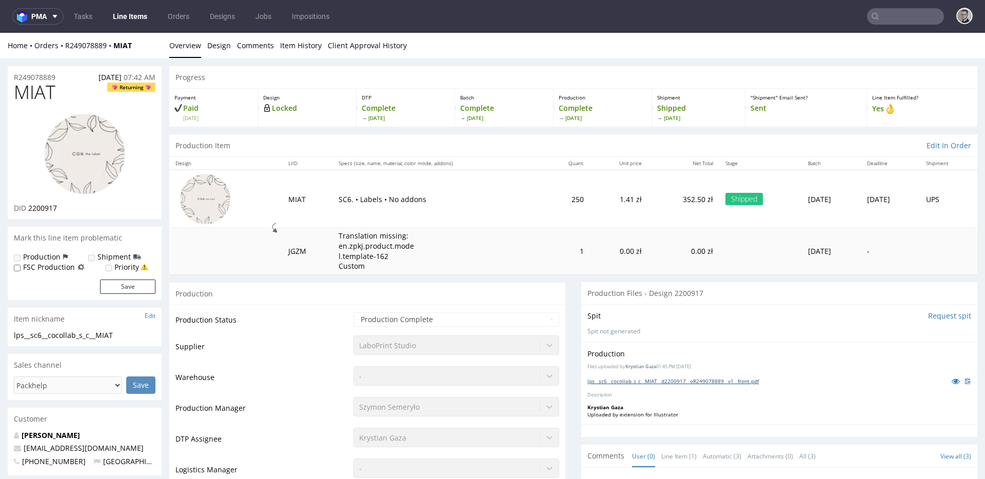
click at [624, 380] on link "lps__sc6__cocollab_s_c__MIAT__d2200917__oR249078889__v1__front.pdf" at bounding box center [673, 381] width 171 height 7
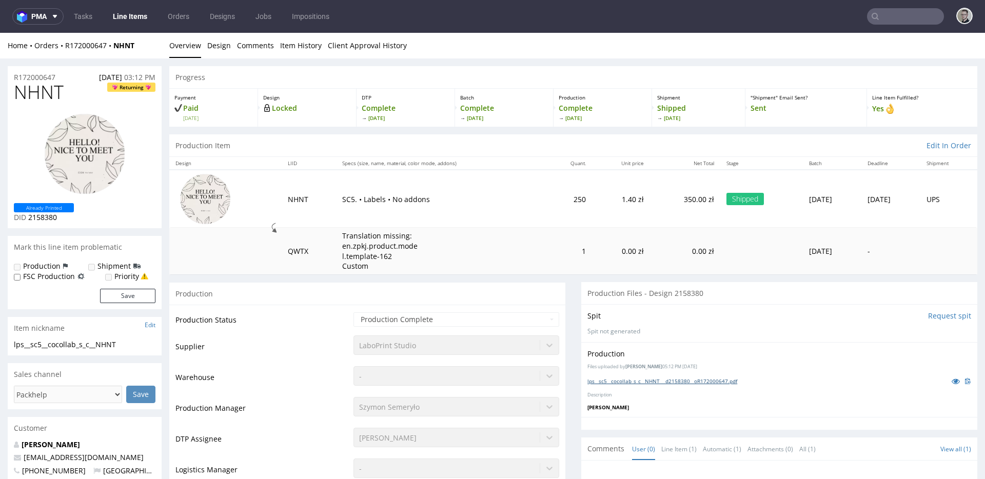
click at [691, 382] on link "lps__sc5__cocollab_s_c__NHNT __d2158380__oR172000647.pdf" at bounding box center [663, 381] width 150 height 7
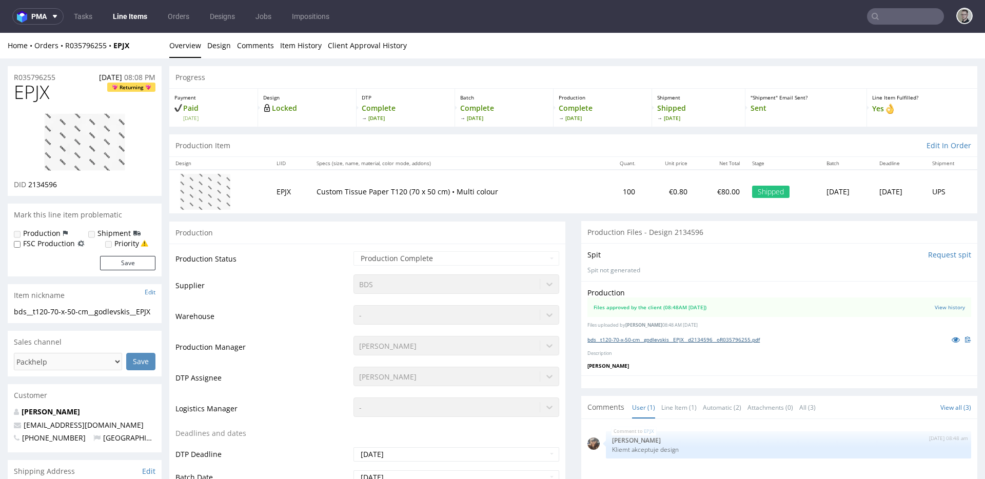
click at [639, 339] on link "bds__t120-70-x-50-cm__godlevskis__EPJX__d2134596__oR035796255.pdf" at bounding box center [674, 339] width 172 height 7
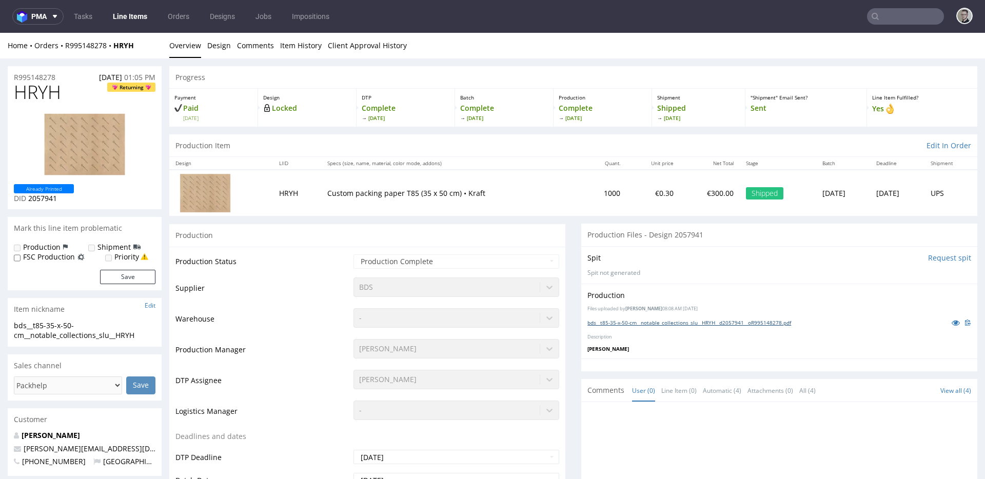
click at [655, 323] on link "bds__t85-35-x-50-cm__notable_collections_slu__HRYH__d2057941__oR995148278.pdf" at bounding box center [690, 322] width 204 height 7
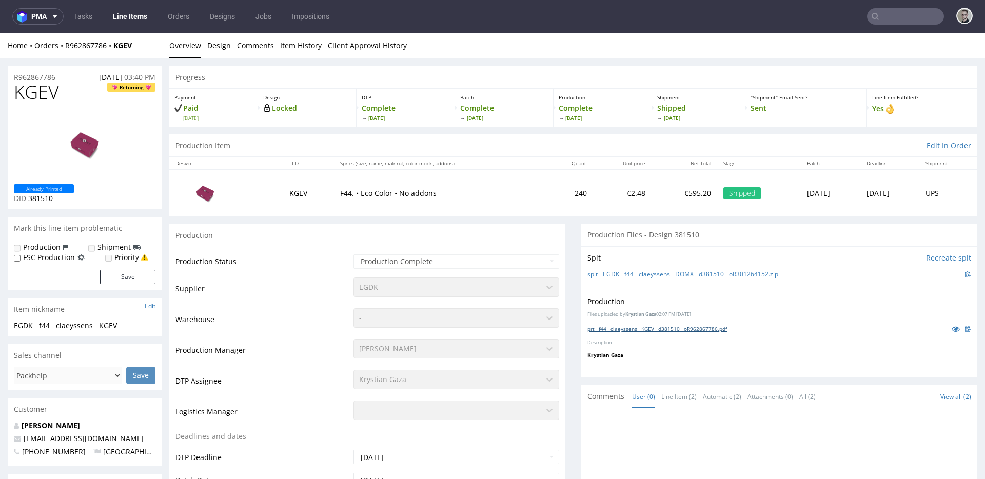
click at [645, 330] on link "prt__f44__claeyssens__KGEV__d381510__oR962867786.pdf" at bounding box center [658, 328] width 140 height 7
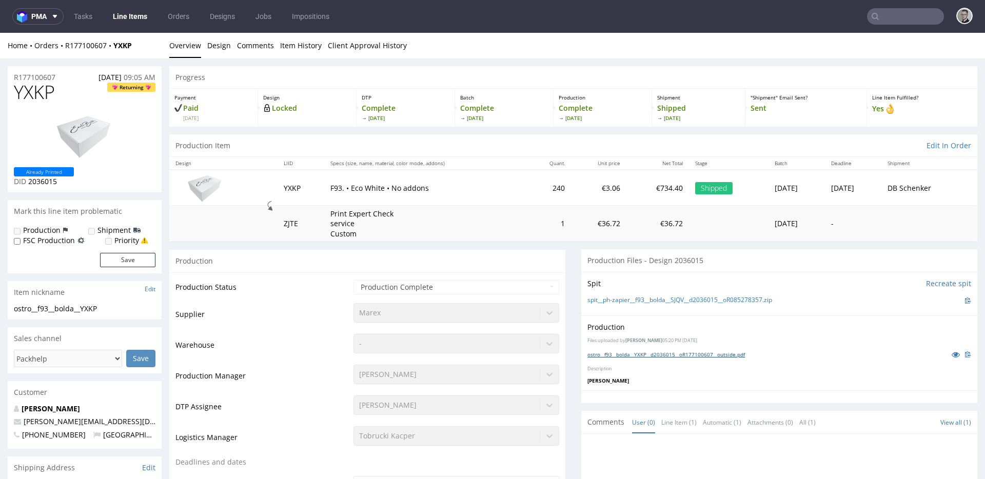
click at [675, 355] on link "ostro__f93__bolda__YXKP__d2036015__oR177100607__outside.pdf" at bounding box center [667, 354] width 158 height 7
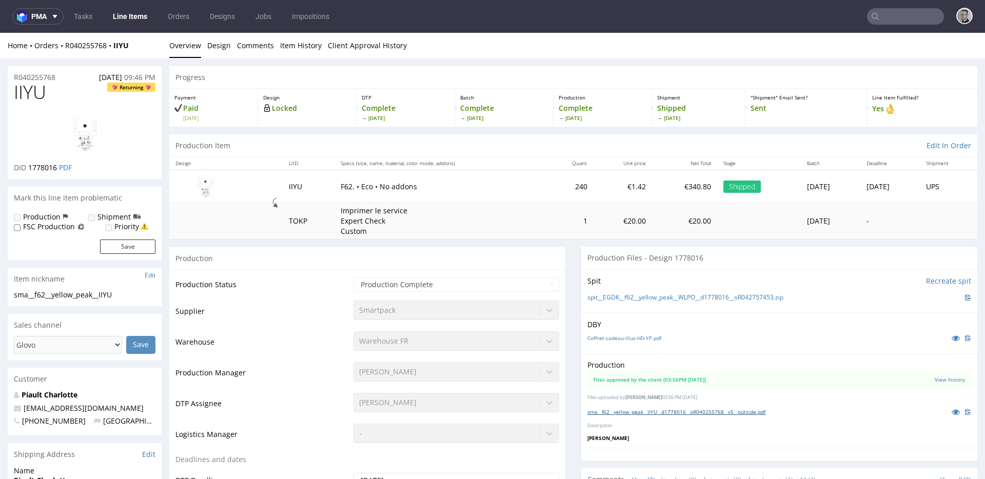
click at [675, 412] on link "sma__f62__yellow_peak__IIYU__d1778016__oR040255768__v5__outside.pdf" at bounding box center [677, 411] width 178 height 7
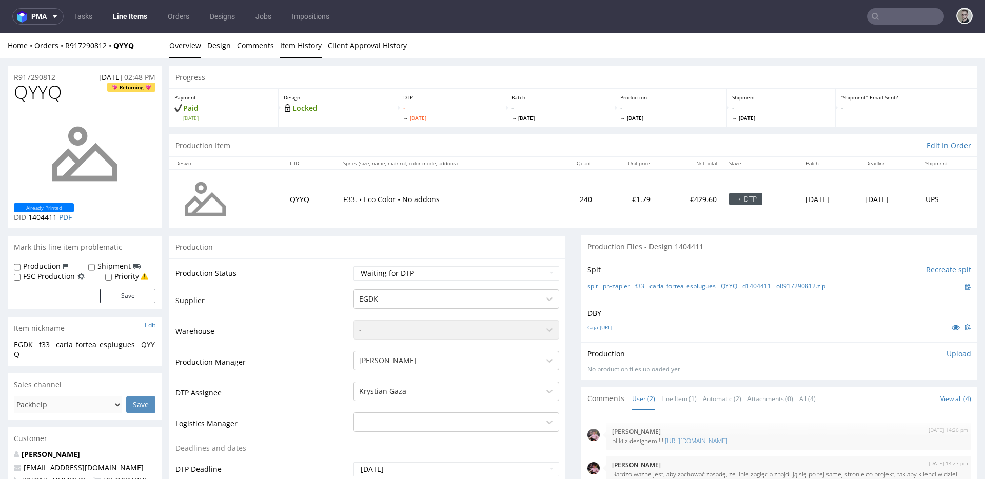
click at [296, 44] on link "Item History" at bounding box center [301, 45] width 42 height 25
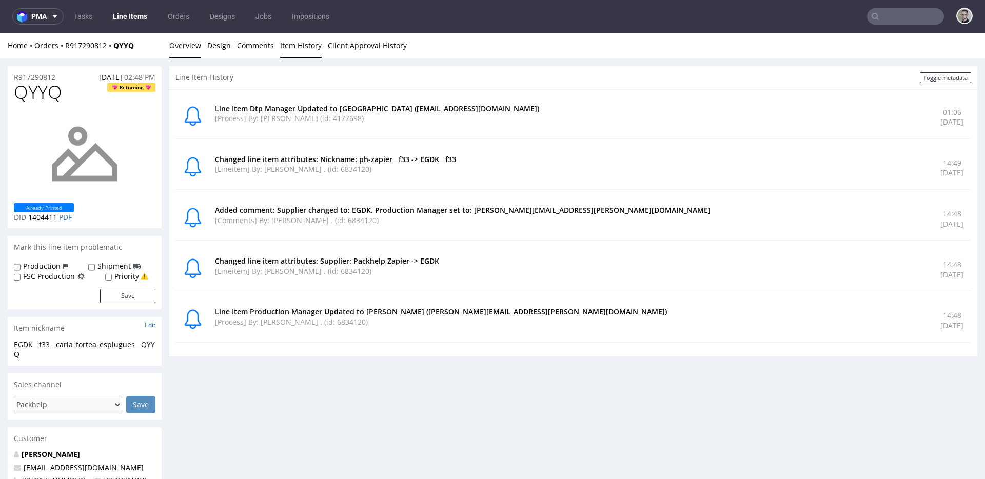
click at [185, 49] on link "Overview" at bounding box center [185, 45] width 32 height 25
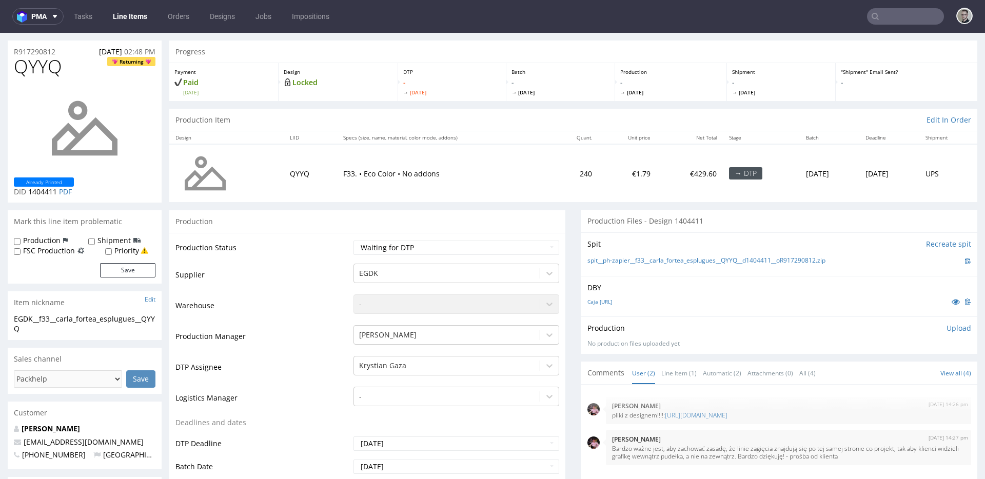
scroll to position [177, 0]
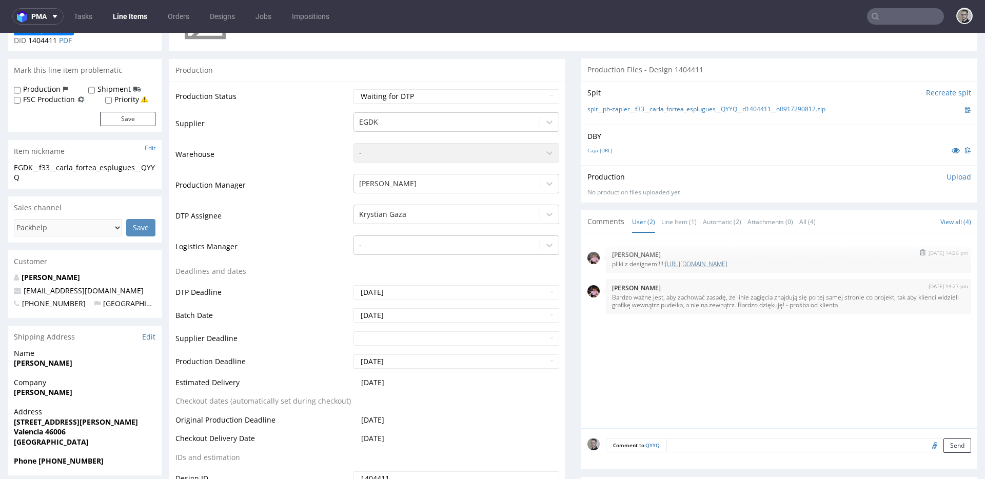
click at [667, 268] on link "https://wetransfer.com/downloads/dc91d90a70b37e21bf82bace3e5be59020250825111627…" at bounding box center [696, 264] width 63 height 9
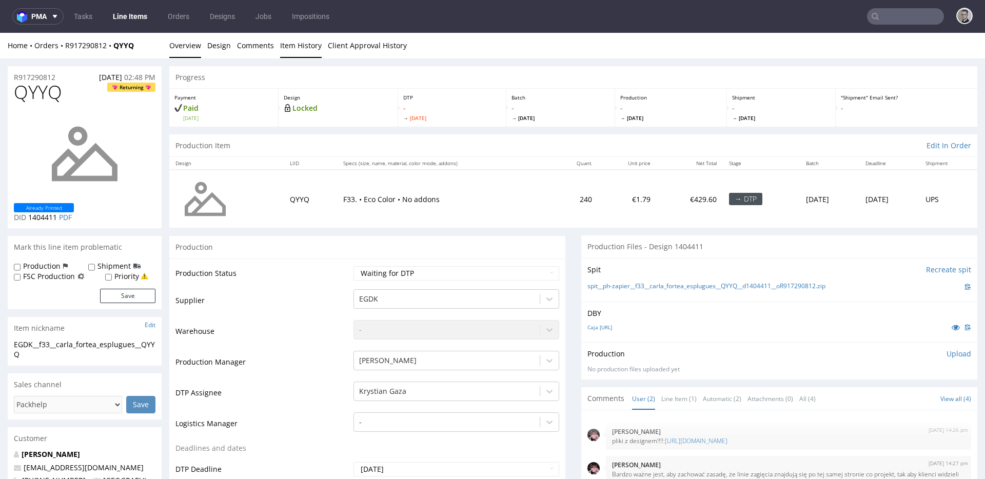
click at [308, 49] on link "Item History" at bounding box center [301, 45] width 42 height 25
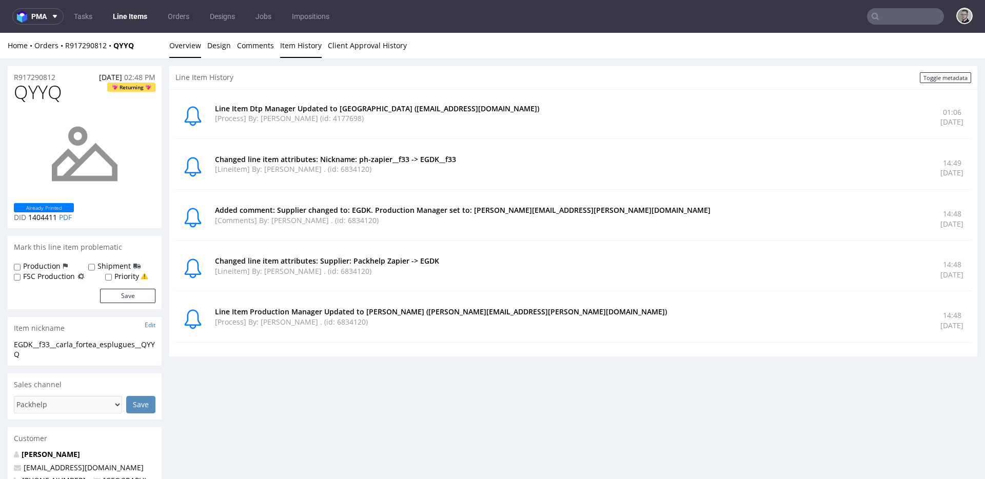
click at [190, 37] on link "Overview" at bounding box center [185, 45] width 32 height 25
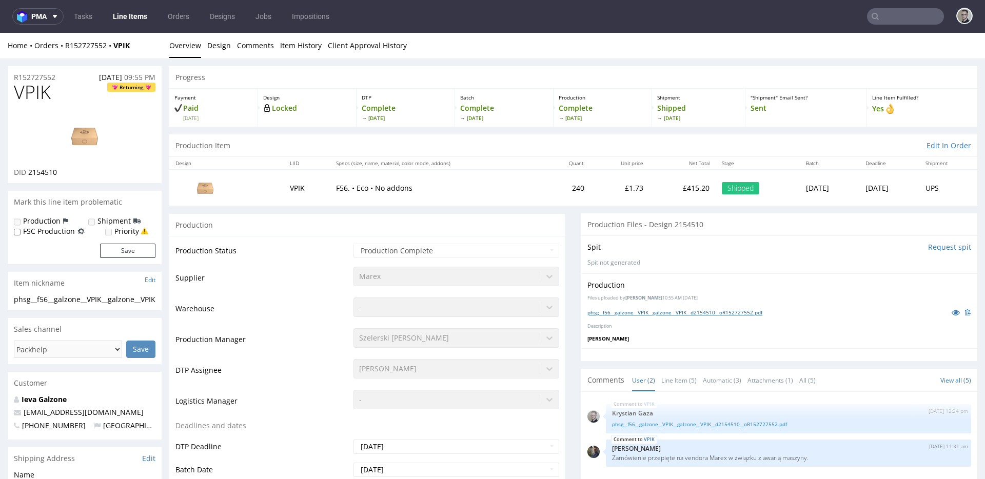
click at [722, 310] on link "phsg__f56__galzone__VPIK__galzone__VPIK__d2154510__oR152727552.pdf" at bounding box center [675, 312] width 175 height 7
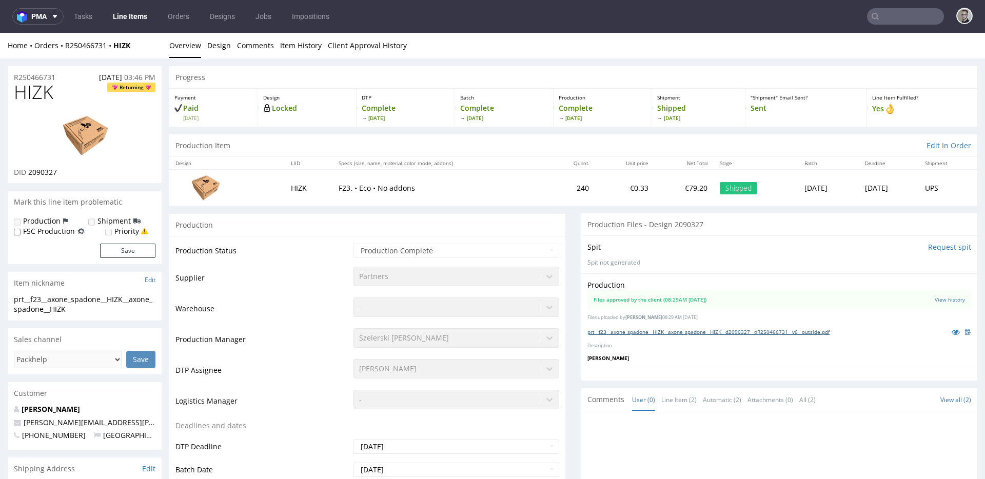
click at [665, 334] on link "prt__f23__axone_spadone__HIZK__axone_spadone__HIZK__d2090327__oR250466731__v6__…" at bounding box center [709, 331] width 242 height 7
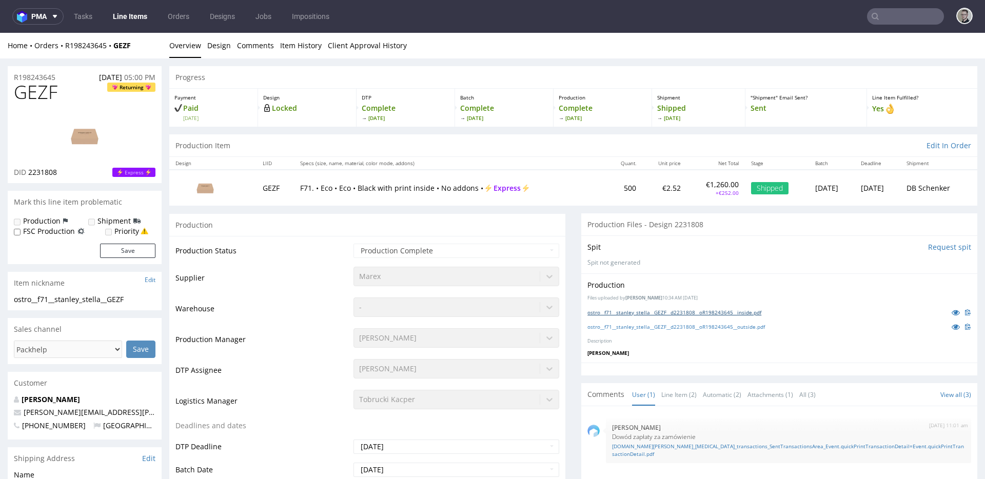
click at [655, 312] on link "ostro__f71__stanley_stella__GEZF__d2231808__oR198243645__inside.pdf" at bounding box center [675, 312] width 174 height 7
click at [665, 333] on div "ostro__f71__stanley_stella__GEZF__d2231808__oR198243645__outside.pdf" at bounding box center [780, 326] width 384 height 11
click at [670, 330] on link "ostro__f71__stanley_stella__GEZF__d2231808__oR198243645__outside.pdf" at bounding box center [677, 326] width 178 height 7
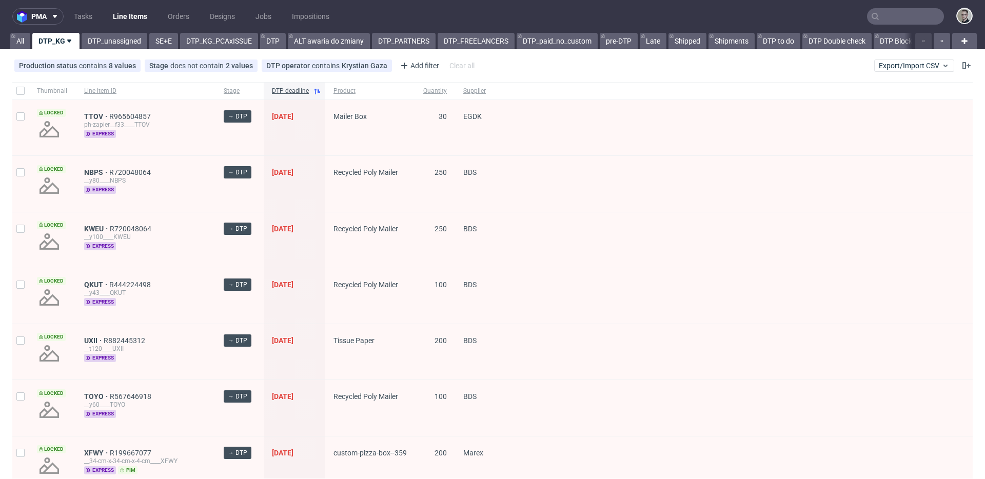
click at [123, 53] on div "Production status contains 8 values Not Defined, Waiting for DTP, Waiting for D…" at bounding box center [492, 65] width 985 height 25
drag, startPoint x: 127, startPoint y: 42, endPoint x: 127, endPoint y: 49, distance: 7.7
click at [128, 42] on link "DTP_unassigned" at bounding box center [115, 41] width 66 height 16
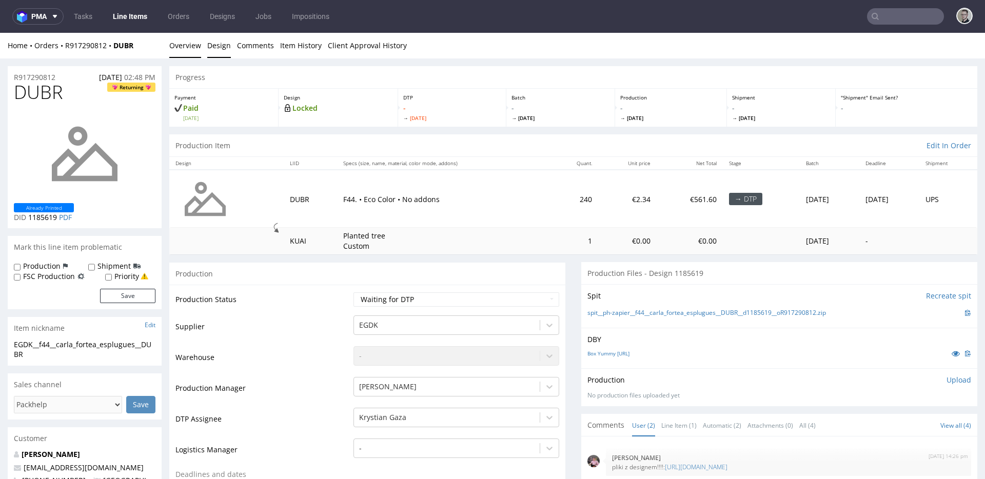
click at [219, 44] on link "Design" at bounding box center [219, 45] width 24 height 25
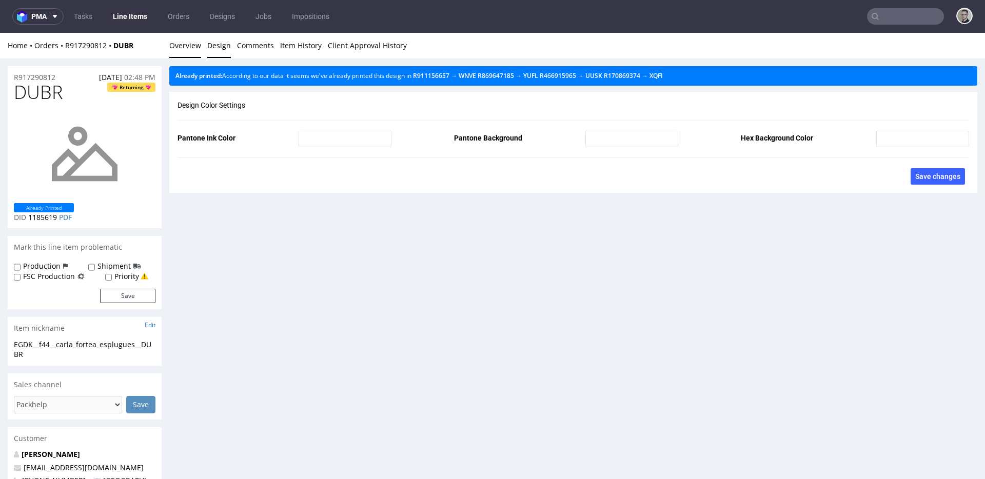
click at [188, 44] on link "Overview" at bounding box center [185, 45] width 32 height 25
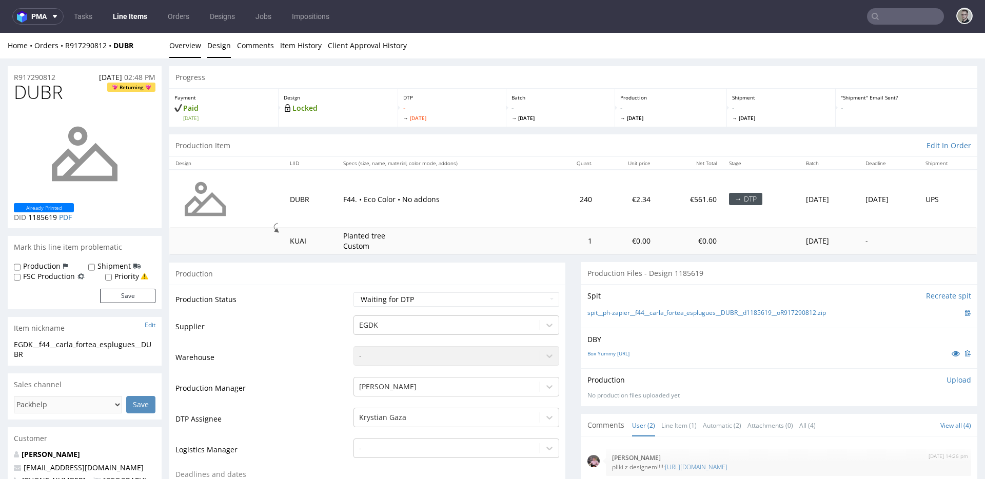
click at [216, 43] on link "Design" at bounding box center [219, 45] width 24 height 25
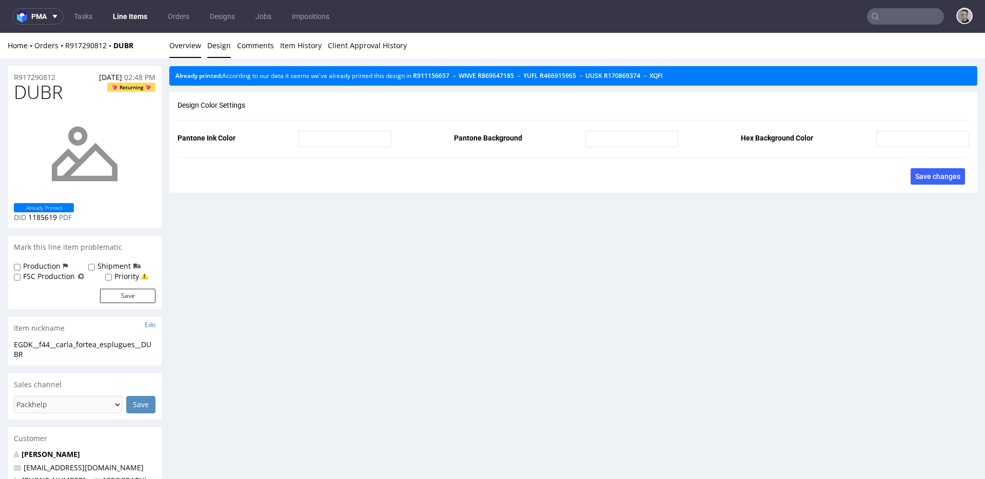
click at [192, 44] on link "Overview" at bounding box center [185, 45] width 32 height 25
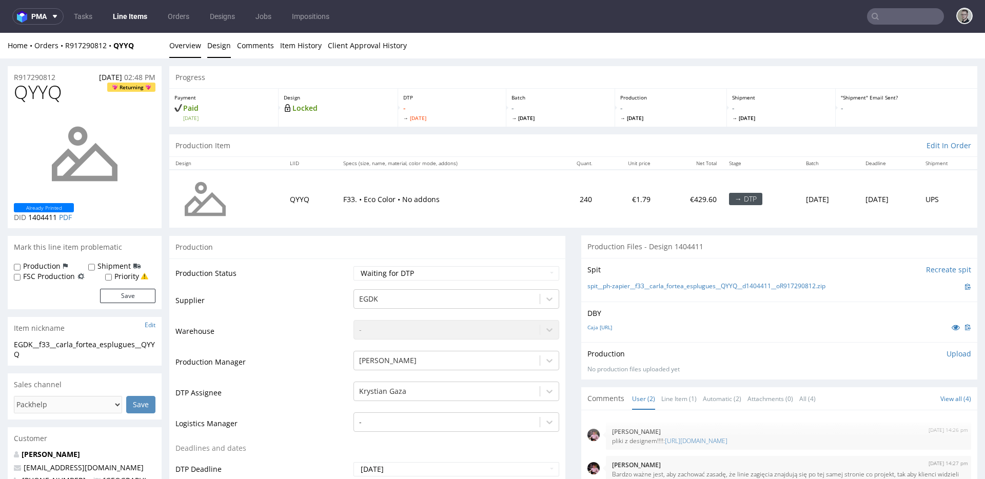
click at [222, 49] on link "Design" at bounding box center [219, 45] width 24 height 25
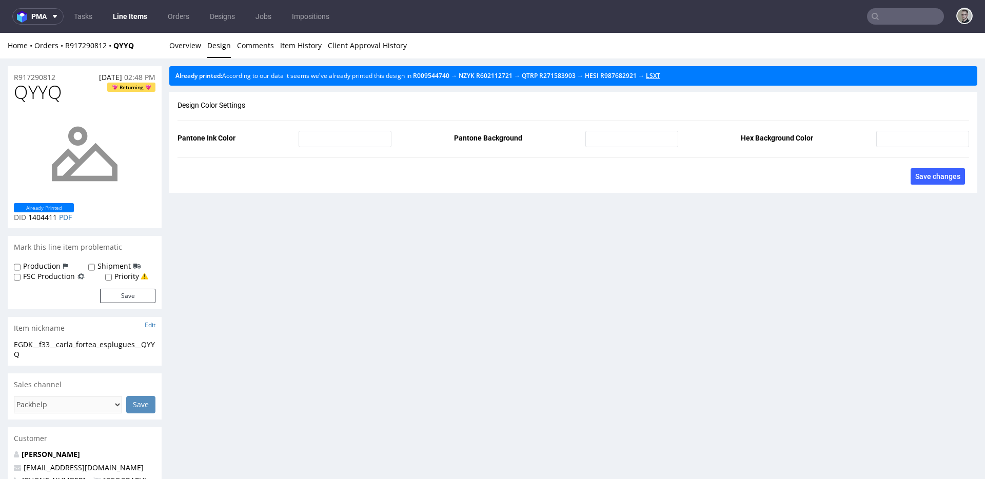
drag, startPoint x: 675, startPoint y: 79, endPoint x: 666, endPoint y: 75, distance: 9.7
click at [190, 48] on link "Overview" at bounding box center [185, 45] width 32 height 25
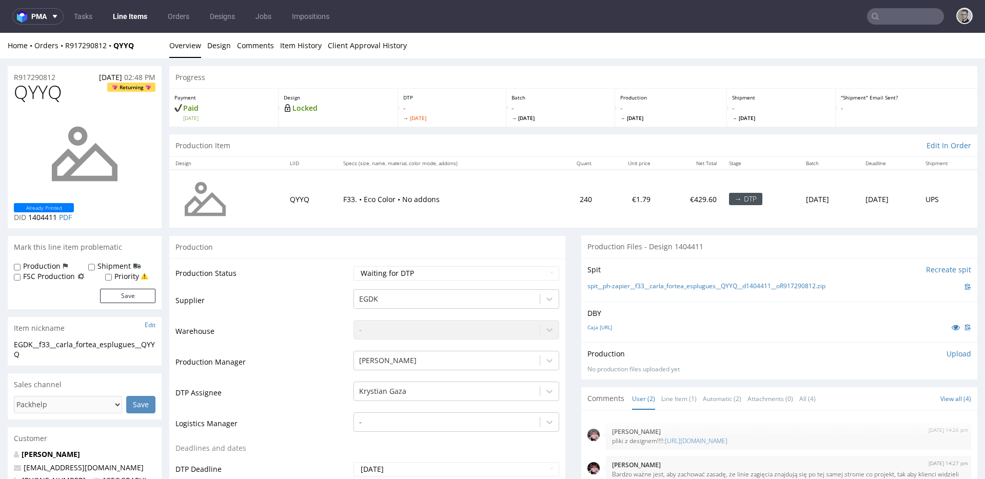
click at [234, 50] on li "Design" at bounding box center [222, 46] width 30 height 10
click at [218, 47] on link "Design" at bounding box center [219, 45] width 24 height 25
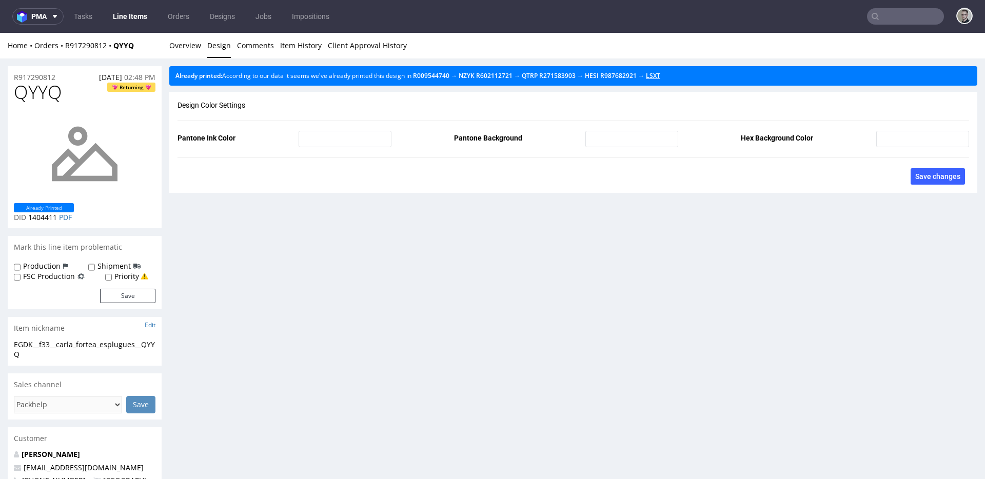
drag, startPoint x: 674, startPoint y: 74, endPoint x: 641, endPoint y: 75, distance: 32.3
click at [193, 44] on link "Overview" at bounding box center [185, 45] width 32 height 25
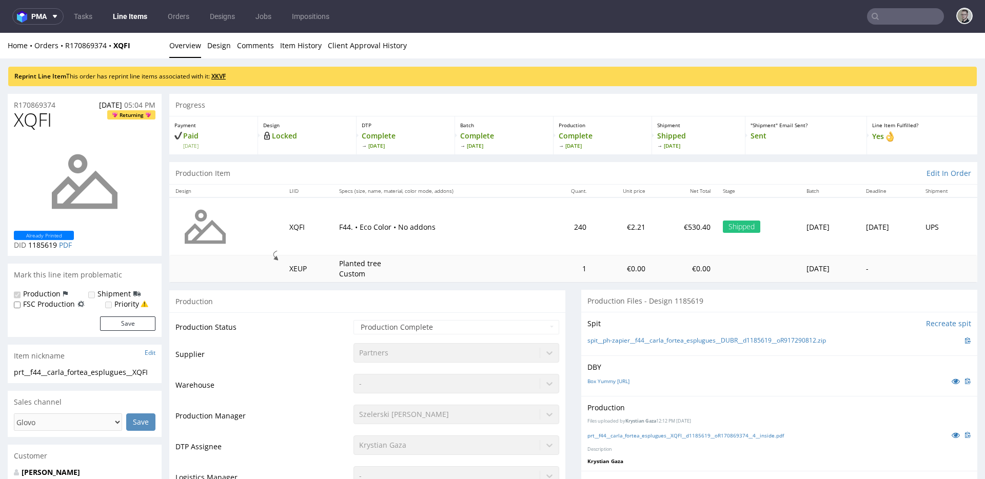
click at [226, 77] on link "XKVF" at bounding box center [218, 76] width 14 height 9
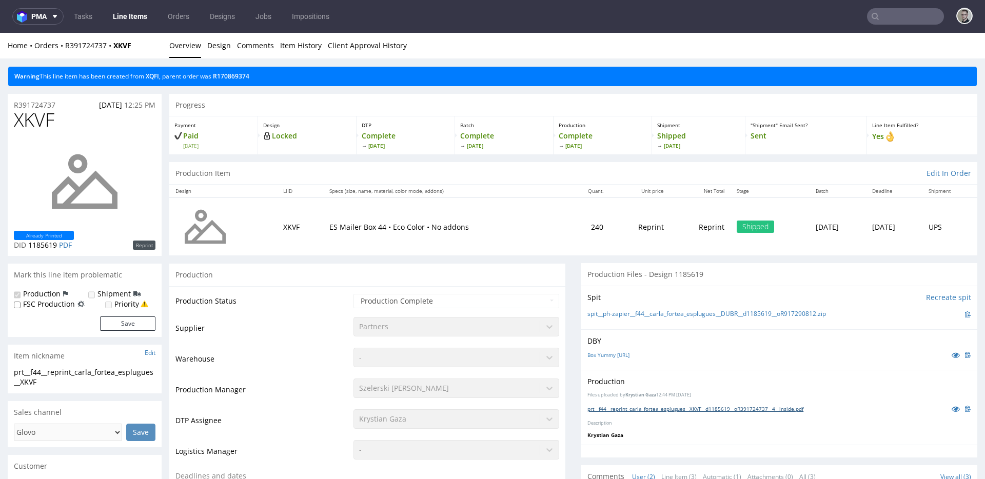
click at [664, 408] on link "prt__f44__reprint_carla_fortea_esplugues__XKVF__d1185619__oR391724737__4__insid…" at bounding box center [696, 408] width 216 height 7
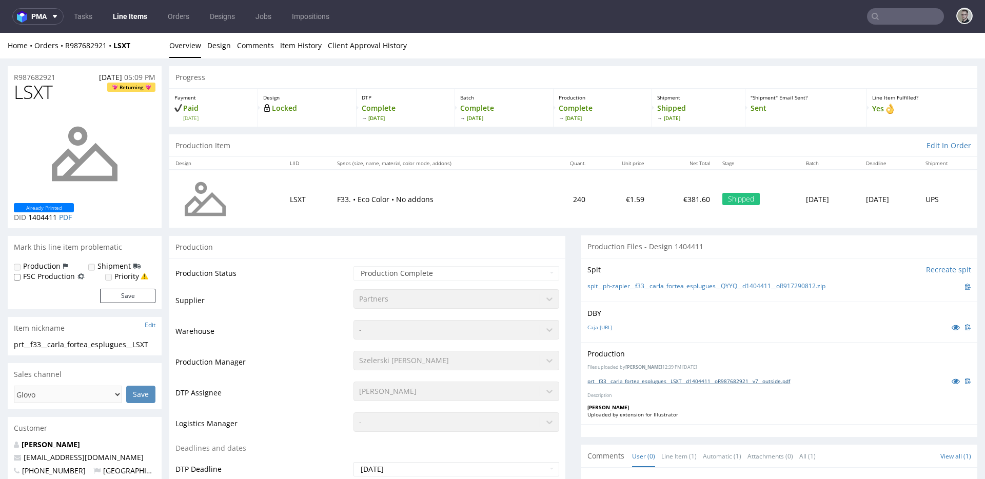
click at [718, 382] on link "prt__f33__carla_fortea_esplugues__LSXT__d1404411__oR987682921__v7__outside.pdf" at bounding box center [689, 381] width 203 height 7
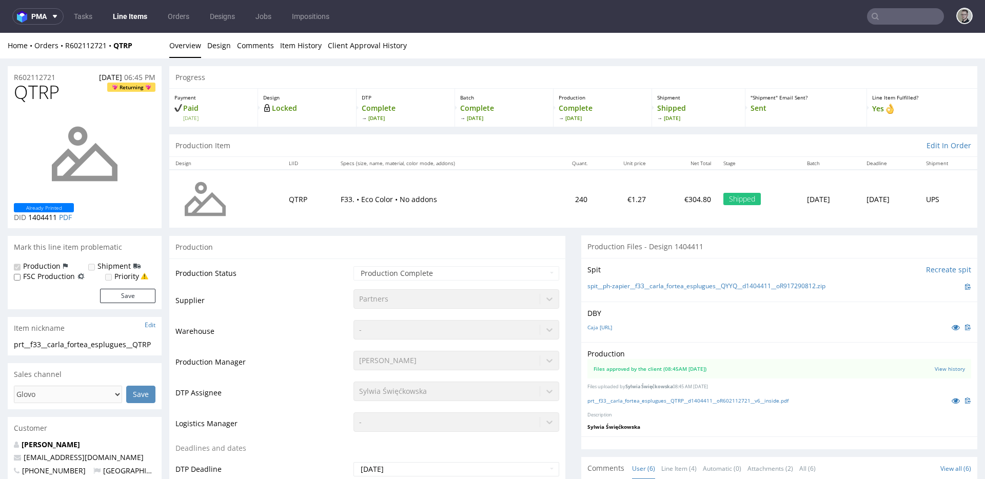
scroll to position [46, 0]
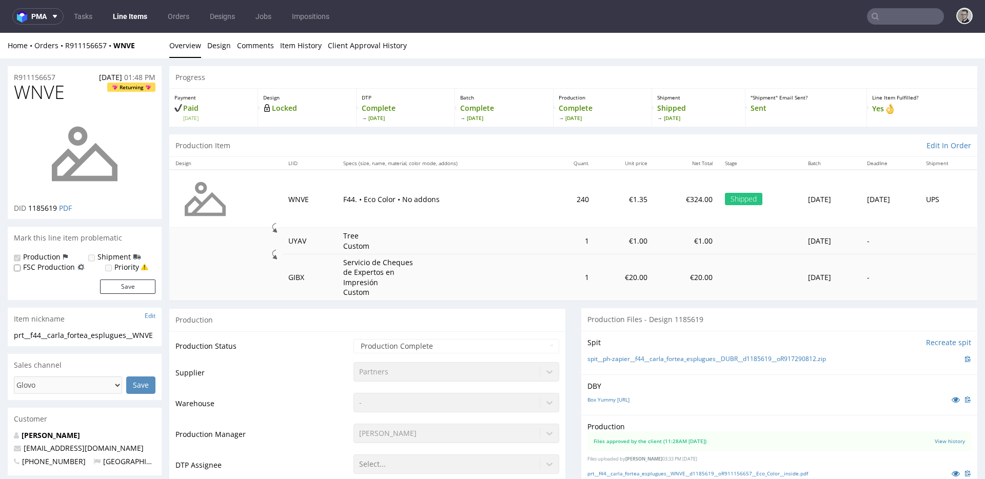
scroll to position [1068, 0]
